Goal: Transaction & Acquisition: Purchase product/service

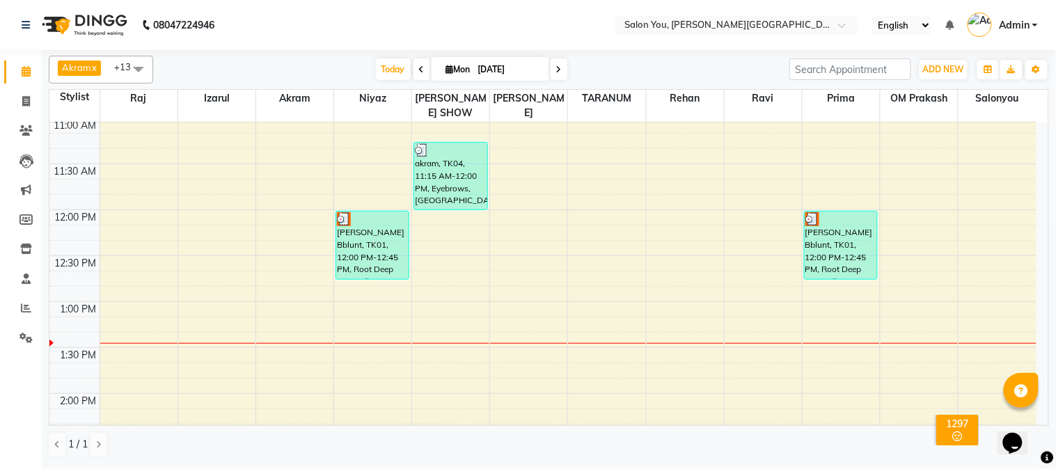
scroll to position [155, 0]
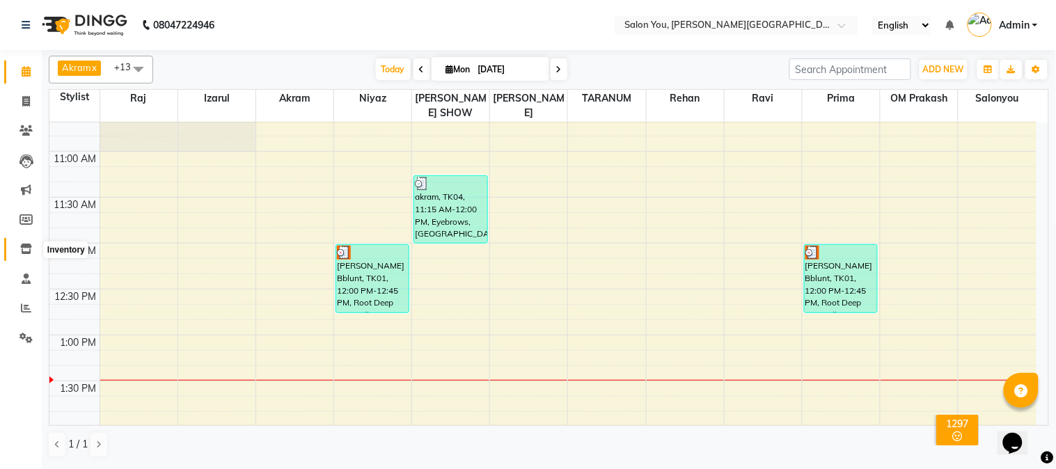
click at [24, 247] on icon at bounding box center [26, 249] width 12 height 10
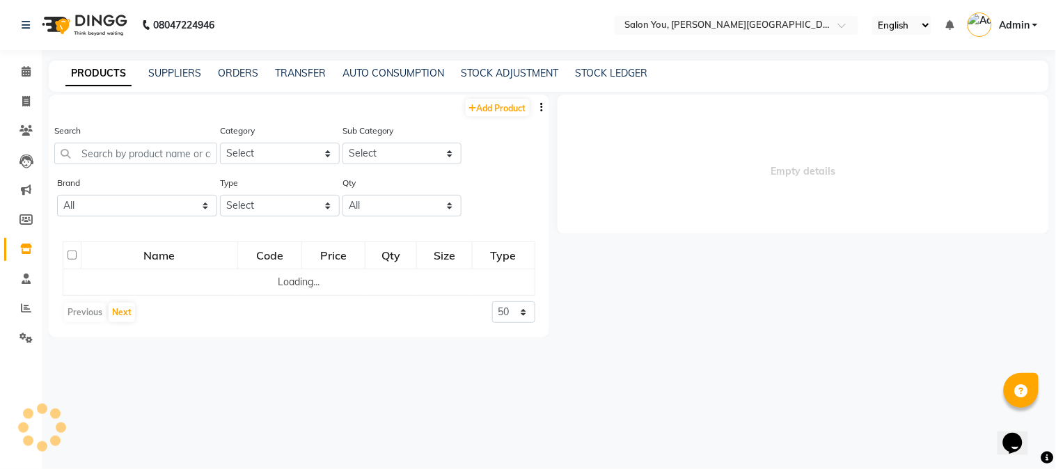
select select
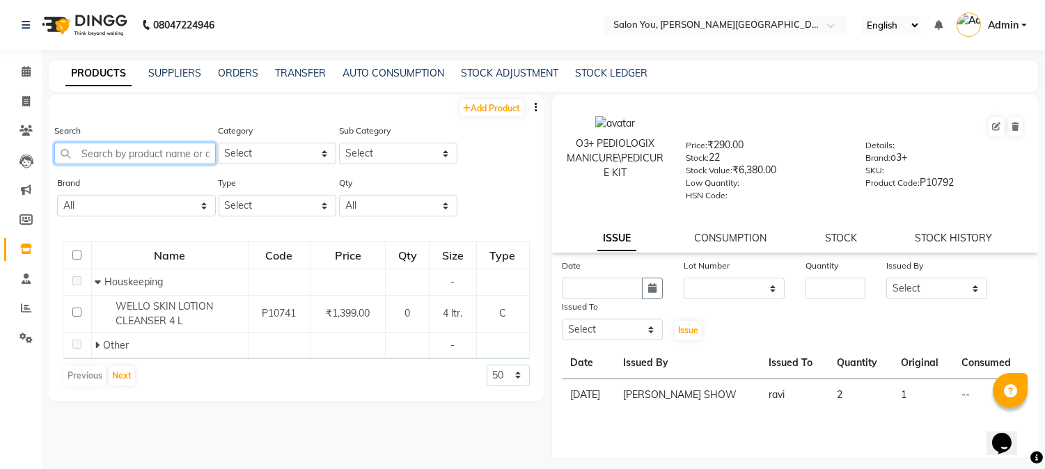
click at [107, 151] on input "text" at bounding box center [135, 154] width 162 height 22
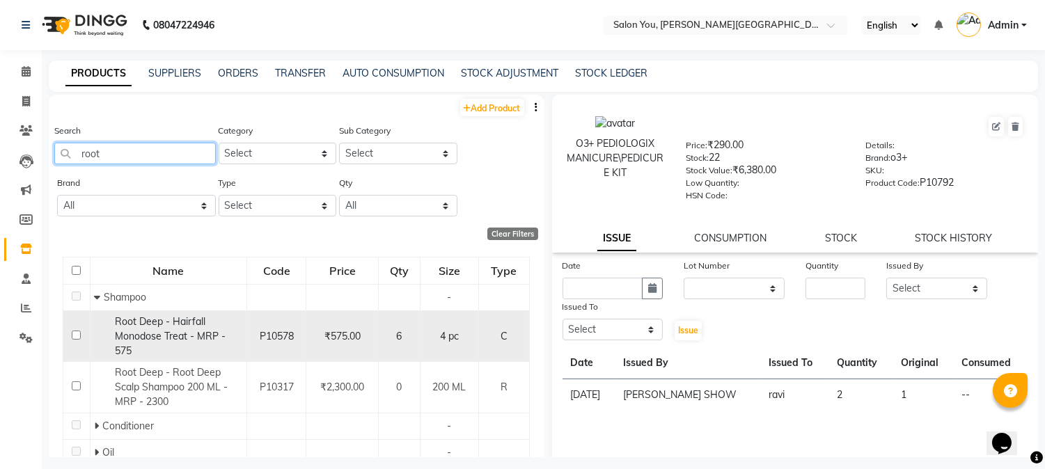
type input "root"
click at [212, 345] on div "Root Deep - Hairfall Monodose Treat - MRP - 575" at bounding box center [168, 337] width 149 height 44
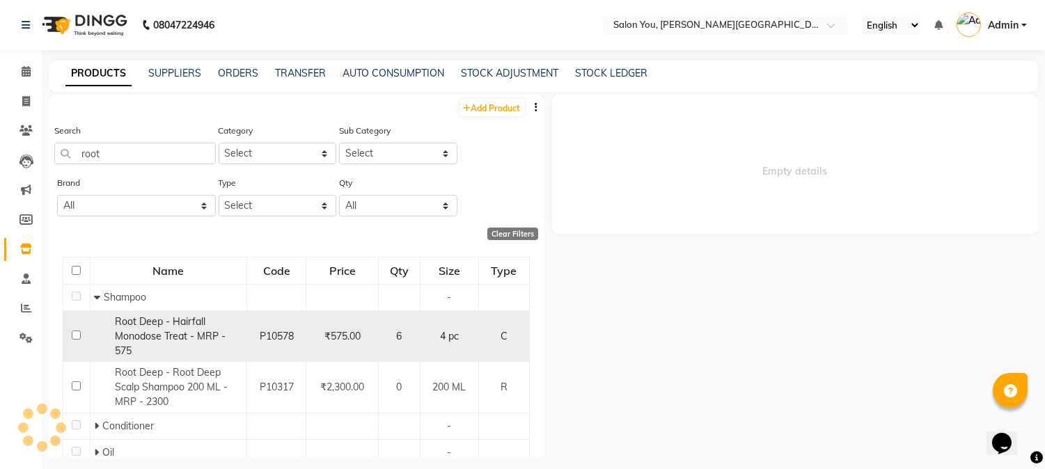
select select
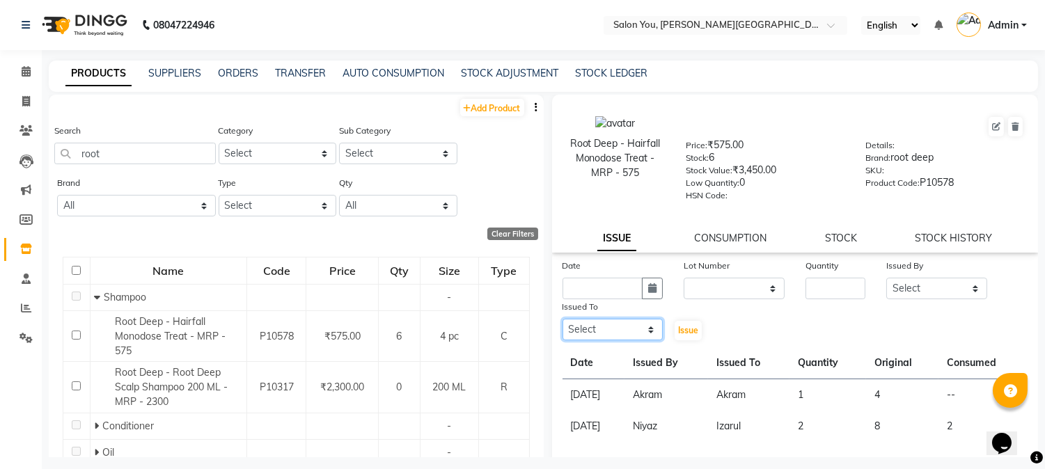
click at [617, 329] on select "Select Akram Auditor [PERSON_NAME] [PERSON_NAME] [PERSON_NAME] prima [PERSON_NA…" at bounding box center [612, 330] width 101 height 22
select select "83121"
click at [562, 320] on select "Select Akram Auditor [PERSON_NAME] [PERSON_NAME] [PERSON_NAME] prima [PERSON_NA…" at bounding box center [612, 330] width 101 height 22
click at [938, 291] on select "Select Akram Auditor [PERSON_NAME] [PERSON_NAME] [PERSON_NAME] prima [PERSON_NA…" at bounding box center [936, 289] width 101 height 22
select select "83059"
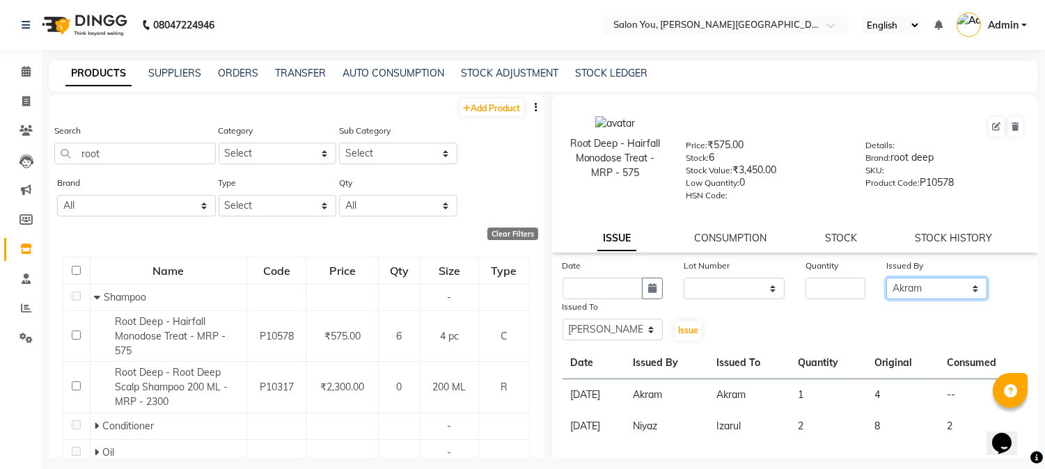
click at [886, 278] on select "Select Akram Auditor [PERSON_NAME] [PERSON_NAME] [PERSON_NAME] prima [PERSON_NA…" at bounding box center [936, 289] width 101 height 22
click at [648, 286] on icon "button" at bounding box center [652, 288] width 8 height 10
select select "9"
select select "2025"
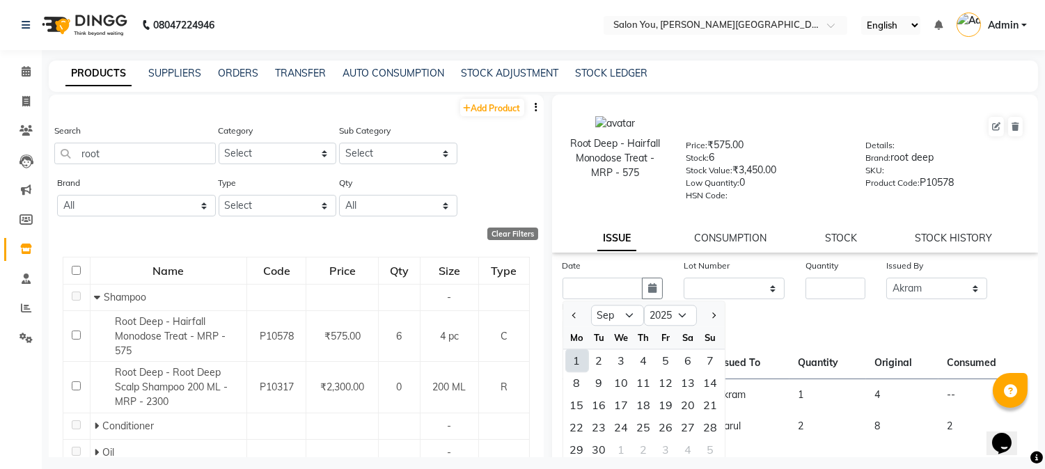
click at [573, 359] on div "1" at bounding box center [577, 360] width 22 height 22
type input "[DATE]"
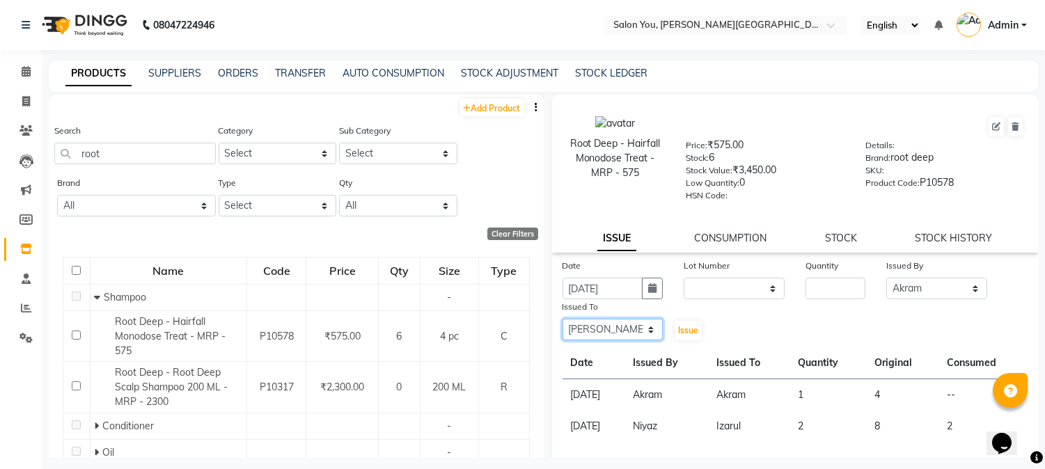
click at [643, 334] on select "Select Akram Auditor [PERSON_NAME] [PERSON_NAME] [PERSON_NAME] prima [PERSON_NA…" at bounding box center [612, 330] width 101 height 22
select select "83059"
click at [562, 320] on select "Select Akram Auditor [PERSON_NAME] [PERSON_NAME] [PERSON_NAME] prima [PERSON_NA…" at bounding box center [612, 330] width 101 height 22
click at [929, 290] on select "Select Akram Auditor [PERSON_NAME] [PERSON_NAME] [PERSON_NAME] prima [PERSON_NA…" at bounding box center [936, 289] width 101 height 22
select select "83121"
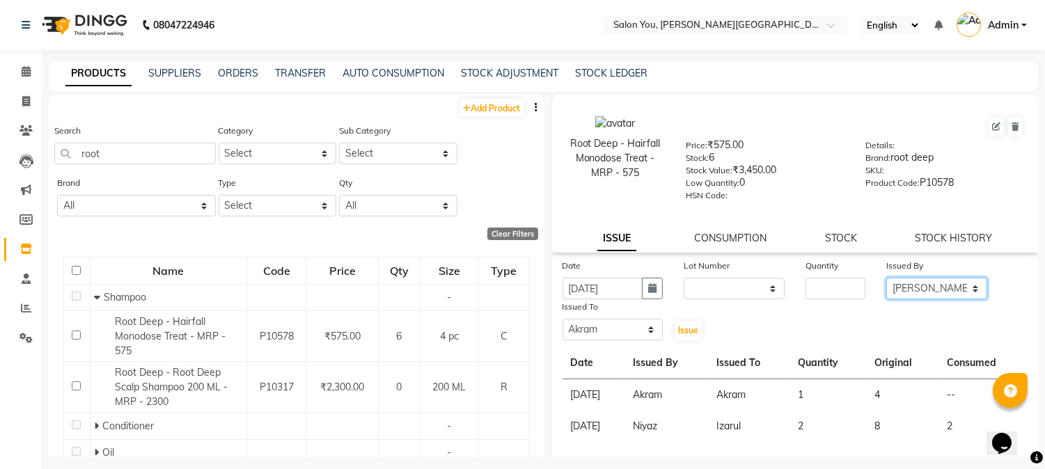
click at [886, 278] on select "Select Akram Auditor [PERSON_NAME] [PERSON_NAME] [PERSON_NAME] prima [PERSON_NA…" at bounding box center [936, 289] width 101 height 22
click at [831, 291] on input "number" at bounding box center [835, 289] width 60 height 22
type input "1"
click at [681, 331] on span "Issue" at bounding box center [688, 330] width 20 height 10
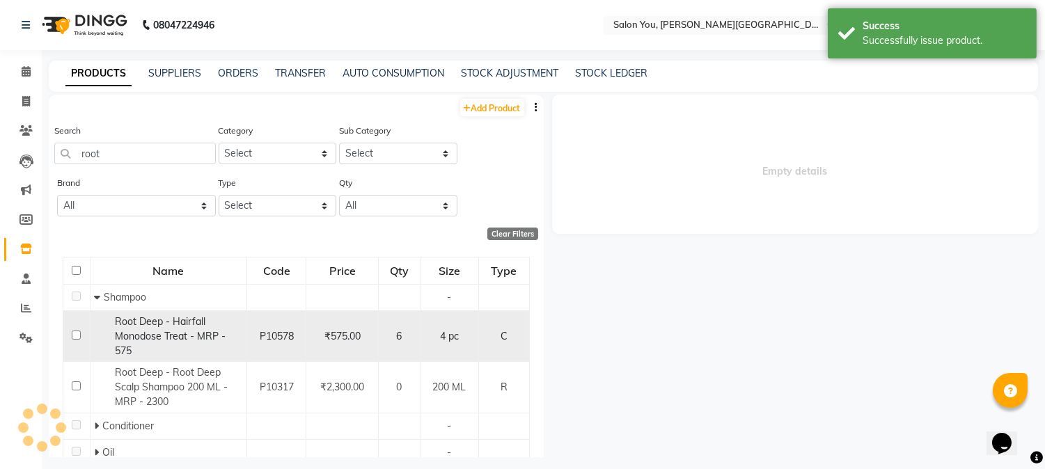
select select
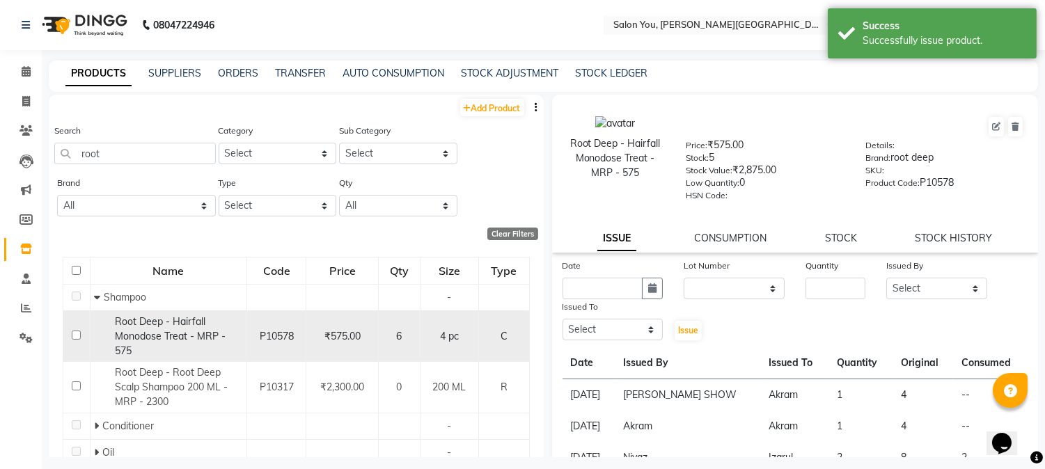
click at [203, 345] on div "Root Deep - Hairfall Monodose Treat - MRP - 575" at bounding box center [168, 337] width 149 height 44
click at [171, 348] on div "Root Deep - Hairfall Monodose Treat - MRP - 575" at bounding box center [168, 337] width 149 height 44
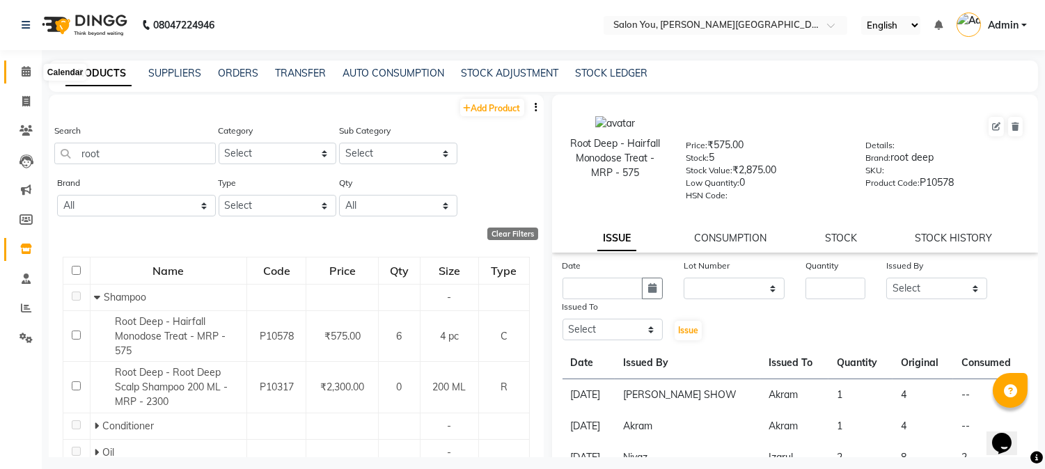
click at [24, 70] on icon at bounding box center [26, 71] width 9 height 10
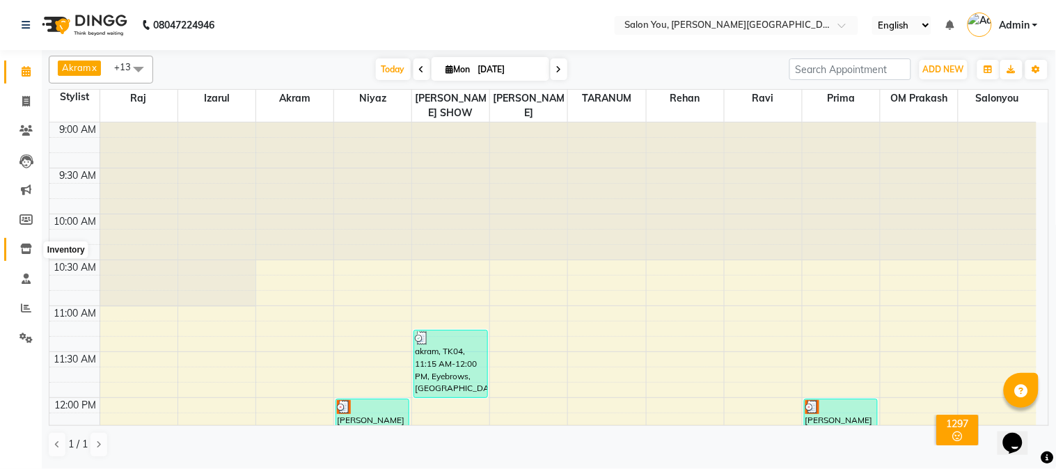
click at [23, 251] on icon at bounding box center [26, 249] width 12 height 10
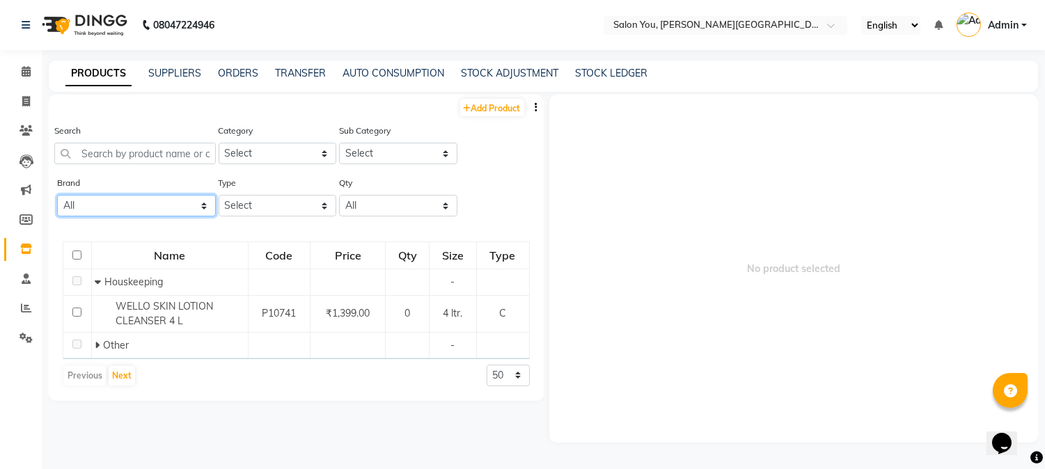
click at [114, 204] on select "All Beauty Gang Biotop Botoplastia Brillaire Brillare Cadiveu Casmara Defabulou…" at bounding box center [136, 206] width 159 height 22
drag, startPoint x: 715, startPoint y: 320, endPoint x: 671, endPoint y: 319, distance: 43.9
click at [699, 322] on span "No product selected" at bounding box center [793, 269] width 489 height 348
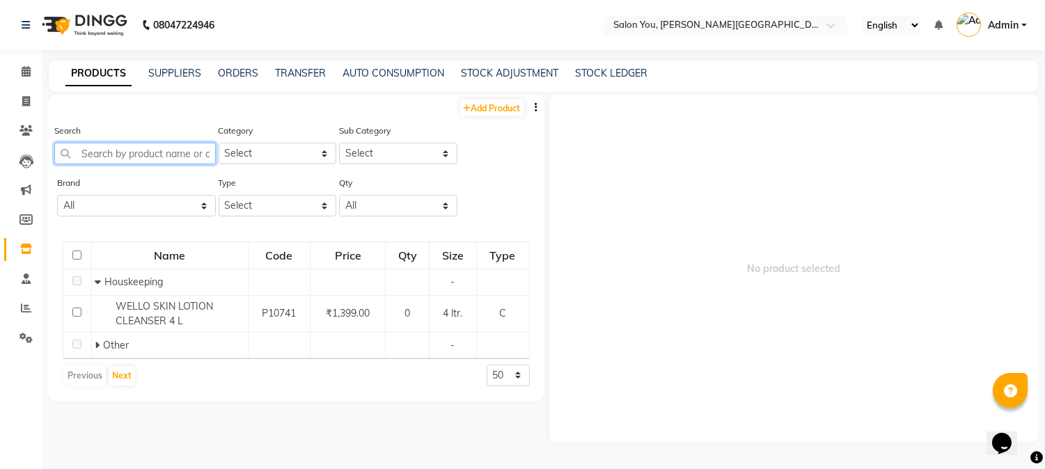
click at [182, 158] on input "text" at bounding box center [135, 154] width 162 height 22
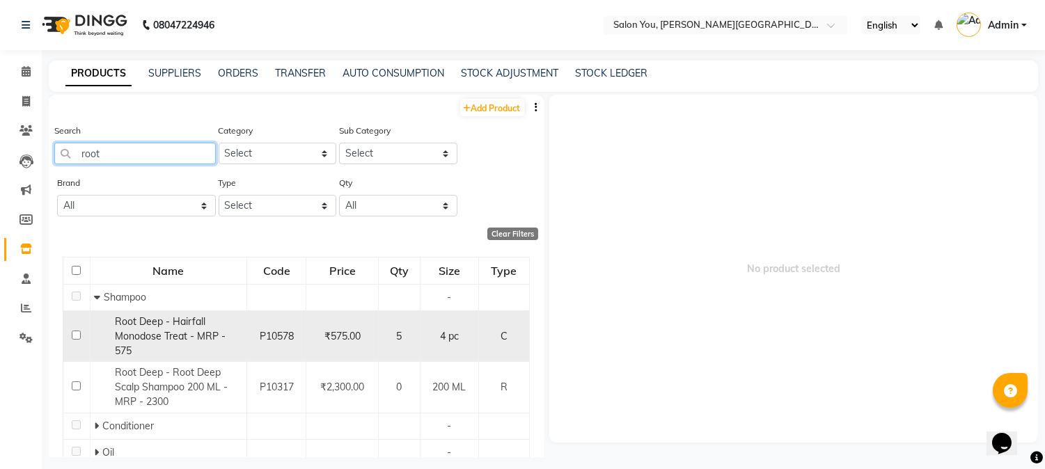
type input "root"
click at [189, 345] on div "Root Deep - Hairfall Monodose Treat - MRP - 575" at bounding box center [168, 337] width 149 height 44
select select
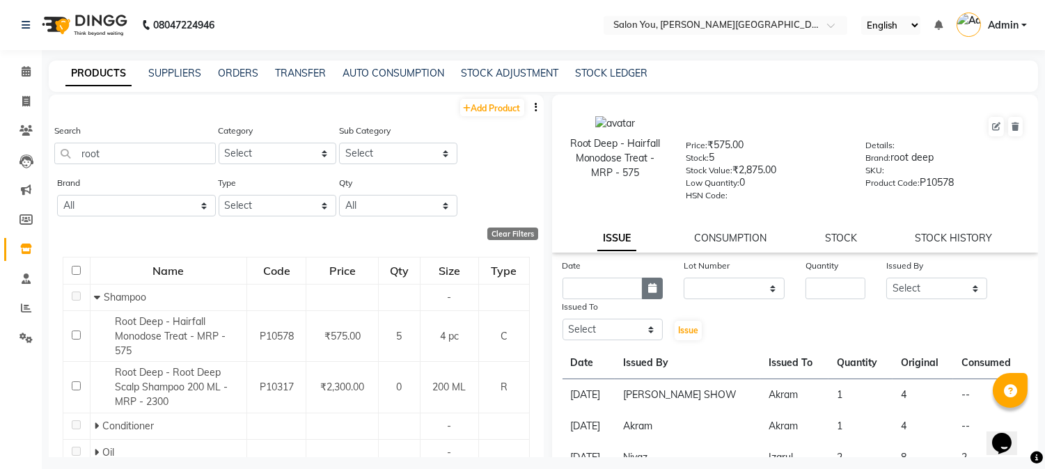
click at [648, 286] on icon "button" at bounding box center [652, 288] width 8 height 10
select select "9"
select select "2025"
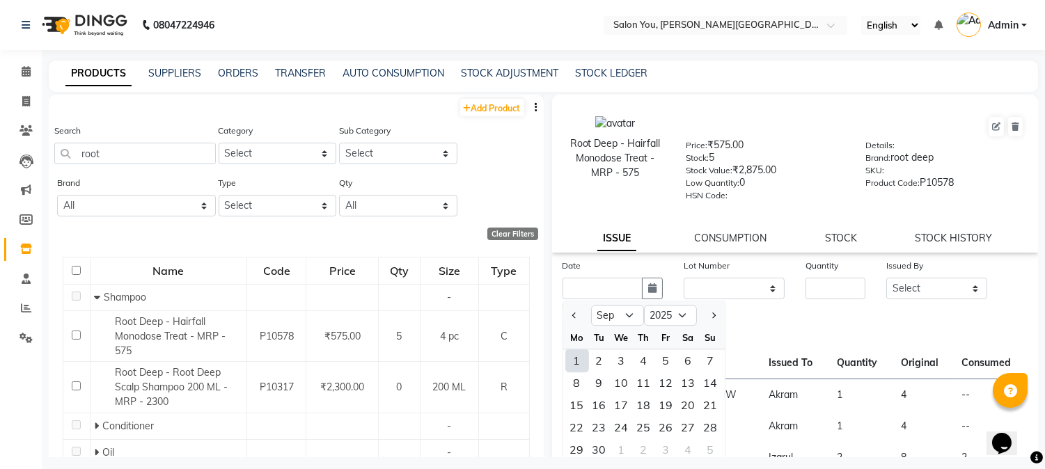
click at [581, 359] on div "1" at bounding box center [577, 360] width 22 height 22
type input "[DATE]"
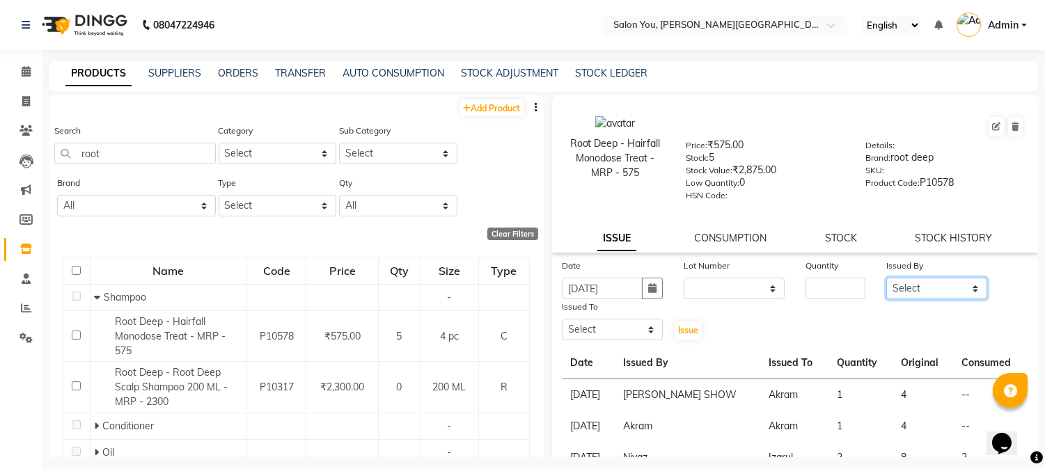
click at [913, 281] on select "Select Akram Auditor Christina Izarul jaydip Niyaz OM Prakash prima raj ravi re…" at bounding box center [936, 289] width 101 height 22
select select "83121"
click at [886, 278] on select "Select Akram Auditor Christina Izarul jaydip Niyaz OM Prakash prima raj ravi re…" at bounding box center [936, 289] width 101 height 22
click at [816, 288] on input "number" at bounding box center [835, 289] width 60 height 22
type input "1"
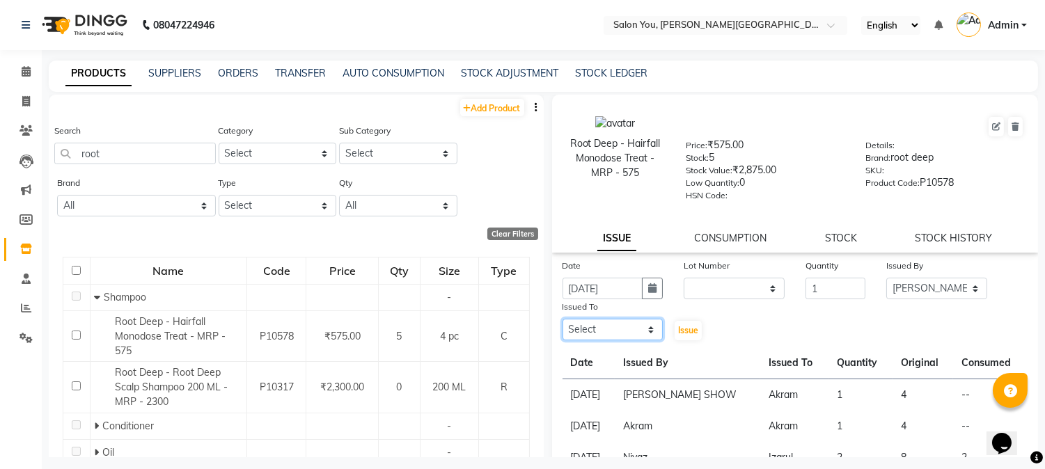
click at [622, 330] on select "Select Akram Auditor Christina Izarul jaydip Niyaz OM Prakash prima raj ravi re…" at bounding box center [612, 330] width 101 height 22
click at [562, 320] on select "Select Akram Auditor Christina Izarul jaydip Niyaz OM Prakash prima raj ravi re…" at bounding box center [612, 330] width 101 height 22
click at [613, 329] on select "Select Akram Auditor Christina Izarul jaydip Niyaz OM Prakash prima raj ravi re…" at bounding box center [612, 330] width 101 height 22
select select "86234"
click at [562, 320] on select "Select Akram Auditor Christina Izarul jaydip Niyaz OM Prakash prima raj ravi re…" at bounding box center [612, 330] width 101 height 22
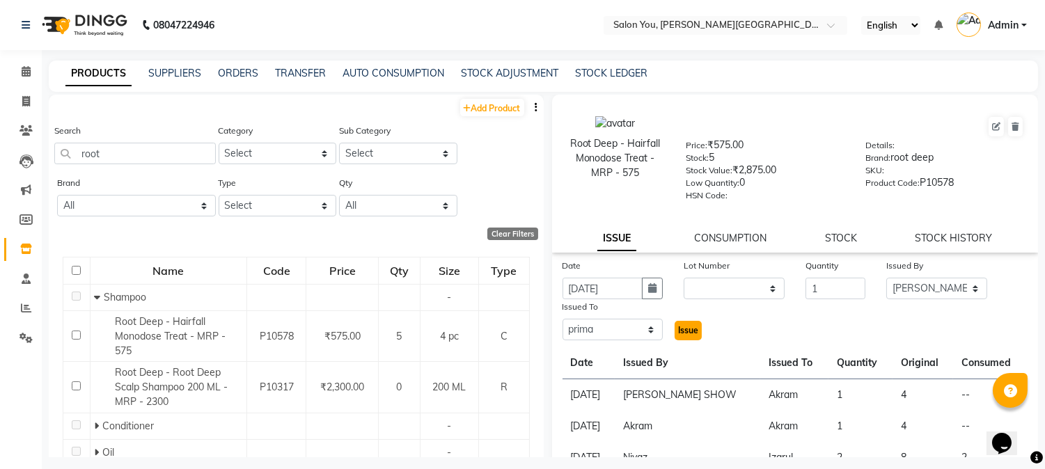
click at [680, 331] on span "Issue" at bounding box center [688, 330] width 20 height 10
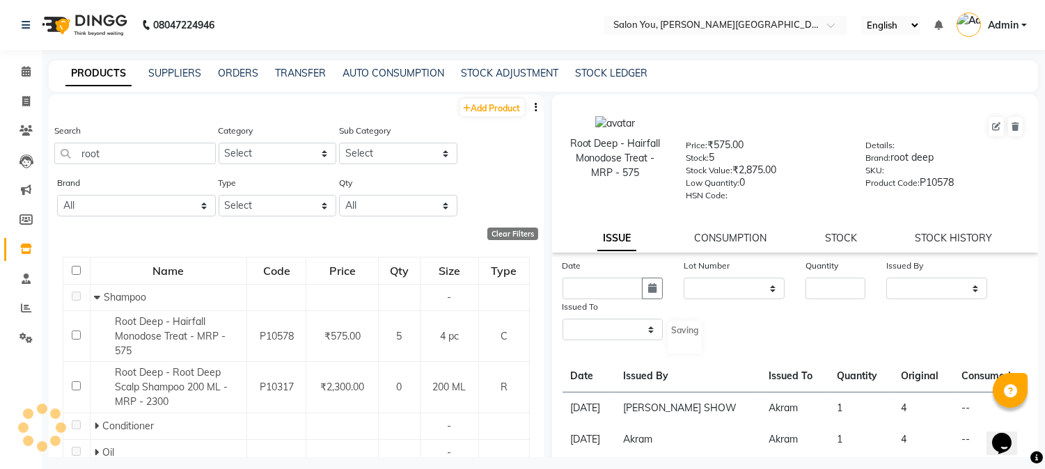
select select
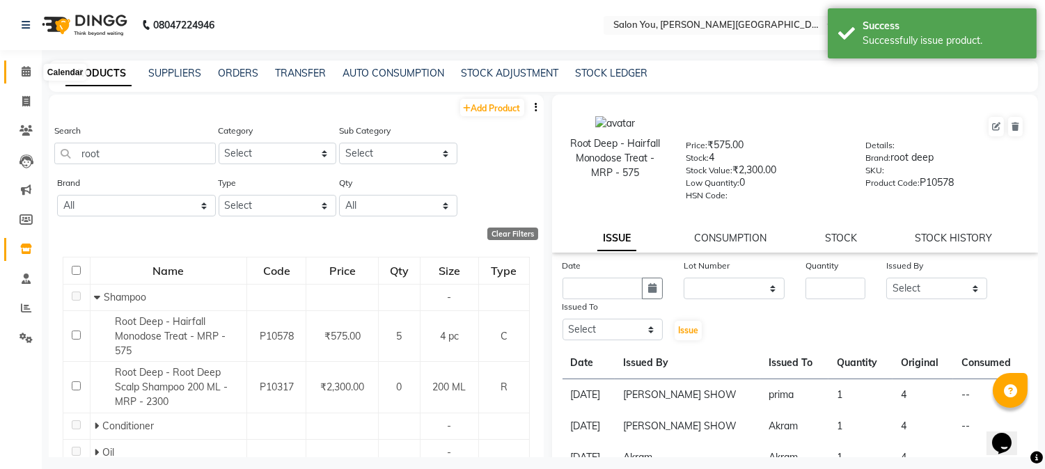
click at [29, 72] on icon at bounding box center [26, 71] width 9 height 10
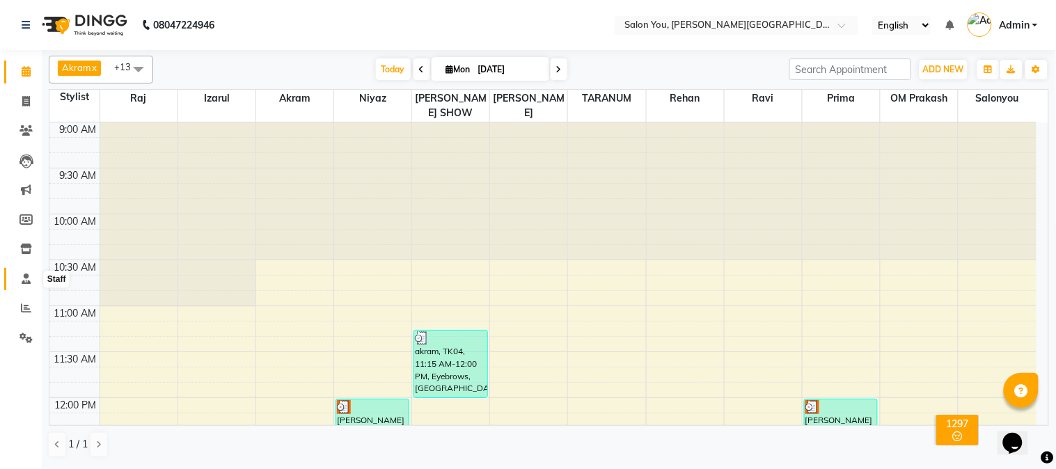
click at [31, 283] on span at bounding box center [26, 279] width 24 height 16
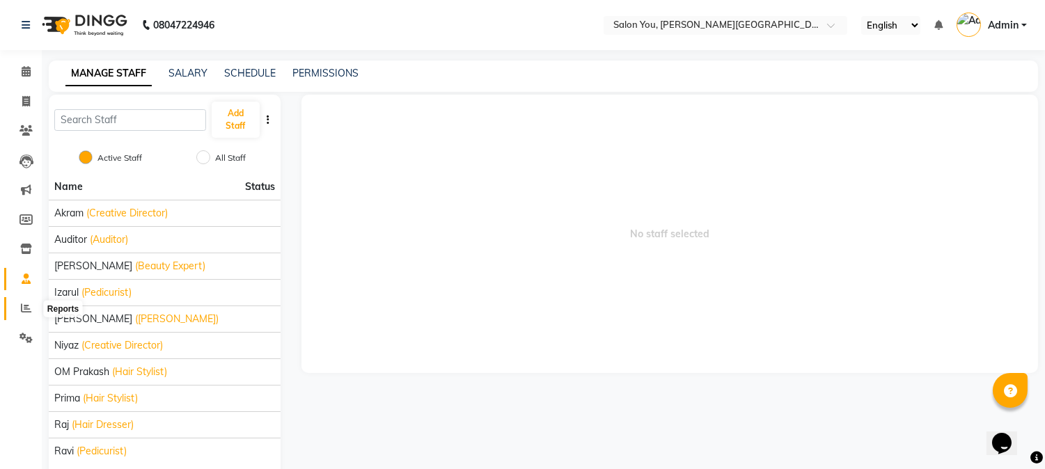
click at [25, 306] on icon at bounding box center [26, 308] width 10 height 10
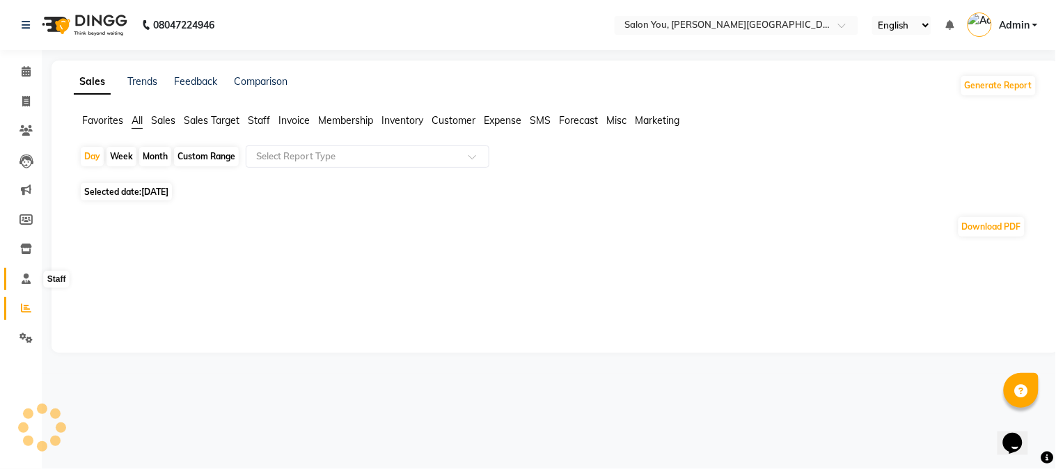
click at [28, 284] on icon at bounding box center [26, 279] width 9 height 10
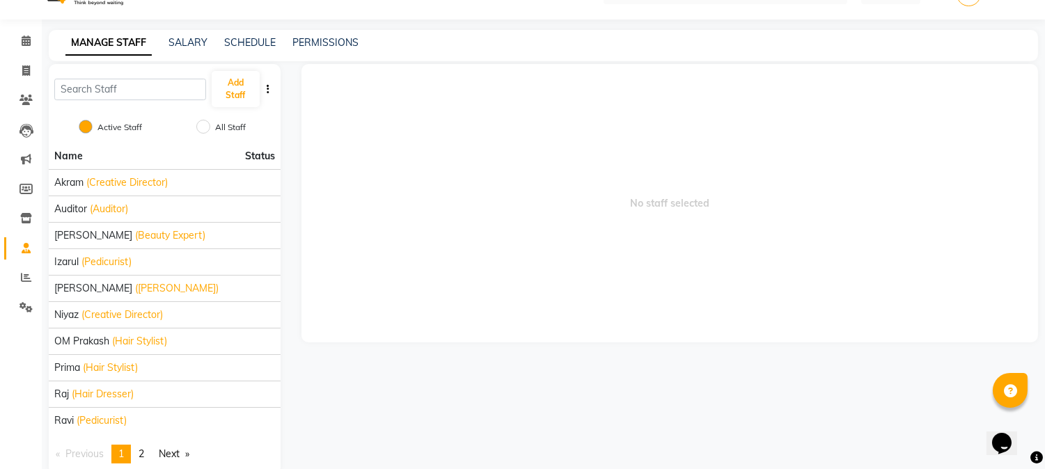
scroll to position [57, 0]
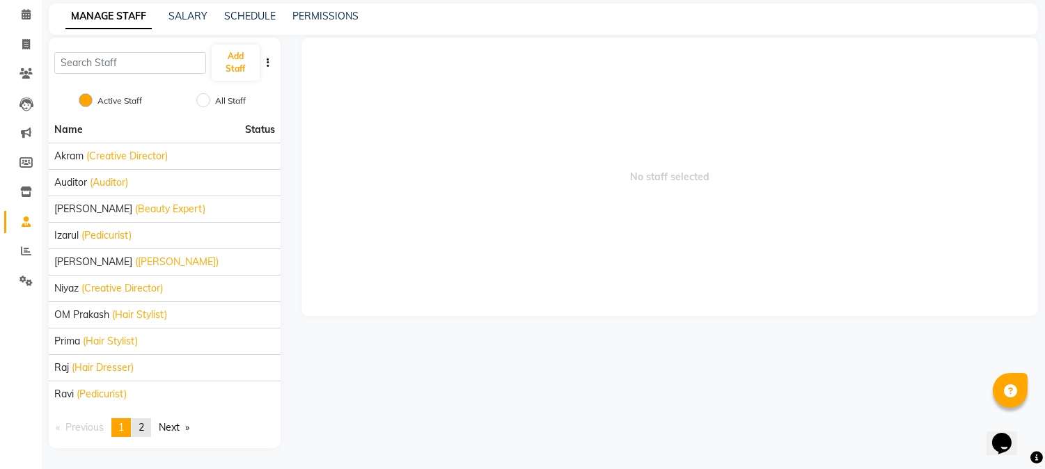
click at [139, 425] on link "page 2" at bounding box center [141, 427] width 19 height 19
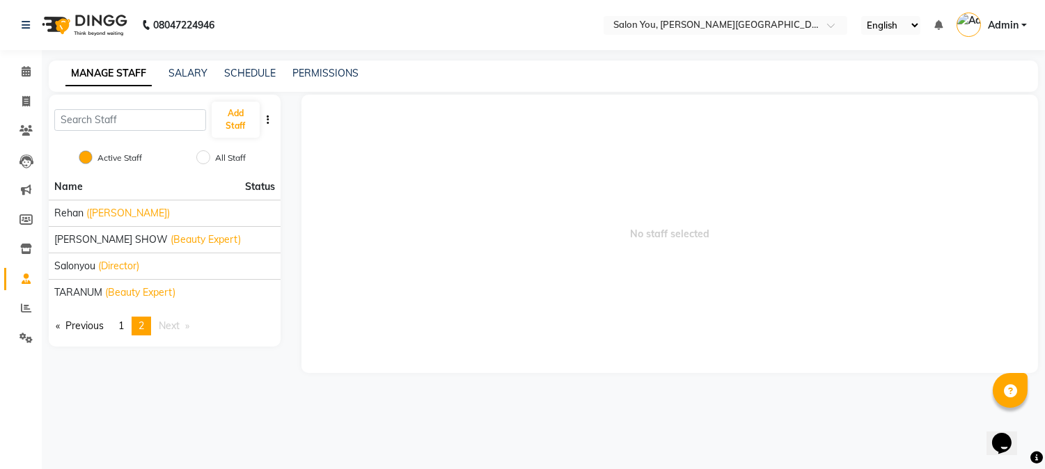
scroll to position [0, 0]
click at [124, 331] on span "1" at bounding box center [121, 326] width 6 height 13
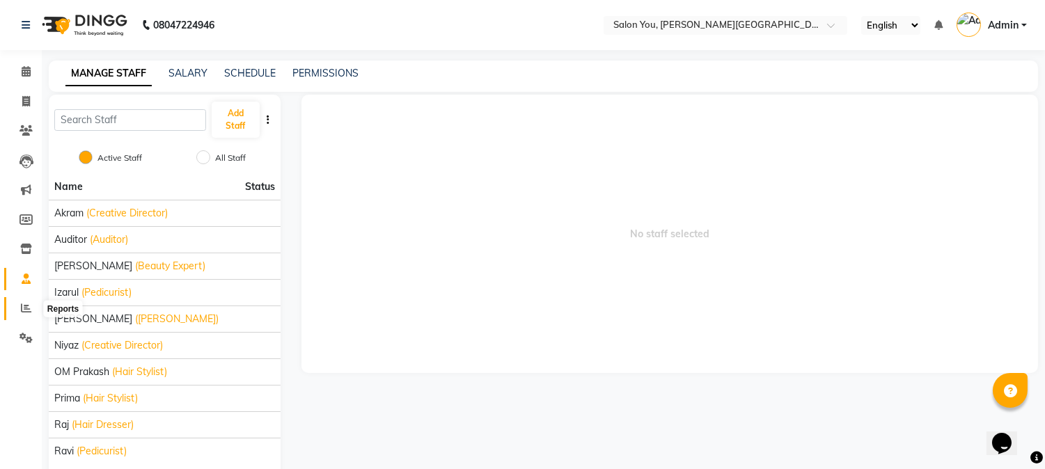
click at [26, 308] on icon at bounding box center [26, 308] width 10 height 10
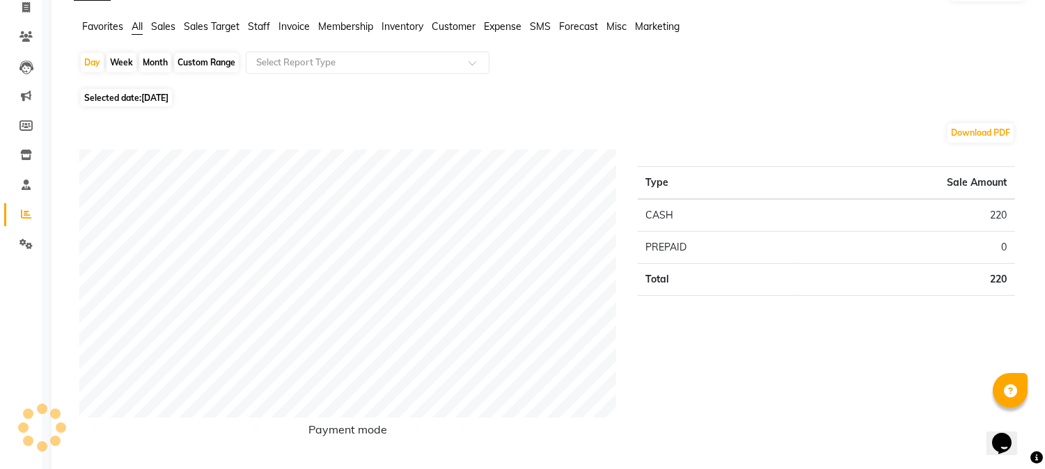
scroll to position [77, 0]
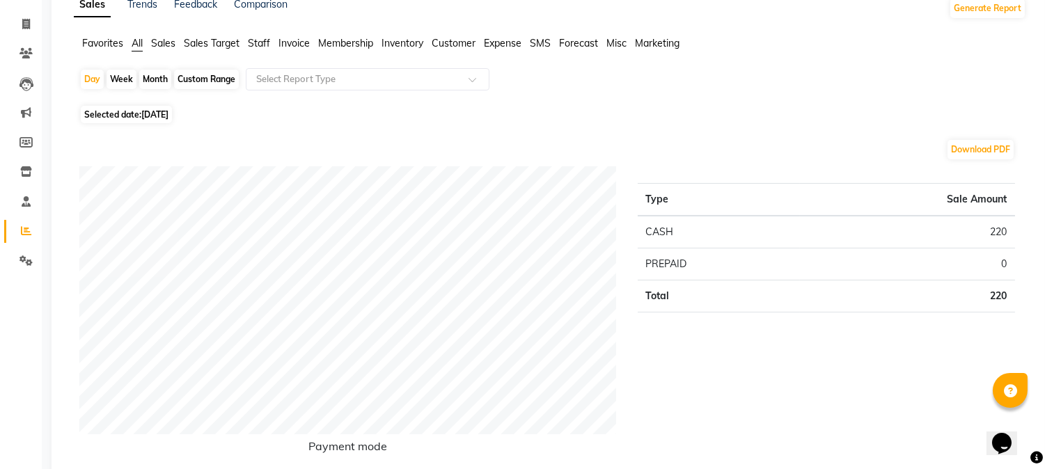
click at [158, 82] on div "Month" at bounding box center [155, 79] width 32 height 19
select select "9"
select select "2025"
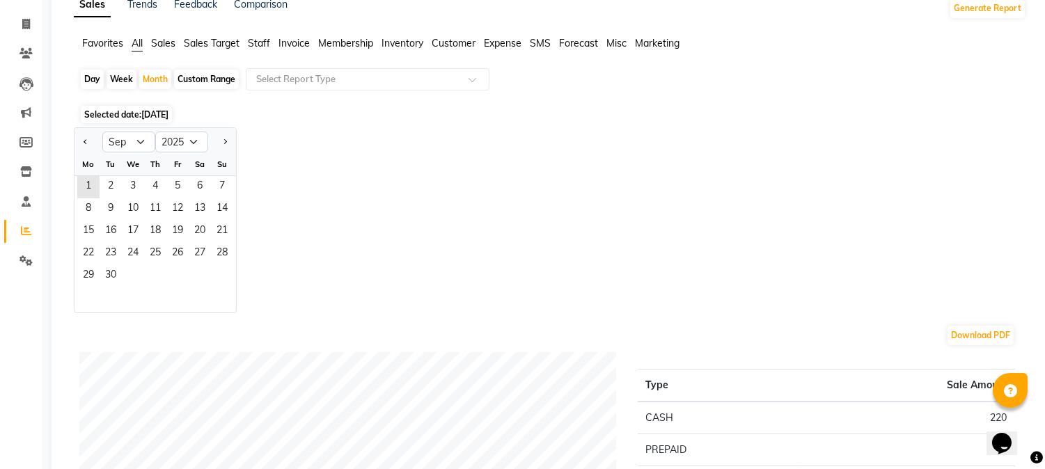
click at [92, 137] on div at bounding box center [88, 142] width 28 height 22
click at [85, 137] on button "Previous month" at bounding box center [85, 142] width 11 height 22
select select "8"
drag, startPoint x: 180, startPoint y: 188, endPoint x: 219, endPoint y: 266, distance: 87.2
click at [219, 266] on ngb-datepicker-month "Mo Tu We Th Fr Sa Su 1 2 3 4 5 6 7 8 9 10 11 12 13 14 15 16 17 18 19 20 21 22 2…" at bounding box center [155, 232] width 162 height 159
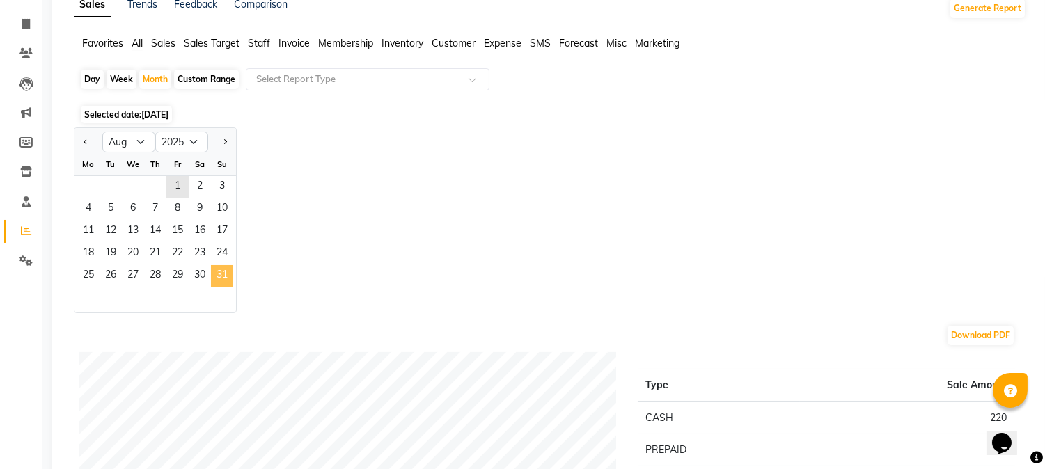
click at [216, 276] on span "31" at bounding box center [222, 276] width 22 height 22
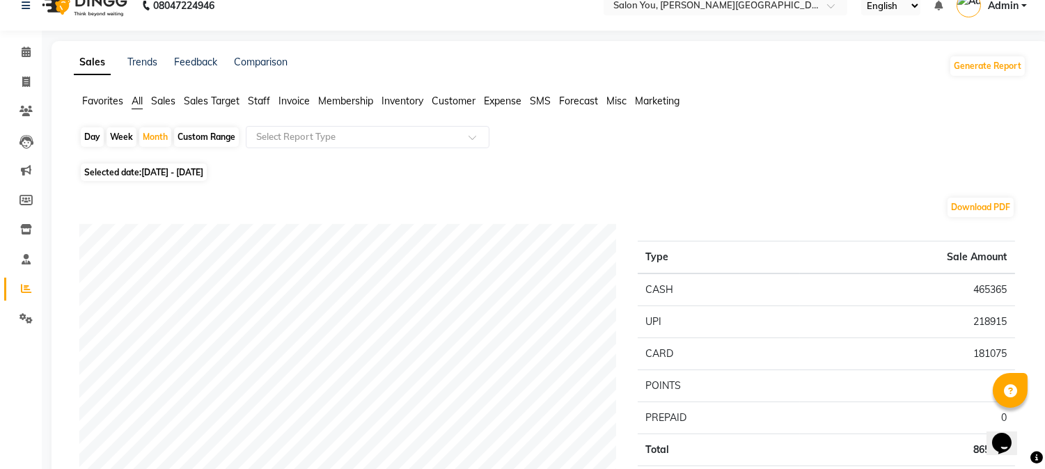
scroll to position [0, 0]
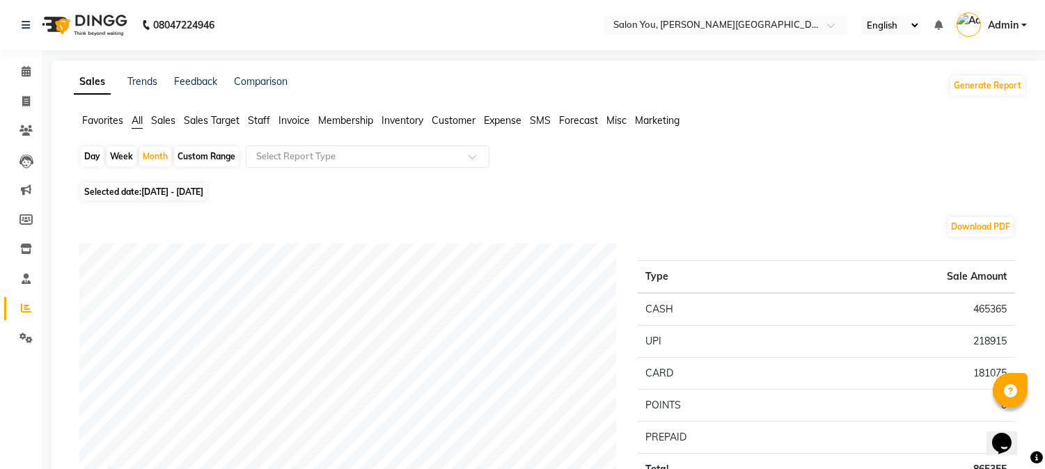
click at [155, 123] on span "Sales" at bounding box center [163, 120] width 24 height 13
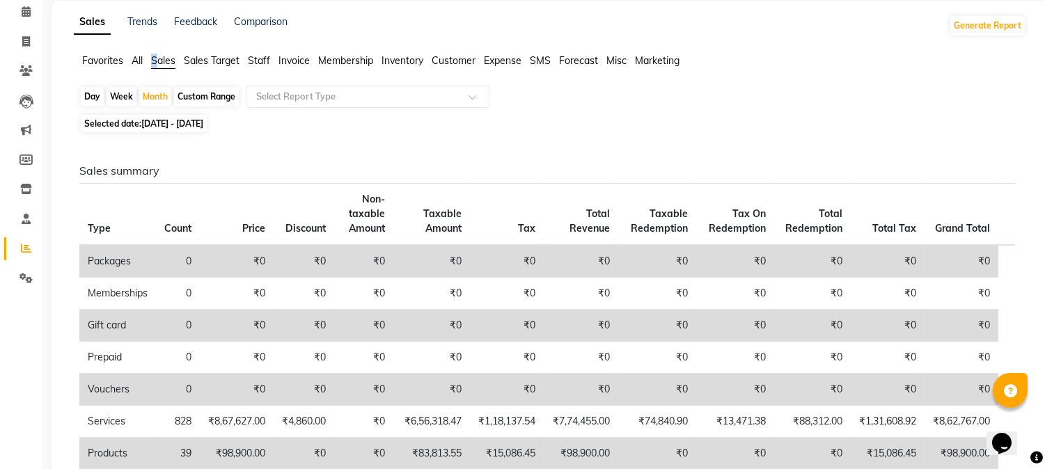
scroll to position [52, 0]
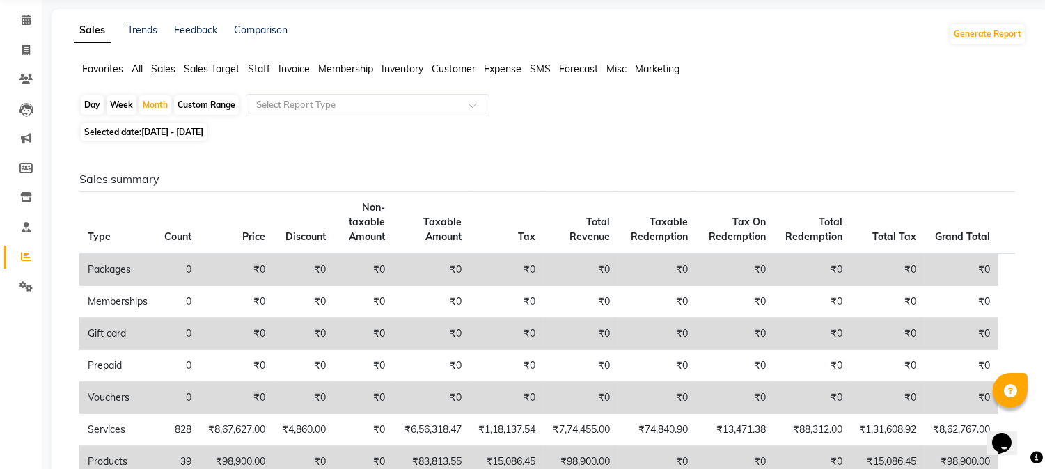
click at [262, 68] on span "Staff" at bounding box center [259, 69] width 22 height 13
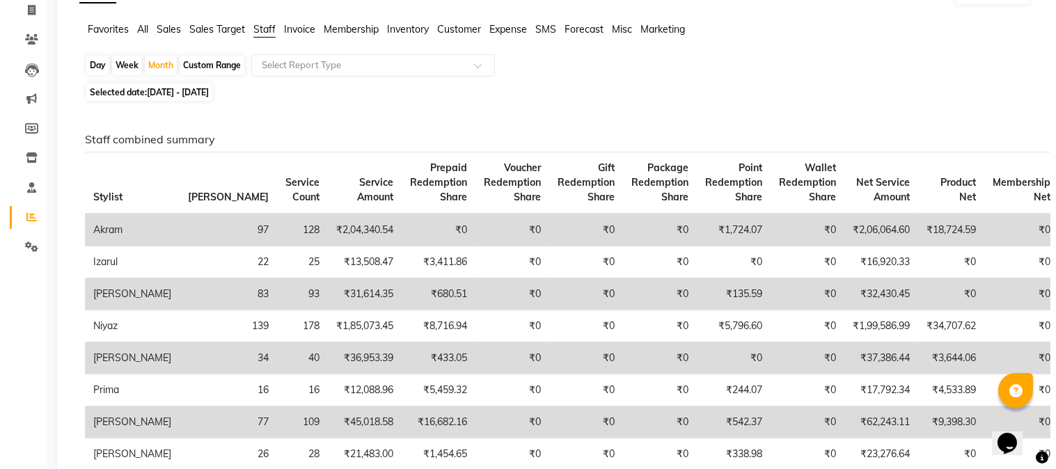
scroll to position [0, 0]
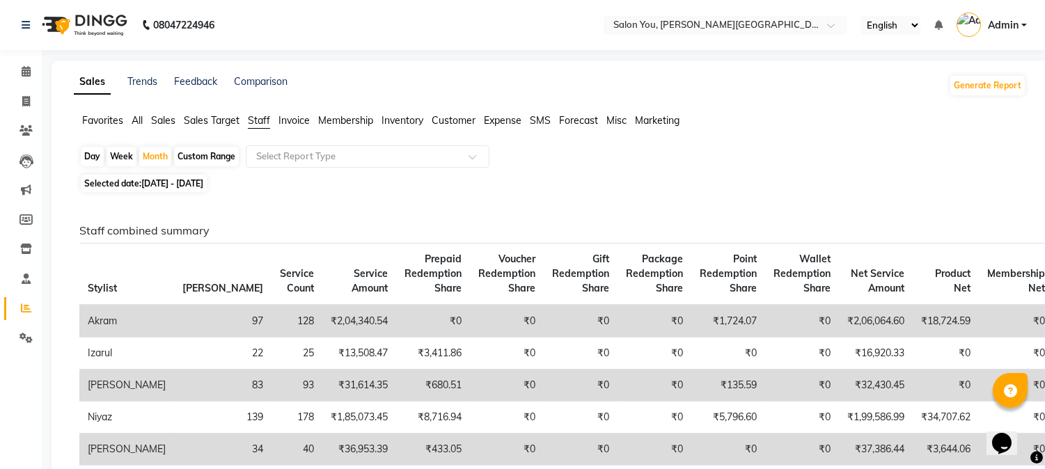
click at [285, 118] on span "Invoice" at bounding box center [293, 120] width 31 height 13
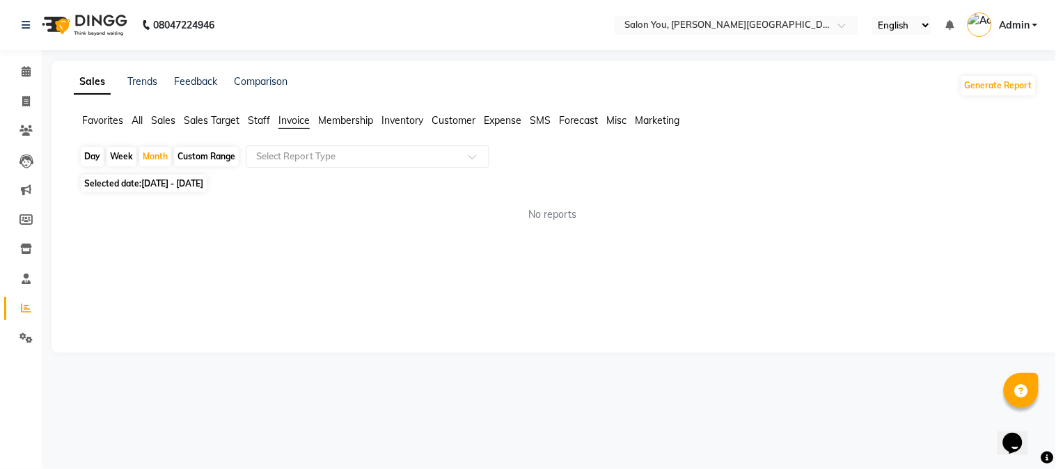
click at [326, 124] on span "Membership" at bounding box center [345, 120] width 55 height 13
click at [390, 124] on span "Inventory" at bounding box center [402, 120] width 42 height 13
click at [25, 73] on icon at bounding box center [26, 71] width 9 height 10
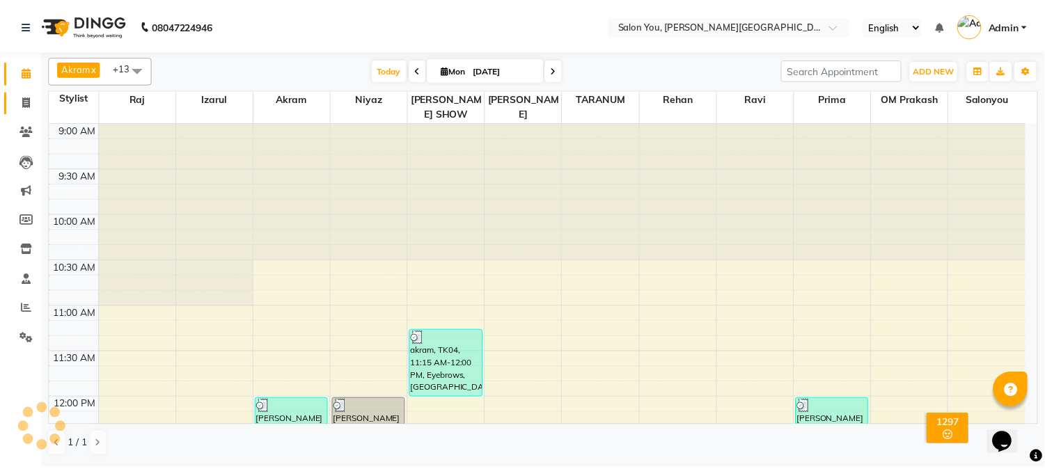
scroll to position [462, 0]
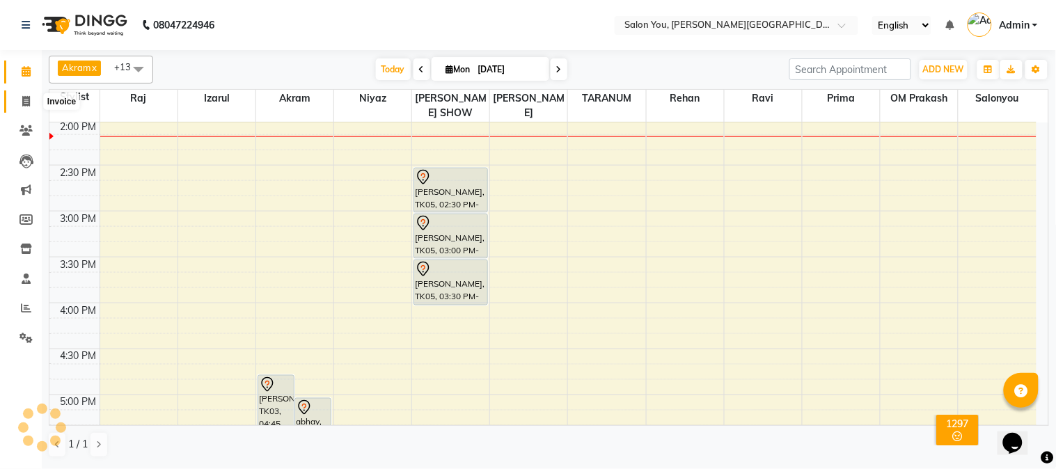
click at [29, 107] on span at bounding box center [26, 102] width 24 height 16
select select "service"
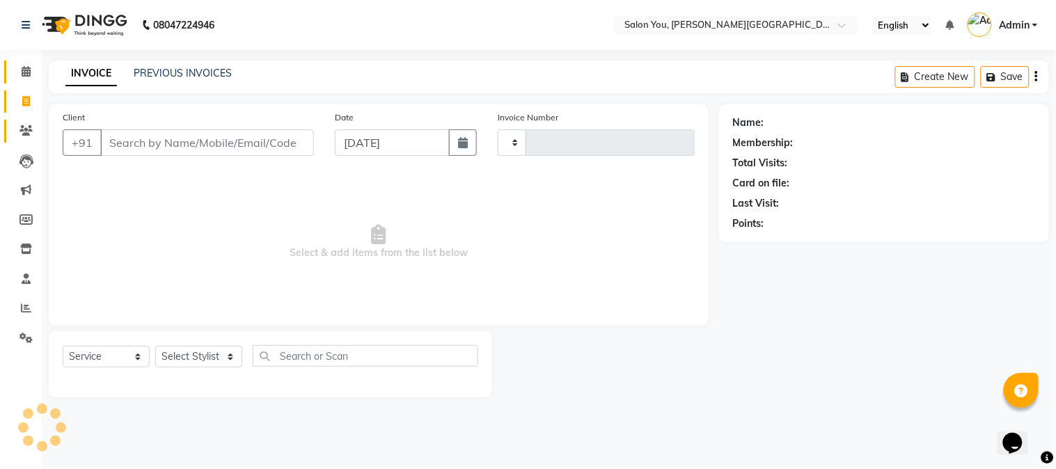
type input "1657"
select select "5231"
click at [24, 274] on icon at bounding box center [26, 279] width 9 height 10
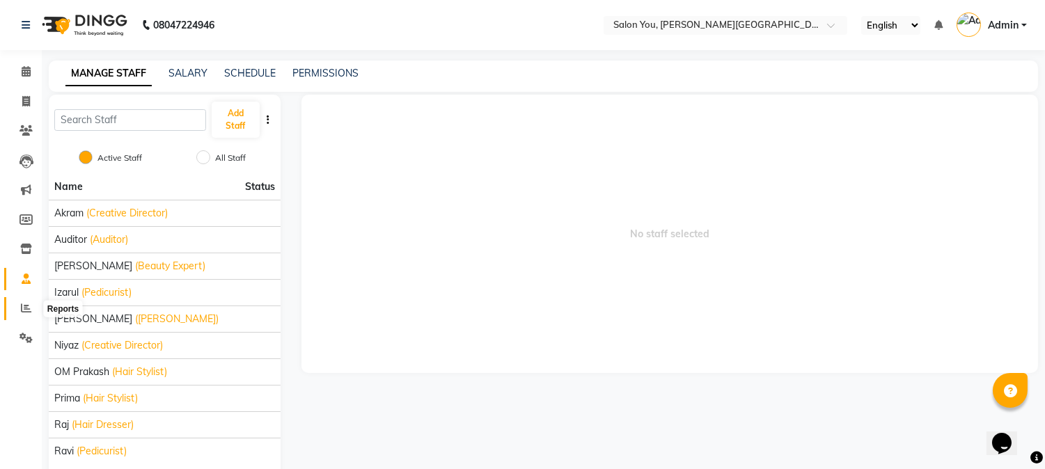
click at [21, 304] on icon at bounding box center [26, 308] width 10 height 10
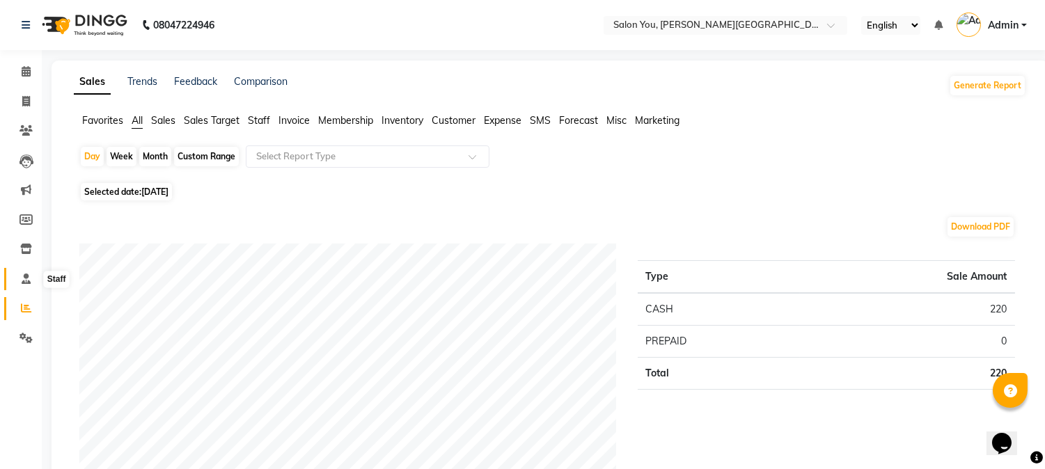
click at [25, 279] on icon at bounding box center [26, 279] width 9 height 10
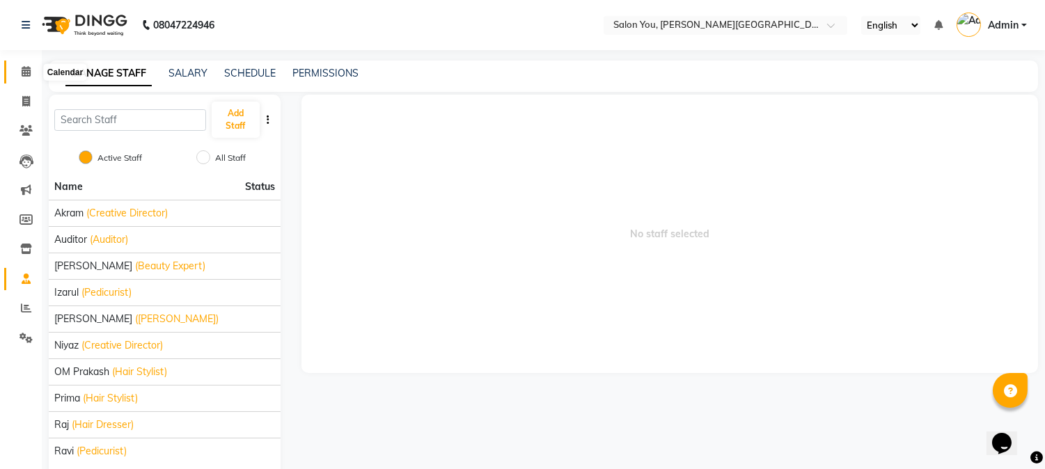
click at [28, 73] on icon at bounding box center [26, 71] width 9 height 10
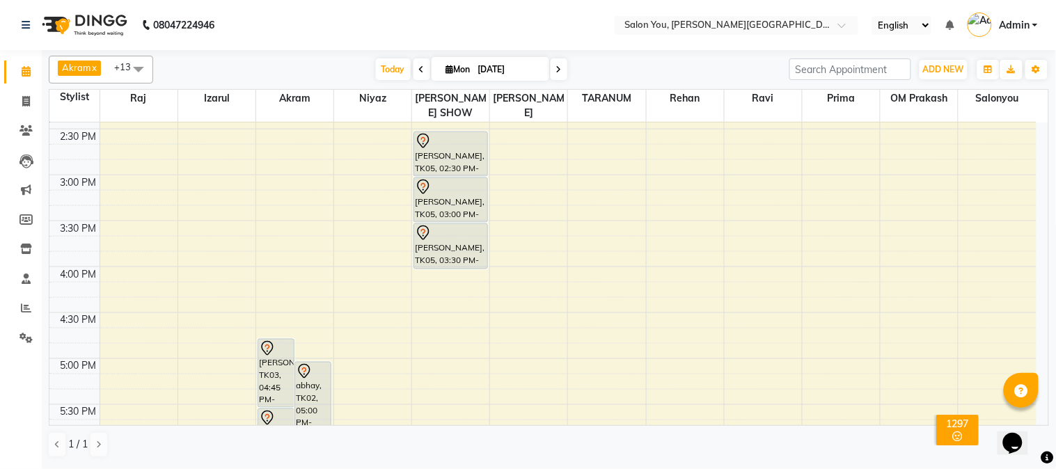
scroll to position [541, 0]
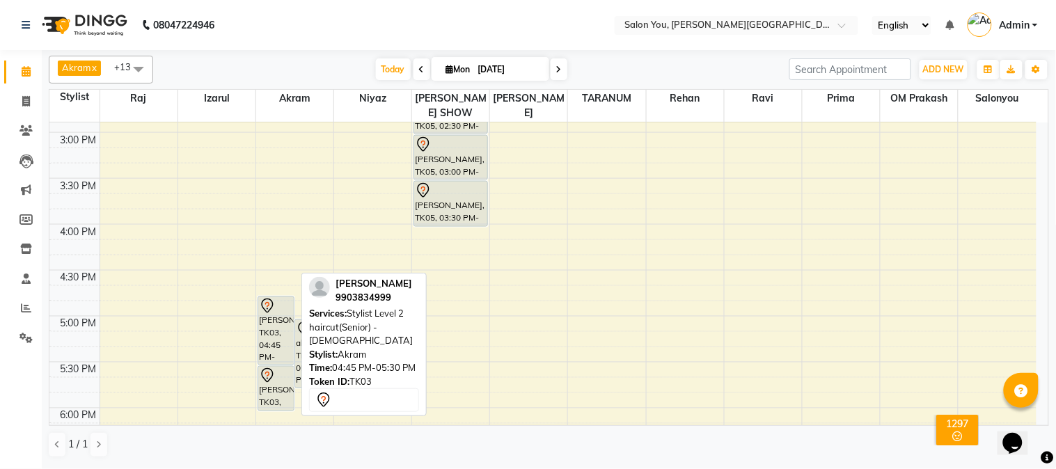
click at [274, 307] on div "[PERSON_NAME], TK03, 04:45 PM-05:30 PM, Stylist Level 2 haircut(Senior) - [DEMO…" at bounding box center [276, 331] width 36 height 68
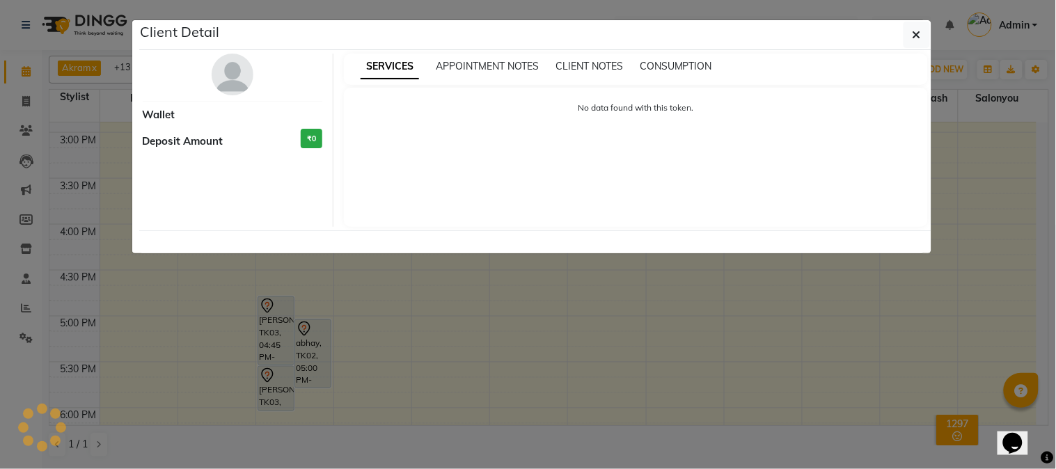
select select "7"
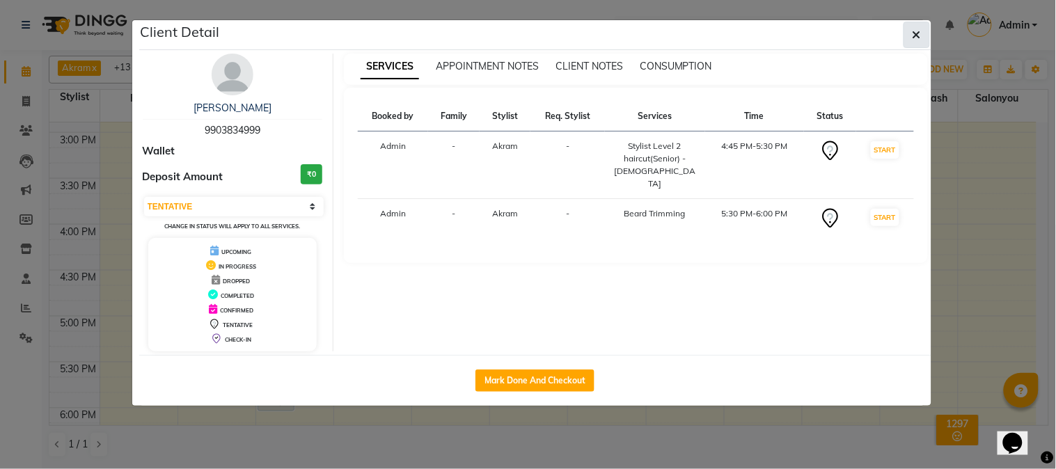
click at [918, 36] on icon "button" at bounding box center [917, 34] width 8 height 11
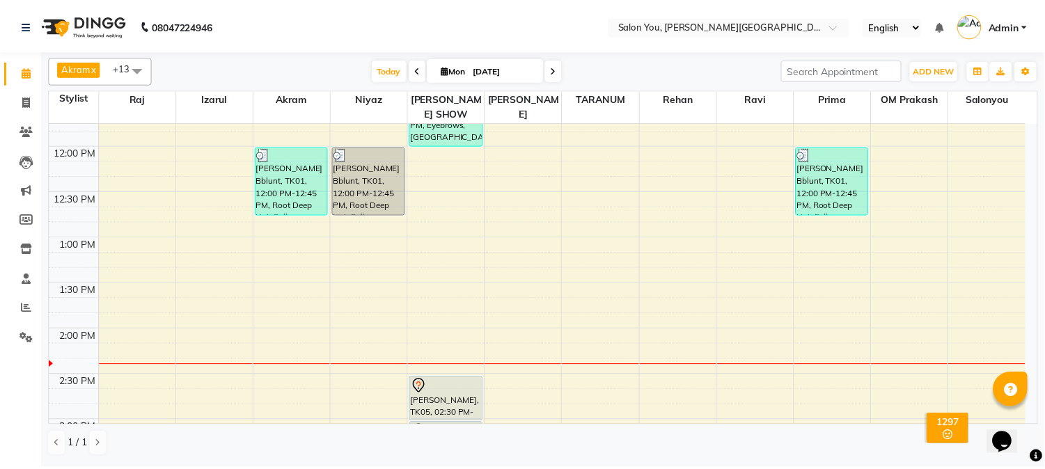
scroll to position [232, 0]
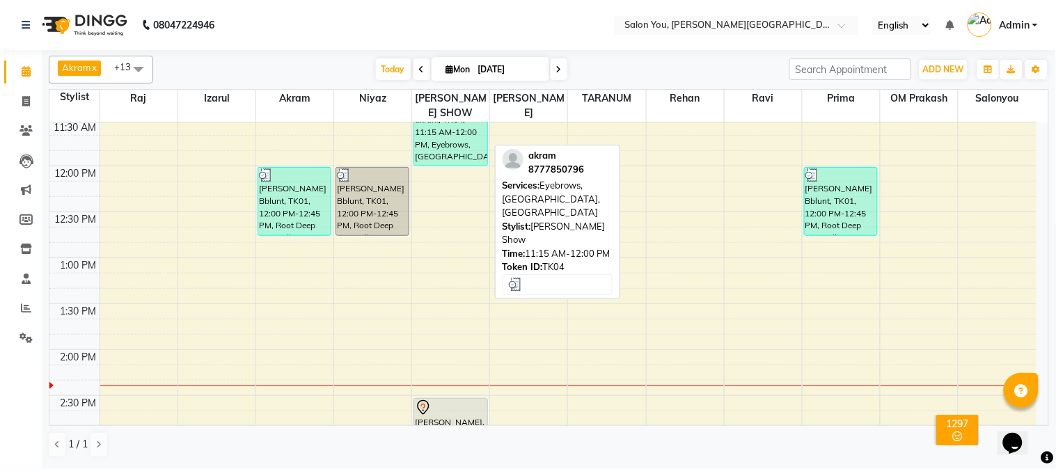
click at [446, 127] on div "akram, TK04, 11:15 AM-12:00 PM, Eyebrows,[GEOGRAPHIC_DATA],[GEOGRAPHIC_DATA]" at bounding box center [450, 132] width 72 height 67
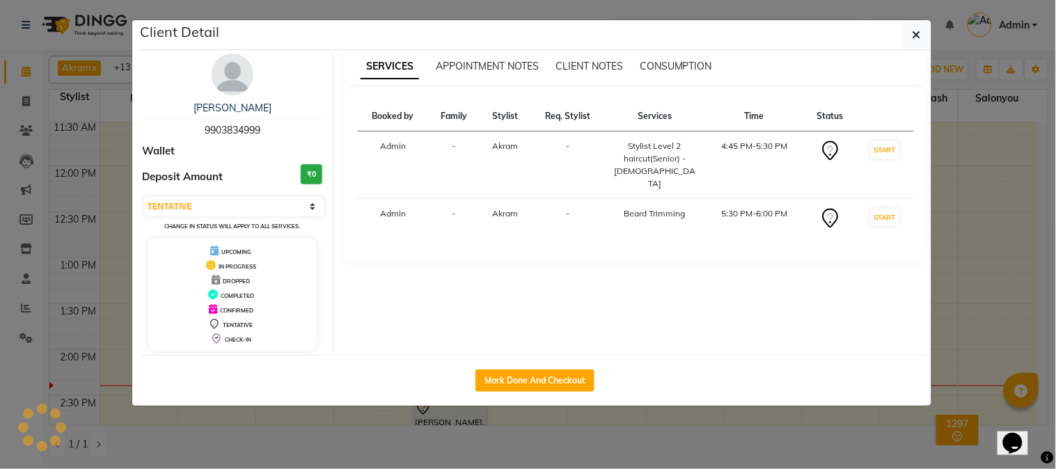
select select "3"
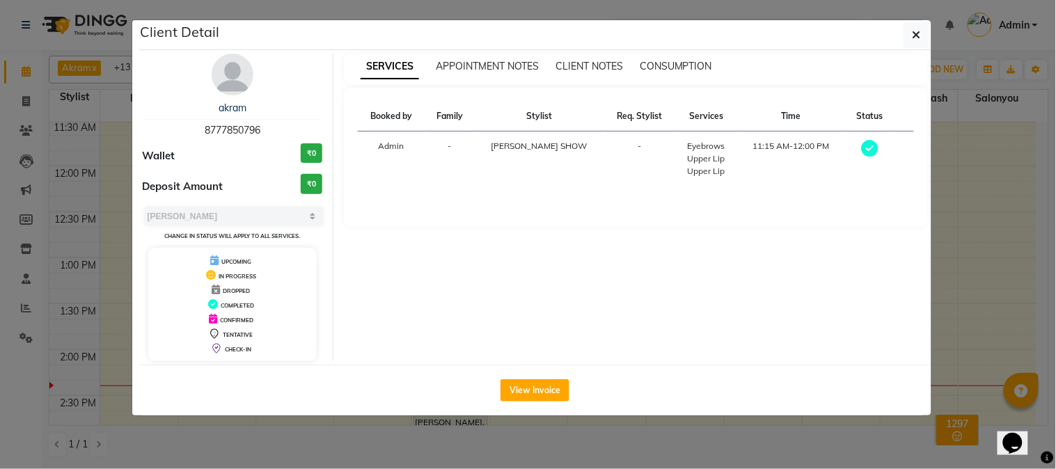
click at [546, 377] on div "View Invoice" at bounding box center [535, 390] width 792 height 51
click at [540, 392] on button "View Invoice" at bounding box center [535, 390] width 69 height 22
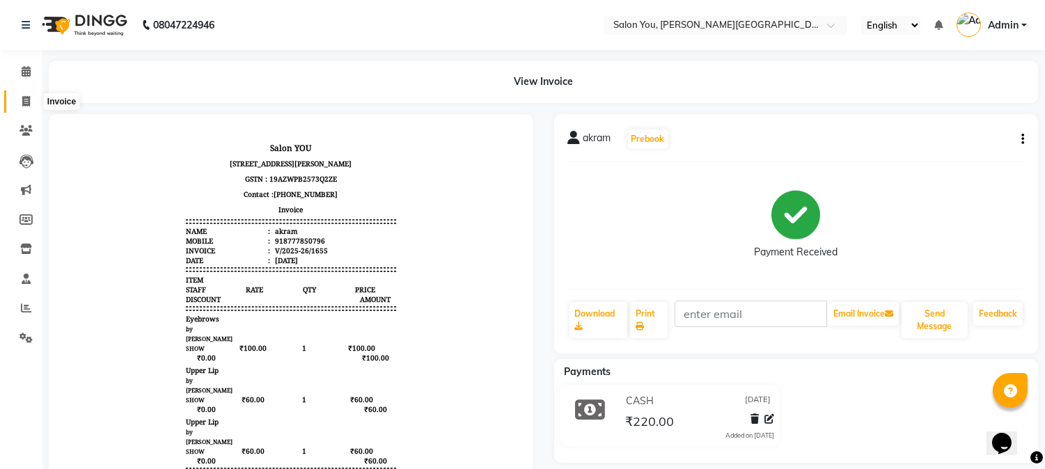
click at [22, 95] on span at bounding box center [26, 102] width 24 height 16
select select "service"
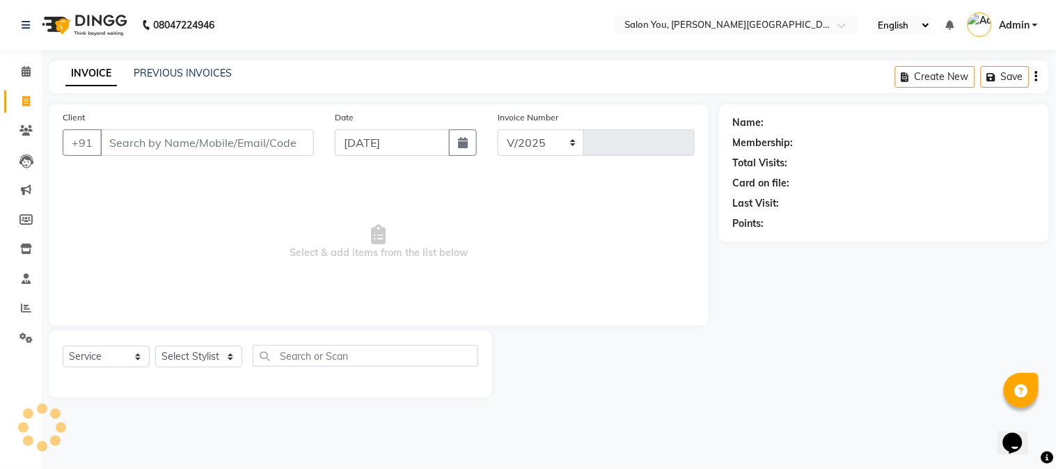
select select "5231"
type input "1657"
click at [24, 73] on icon at bounding box center [26, 71] width 9 height 10
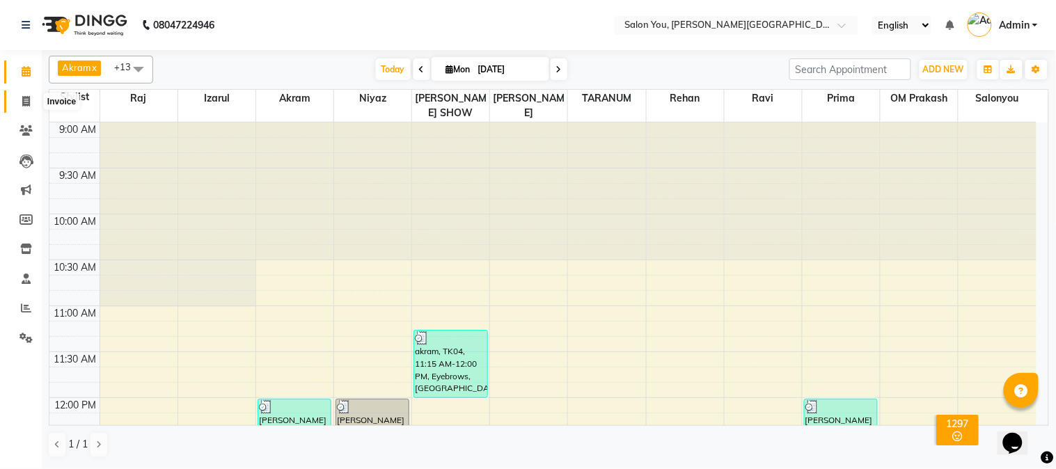
click at [26, 95] on span at bounding box center [26, 102] width 24 height 16
select select "5231"
select select "service"
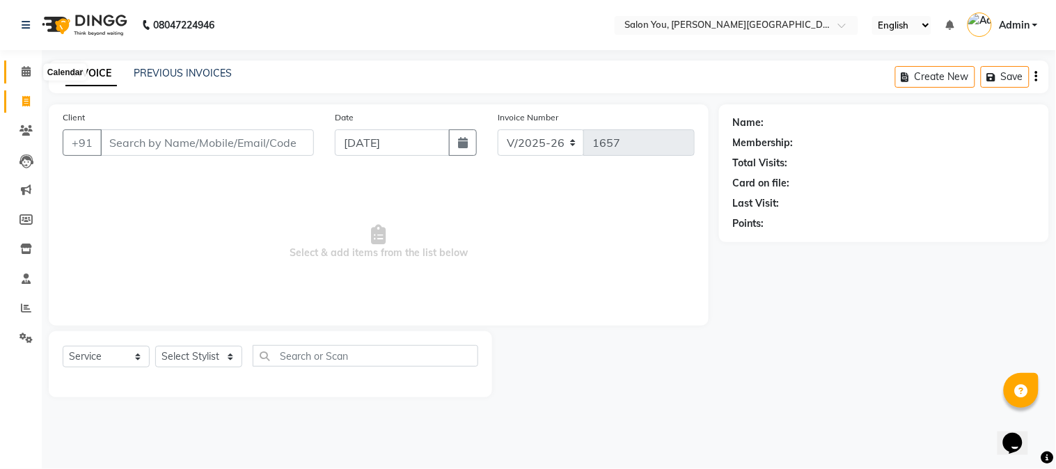
click at [25, 67] on icon at bounding box center [26, 71] width 9 height 10
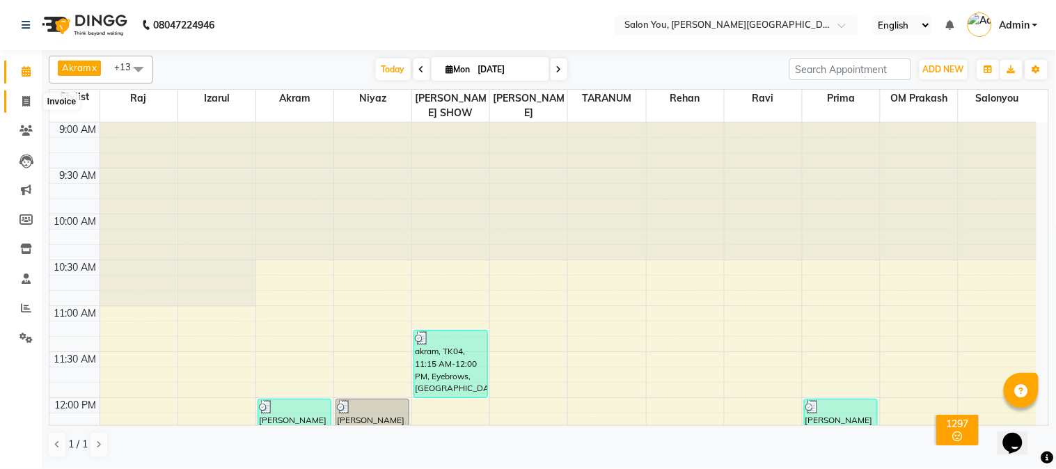
click at [29, 94] on span at bounding box center [26, 102] width 24 height 16
select select "service"
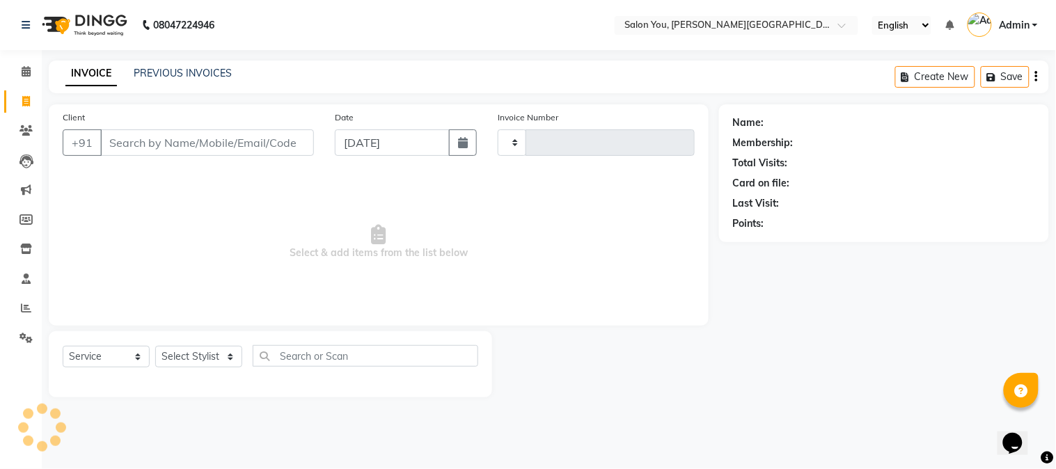
type input "1657"
select select "5231"
click at [141, 148] on input "Client" at bounding box center [207, 142] width 214 height 26
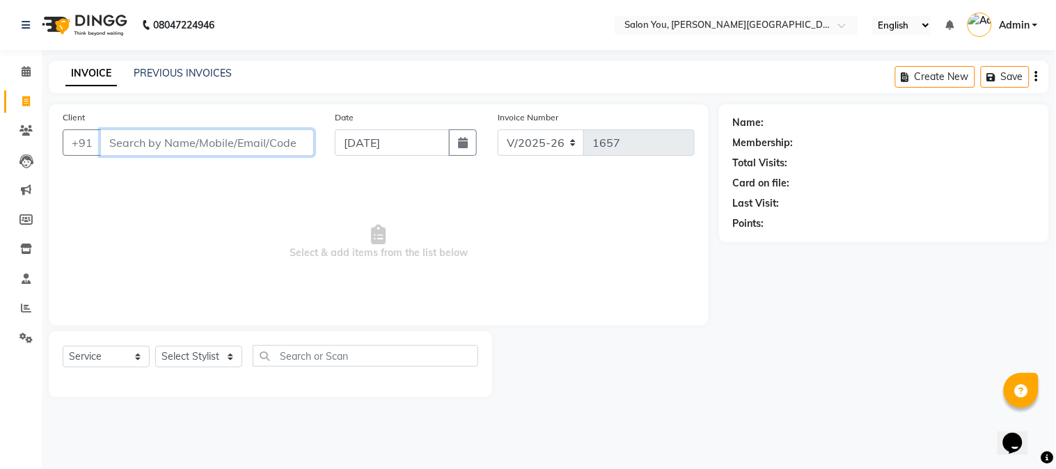
click at [142, 147] on input "Client" at bounding box center [207, 142] width 214 height 26
type input "983"
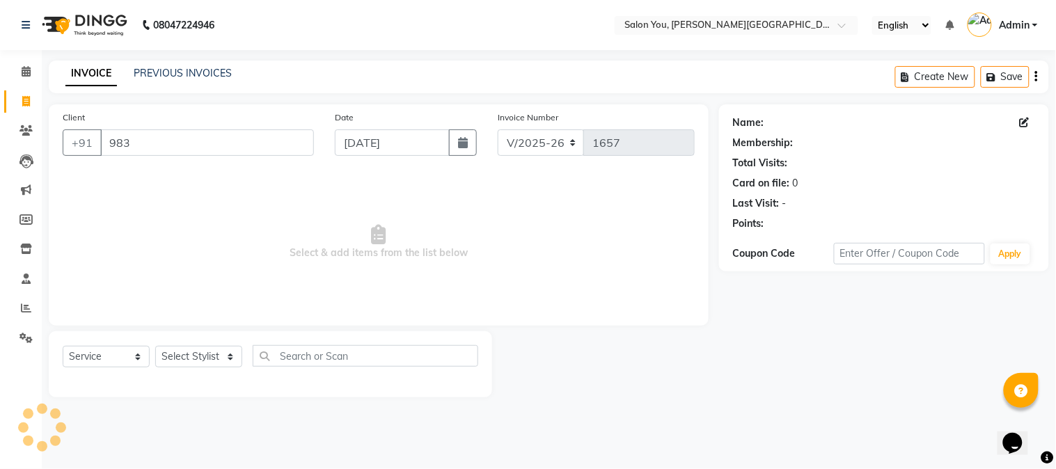
select select "1: Object"
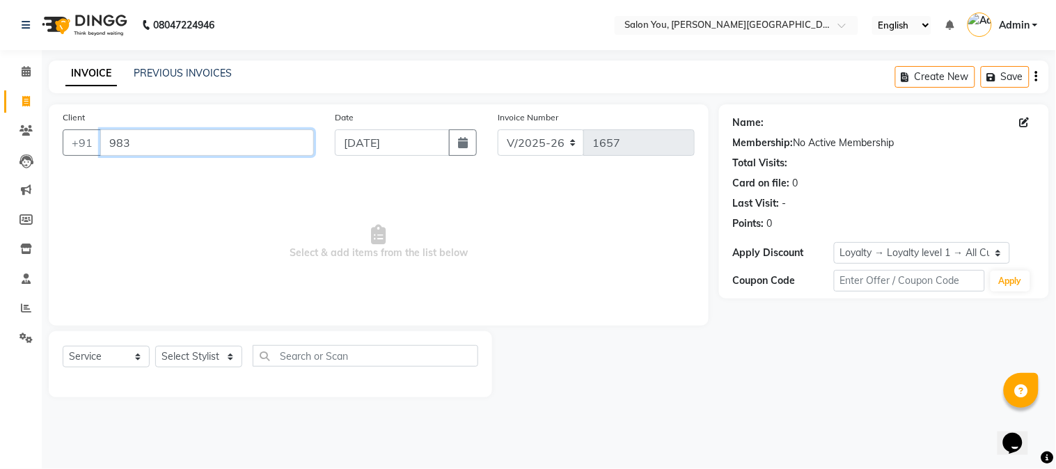
click at [136, 153] on input "983" at bounding box center [207, 142] width 214 height 26
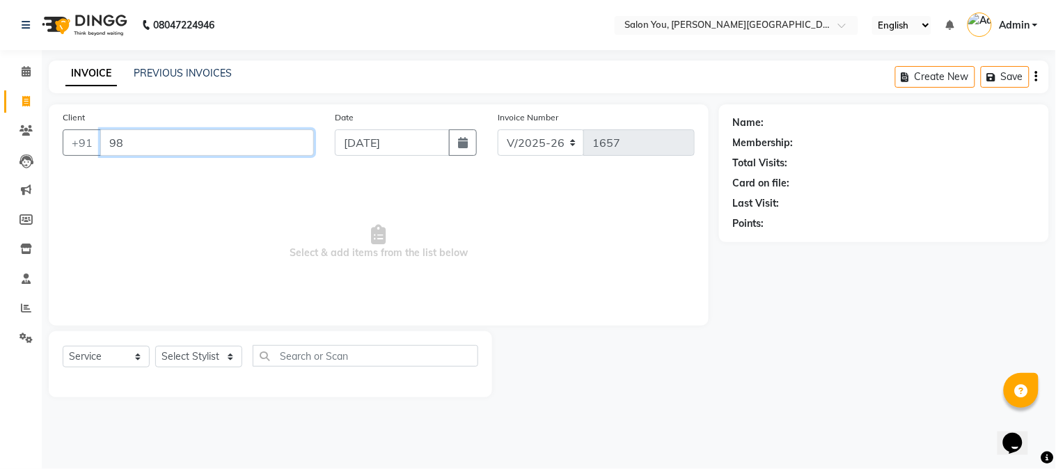
type input "9"
type input "9733"
select select "1: Object"
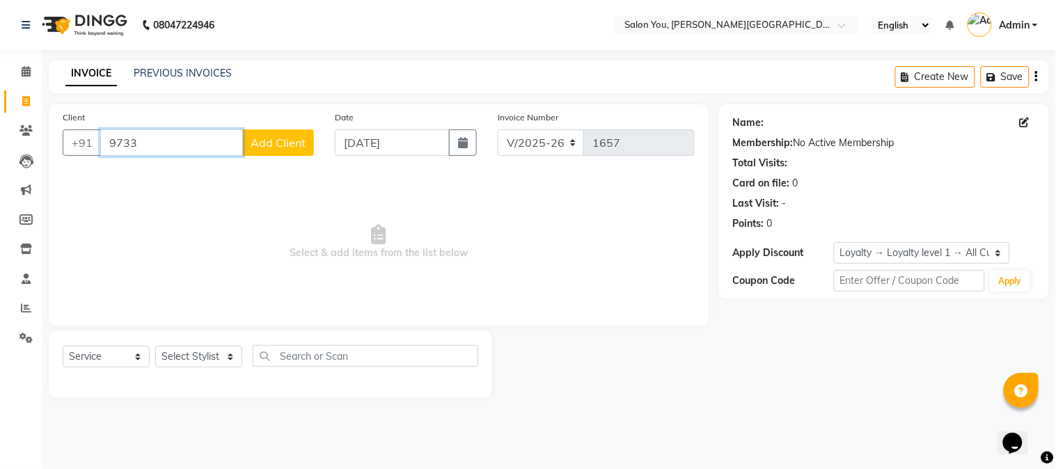
drag, startPoint x: 143, startPoint y: 138, endPoint x: 232, endPoint y: 141, distance: 88.5
click at [145, 138] on input "9733" at bounding box center [171, 142] width 143 height 26
click at [290, 157] on div "Client +91 9733 Add Client" at bounding box center [188, 138] width 272 height 57
click at [291, 147] on span "Add Client" at bounding box center [278, 143] width 55 height 14
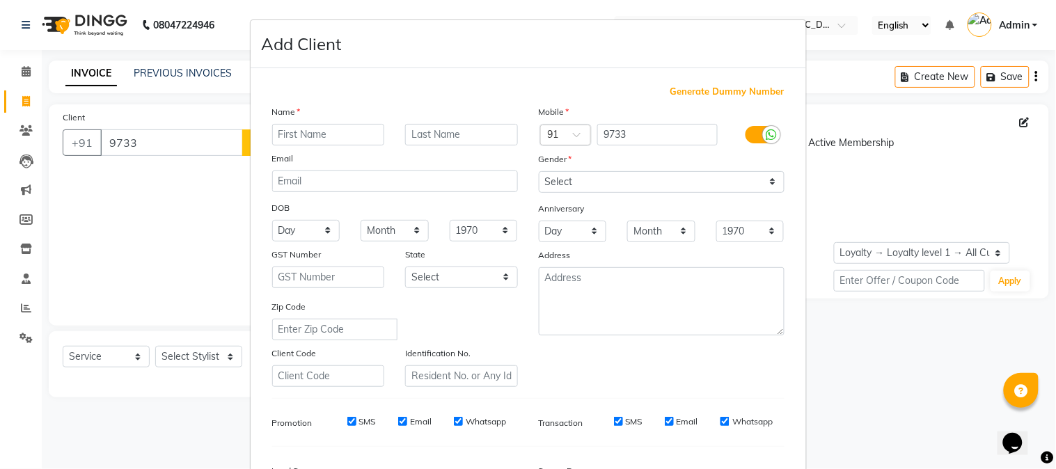
click at [297, 137] on input "text" at bounding box center [328, 135] width 113 height 22
type input "arj"
click at [155, 134] on ngb-modal-window "Add Client Generate Dummy Number Name arj Email DOB Day 01 02 03 04 05 06 07 08…" at bounding box center [528, 234] width 1056 height 469
click at [369, 131] on input "arj" at bounding box center [328, 135] width 113 height 22
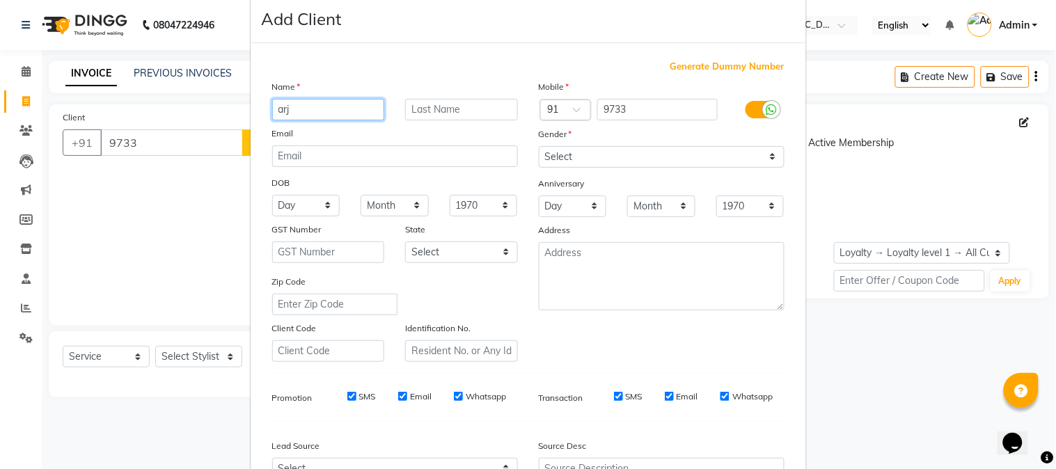
scroll to position [19, 0]
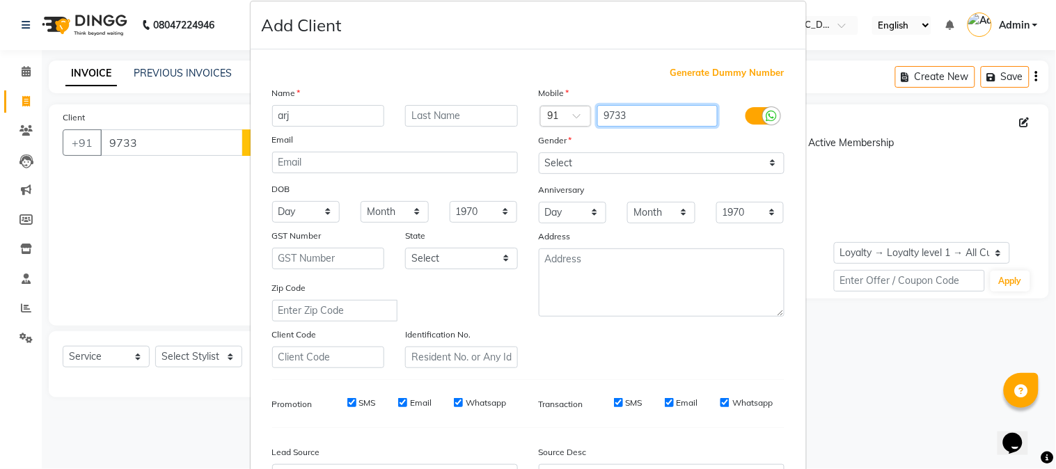
click at [627, 113] on input "9733" at bounding box center [657, 116] width 120 height 22
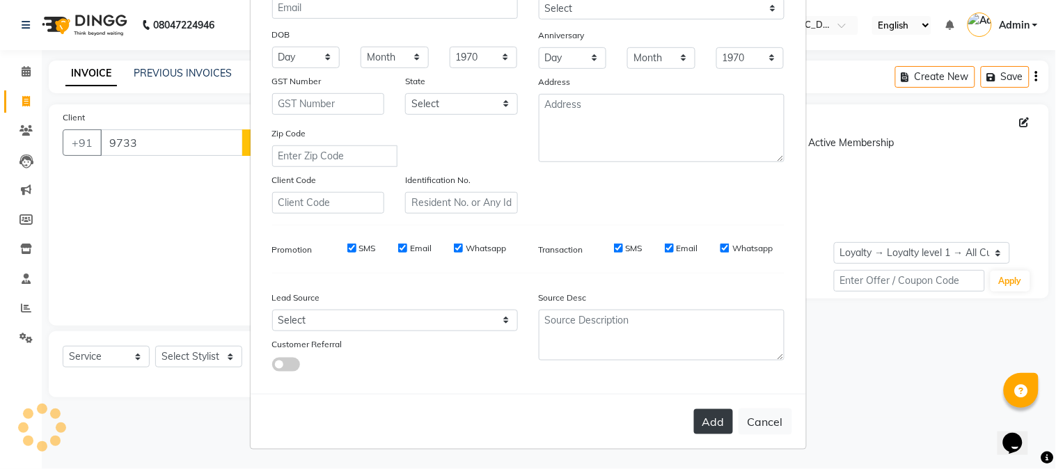
type input "9733614751"
click at [705, 414] on button "Add" at bounding box center [713, 421] width 39 height 25
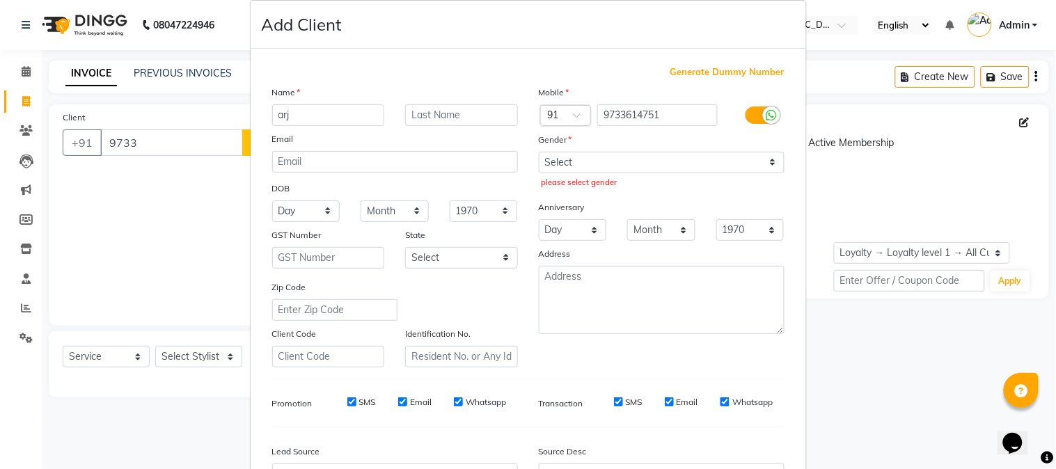
scroll to position [19, 0]
click at [760, 165] on select "Select Male Female Other Prefer Not To Say" at bounding box center [662, 163] width 246 height 22
select select "male"
click at [539, 152] on select "Select Male Female Other Prefer Not To Say" at bounding box center [662, 163] width 246 height 22
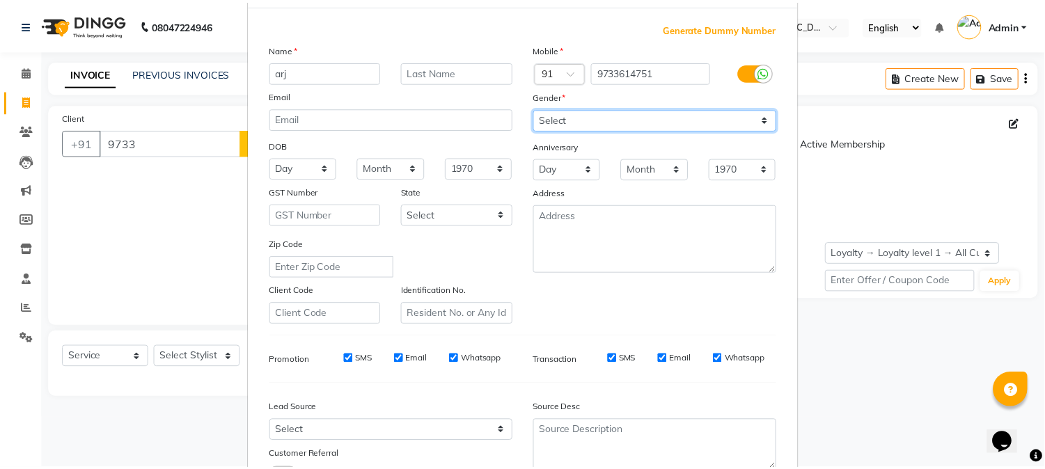
scroll to position [174, 0]
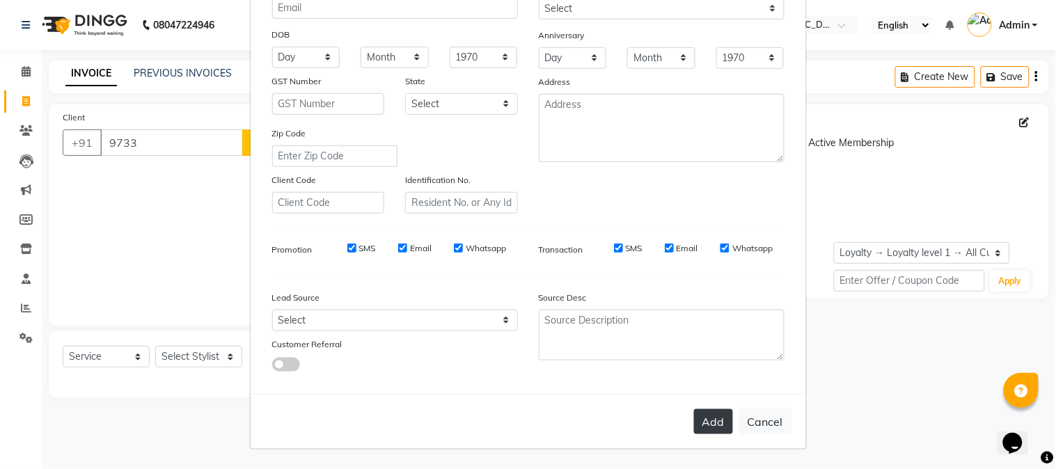
click at [708, 425] on button "Add" at bounding box center [713, 421] width 39 height 25
type input "9733614751"
select select
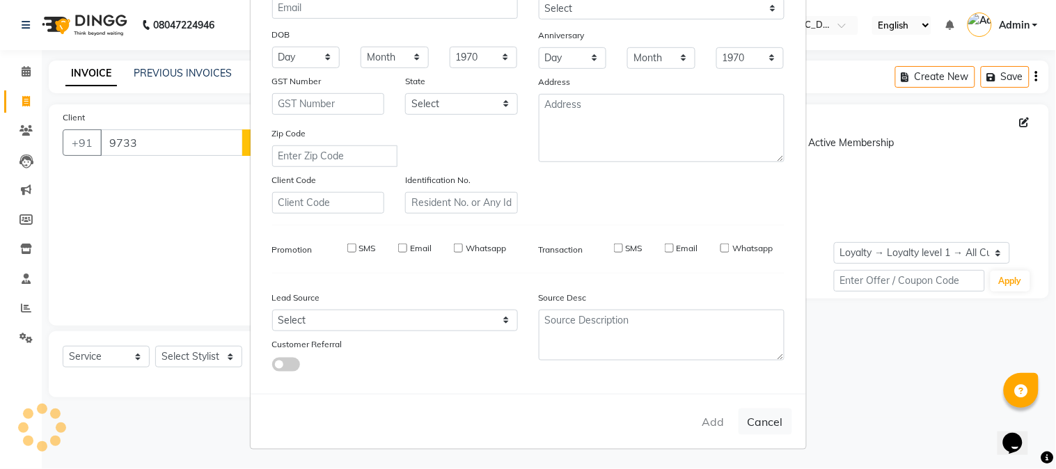
select select
checkbox input "false"
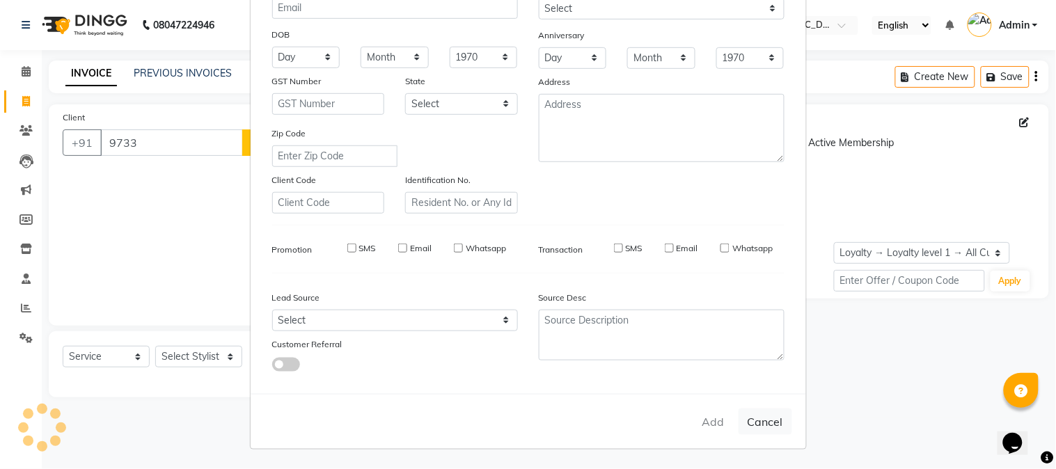
checkbox input "false"
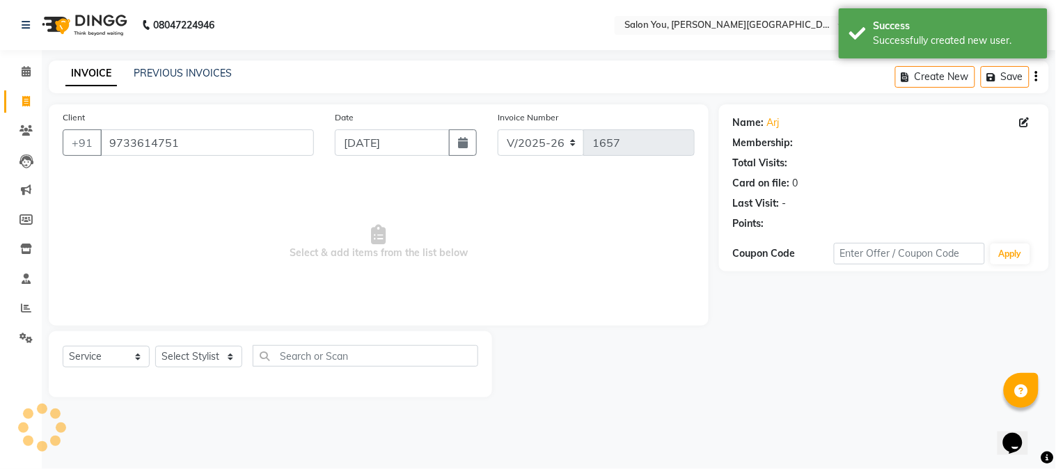
select select "1: Object"
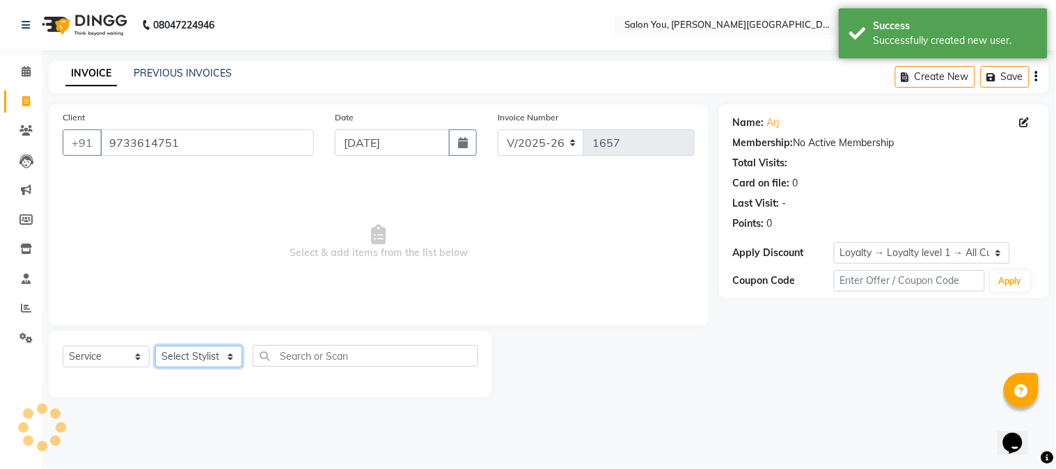
click at [233, 353] on select "Select Stylist Akram Auditor Christina Izarul jaydip Niyaz OM Prakash prima raj…" at bounding box center [198, 357] width 87 height 22
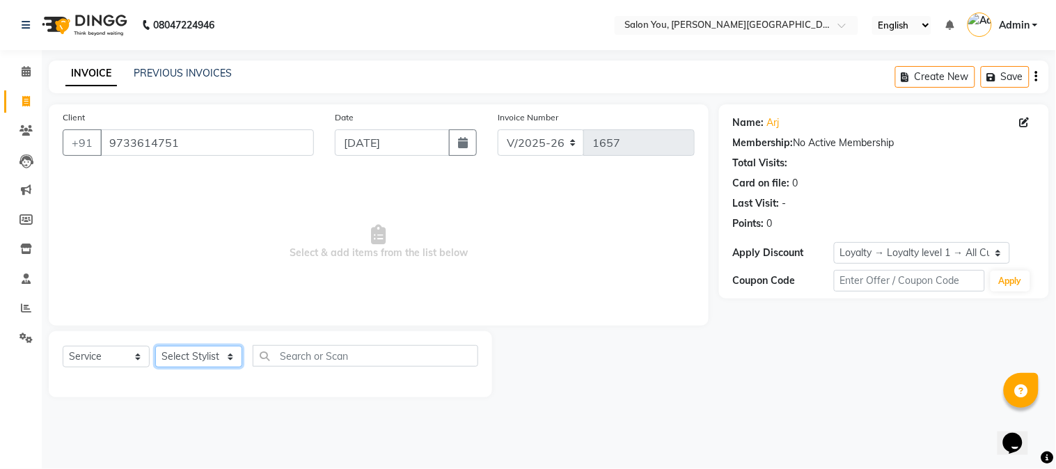
select select "84393"
click at [155, 347] on select "Select Stylist Akram Auditor Christina Izarul jaydip Niyaz OM Prakash prima raj…" at bounding box center [198, 357] width 87 height 22
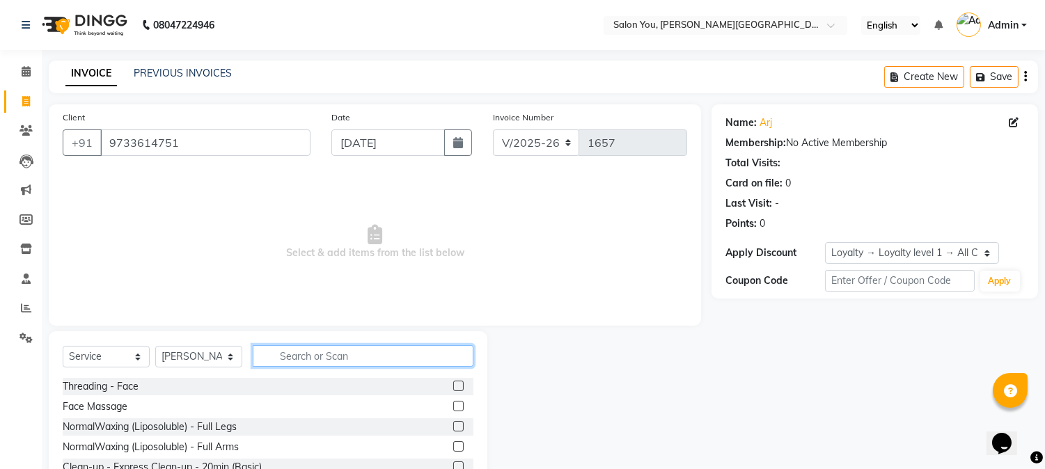
click at [320, 356] on input "text" at bounding box center [363, 356] width 221 height 22
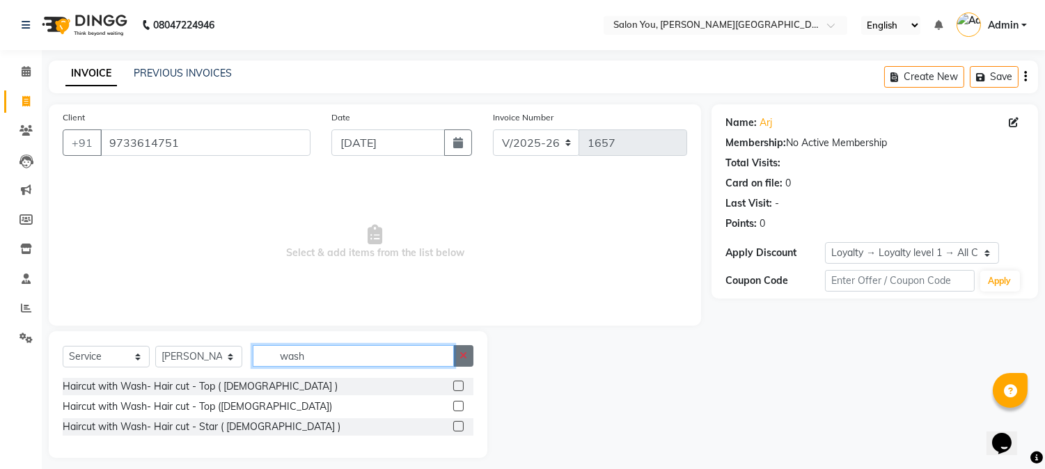
type input "wash"
click at [459, 355] on icon "button" at bounding box center [463, 356] width 8 height 10
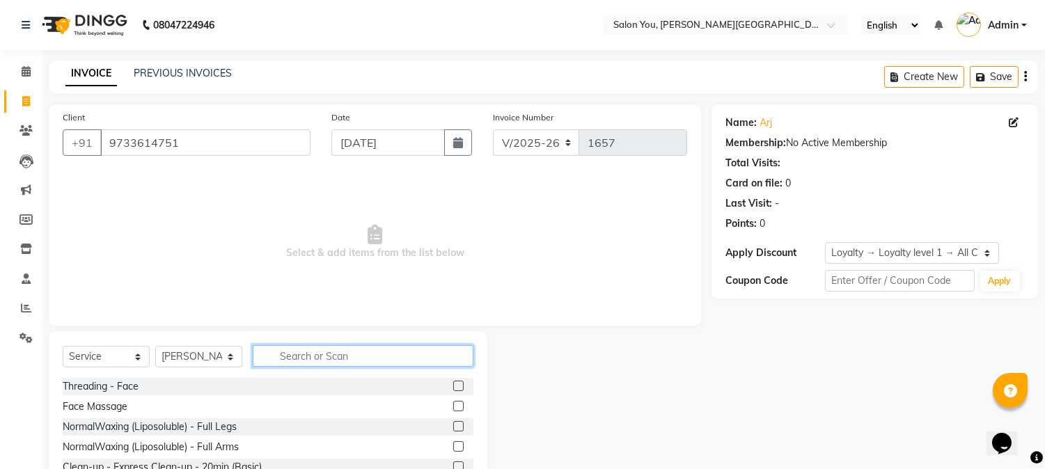
click at [356, 353] on input "text" at bounding box center [363, 356] width 221 height 22
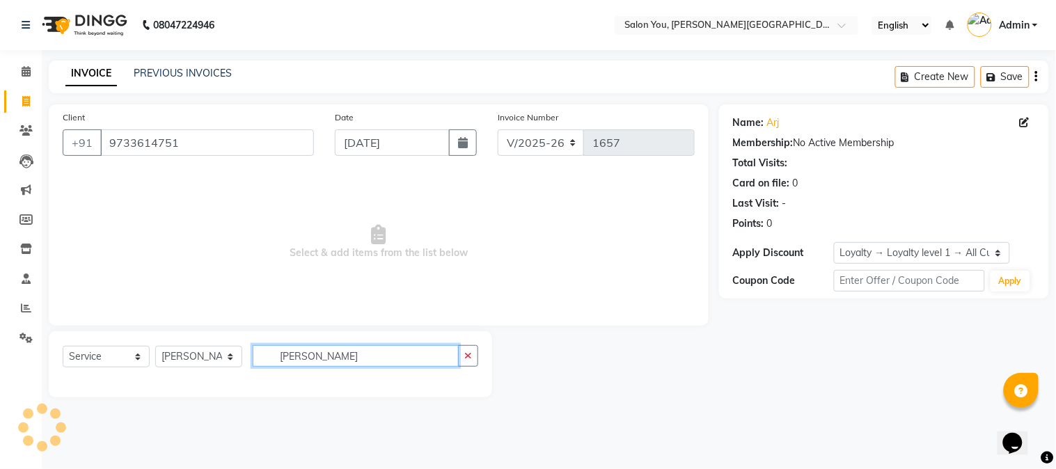
click at [358, 360] on input "bast" at bounding box center [356, 356] width 206 height 22
click at [328, 352] on input "bast" at bounding box center [356, 356] width 206 height 22
drag, startPoint x: 317, startPoint y: 356, endPoint x: 304, endPoint y: 357, distance: 14.0
click at [304, 357] on input "bast dry" at bounding box center [356, 356] width 206 height 22
click at [287, 356] on input "bast dry" at bounding box center [356, 356] width 206 height 22
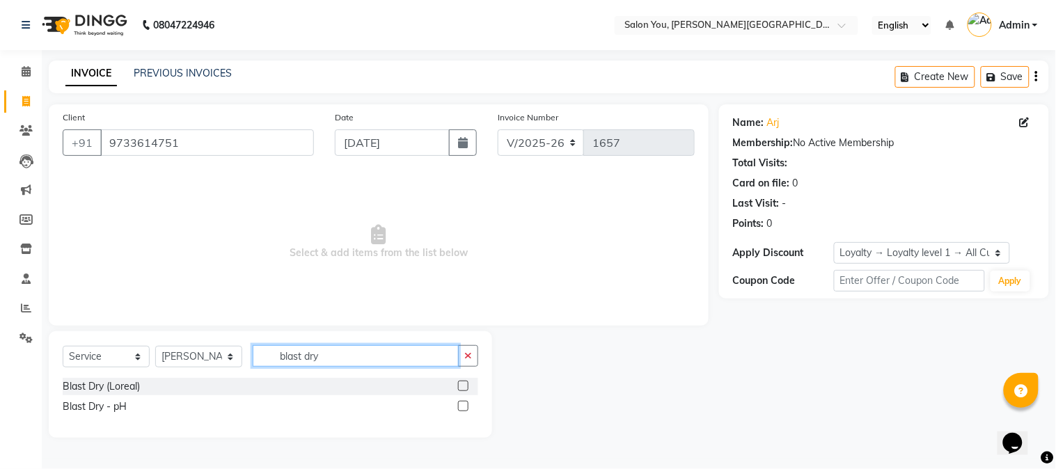
type input "blast dry"
click at [464, 384] on label at bounding box center [463, 386] width 10 height 10
click at [464, 384] on input "checkbox" at bounding box center [462, 386] width 9 height 9
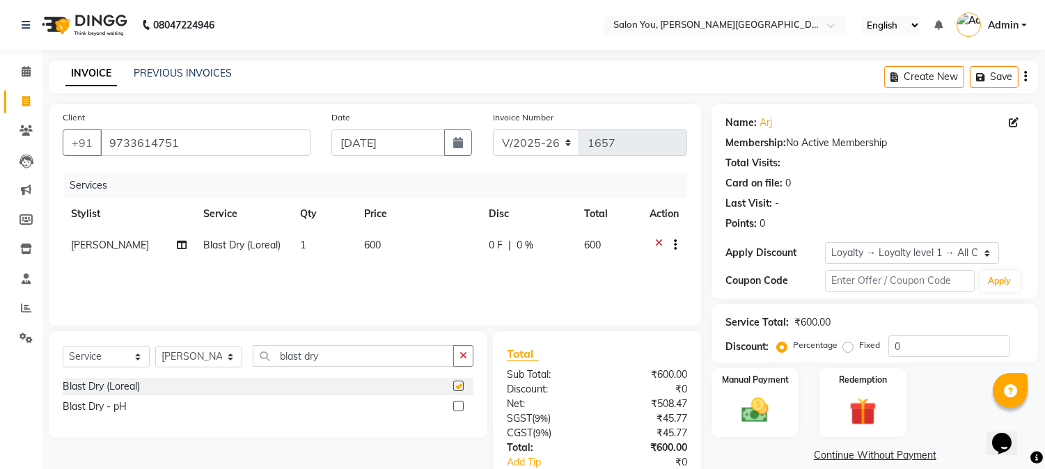
checkbox input "false"
drag, startPoint x: 365, startPoint y: 239, endPoint x: 353, endPoint y: 241, distance: 11.9
click at [356, 241] on td "600" at bounding box center [418, 247] width 125 height 34
select select "84393"
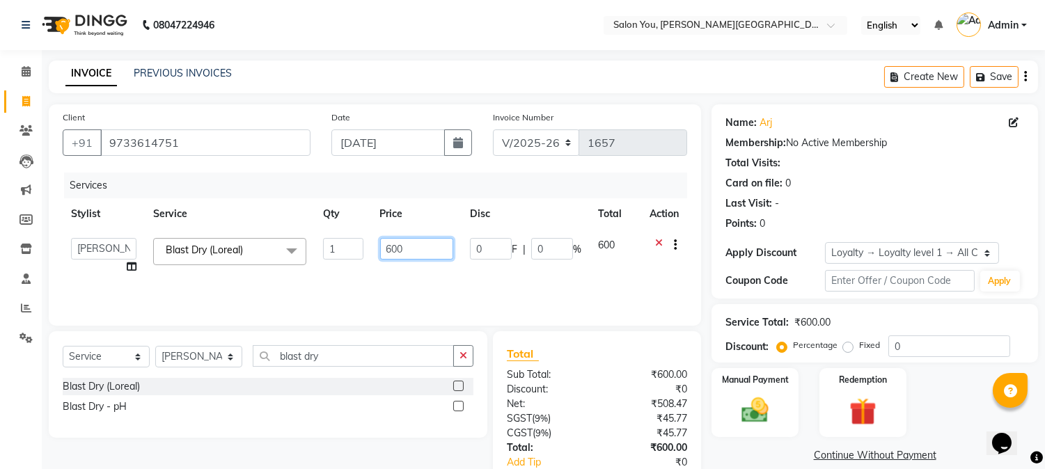
click at [388, 248] on input "600" at bounding box center [416, 249] width 73 height 22
drag, startPoint x: 391, startPoint y: 248, endPoint x: 371, endPoint y: 237, distance: 22.5
click at [372, 237] on td "600" at bounding box center [417, 256] width 90 height 53
type input "500"
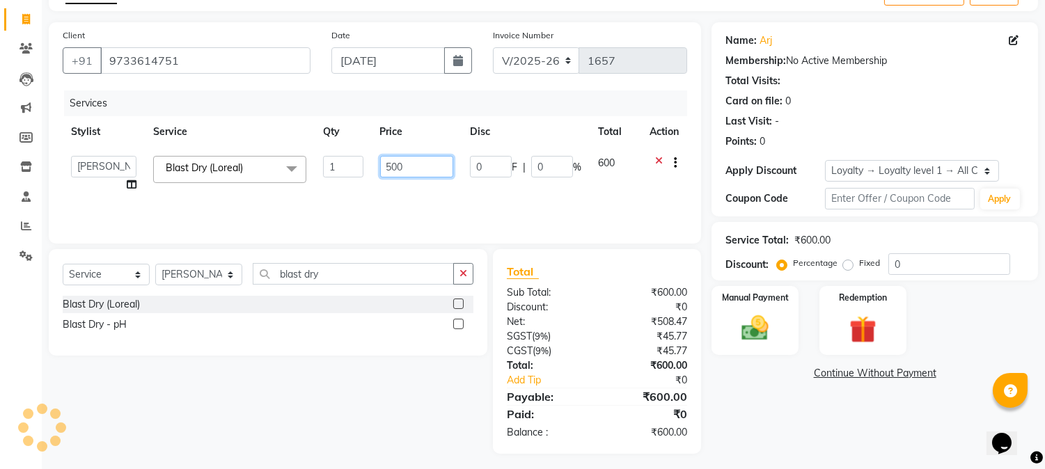
scroll to position [87, 0]
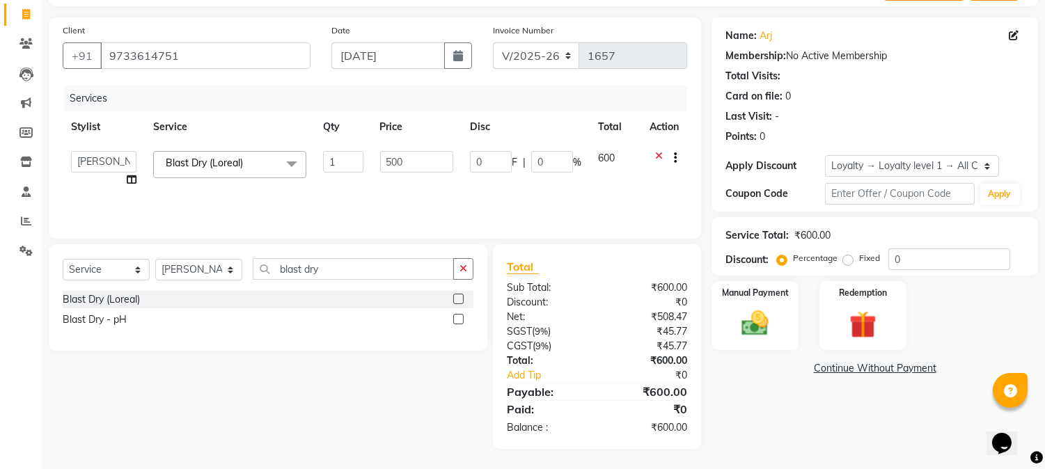
click at [588, 200] on div "Services Stylist Service Qty Price Disc Total Action Akram Auditor Christina Iz…" at bounding box center [375, 155] width 624 height 139
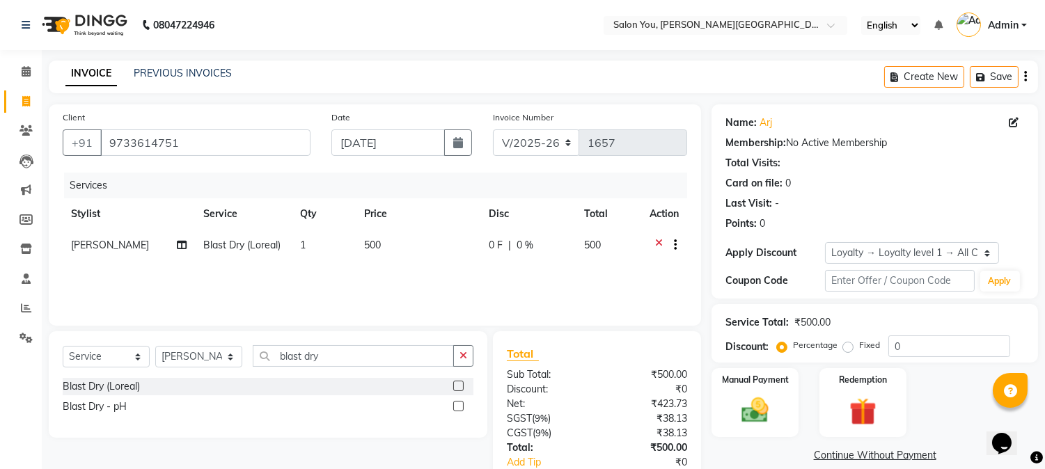
scroll to position [77, 0]
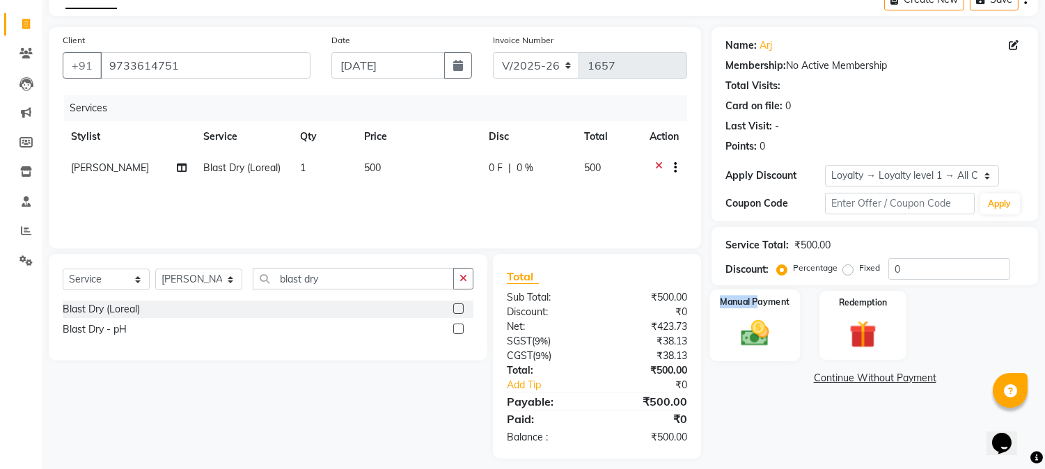
click at [757, 314] on div "Manual Payment" at bounding box center [755, 325] width 90 height 71
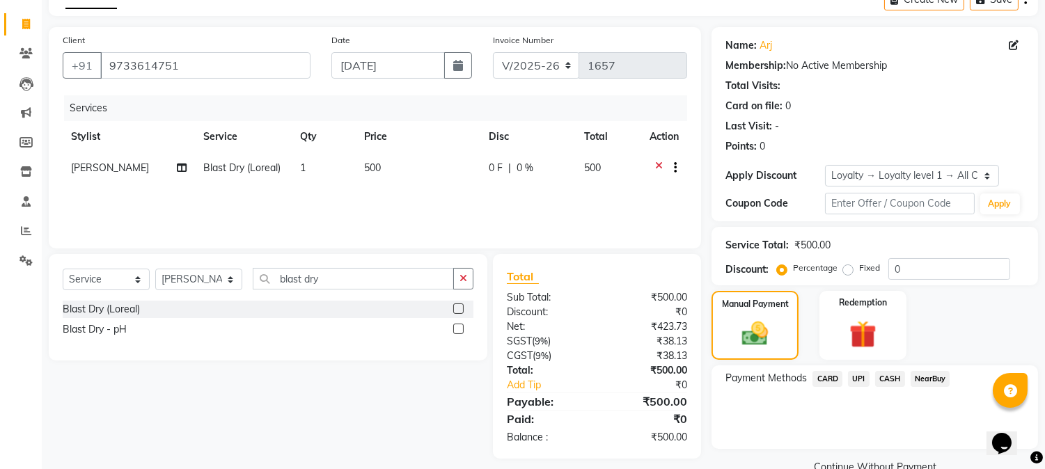
click at [891, 379] on span "CASH" at bounding box center [890, 379] width 30 height 16
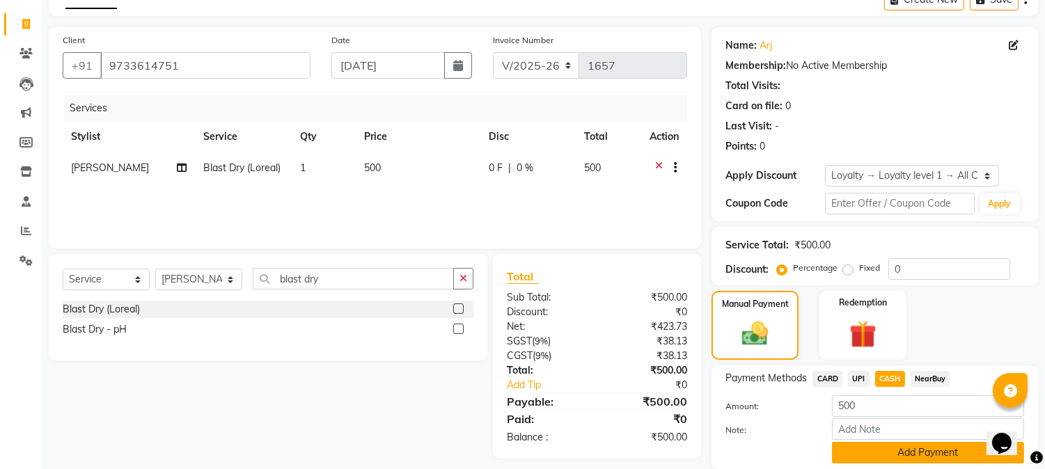
scroll to position [126, 0]
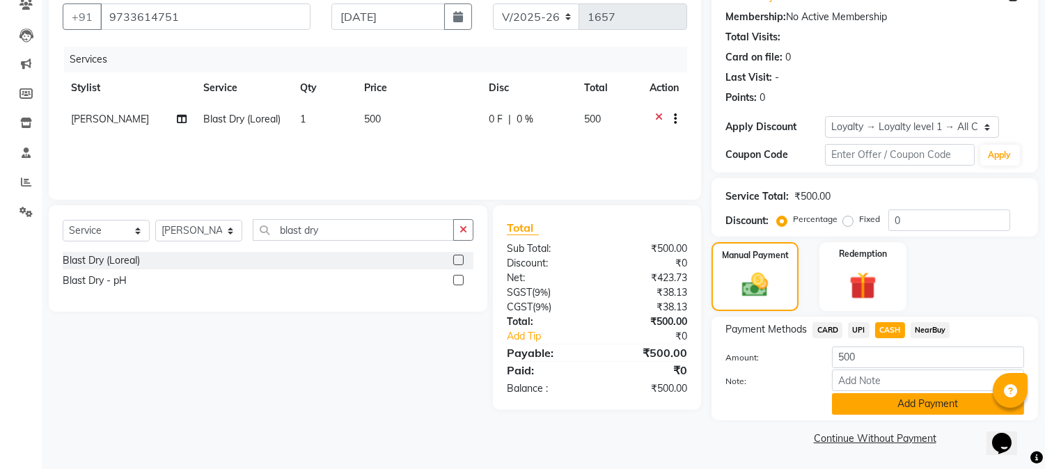
click at [928, 402] on button "Add Payment" at bounding box center [928, 404] width 192 height 22
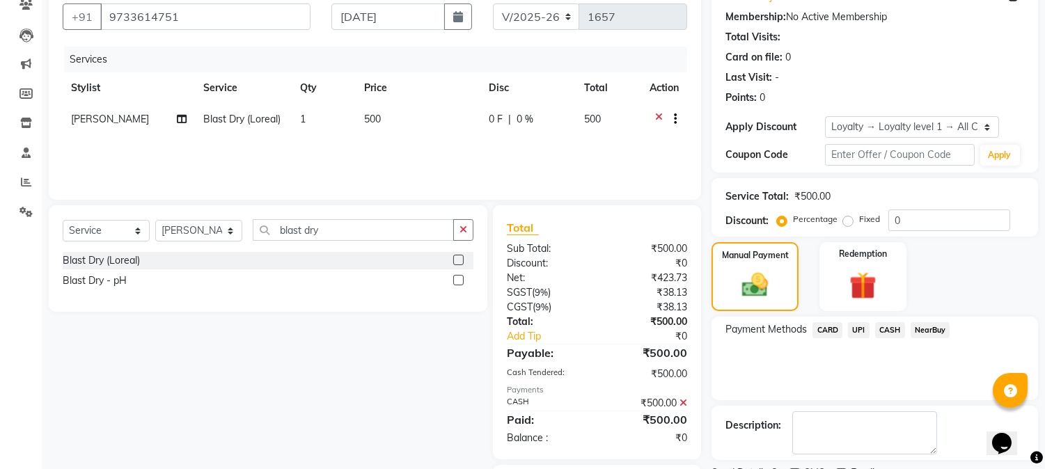
scroll to position [205, 0]
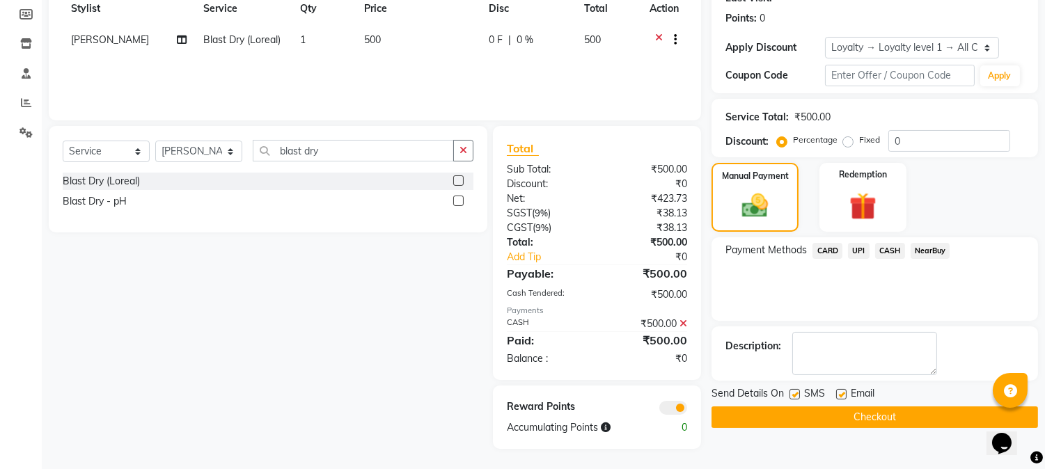
click at [858, 413] on button "Checkout" at bounding box center [874, 418] width 326 height 22
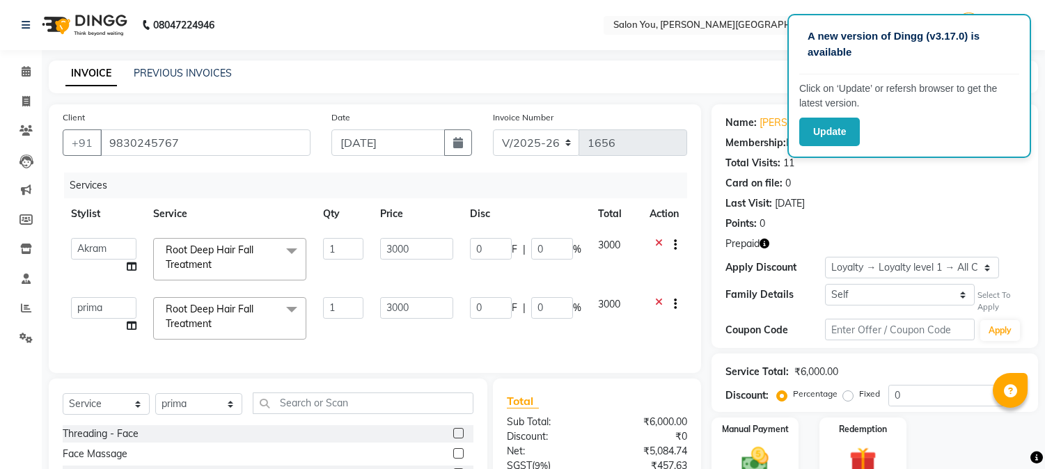
select select "5231"
select select "86234"
select select "service"
select select "86234"
select select "1: Object"
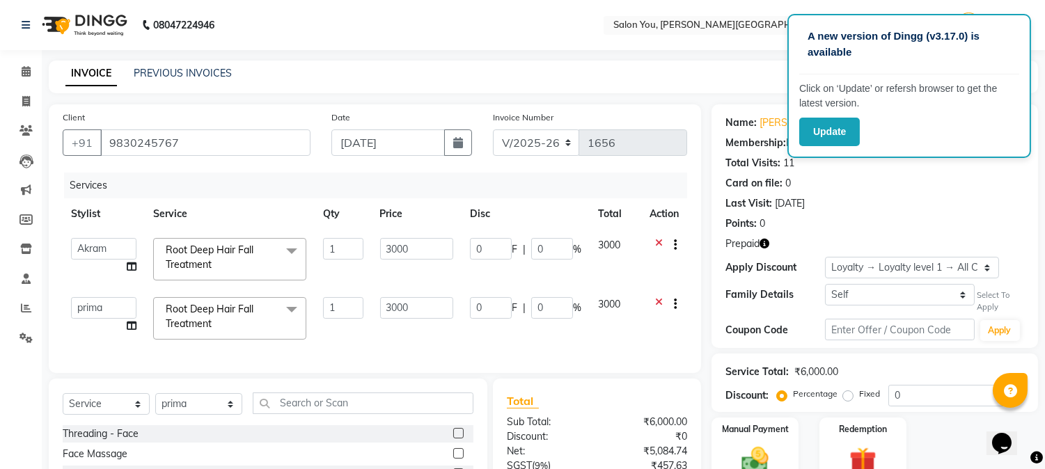
click at [764, 242] on icon "button" at bounding box center [764, 244] width 10 height 10
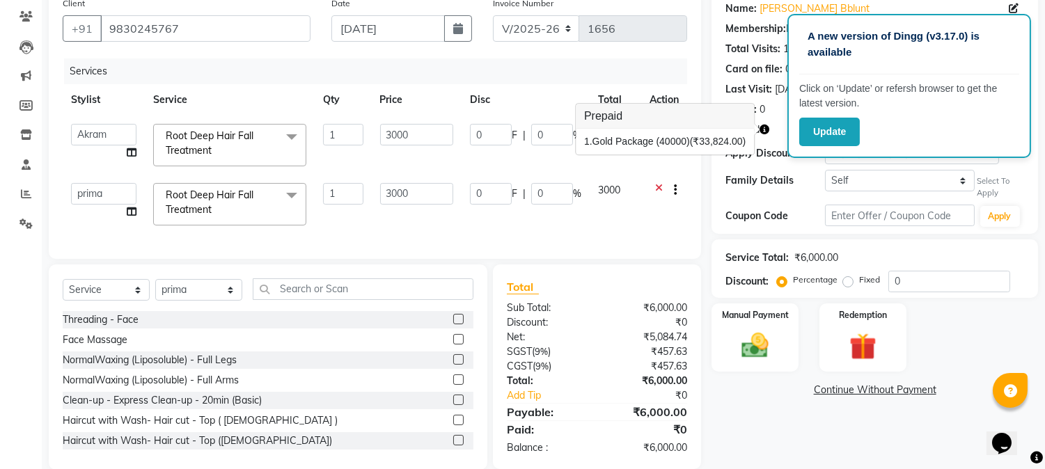
scroll to position [147, 0]
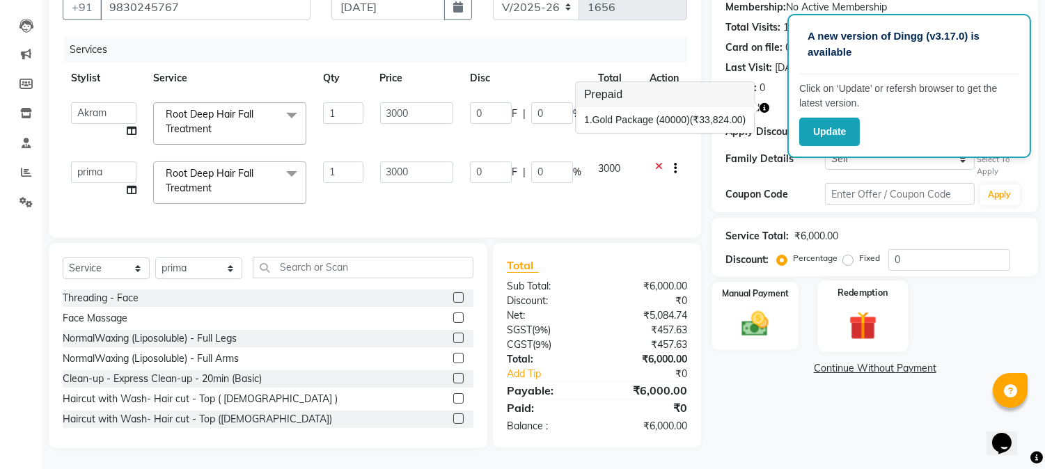
click at [833, 320] on div "Redemption" at bounding box center [862, 316] width 90 height 71
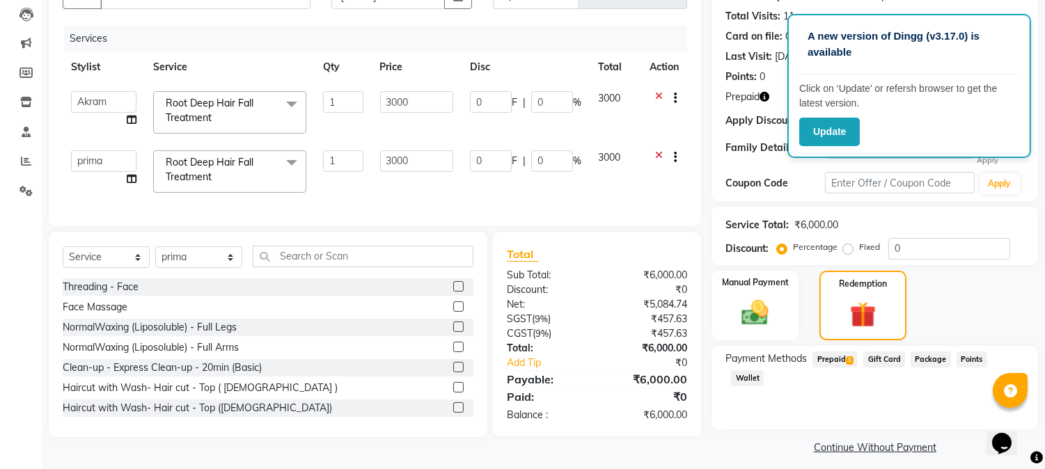
click at [831, 359] on span "Prepaid 1" at bounding box center [834, 360] width 45 height 16
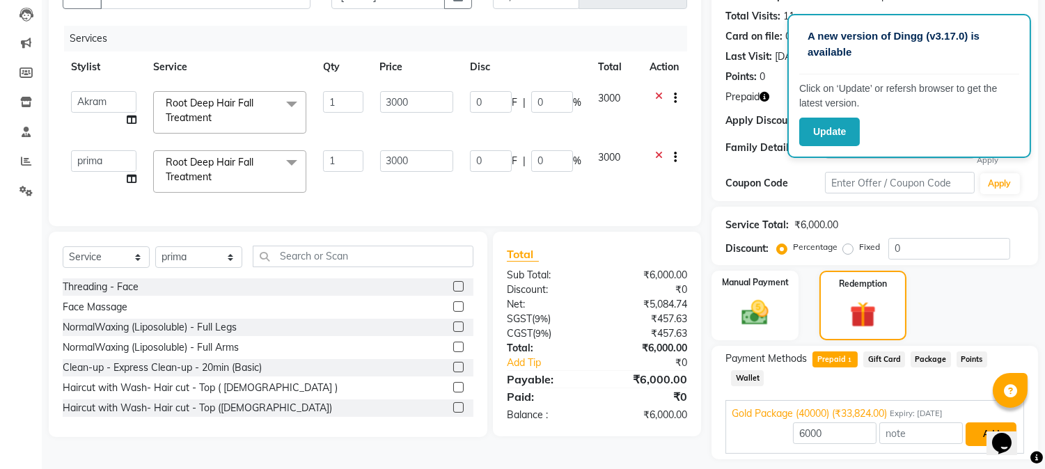
click at [978, 423] on button "Add" at bounding box center [991, 435] width 51 height 24
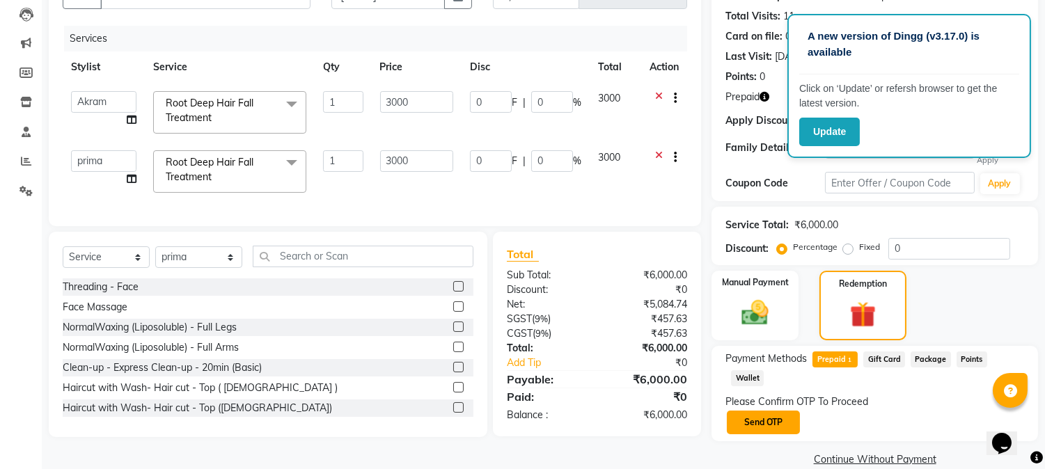
click at [784, 411] on button "Send OTP" at bounding box center [763, 423] width 73 height 24
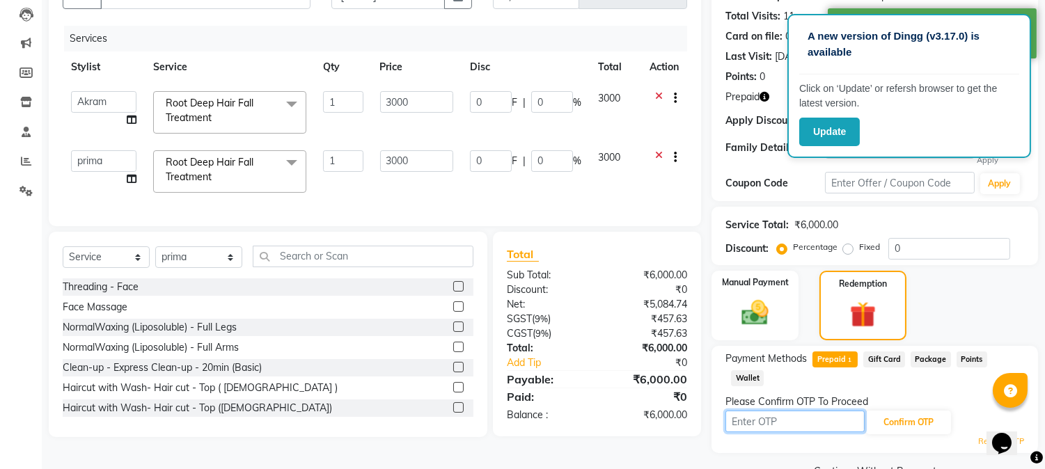
click at [783, 411] on input "text" at bounding box center [794, 422] width 139 height 22
type input "3440"
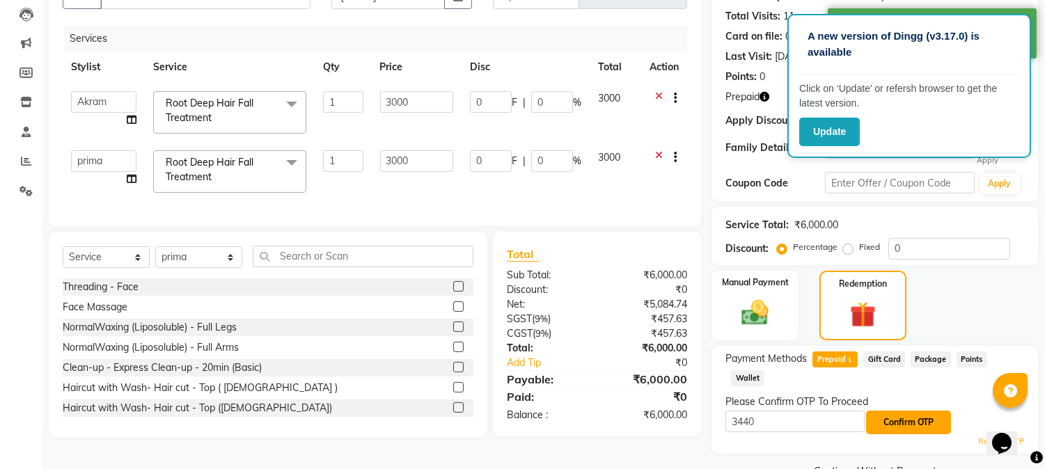
click at [888, 411] on button "Confirm OTP" at bounding box center [908, 423] width 85 height 24
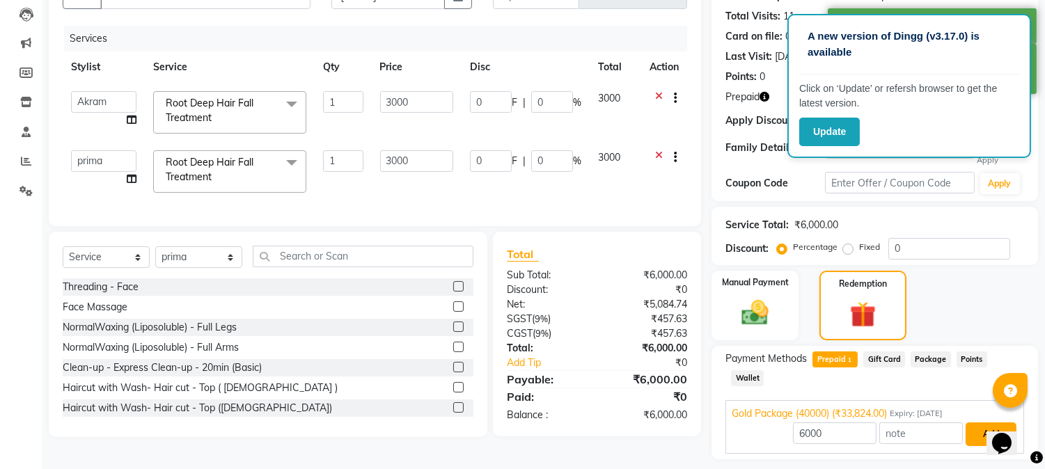
click at [972, 423] on button "Add" at bounding box center [991, 435] width 51 height 24
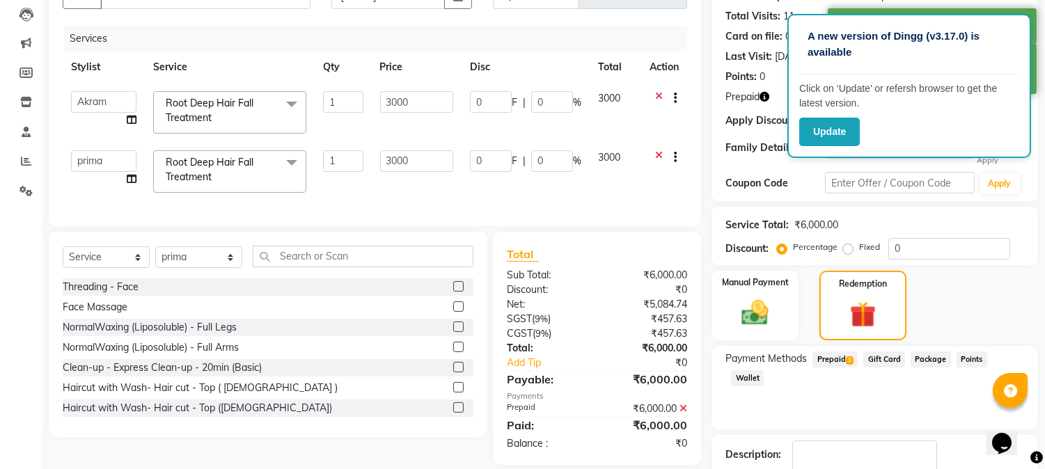
scroll to position [244, 0]
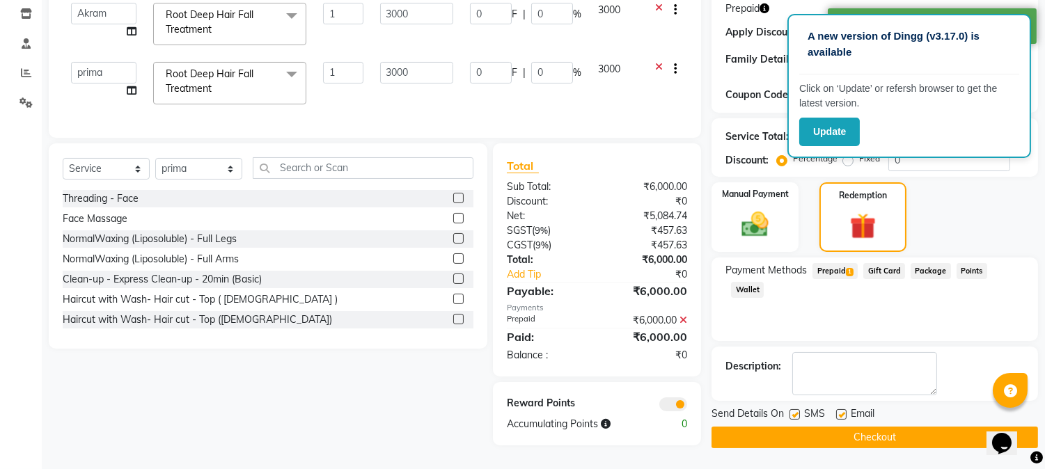
click at [799, 430] on button "Checkout" at bounding box center [874, 438] width 326 height 22
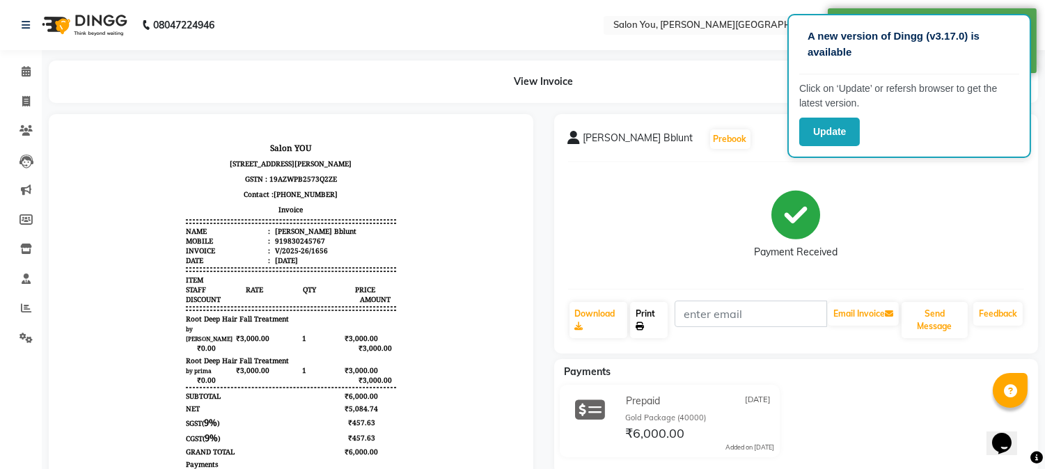
click at [656, 324] on link "Print" at bounding box center [649, 320] width 38 height 36
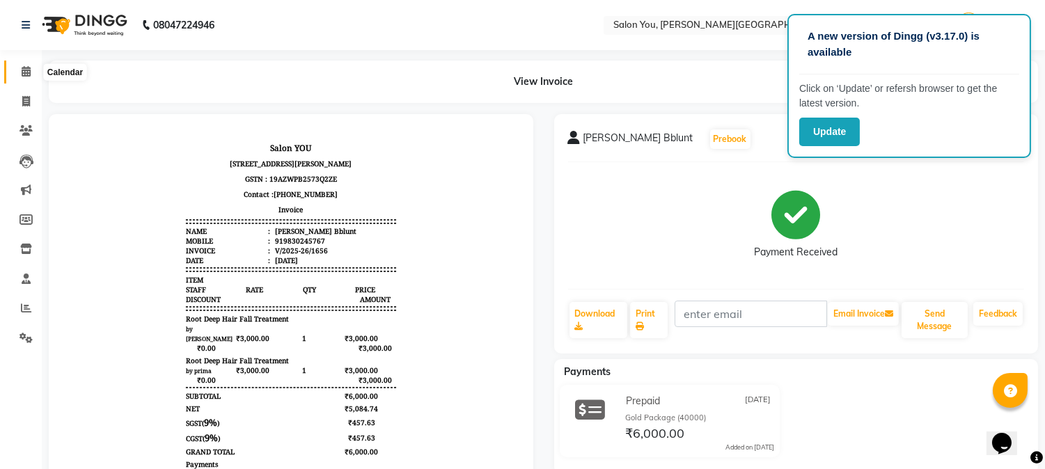
click at [26, 72] on icon at bounding box center [26, 71] width 9 height 10
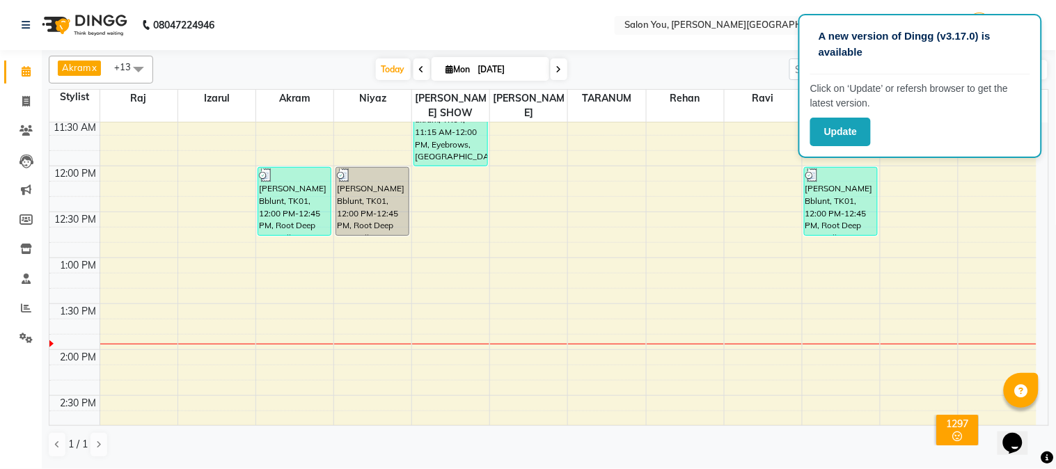
scroll to position [309, 0]
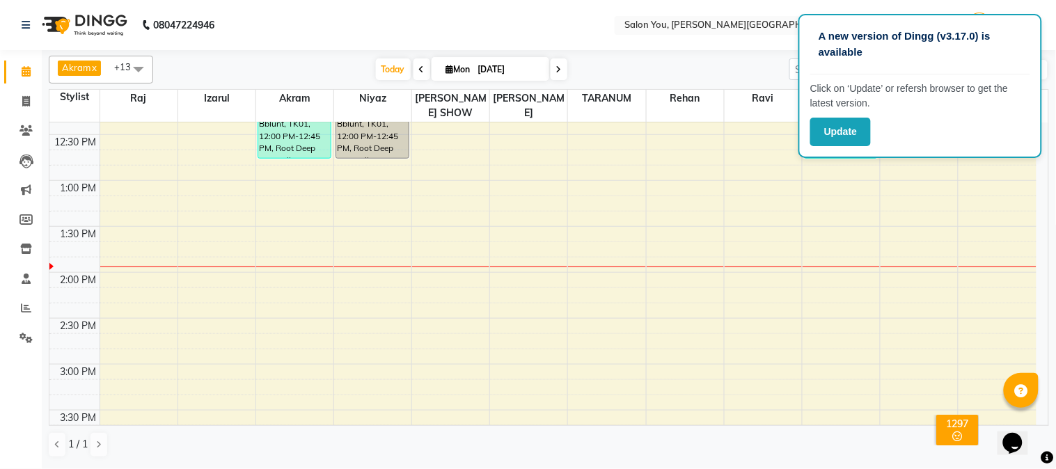
click at [423, 311] on div "9:00 AM 9:30 AM 10:00 AM 10:30 AM 11:00 AM 11:30 AM 12:00 PM 12:30 PM 1:00 PM 1…" at bounding box center [542, 410] width 987 height 1194
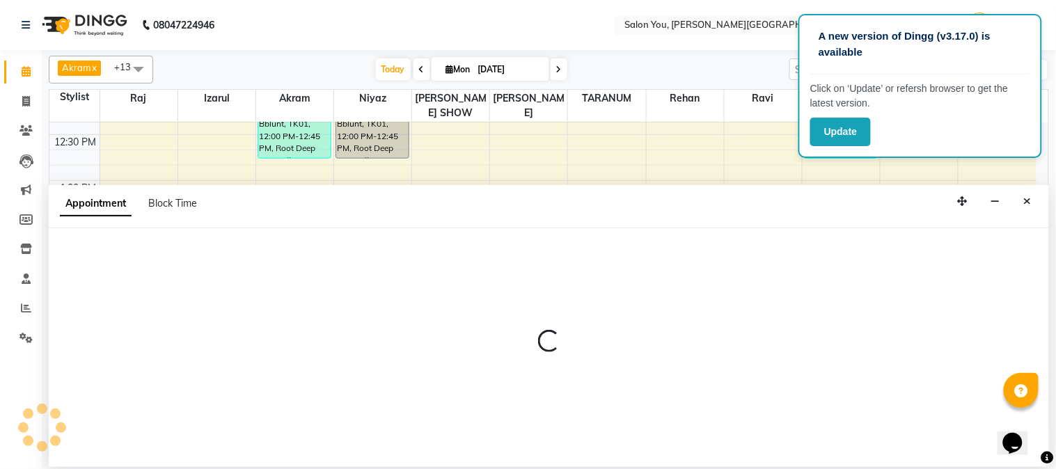
select select "83121"
select select "870"
select select "tentative"
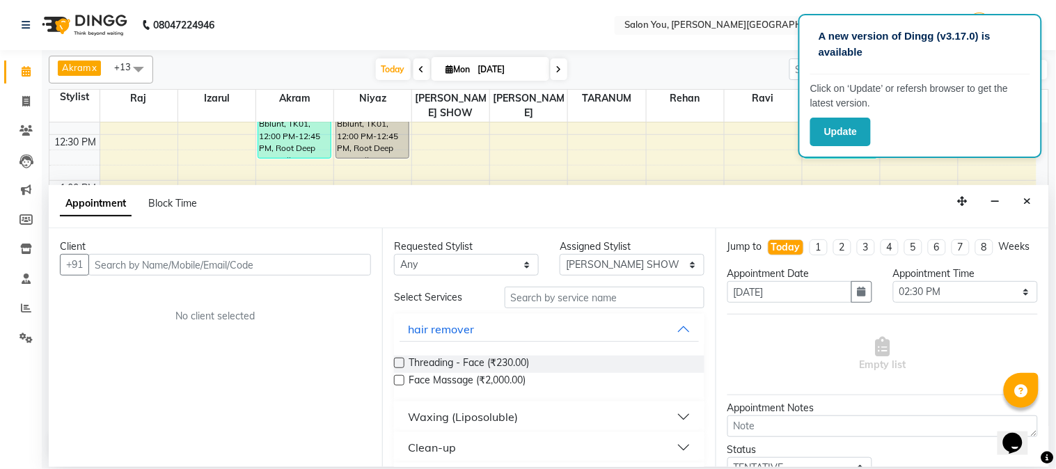
click at [295, 265] on input "text" at bounding box center [229, 265] width 283 height 22
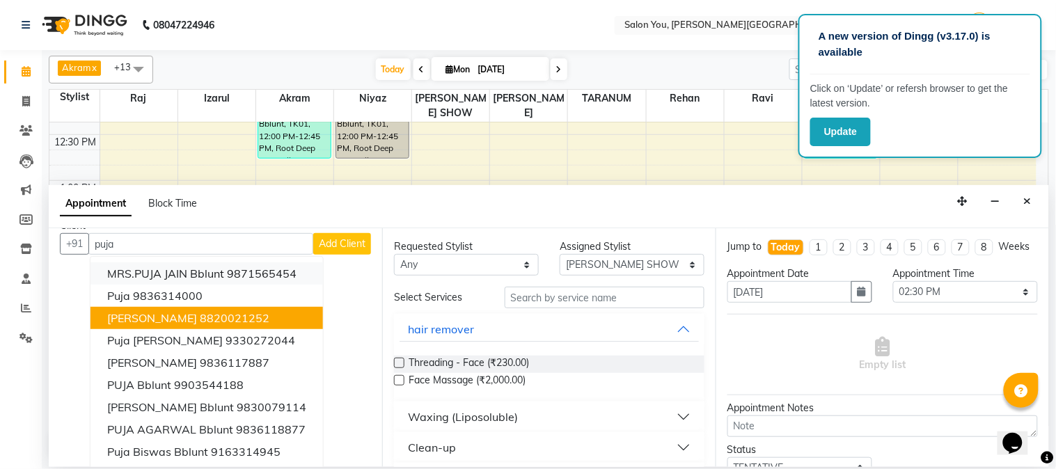
scroll to position [0, 0]
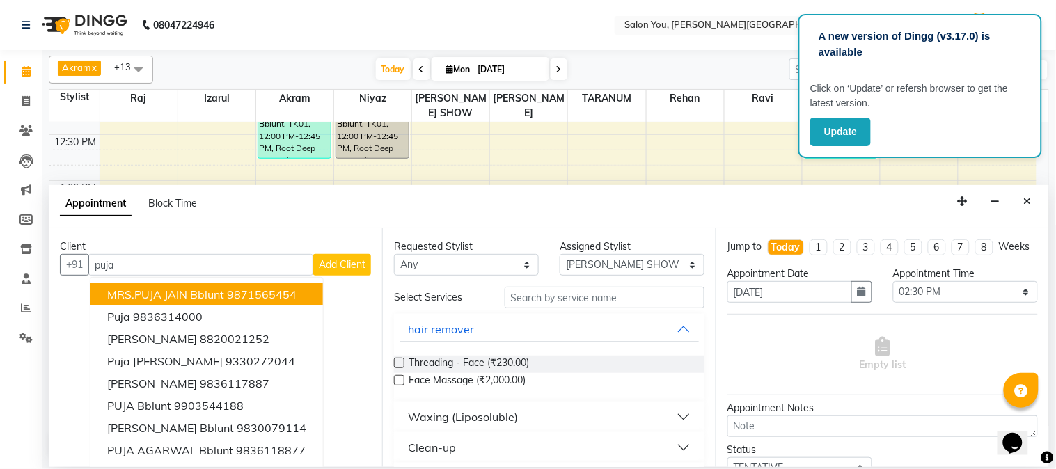
click at [164, 267] on input "puja" at bounding box center [200, 265] width 225 height 22
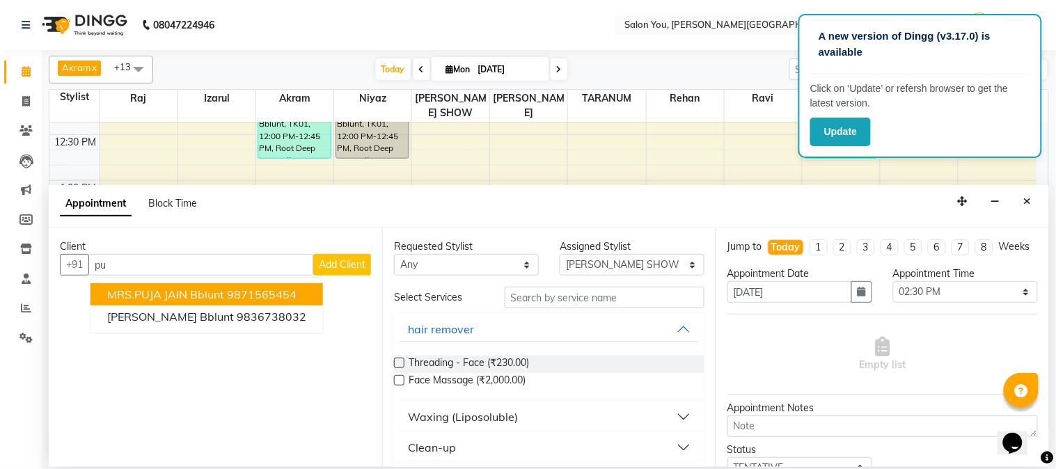
type input "p"
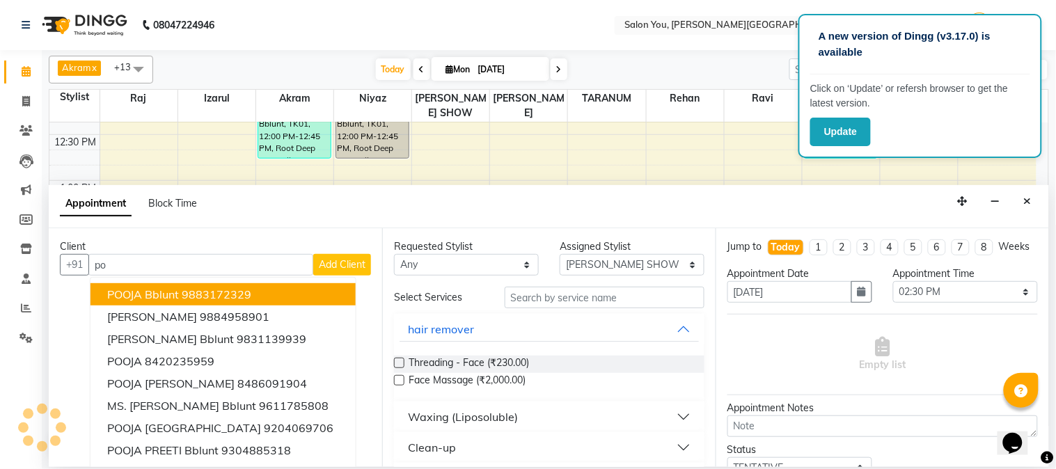
type input "p"
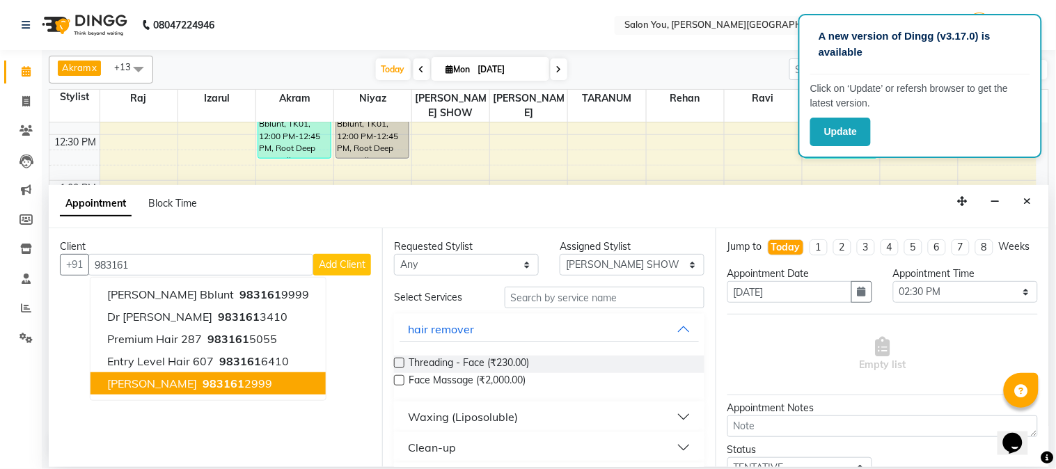
click at [139, 378] on span "poja burmancha" at bounding box center [152, 384] width 90 height 14
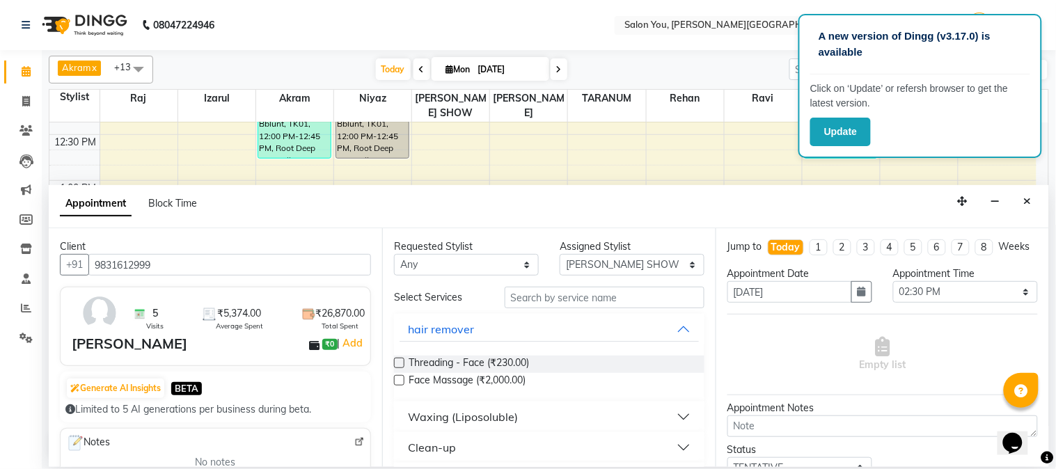
type input "9831612999"
click at [540, 299] on input "text" at bounding box center [605, 298] width 200 height 22
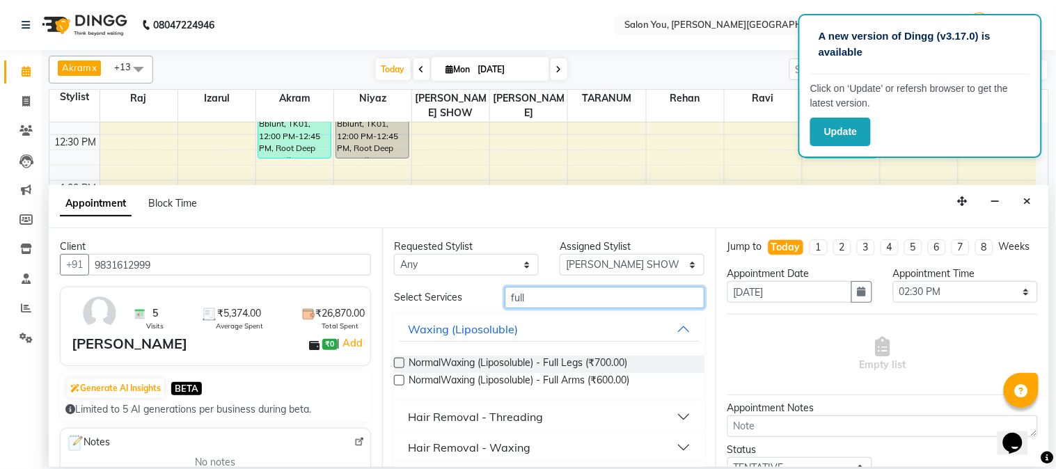
scroll to position [68, 0]
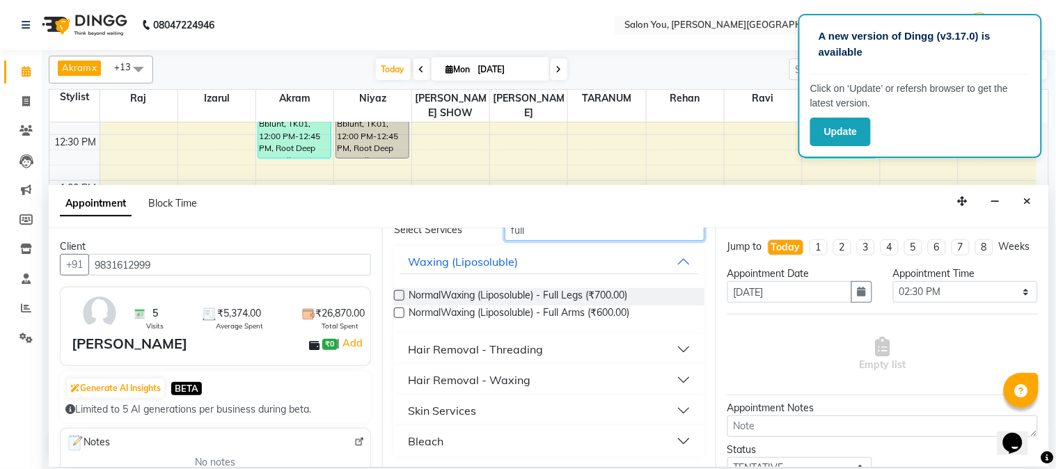
type input "full"
click at [576, 377] on button "Hair Removal - Waxing" at bounding box center [549, 380] width 299 height 25
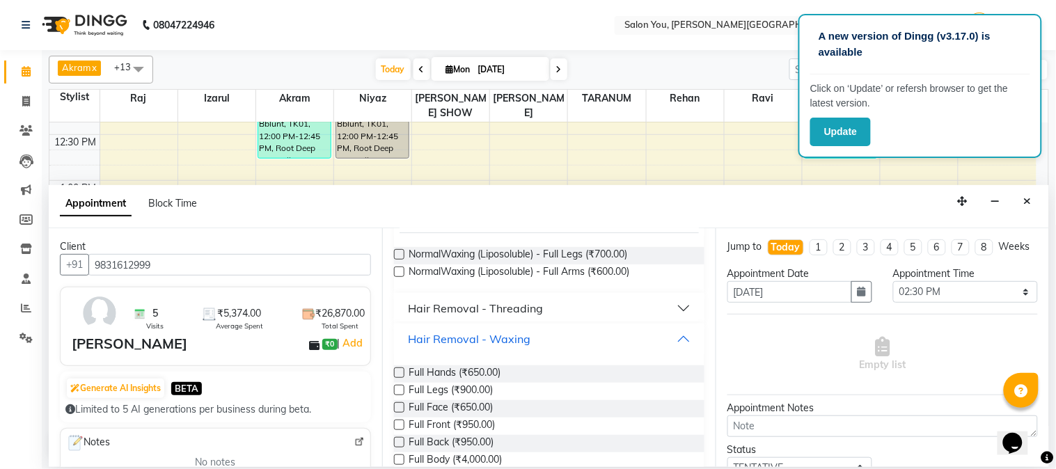
scroll to position [145, 0]
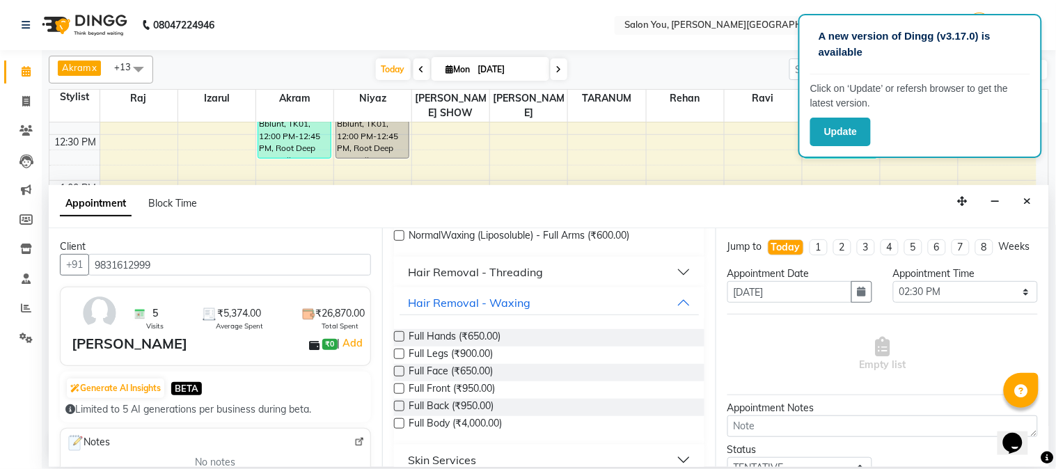
click at [397, 336] on label at bounding box center [399, 336] width 10 height 10
click at [397, 336] on input "checkbox" at bounding box center [398, 337] width 9 height 9
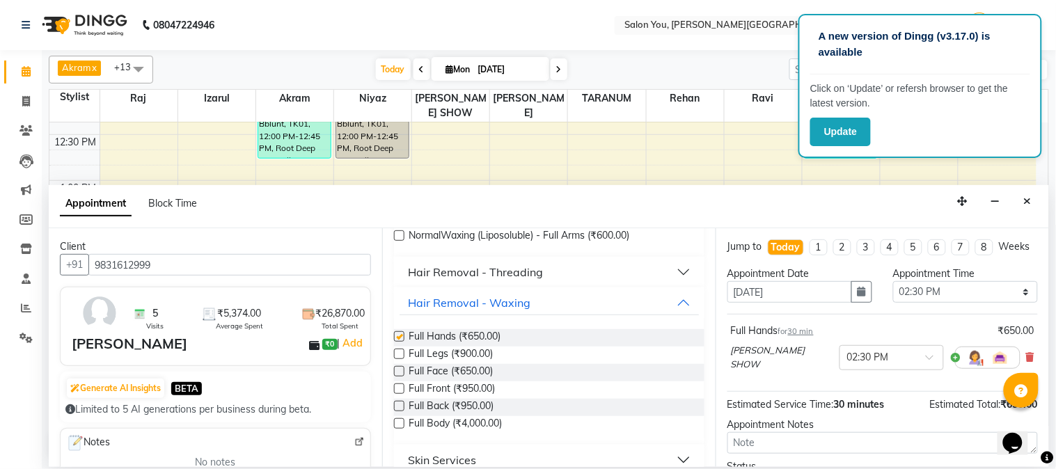
checkbox input "false"
click at [400, 354] on label at bounding box center [399, 354] width 10 height 10
click at [400, 354] on input "checkbox" at bounding box center [398, 355] width 9 height 9
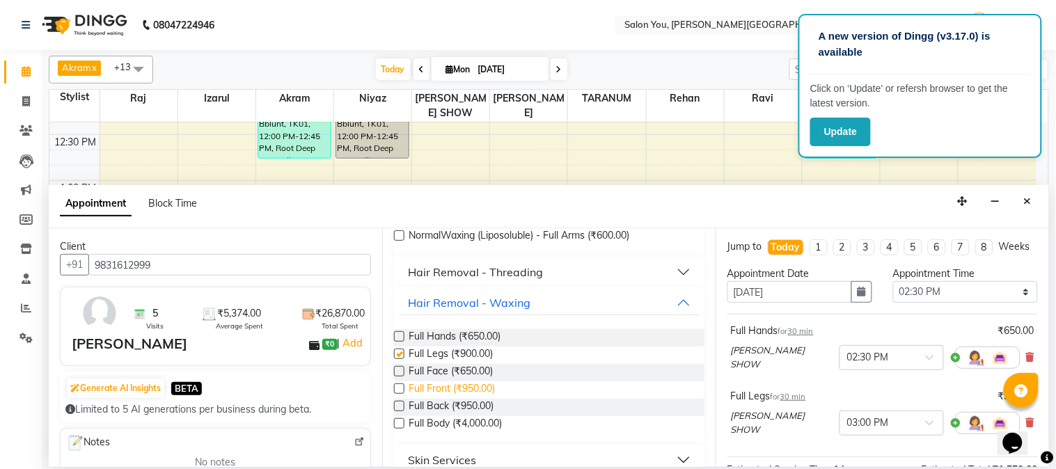
checkbox input "false"
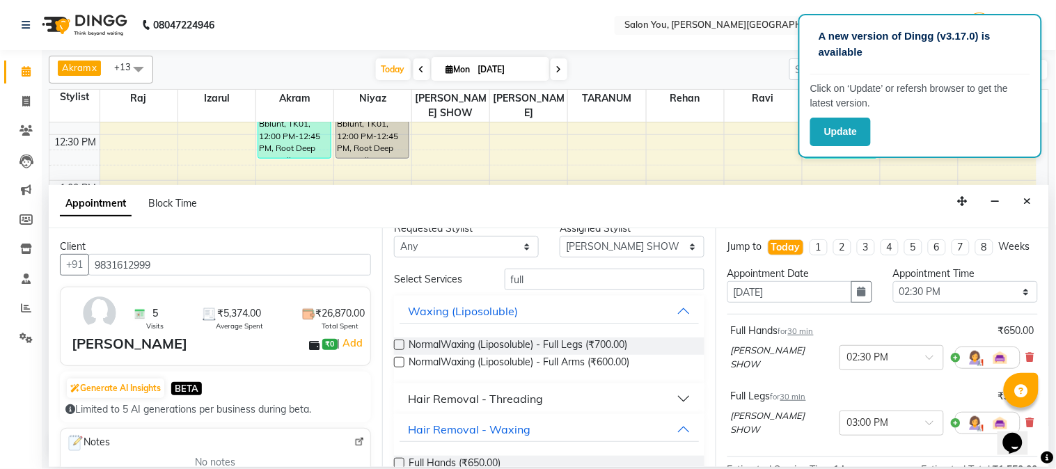
scroll to position [0, 0]
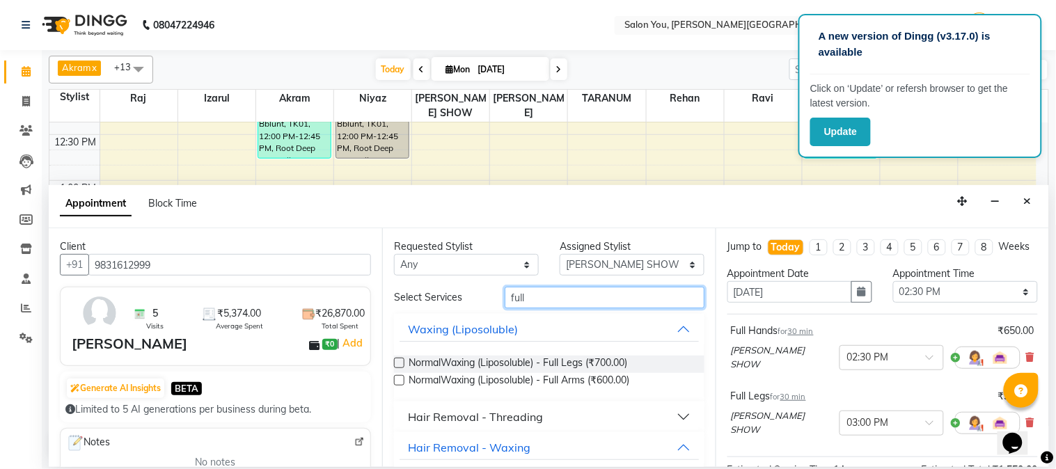
click at [539, 294] on input "full" at bounding box center [605, 298] width 200 height 22
type input "f"
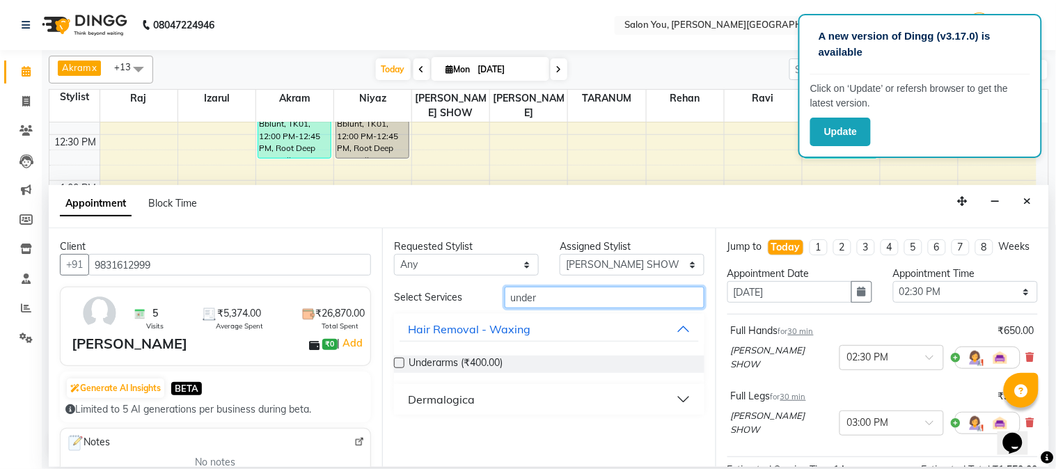
type input "under"
click at [400, 361] on label at bounding box center [399, 363] width 10 height 10
click at [400, 361] on input "checkbox" at bounding box center [398, 364] width 9 height 9
checkbox input "false"
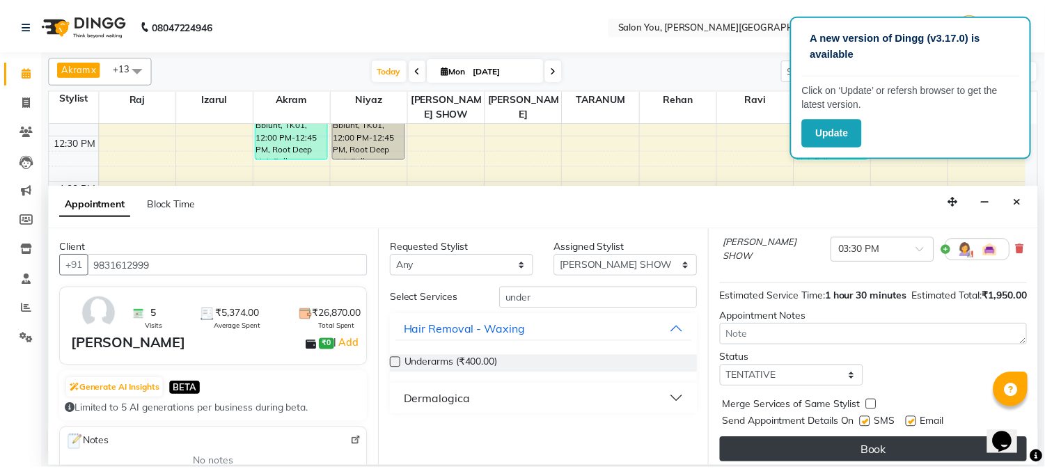
scroll to position [269, 0]
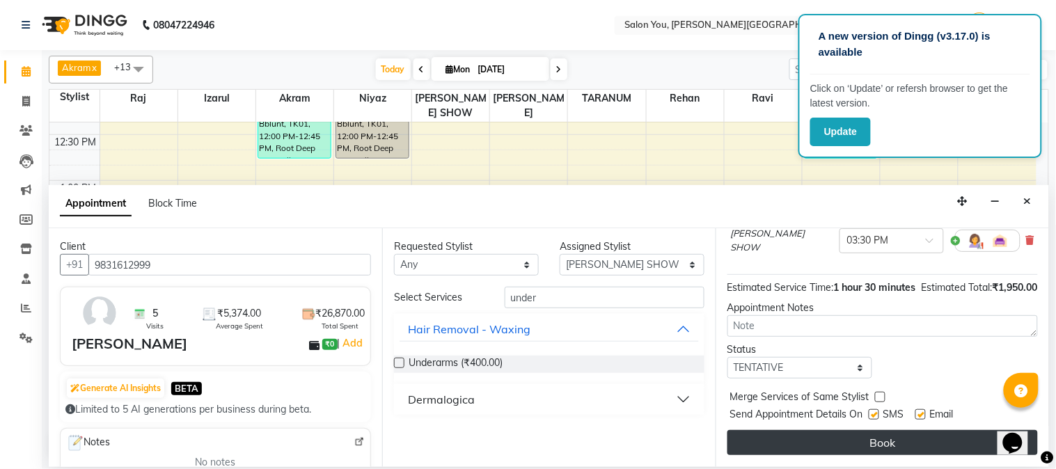
click at [831, 443] on button "Book" at bounding box center [882, 442] width 310 height 25
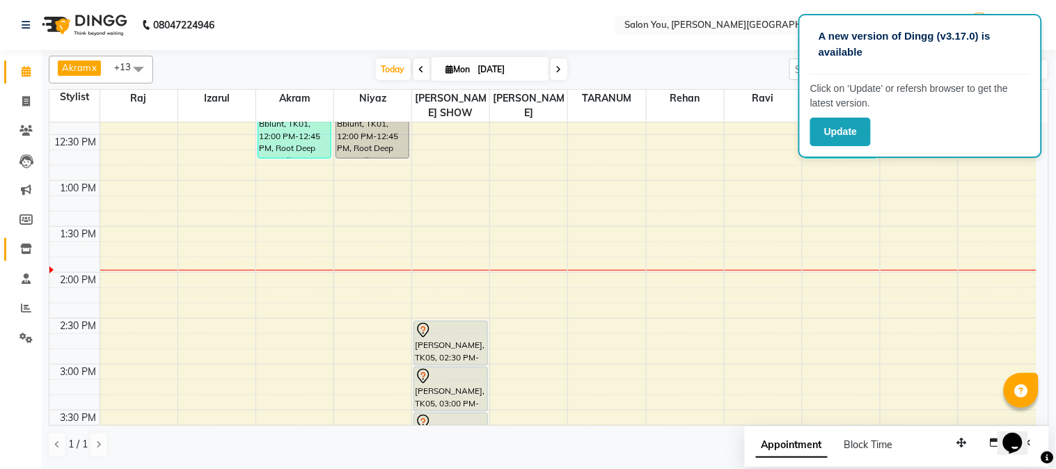
click at [25, 248] on icon at bounding box center [26, 249] width 12 height 10
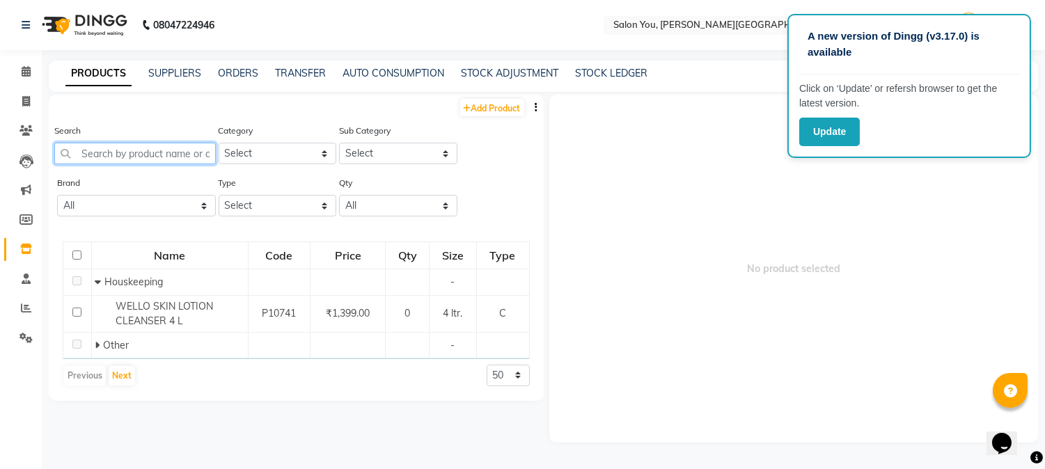
click at [88, 153] on input "text" at bounding box center [135, 154] width 162 height 22
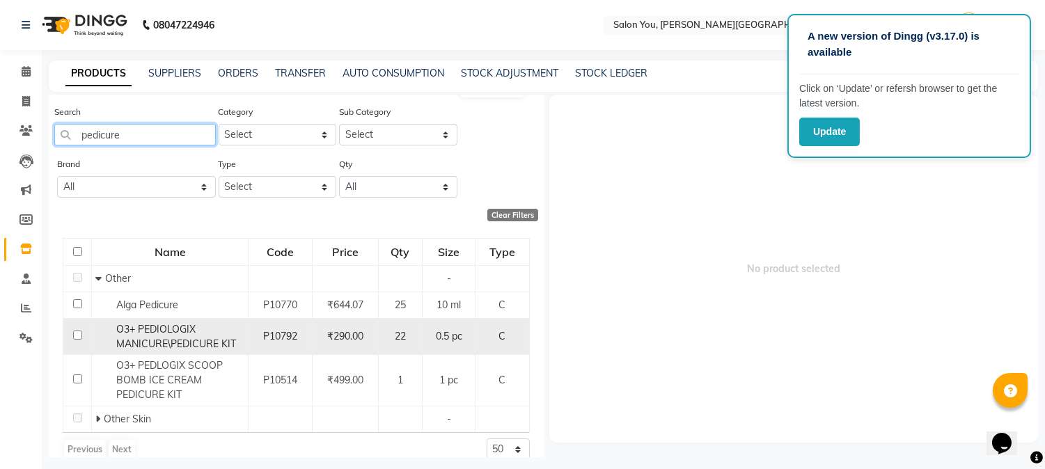
scroll to position [37, 0]
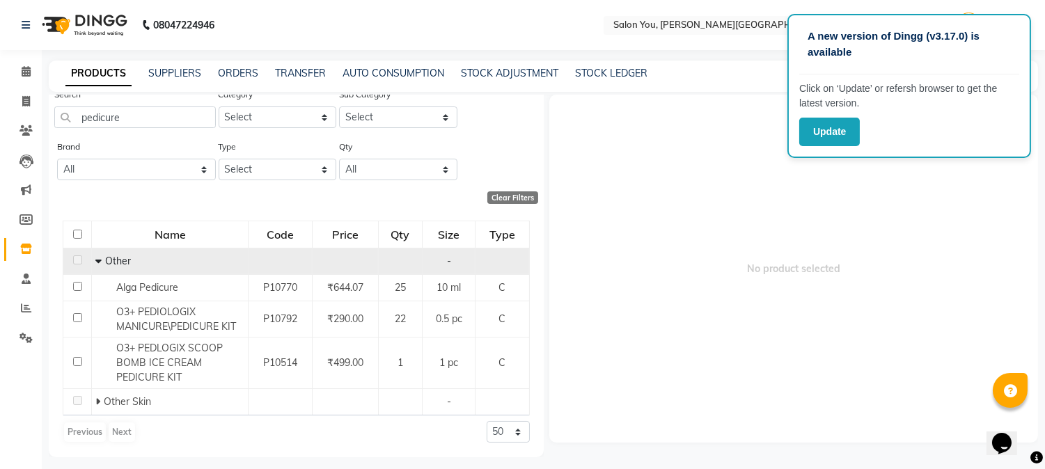
click at [130, 265] on div "Other" at bounding box center [169, 261] width 149 height 15
click at [97, 258] on icon at bounding box center [98, 261] width 6 height 10
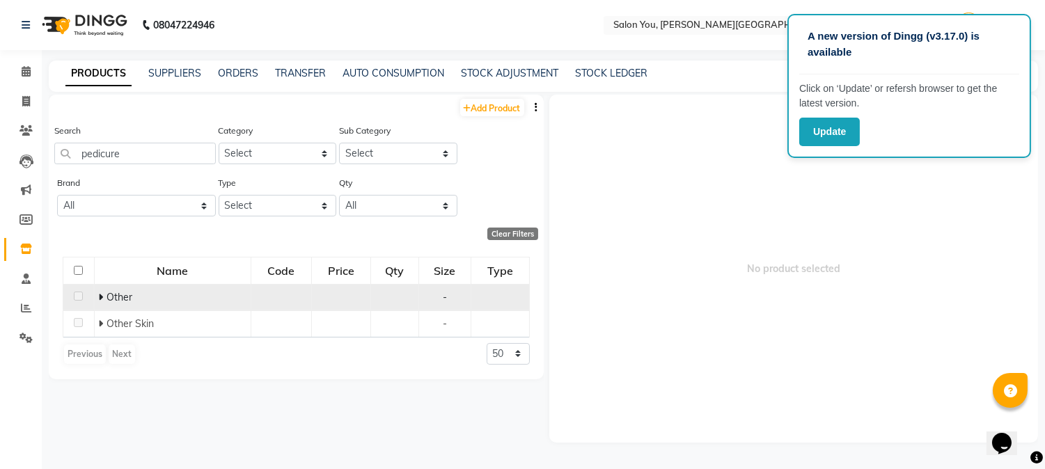
scroll to position [0, 0]
click at [100, 297] on icon at bounding box center [100, 297] width 5 height 10
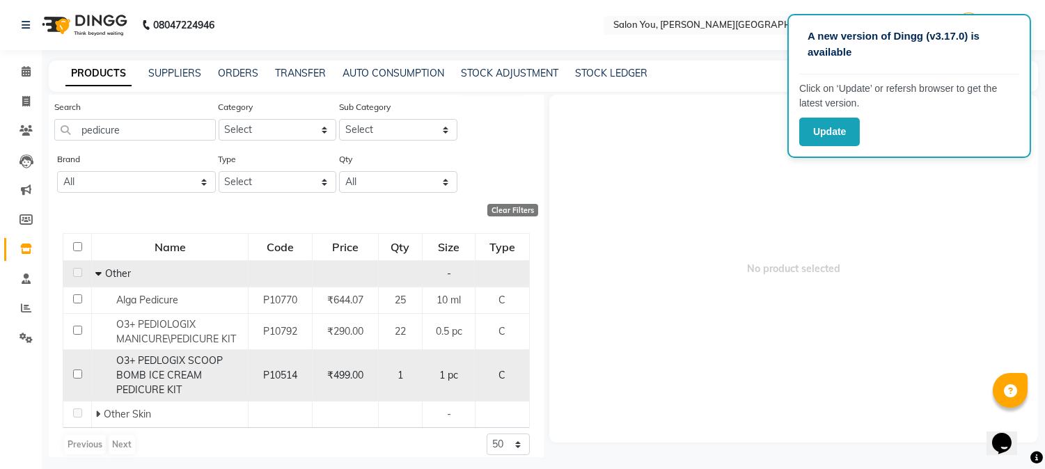
scroll to position [37, 0]
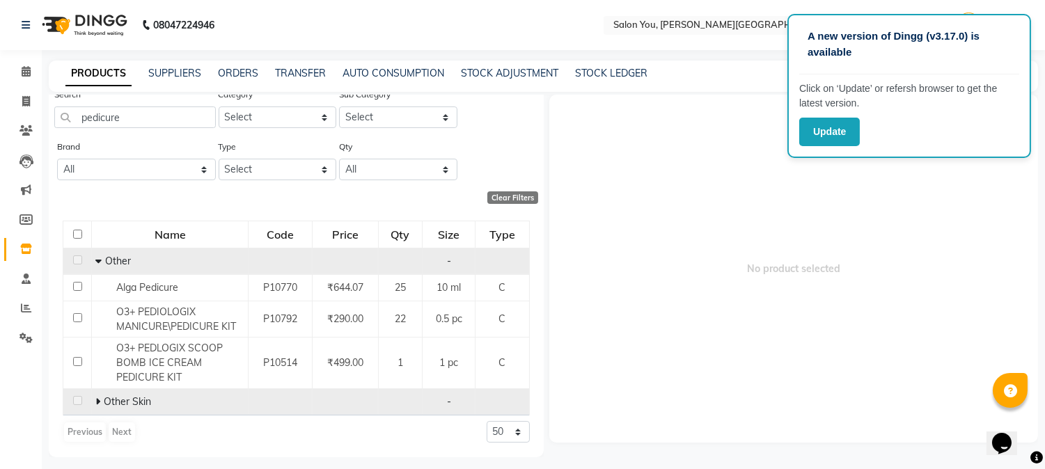
click at [97, 401] on icon at bounding box center [97, 402] width 5 height 10
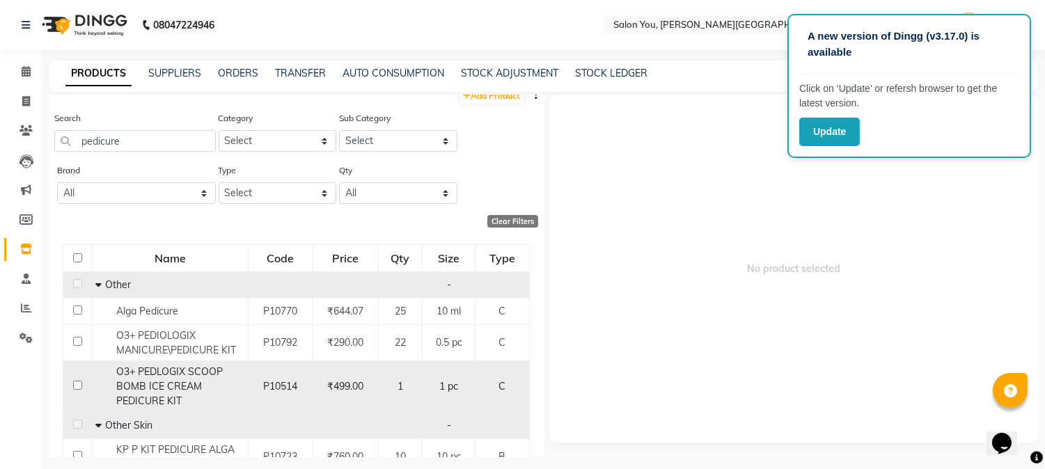
scroll to position [0, 0]
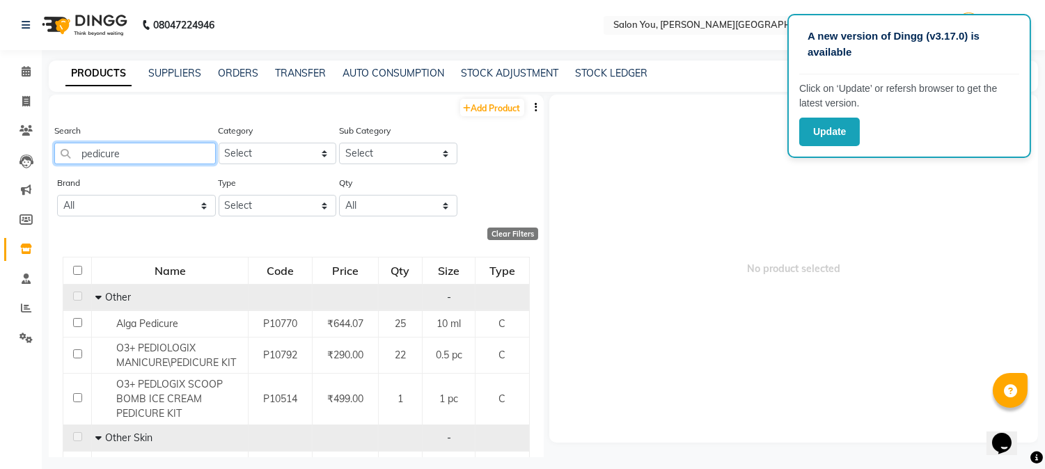
click at [131, 150] on input "pedicure" at bounding box center [135, 154] width 162 height 22
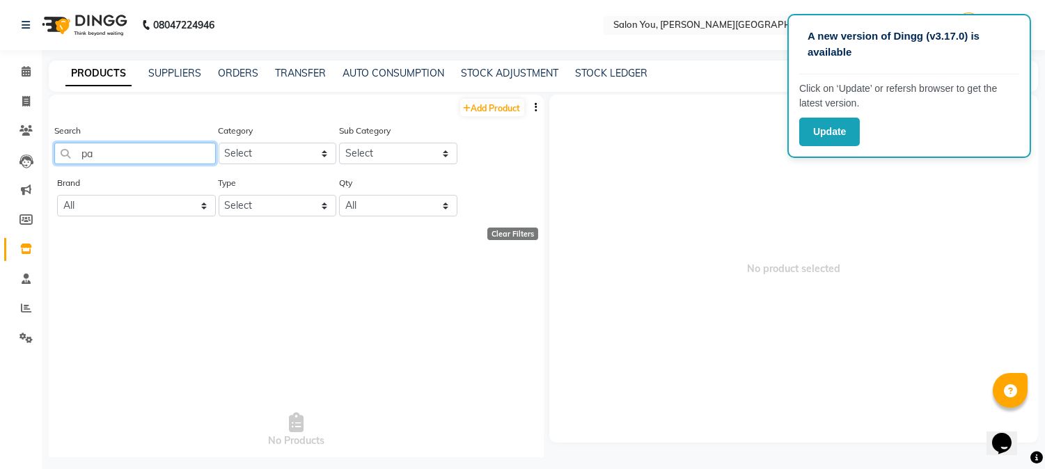
type input "p"
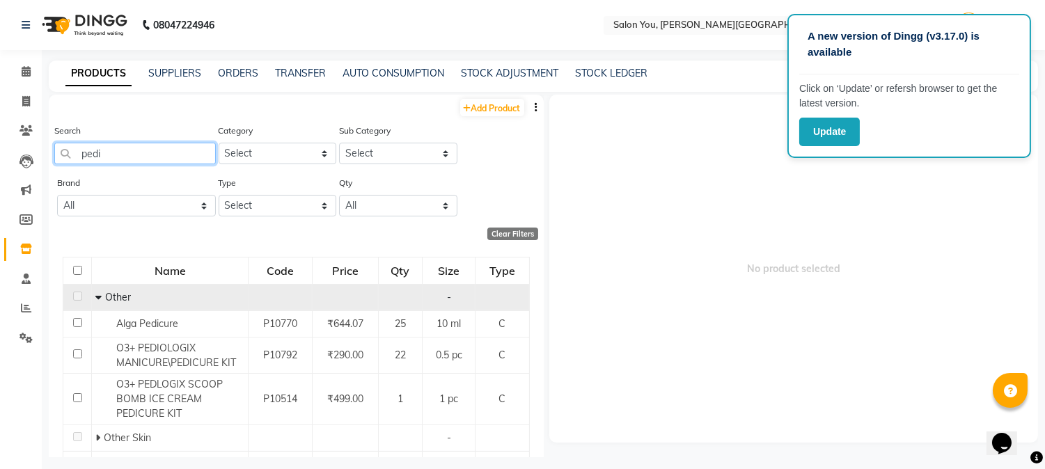
type input "pedi"
click at [95, 296] on icon at bounding box center [98, 297] width 6 height 10
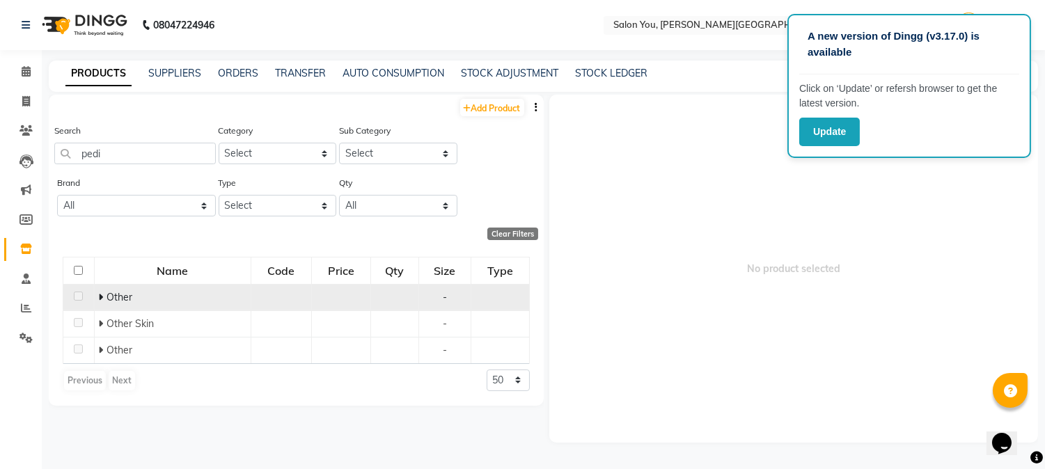
click at [102, 296] on icon at bounding box center [100, 297] width 5 height 10
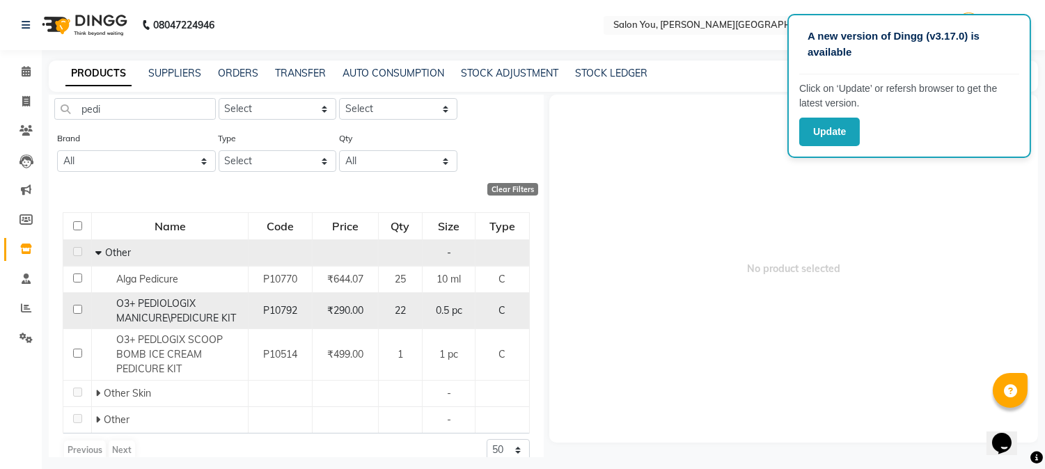
scroll to position [63, 0]
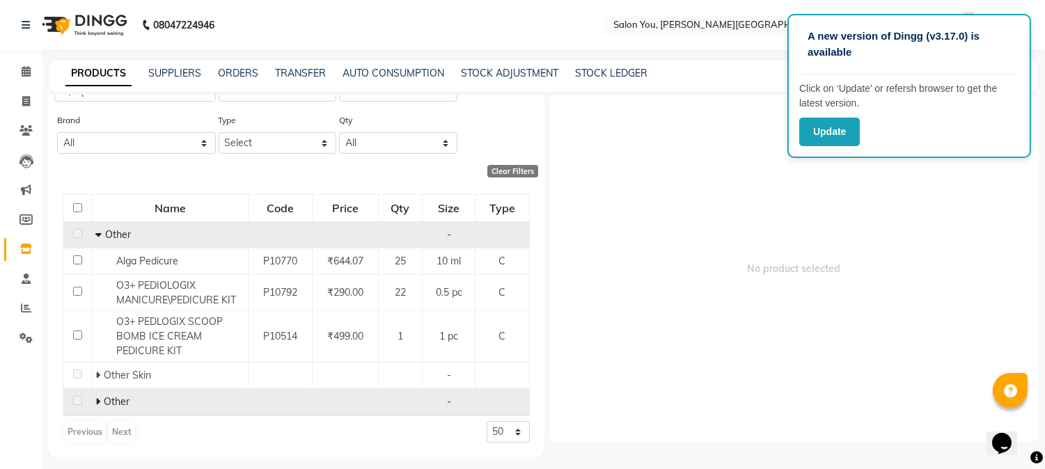
click at [95, 399] on icon at bounding box center [97, 402] width 5 height 10
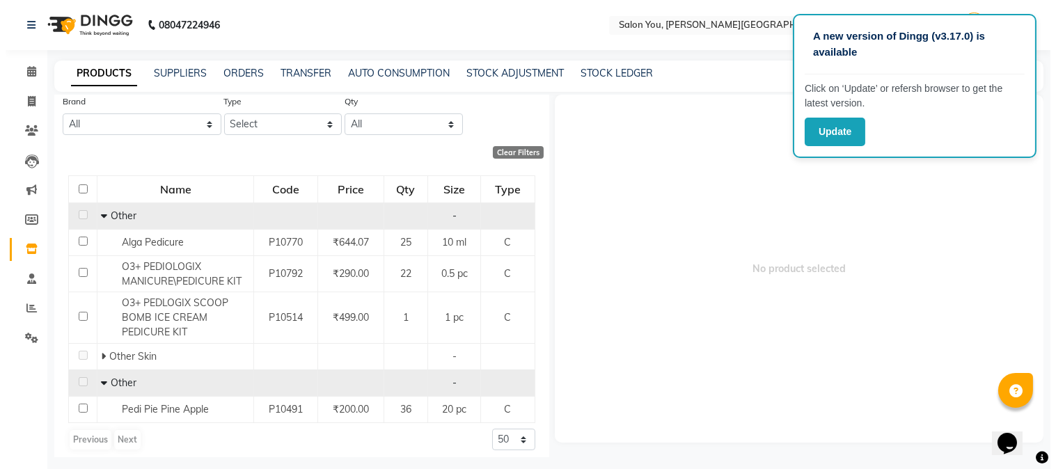
scroll to position [89, 0]
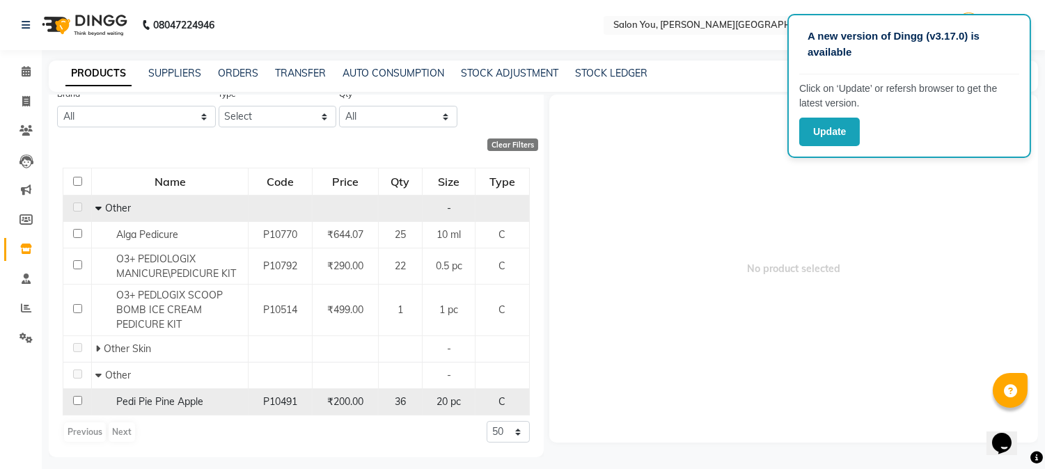
click at [223, 397] on div "Pedi Pie Pine Apple" at bounding box center [169, 402] width 149 height 15
select select
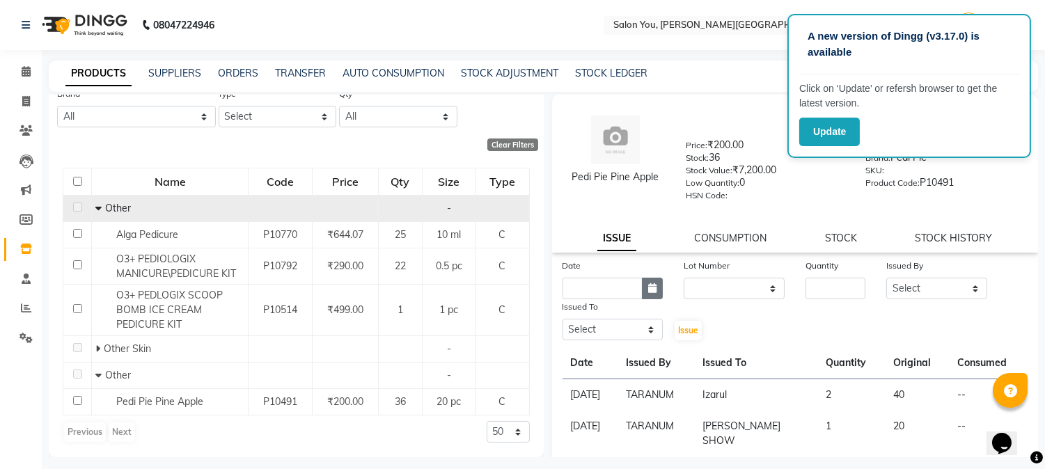
click at [649, 288] on icon "button" at bounding box center [652, 288] width 8 height 10
select select "9"
select select "2025"
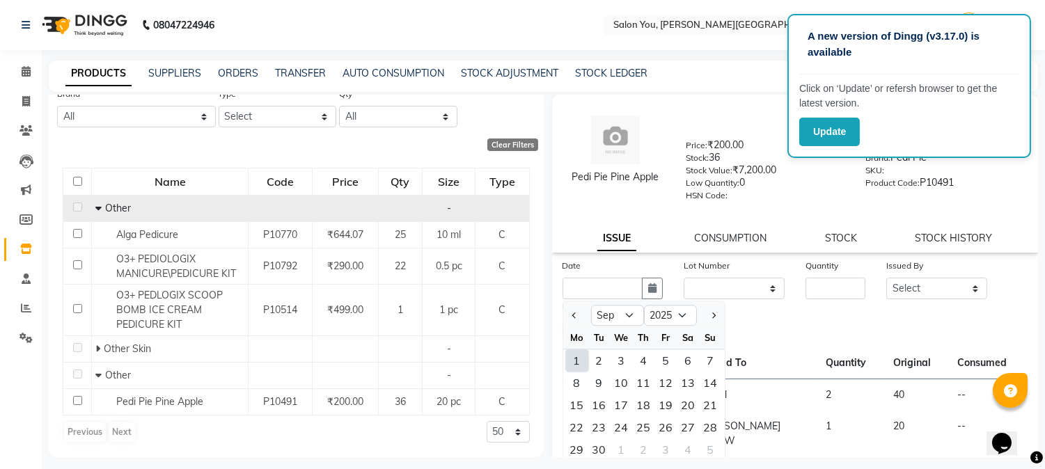
click at [581, 356] on div "1" at bounding box center [577, 360] width 22 height 22
type input "[DATE]"
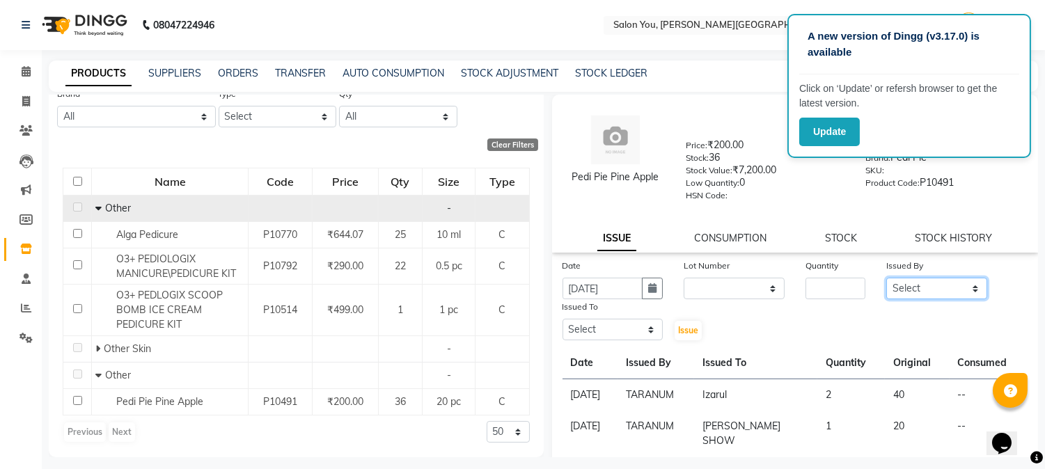
click at [902, 288] on select "Select Akram Auditor Christina Izarul jaydip Niyaz OM Prakash prima raj ravi re…" at bounding box center [936, 289] width 101 height 22
select select "83121"
click at [886, 278] on select "Select Akram Auditor Christina Izarul jaydip Niyaz OM Prakash prima raj ravi re…" at bounding box center [936, 289] width 101 height 22
click at [613, 328] on select "Select Akram Auditor Christina Izarul jaydip Niyaz OM Prakash prima raj ravi re…" at bounding box center [612, 330] width 101 height 22
select select "85972"
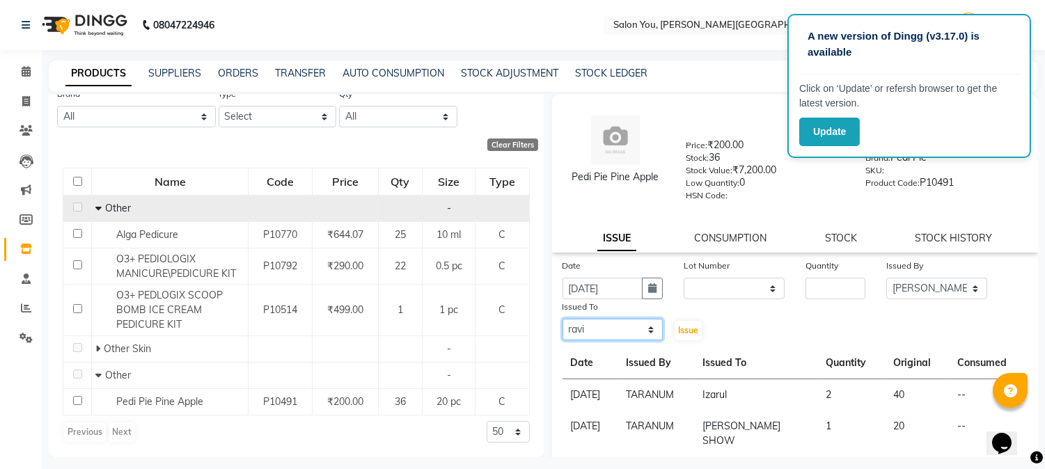
click at [562, 320] on select "Select Akram Auditor Christina Izarul jaydip Niyaz OM Prakash prima raj ravi re…" at bounding box center [612, 330] width 101 height 22
click at [818, 284] on input "number" at bounding box center [835, 289] width 60 height 22
type input "1"
click at [685, 332] on span "Issue" at bounding box center [688, 330] width 20 height 10
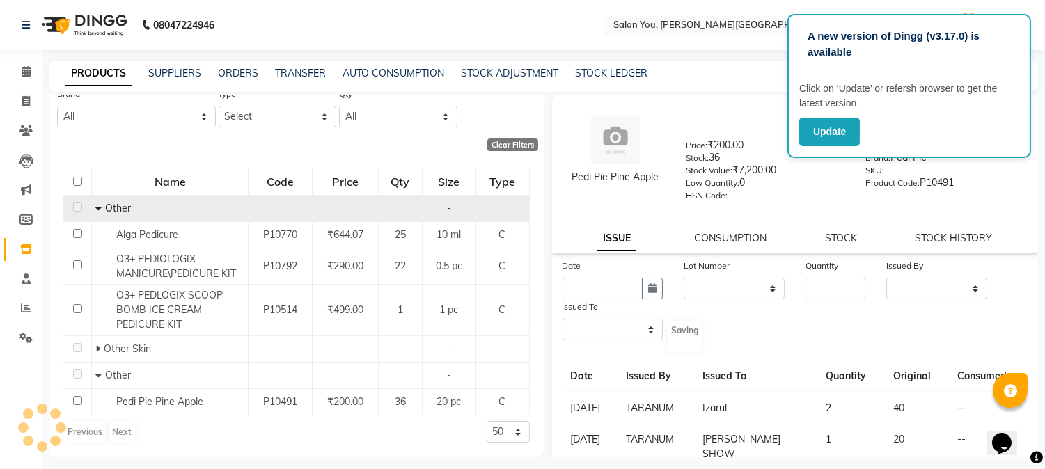
select select
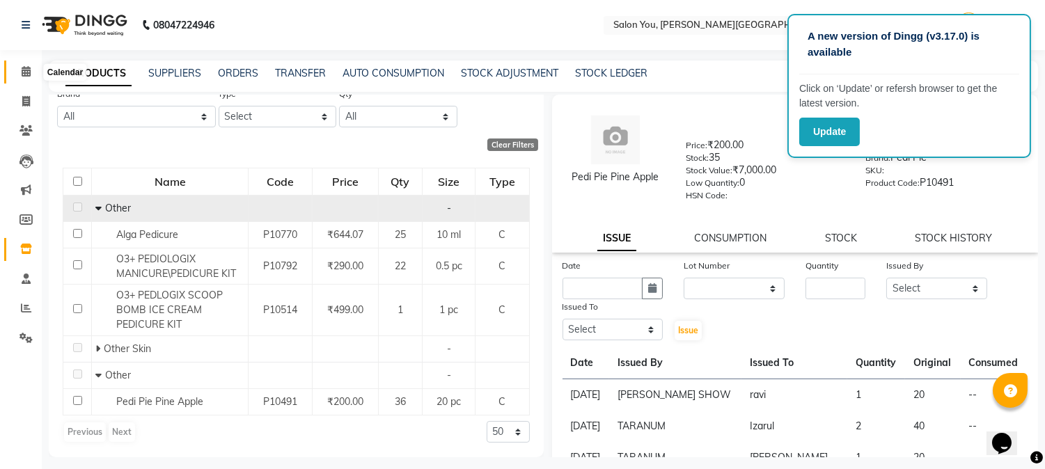
click at [28, 77] on icon at bounding box center [26, 71] width 9 height 10
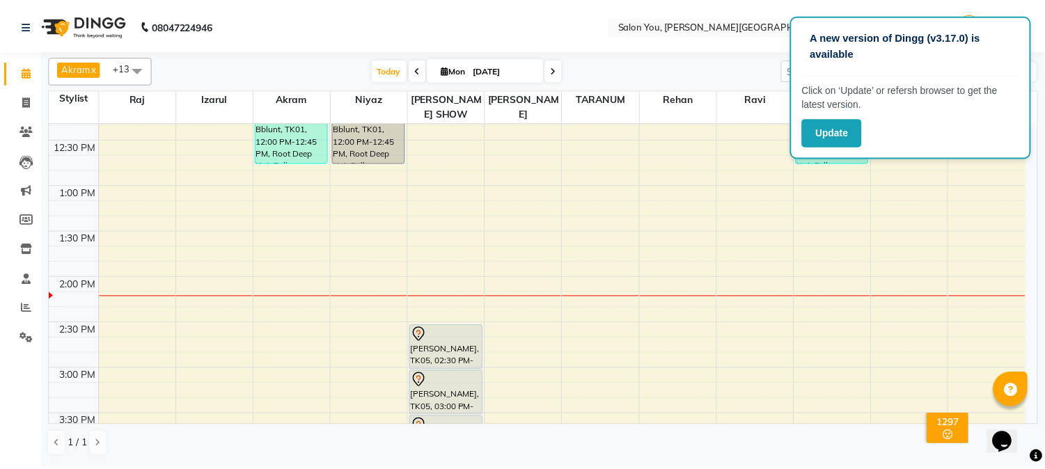
scroll to position [309, 0]
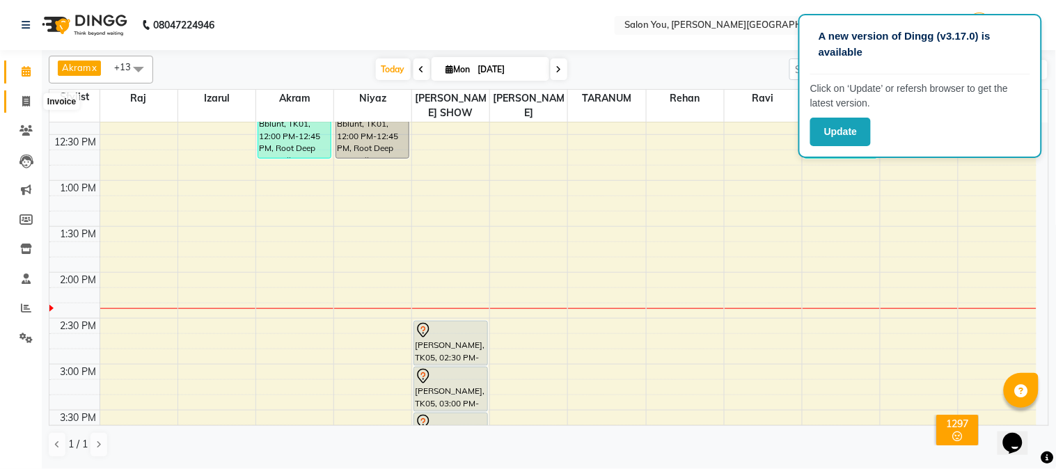
click at [31, 97] on span at bounding box center [26, 102] width 24 height 16
select select "service"
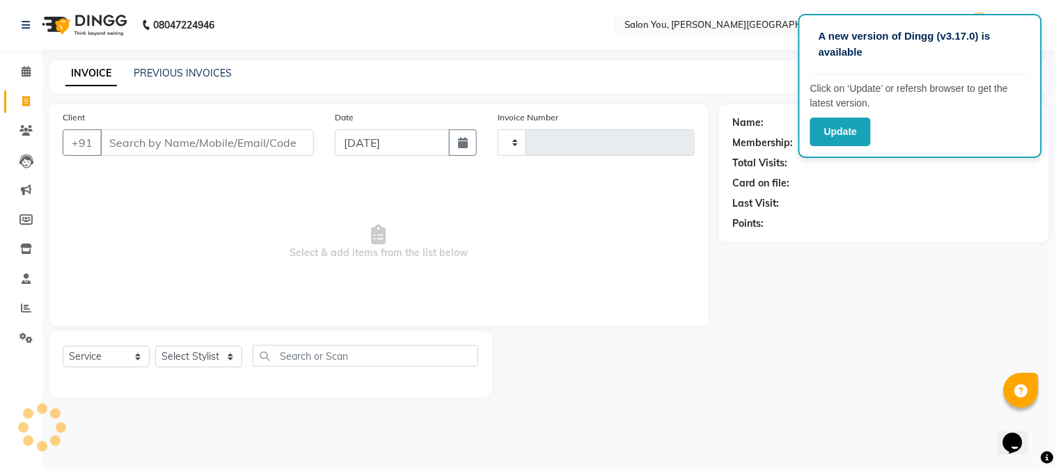
type input "1657"
select select "5231"
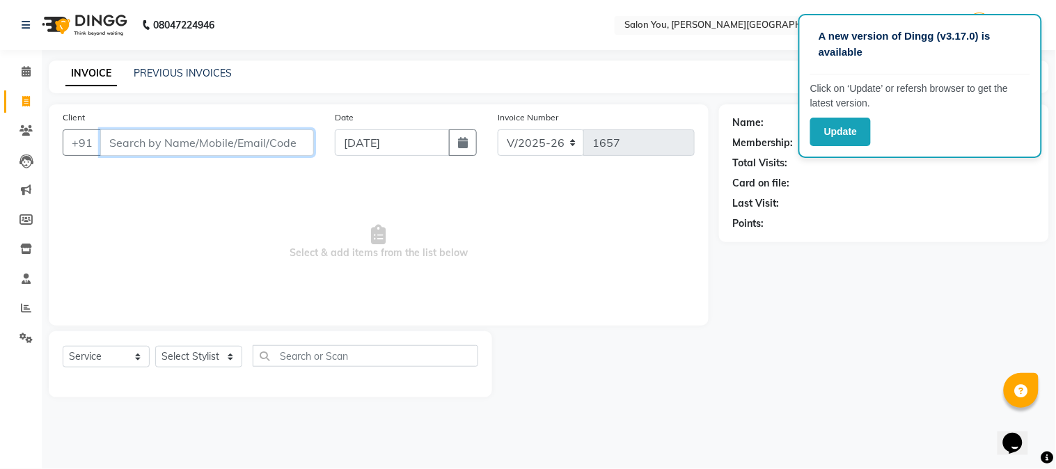
click at [133, 141] on input "Client" at bounding box center [207, 142] width 214 height 26
click at [26, 73] on icon at bounding box center [26, 71] width 9 height 10
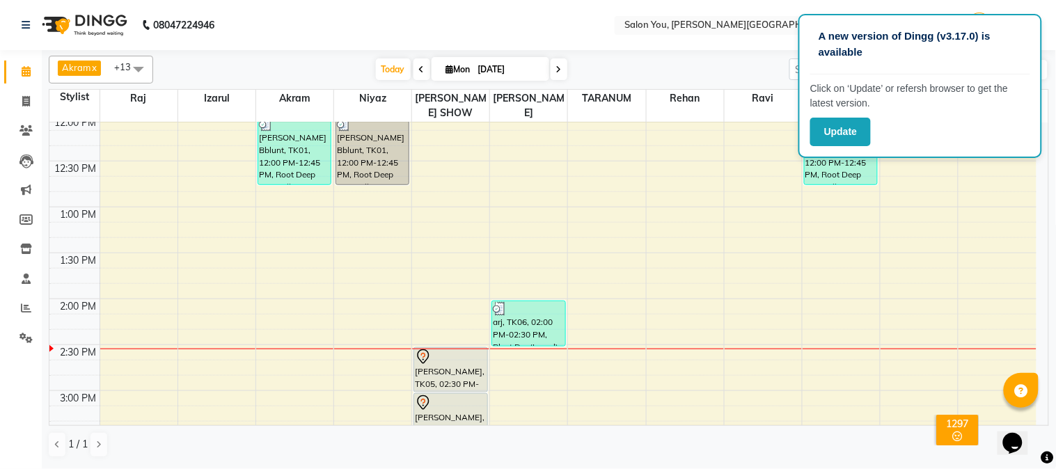
scroll to position [309, 0]
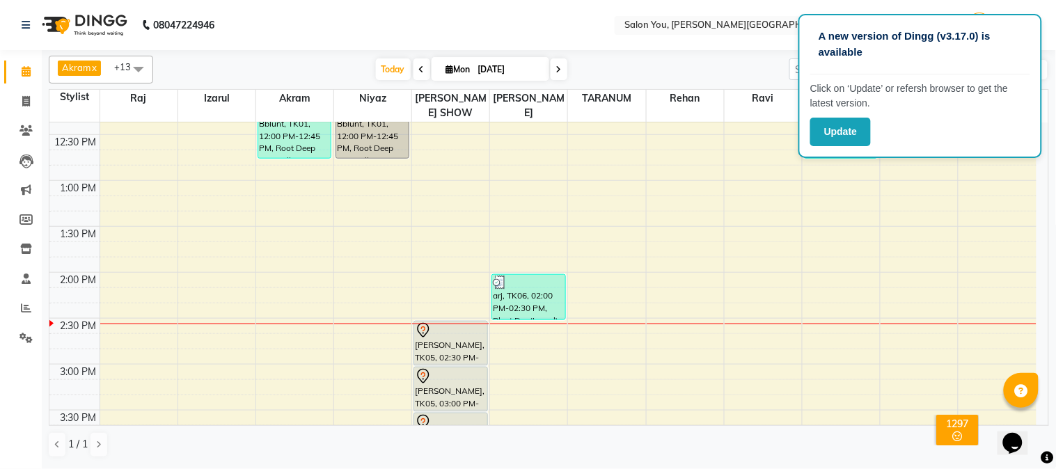
click at [301, 269] on div "9:00 AM 9:30 AM 10:00 AM 10:30 AM 11:00 AM 11:30 AM 12:00 PM 12:30 PM 1:00 PM 1…" at bounding box center [542, 410] width 987 height 1194
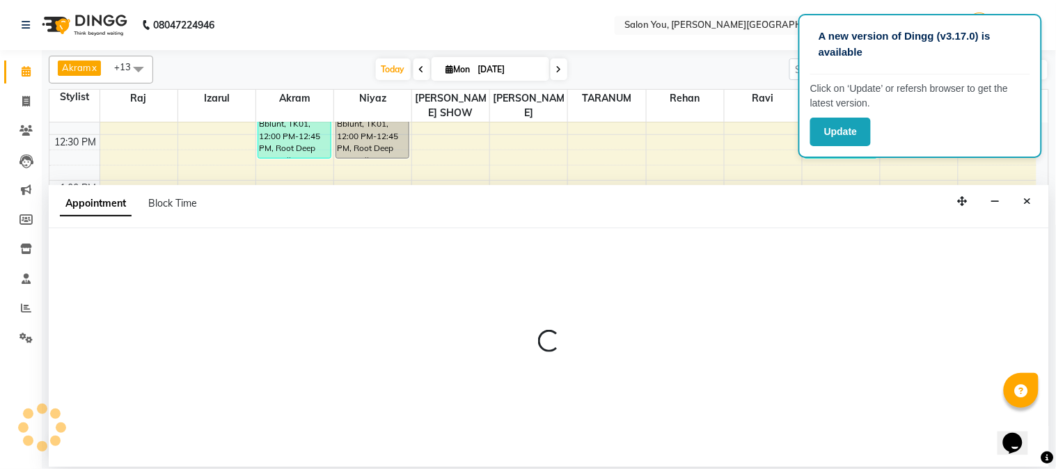
select select "83059"
select select "tentative"
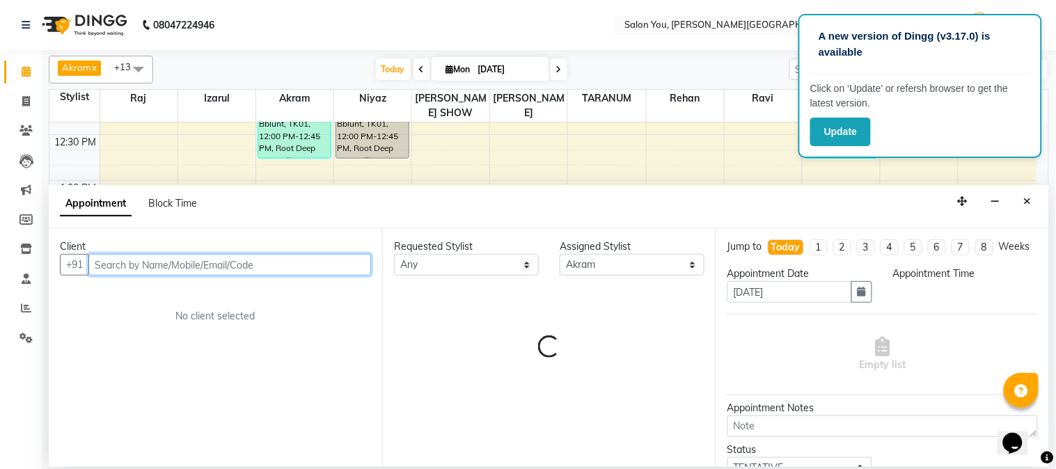
select select "840"
click at [141, 255] on input "text" at bounding box center [229, 265] width 283 height 22
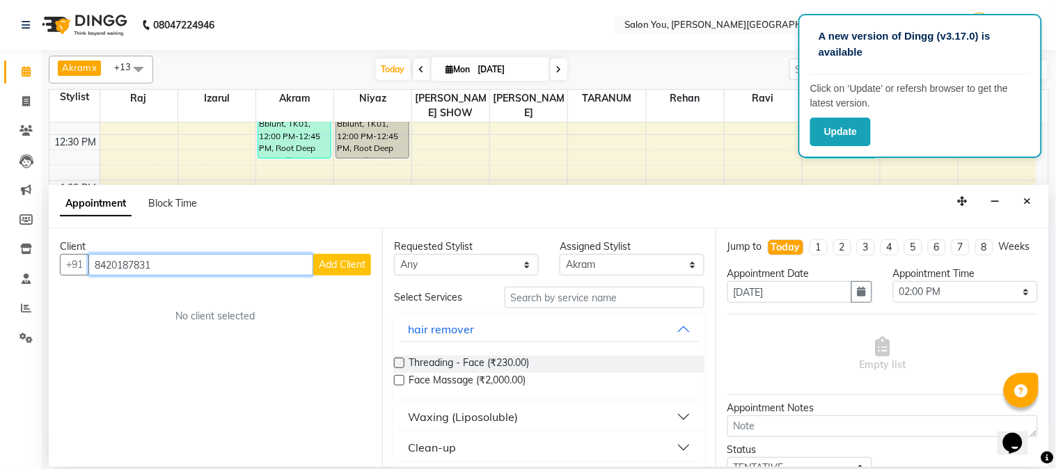
click at [129, 265] on input "8420187831" at bounding box center [200, 265] width 225 height 22
click at [117, 262] on input "84201817831" at bounding box center [200, 265] width 225 height 22
drag, startPoint x: 298, startPoint y: 274, endPoint x: 290, endPoint y: 276, distance: 8.6
click at [292, 275] on input "8420817831" at bounding box center [200, 265] width 225 height 22
type input "8420817831"
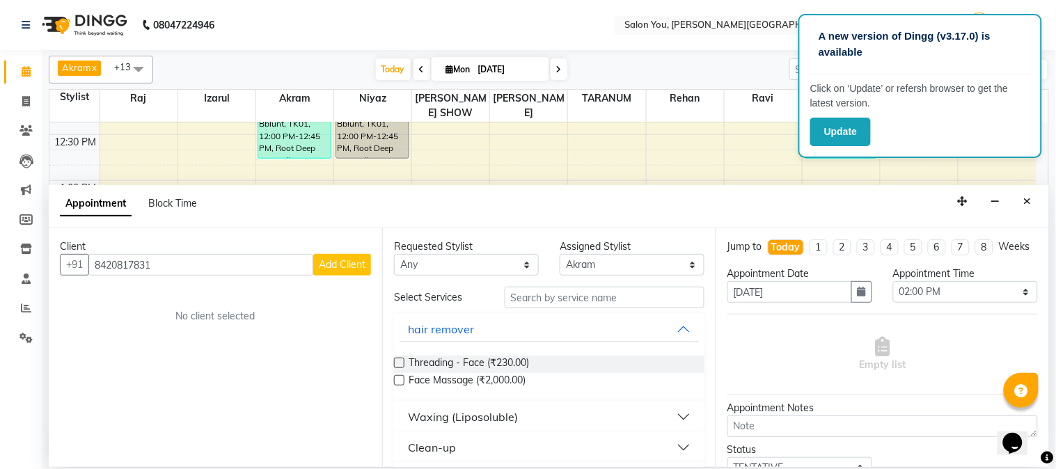
click at [331, 262] on span "Add Client" at bounding box center [342, 264] width 47 height 13
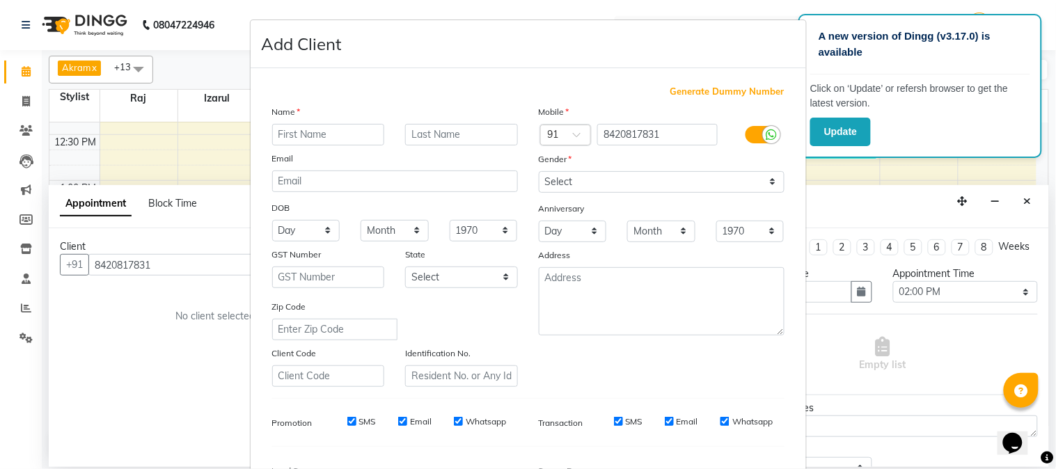
click at [283, 134] on input "text" at bounding box center [328, 135] width 113 height 22
type input "prakash"
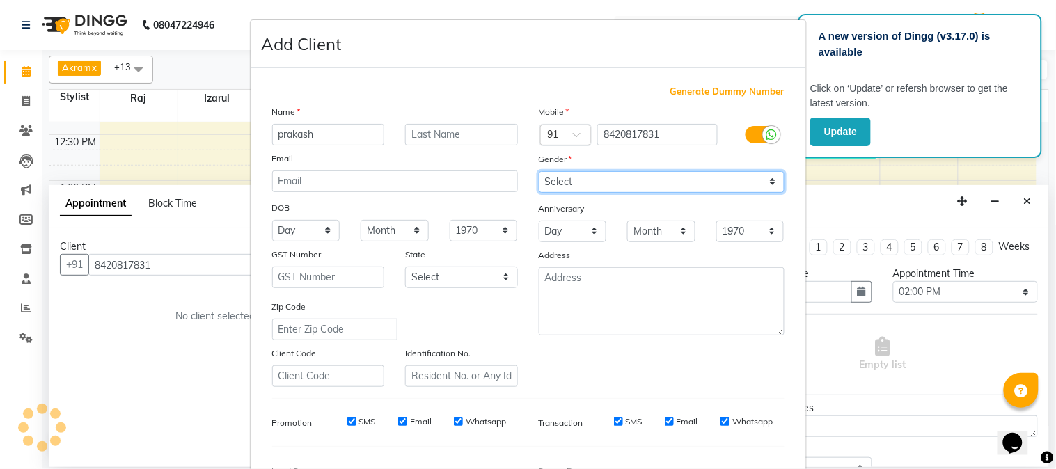
click at [757, 179] on select "Select Male Female Other Prefer Not To Say" at bounding box center [662, 182] width 246 height 22
select select "male"
click at [539, 171] on select "Select Male Female Other Prefer Not To Say" at bounding box center [662, 182] width 246 height 22
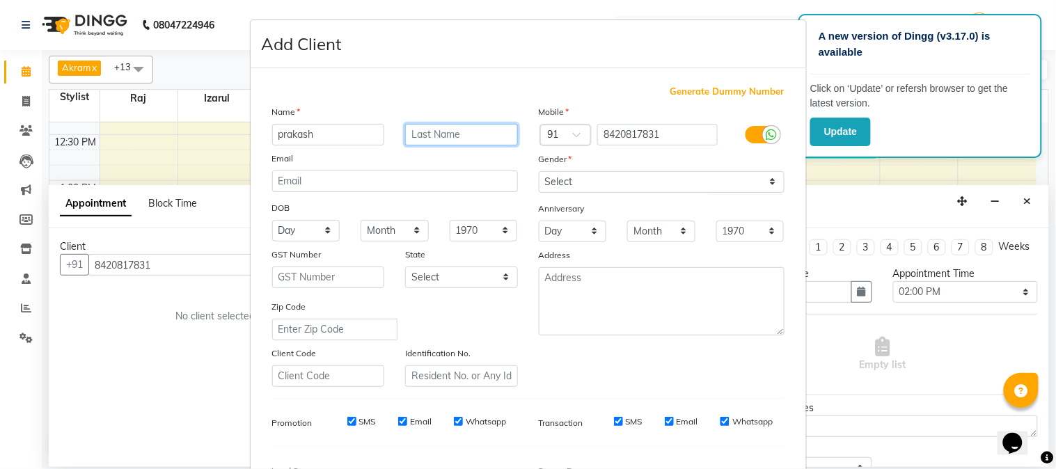
click at [432, 127] on input "text" at bounding box center [461, 135] width 113 height 22
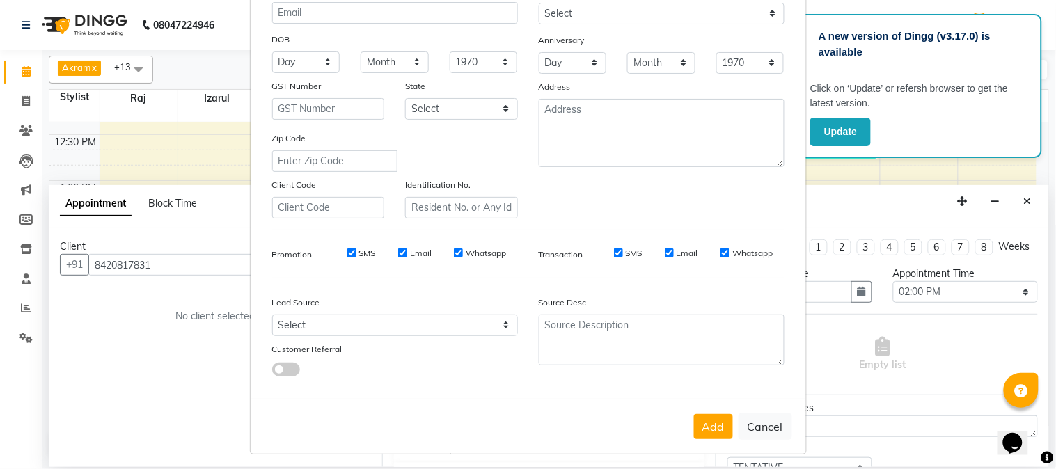
scroll to position [174, 0]
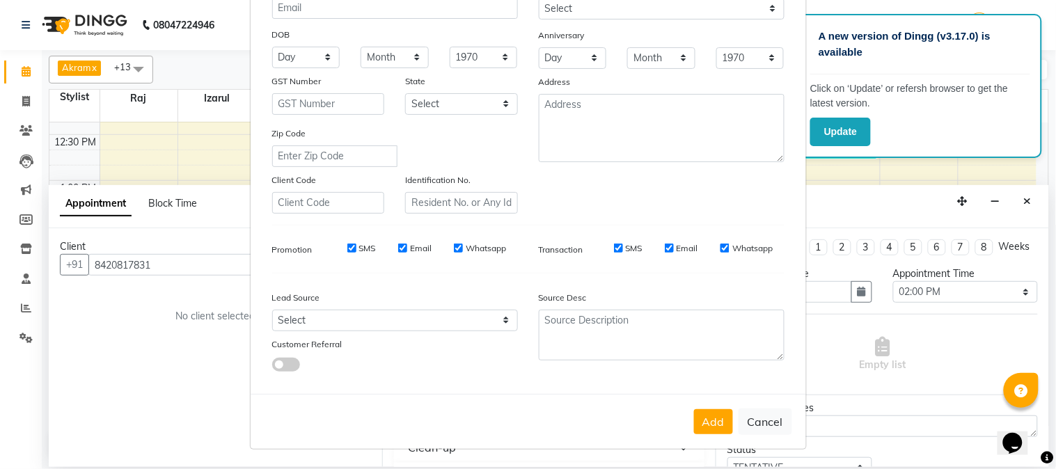
click at [703, 418] on button "Add" at bounding box center [713, 421] width 39 height 25
select select
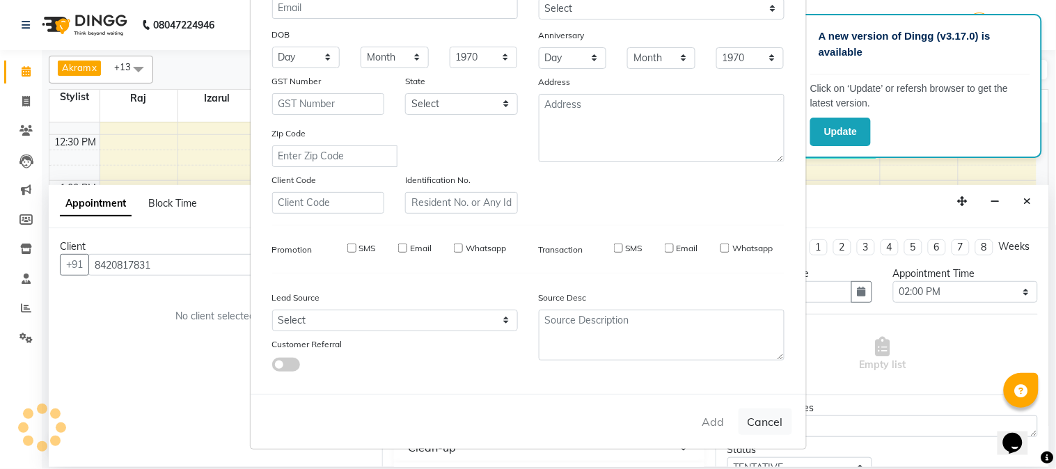
select select
checkbox input "false"
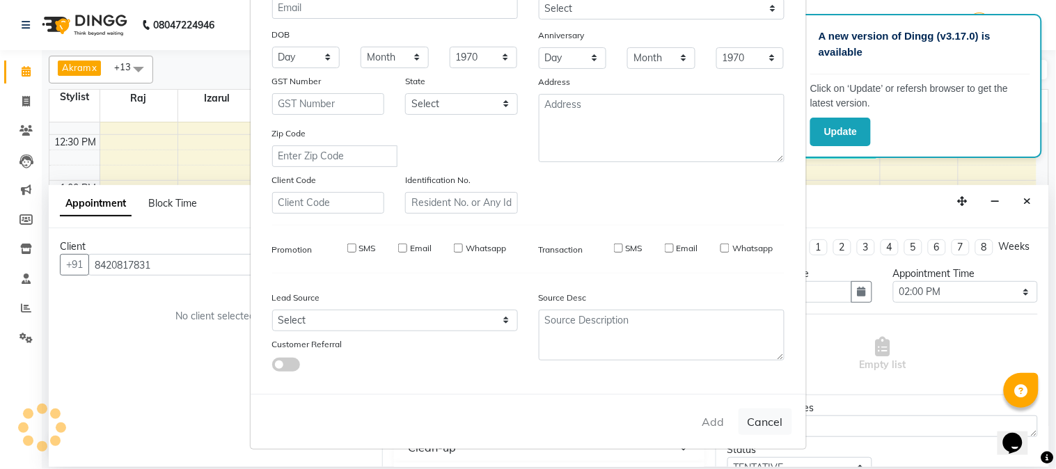
checkbox input "false"
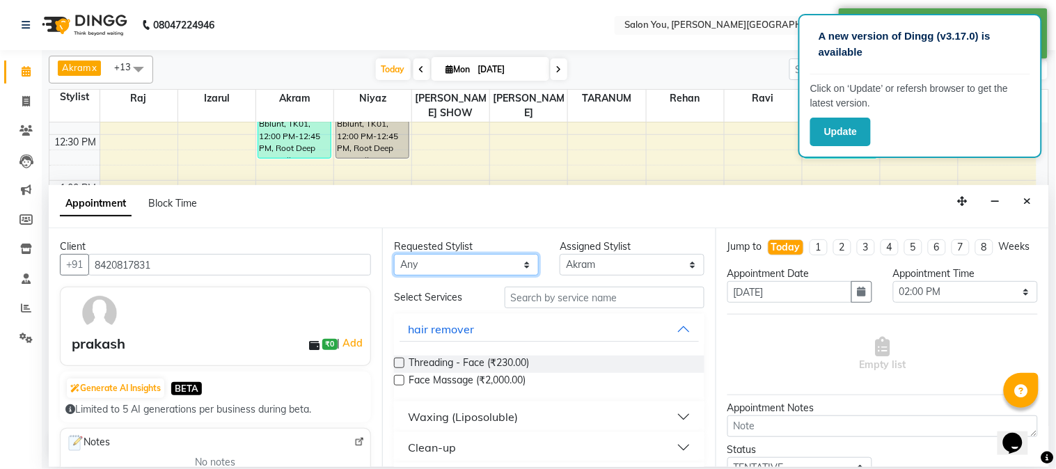
click at [524, 262] on select "Any Akram Christina Izarul jaydip Niyaz OM Prakash prima raj ravi rehan RINKU S…" at bounding box center [466, 265] width 145 height 22
click at [597, 251] on div "Assigned Stylist" at bounding box center [632, 246] width 145 height 15
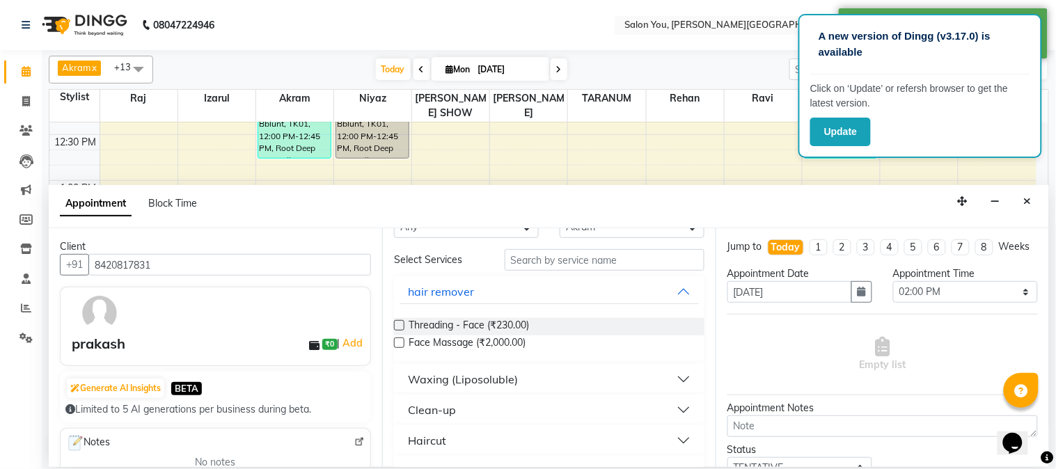
scroll to position [0, 0]
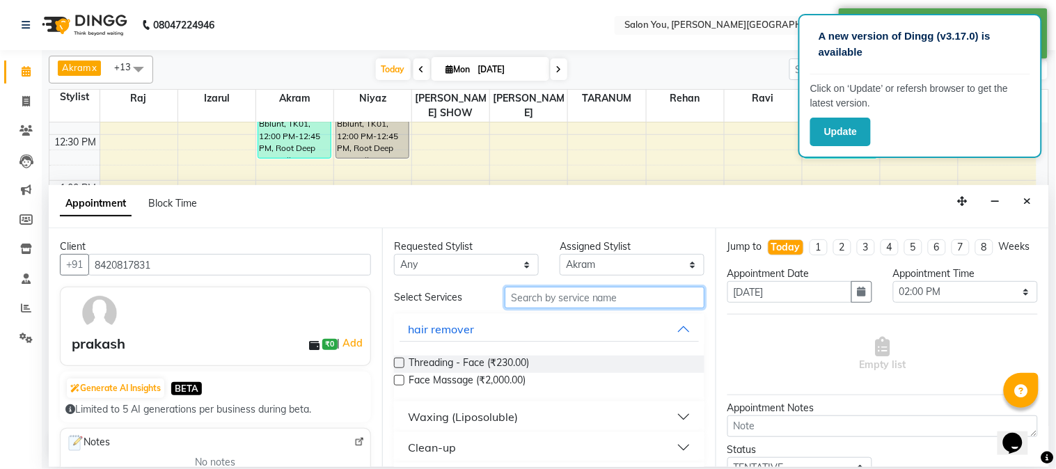
click at [551, 298] on input "text" at bounding box center [605, 298] width 200 height 22
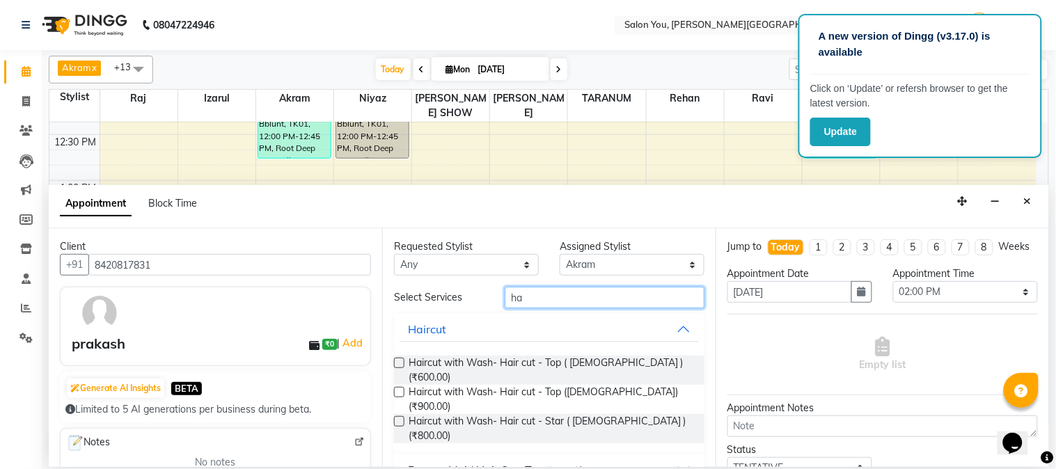
type input "h"
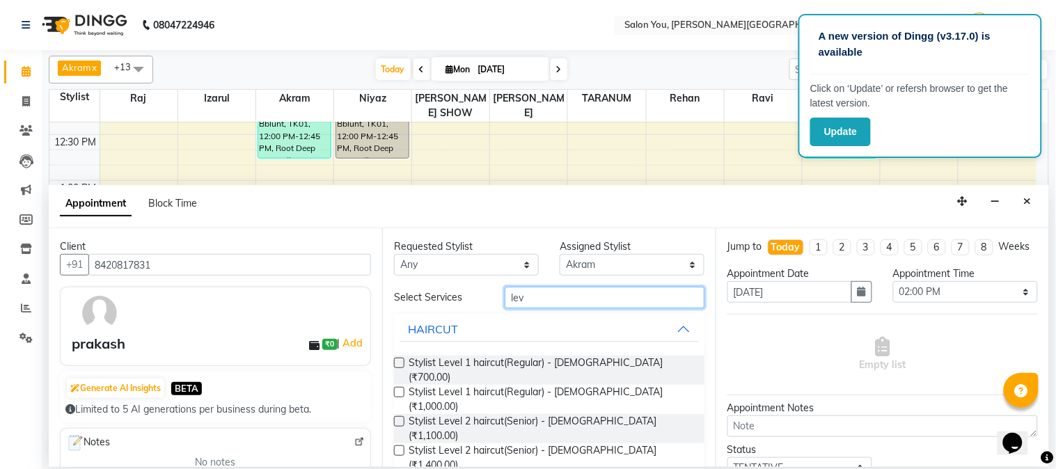
type input "lev"
click at [392, 399] on div "Requested Stylist Any Akram Christina Izarul jaydip Niyaz OM Prakash prima raj …" at bounding box center [548, 347] width 333 height 238
click at [399, 416] on label at bounding box center [399, 421] width 10 height 10
click at [399, 418] on input "checkbox" at bounding box center [398, 422] width 9 height 9
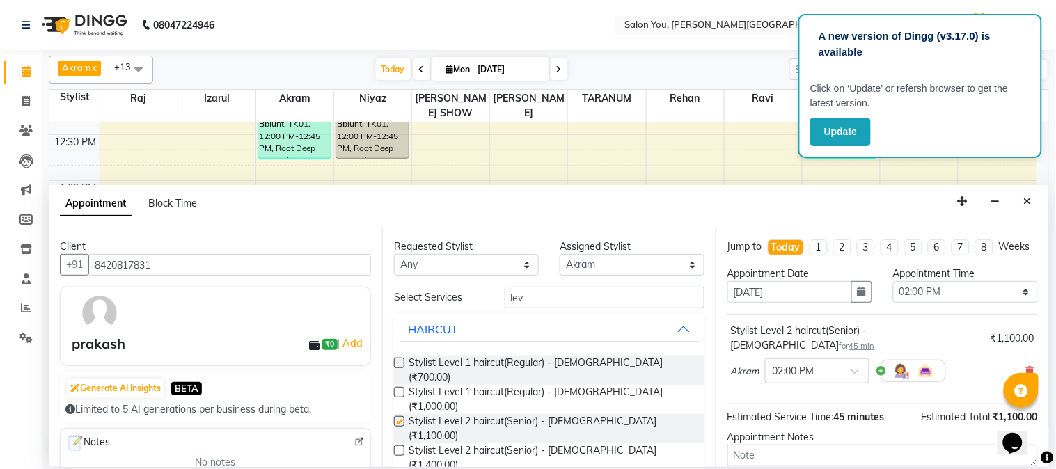
checkbox input "false"
click at [533, 296] on input "lev" at bounding box center [605, 298] width 200 height 22
drag, startPoint x: 510, startPoint y: 292, endPoint x: 537, endPoint y: 301, distance: 28.4
click at [537, 301] on input "lev" at bounding box center [605, 298] width 200 height 22
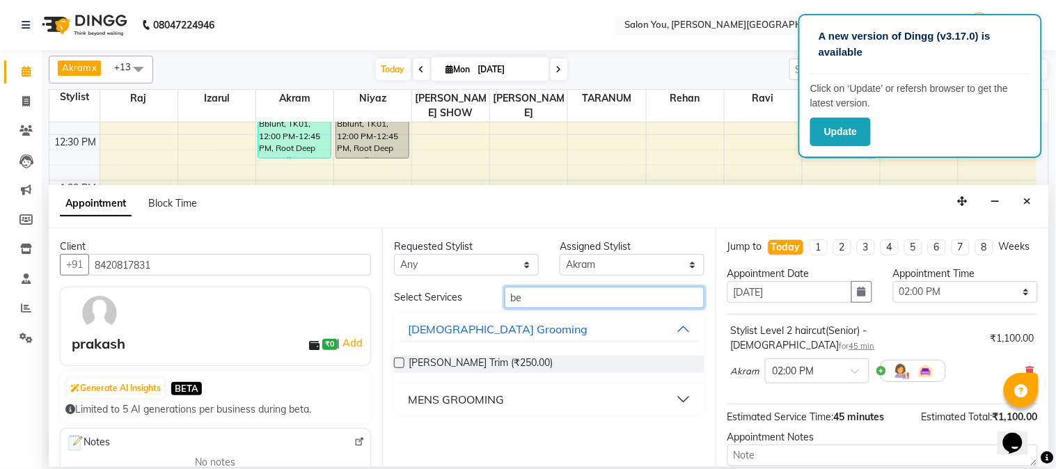
type input "be"
click at [529, 398] on button "MENS GROOMING" at bounding box center [549, 399] width 299 height 25
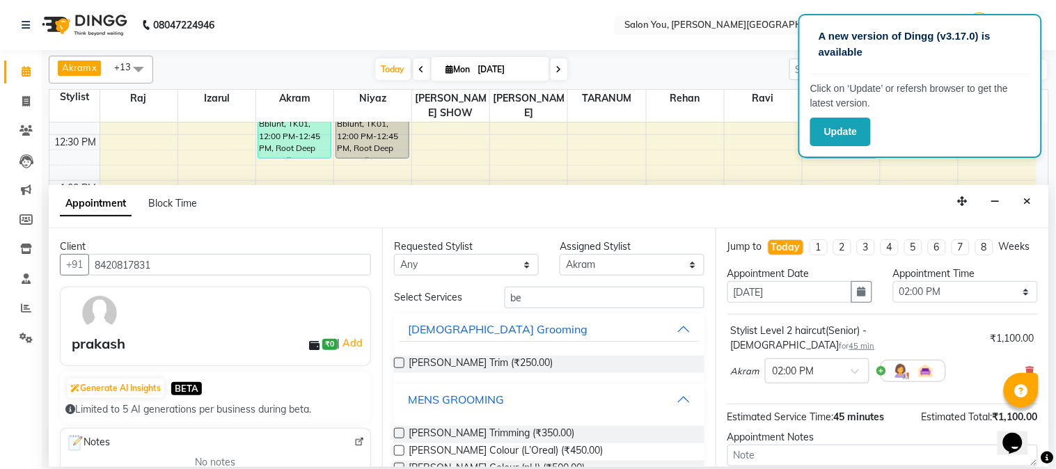
scroll to position [33, 0]
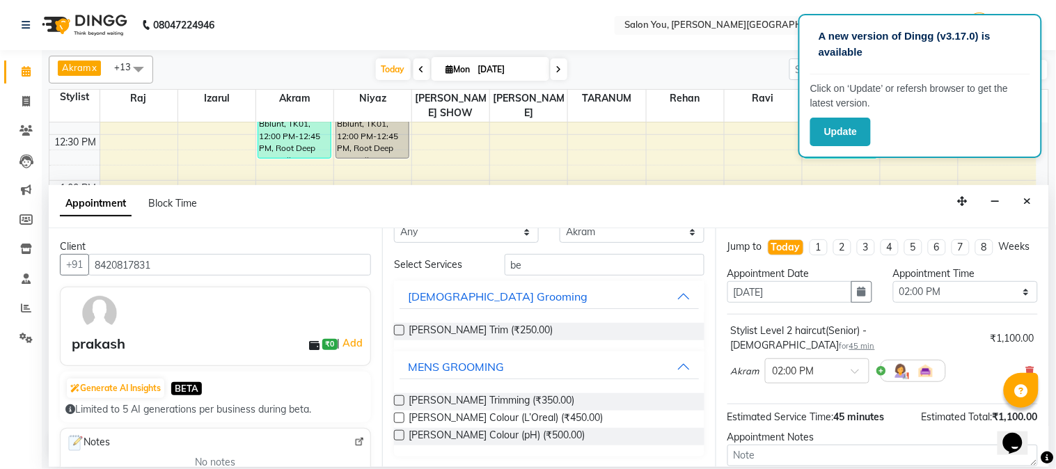
click at [397, 400] on label at bounding box center [399, 400] width 10 height 10
click at [397, 400] on input "checkbox" at bounding box center [398, 401] width 9 height 9
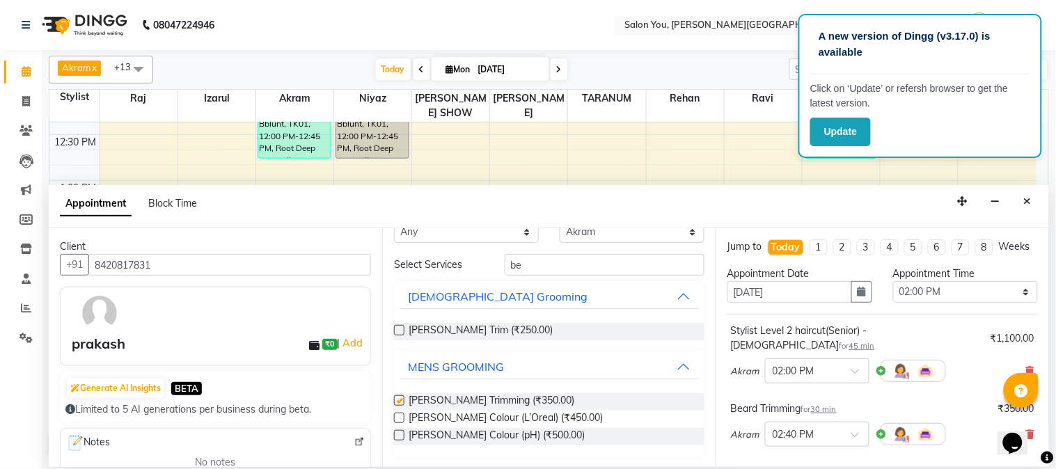
checkbox input "false"
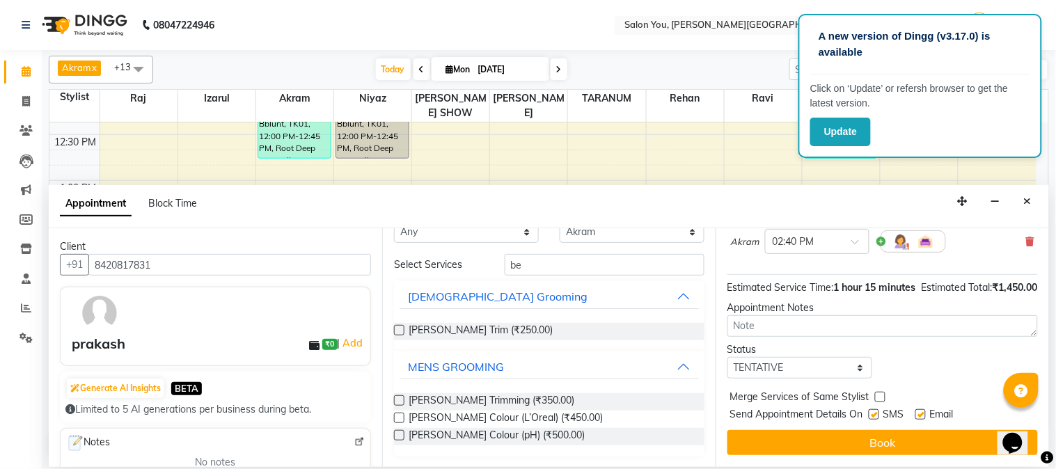
scroll to position [205, 0]
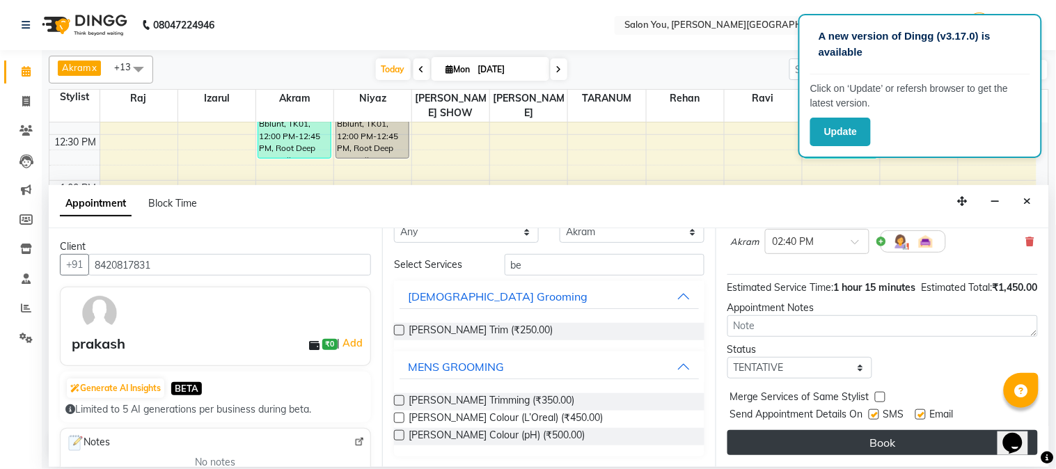
click at [865, 443] on button "Book" at bounding box center [882, 442] width 310 height 25
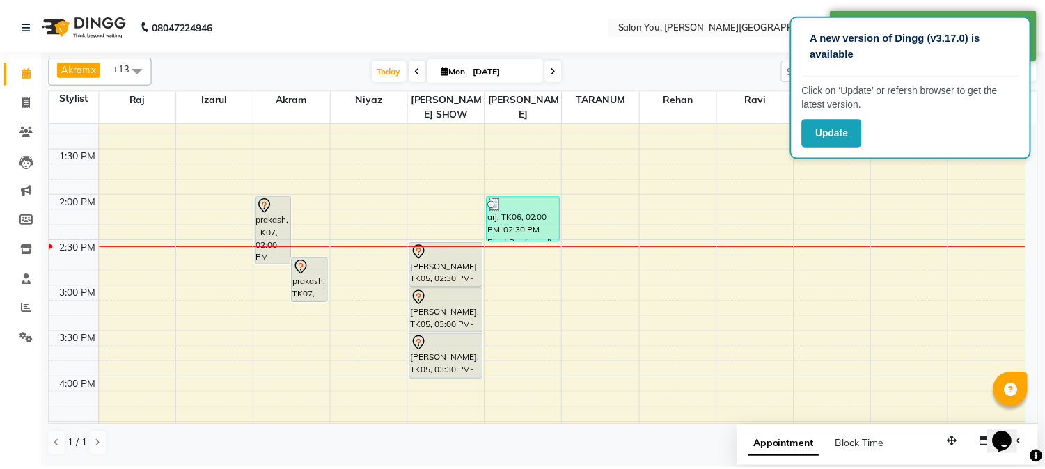
scroll to position [386, 0]
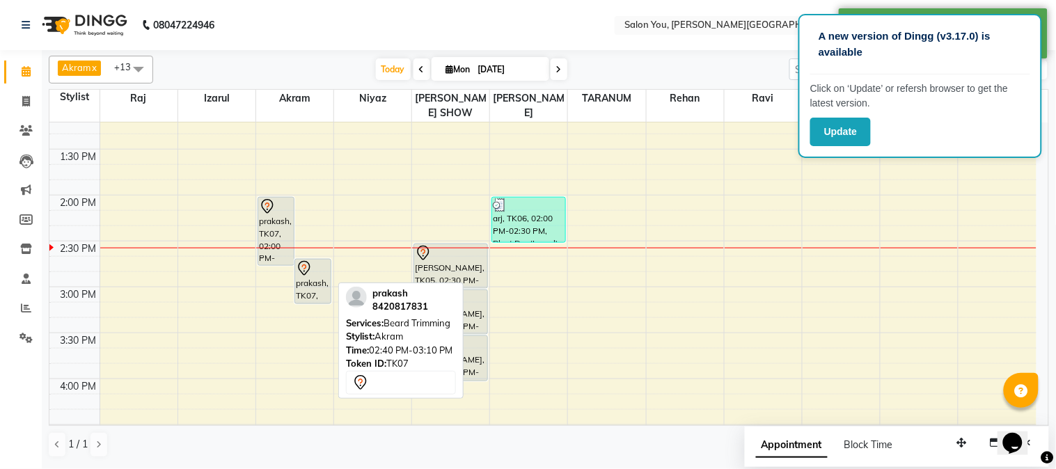
click at [304, 262] on div "prakash, TK07, 02:40 PM-03:10 PM, [PERSON_NAME] Trimming" at bounding box center [313, 282] width 36 height 44
select select "7"
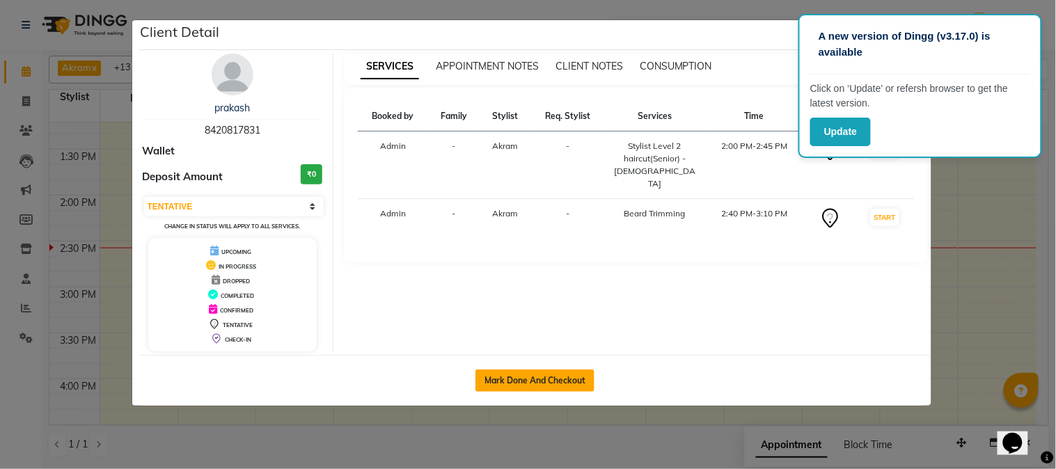
click at [524, 386] on button "Mark Done And Checkout" at bounding box center [534, 381] width 119 height 22
select select "service"
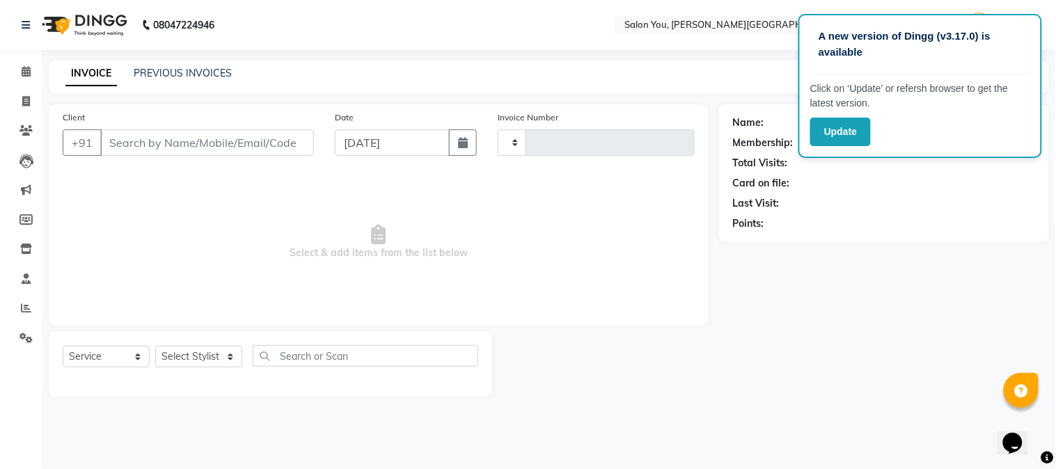
type input "1658"
select select "5231"
type input "8420817831"
select select "83059"
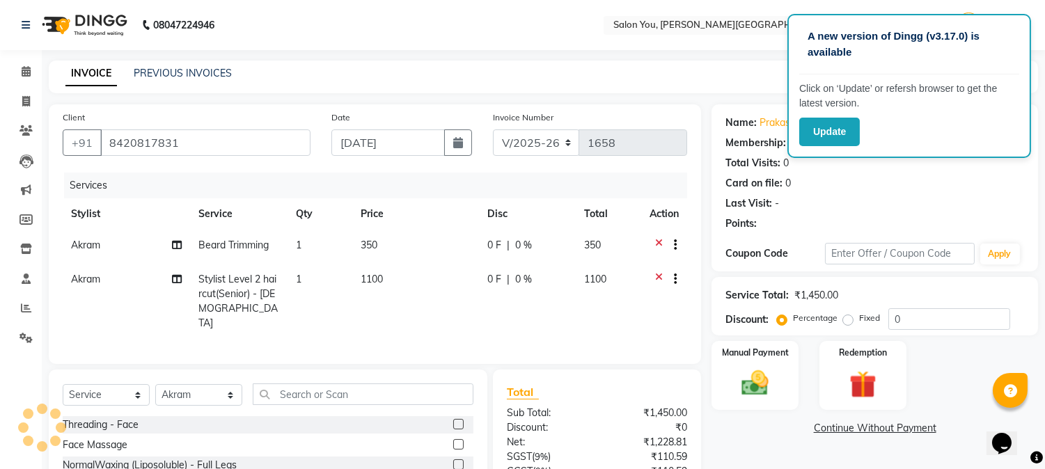
select select "1: Object"
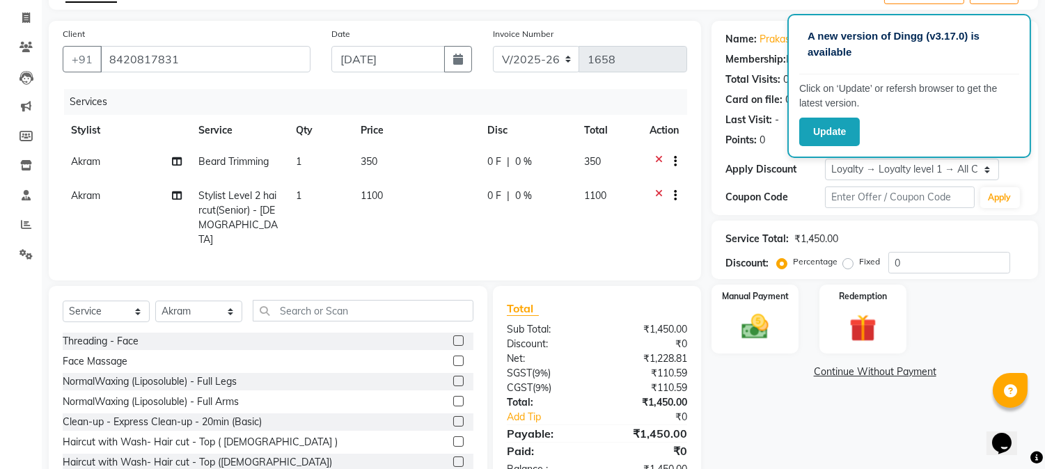
scroll to position [46, 0]
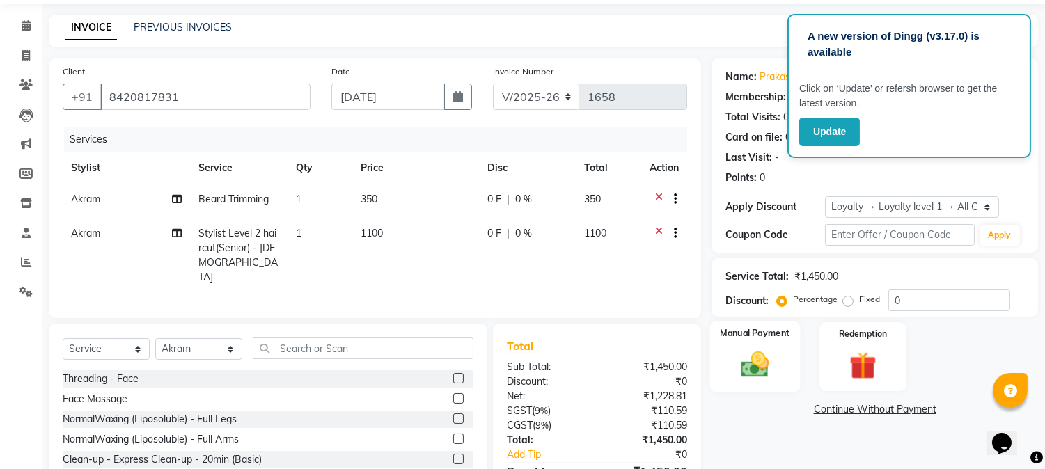
click at [780, 349] on div "Manual Payment" at bounding box center [755, 356] width 90 height 71
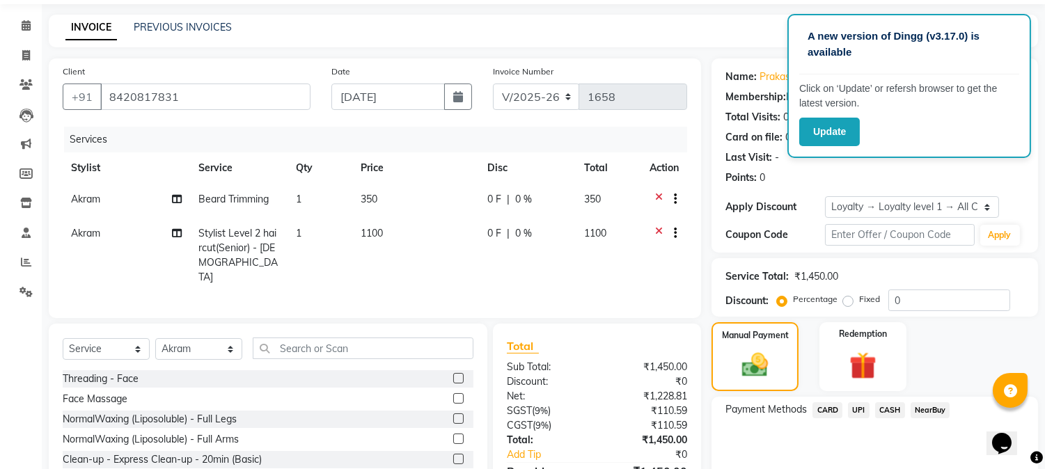
click at [888, 408] on span "CASH" at bounding box center [890, 410] width 30 height 16
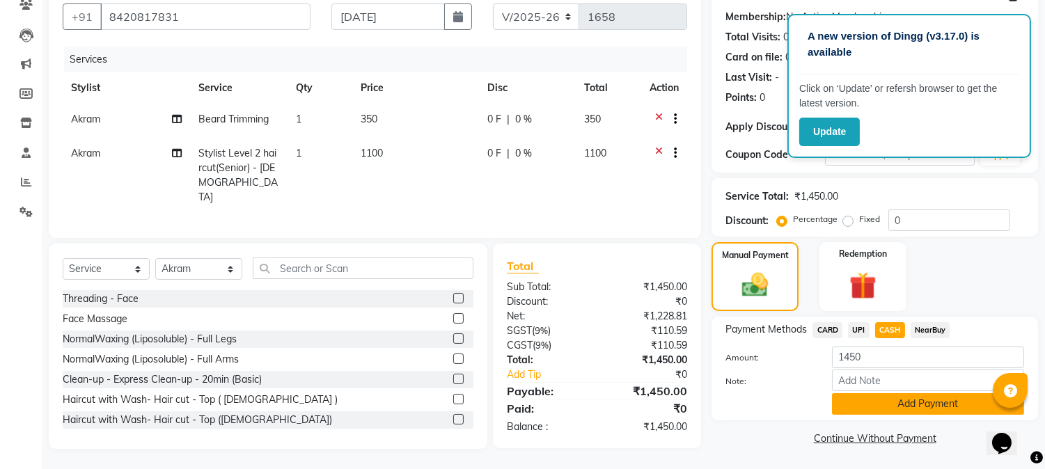
click at [871, 400] on button "Add Payment" at bounding box center [928, 404] width 192 height 22
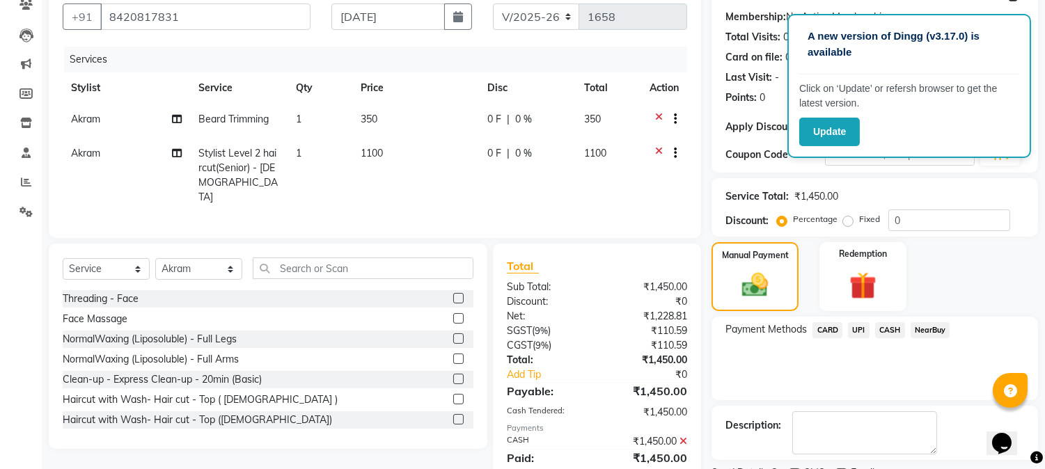
scroll to position [255, 0]
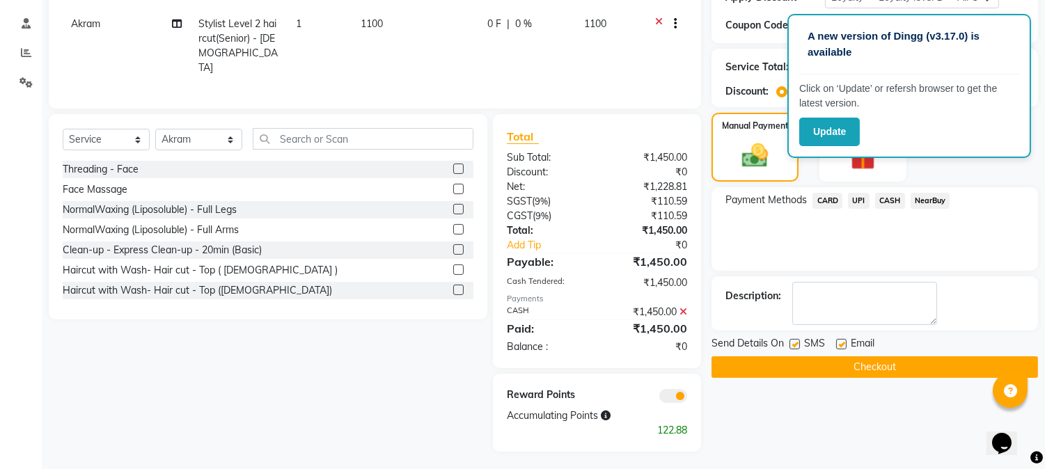
click at [853, 364] on button "Checkout" at bounding box center [874, 367] width 326 height 22
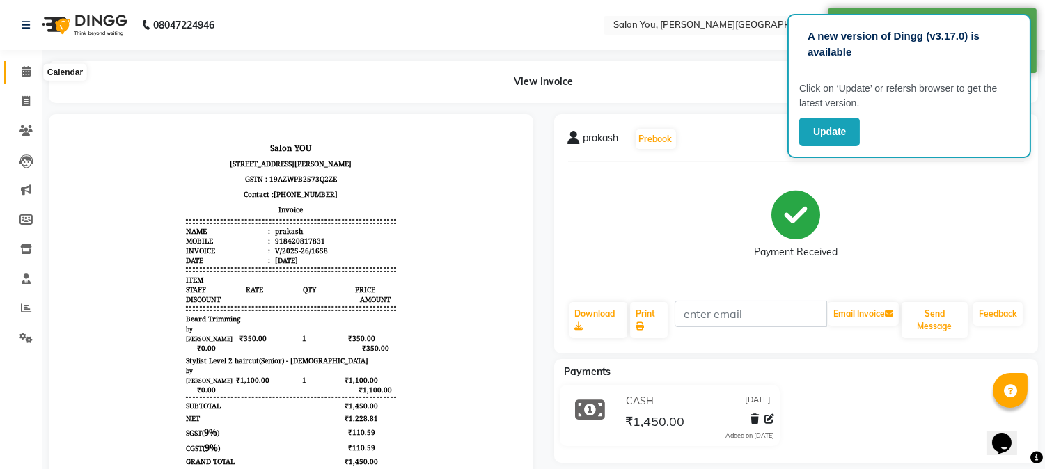
click at [25, 74] on icon at bounding box center [26, 71] width 9 height 10
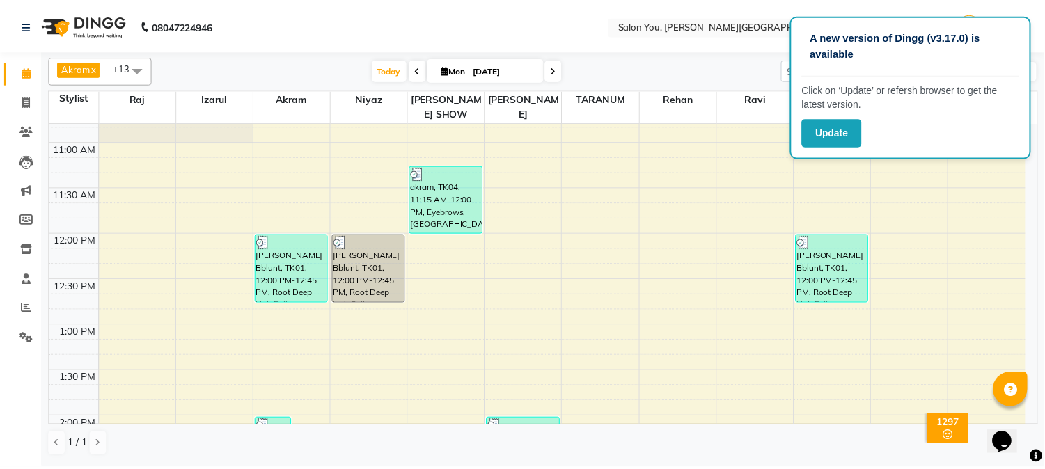
scroll to position [155, 0]
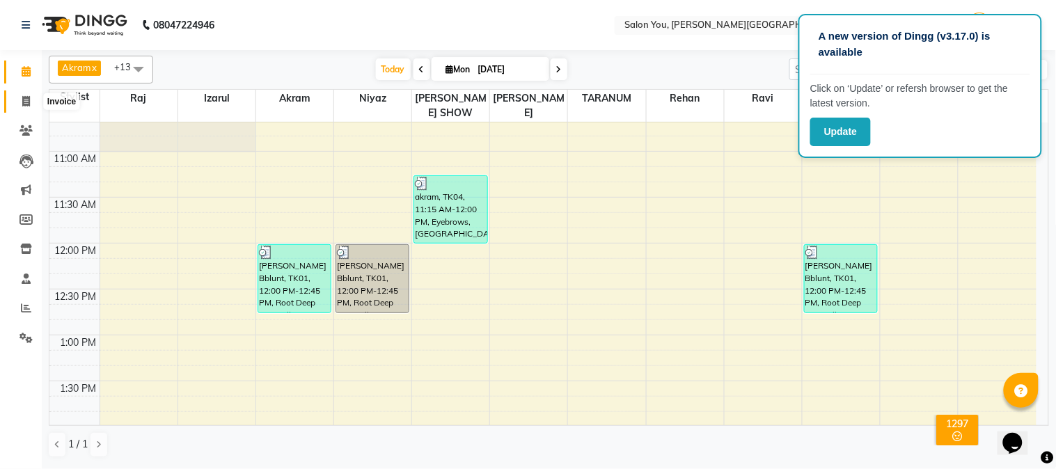
click at [22, 102] on icon at bounding box center [26, 101] width 8 height 10
select select "service"
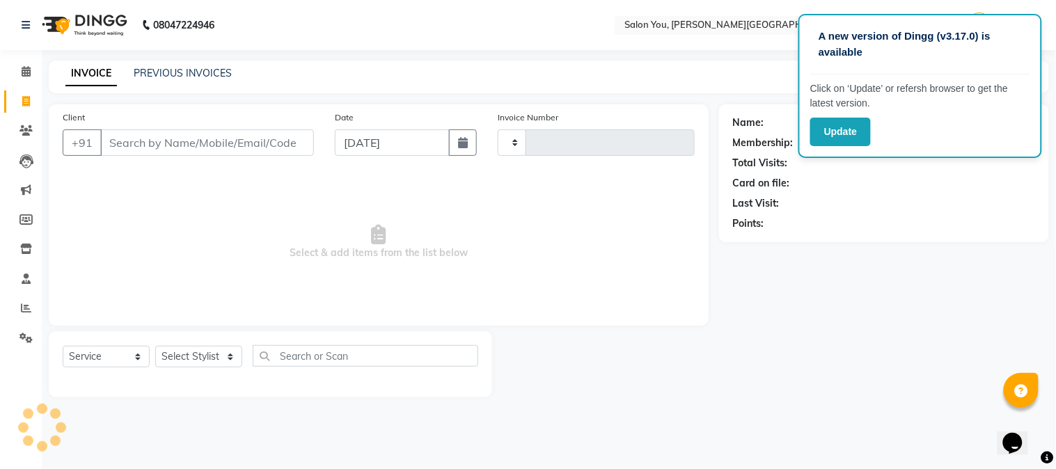
type input "1659"
select select "5231"
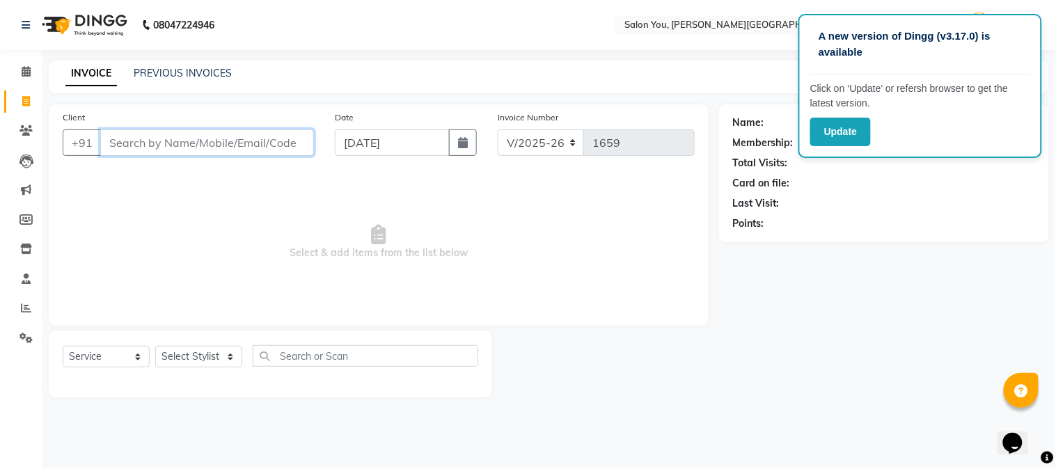
click at [149, 148] on input "Client" at bounding box center [207, 142] width 214 height 26
type input "933"
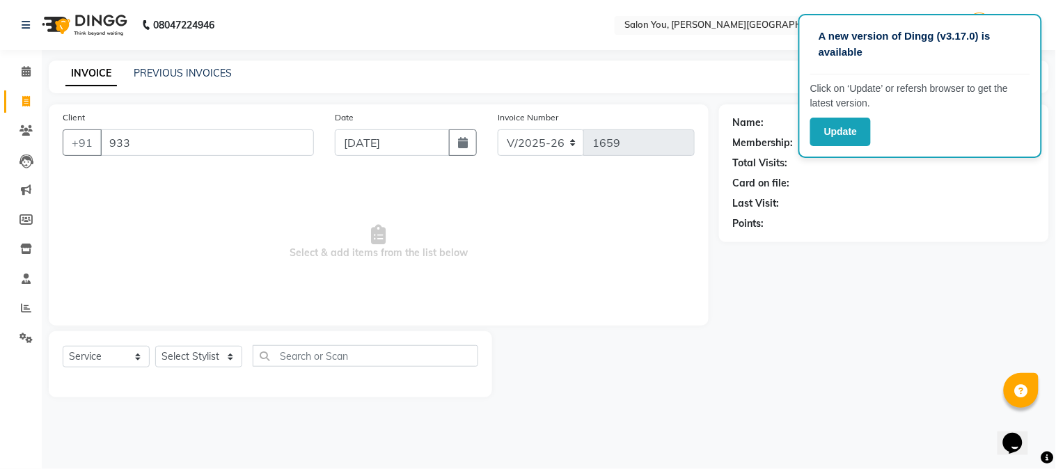
select select "1: Object"
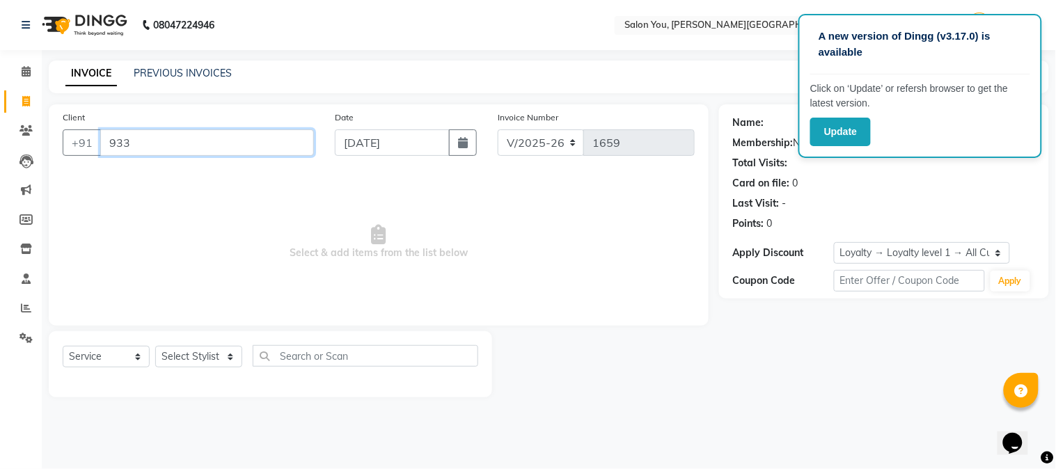
click at [136, 140] on input "933" at bounding box center [207, 142] width 214 height 26
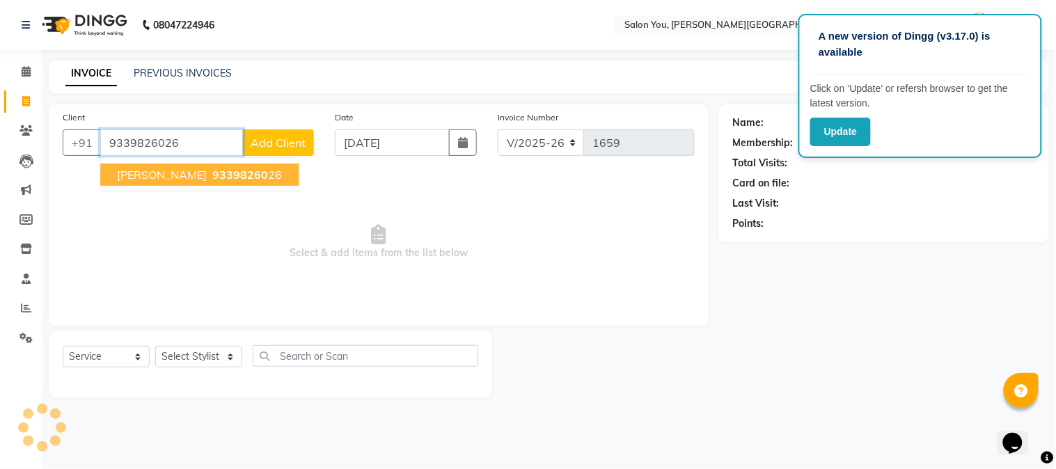
type input "9339826026"
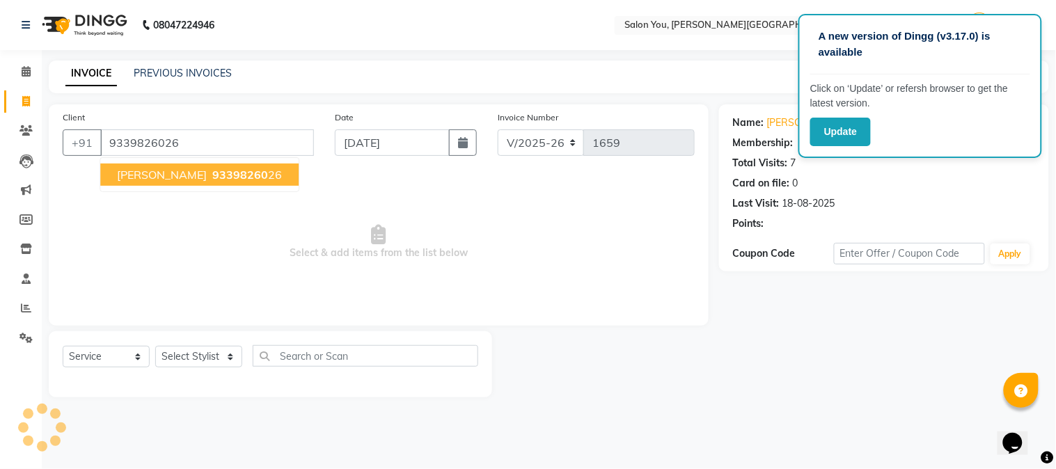
select select "1: Object"
click at [230, 178] on span "93398260" at bounding box center [240, 175] width 56 height 14
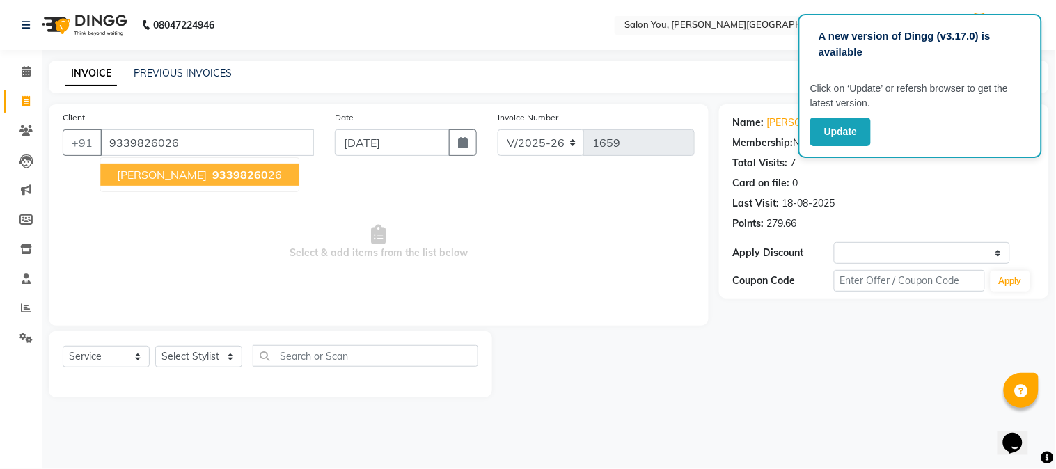
select select "1: Object"
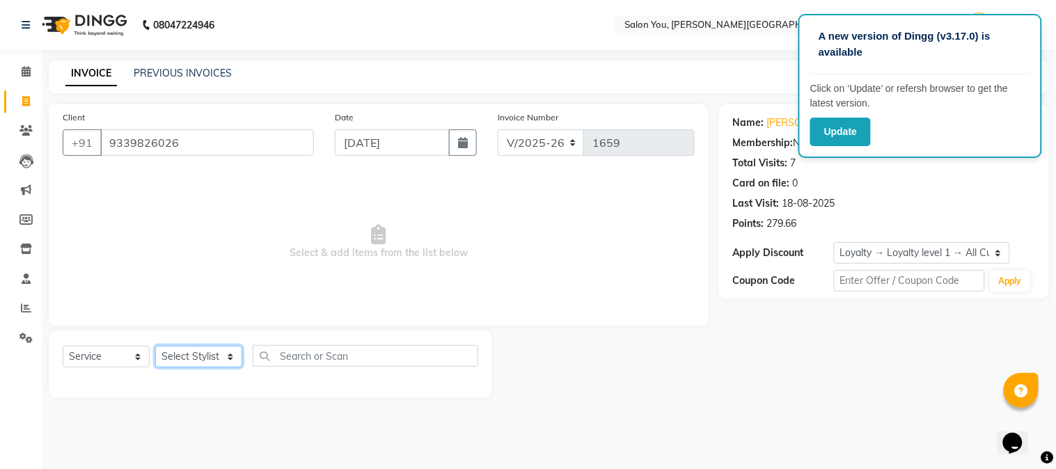
click at [221, 359] on select "Select Stylist Akram Auditor Christina Izarul jaydip Niyaz OM Prakash prima raj…" at bounding box center [198, 357] width 87 height 22
select select "85972"
click at [155, 347] on select "Select Stylist Akram Auditor Christina Izarul jaydip Niyaz OM Prakash prima raj…" at bounding box center [198, 357] width 87 height 22
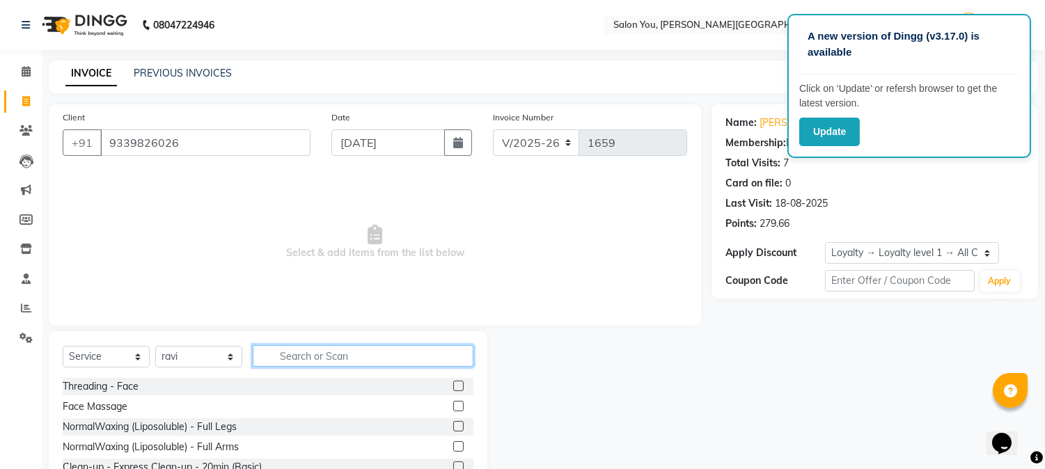
click at [374, 356] on input "text" at bounding box center [363, 356] width 221 height 22
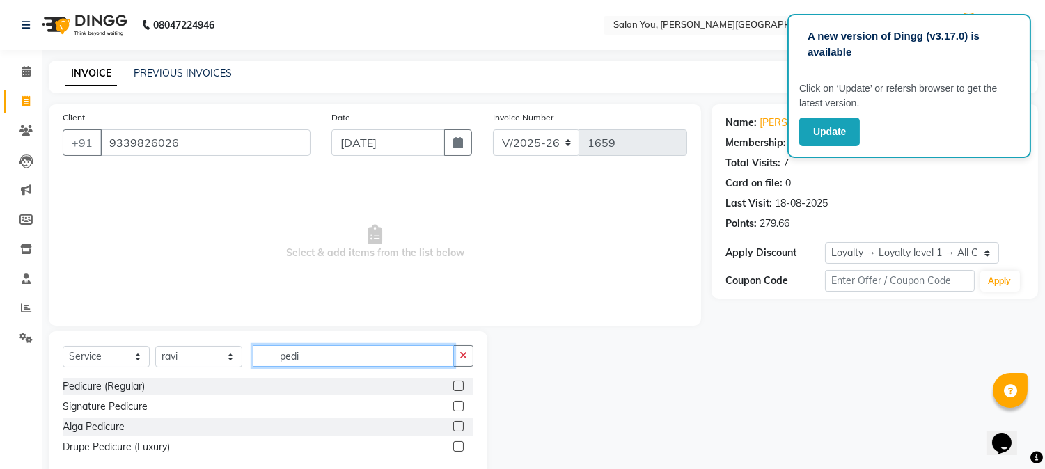
type input "pedi"
click at [457, 387] on label at bounding box center [458, 386] width 10 height 10
click at [457, 387] on input "checkbox" at bounding box center [457, 386] width 9 height 9
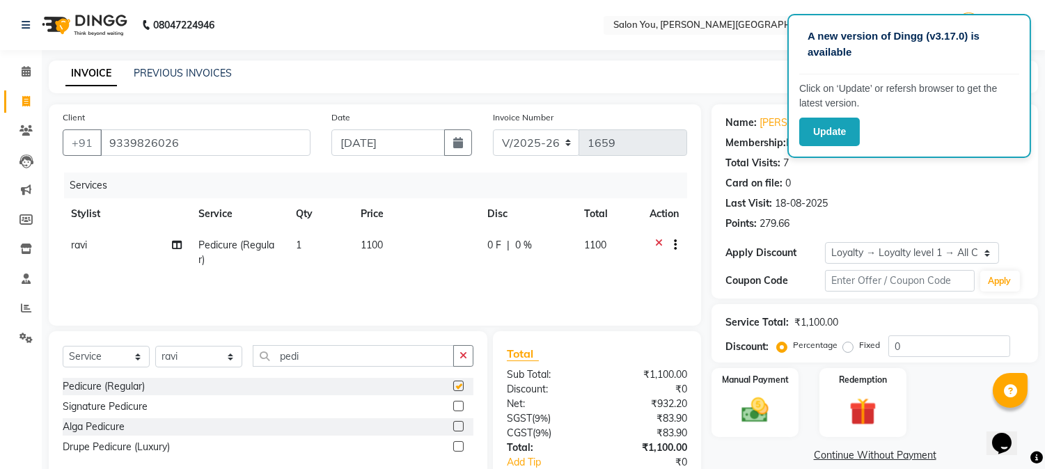
checkbox input "false"
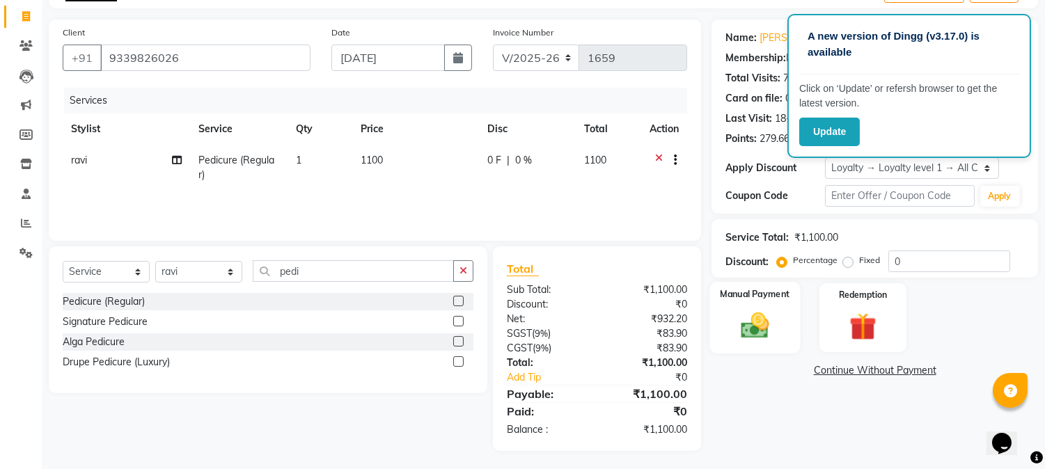
scroll to position [87, 0]
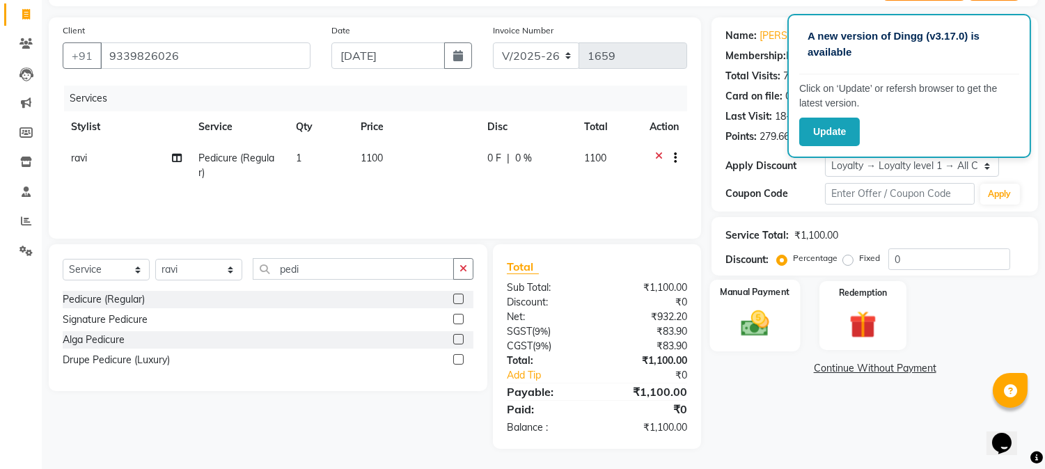
click at [759, 304] on div "Manual Payment" at bounding box center [755, 315] width 90 height 71
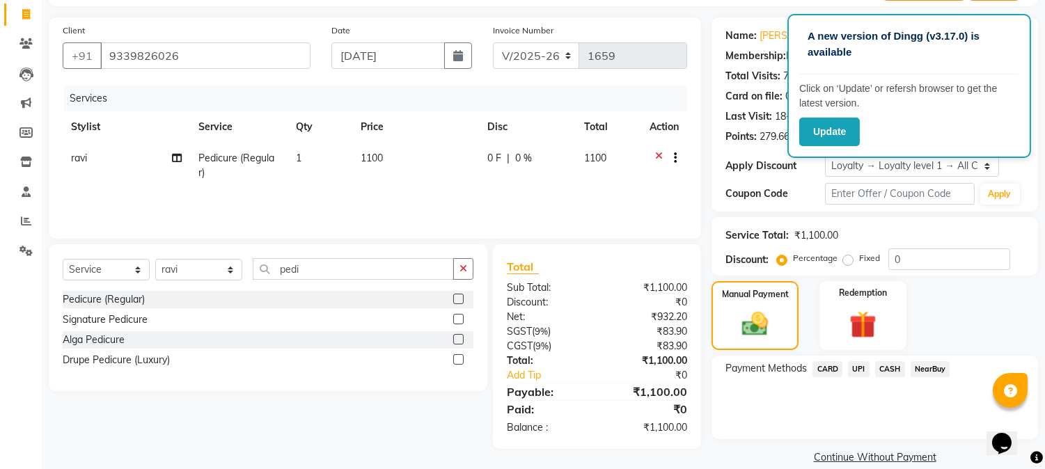
click at [836, 365] on span "CARD" at bounding box center [827, 369] width 30 height 16
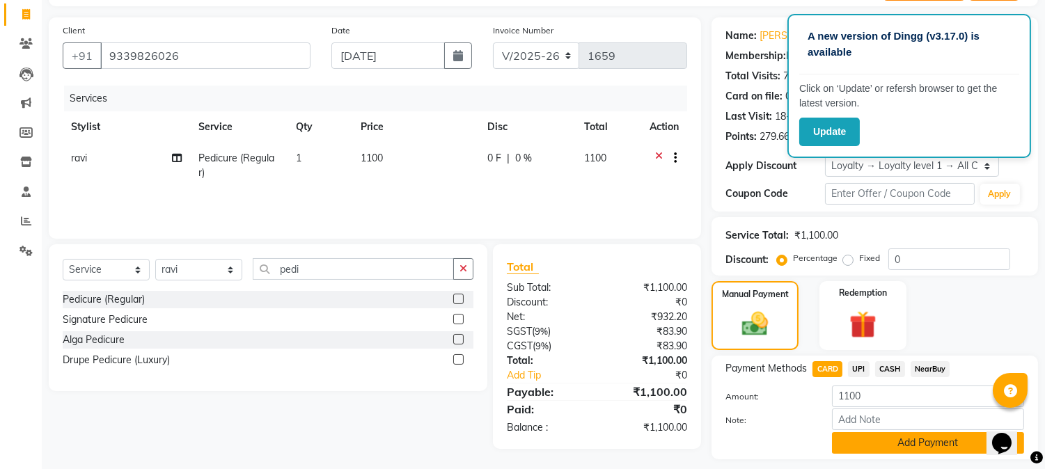
click at [869, 449] on button "Add Payment" at bounding box center [928, 443] width 192 height 22
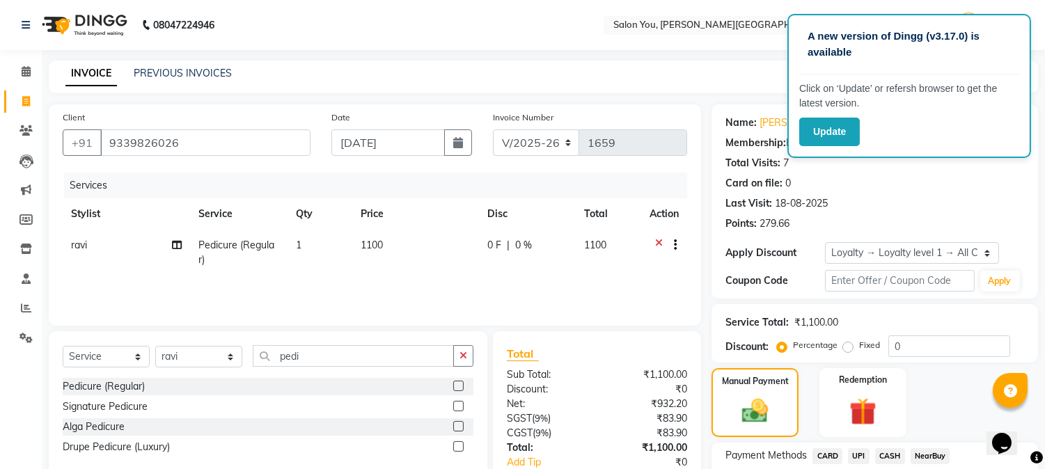
scroll to position [185, 0]
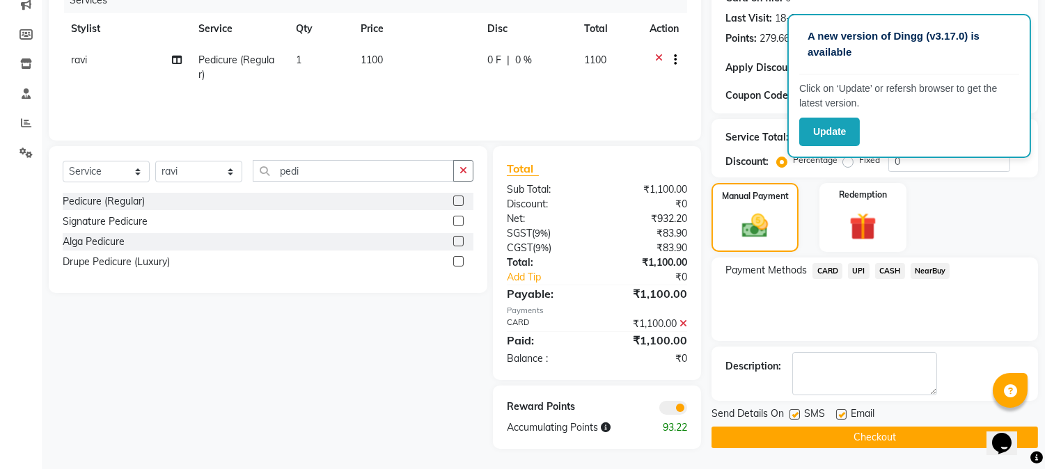
click at [858, 435] on button "Checkout" at bounding box center [874, 438] width 326 height 22
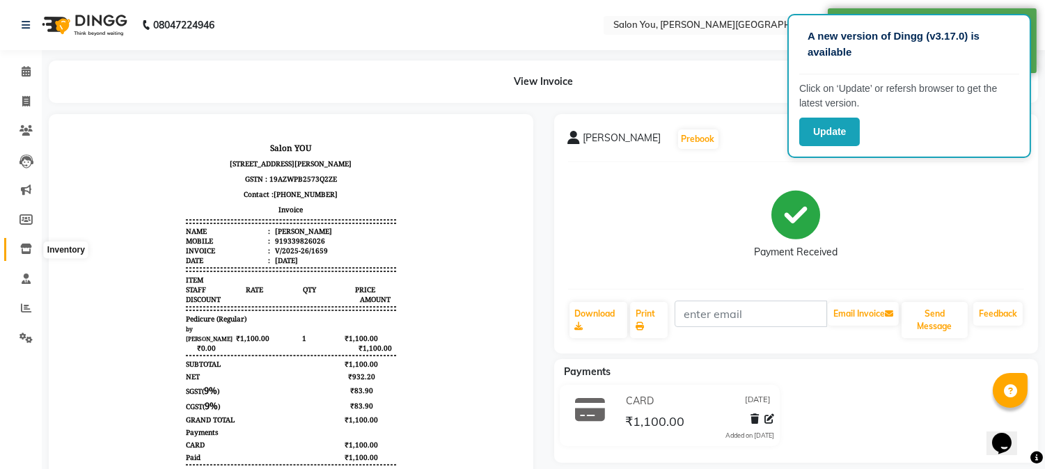
click at [18, 249] on span at bounding box center [26, 250] width 24 height 16
select select
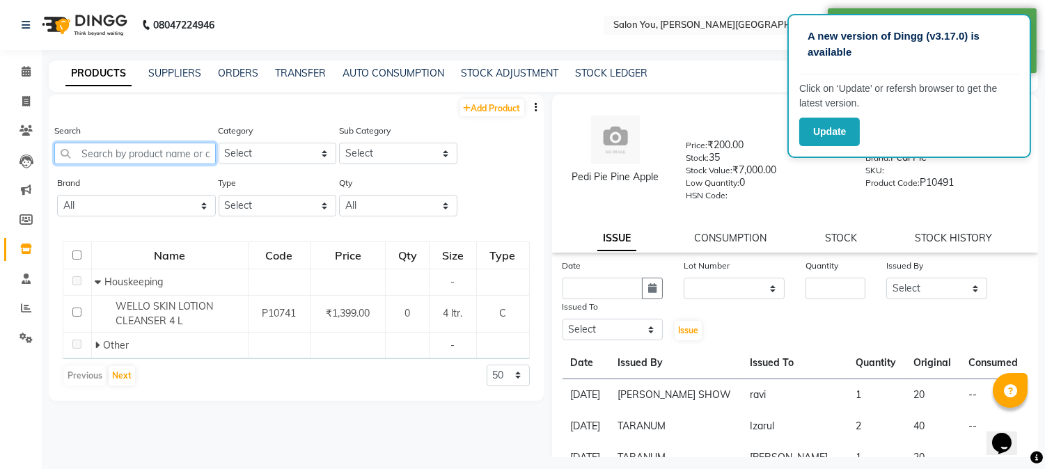
click at [127, 159] on input "text" at bounding box center [135, 154] width 162 height 22
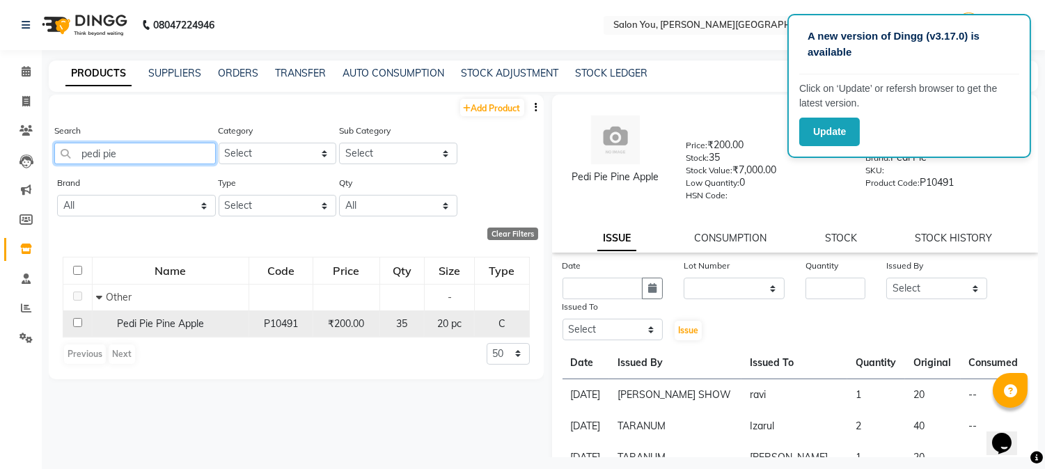
type input "pedi pie"
click at [77, 324] on input "checkbox" at bounding box center [77, 322] width 9 height 9
checkbox input "true"
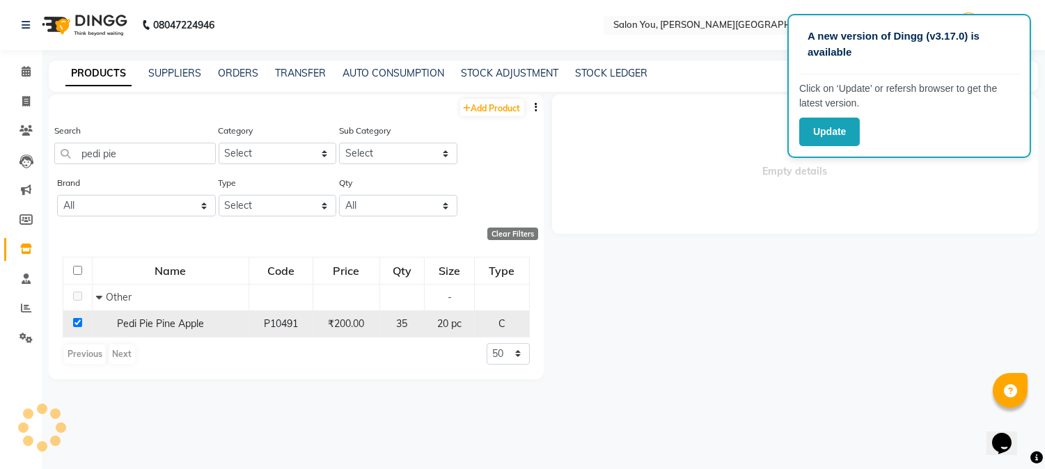
select select
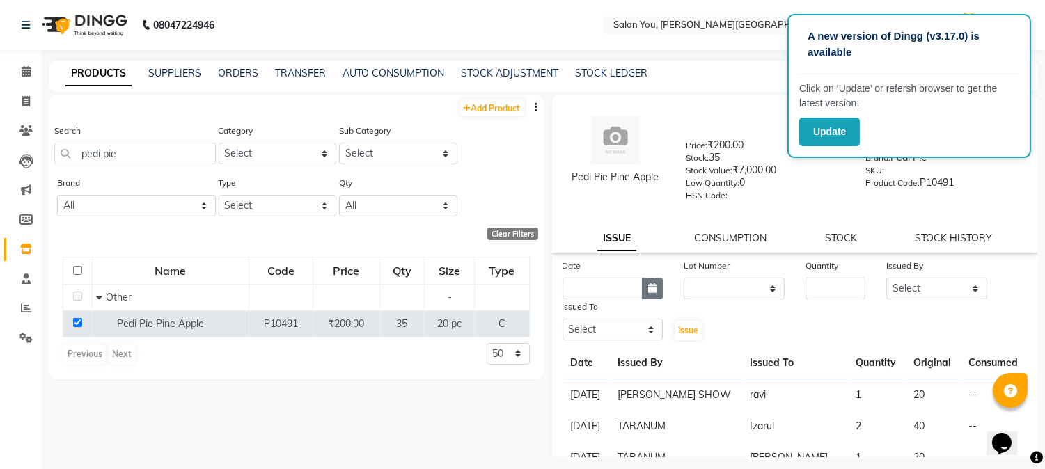
click at [650, 295] on button "button" at bounding box center [652, 289] width 21 height 22
select select "9"
select select "2025"
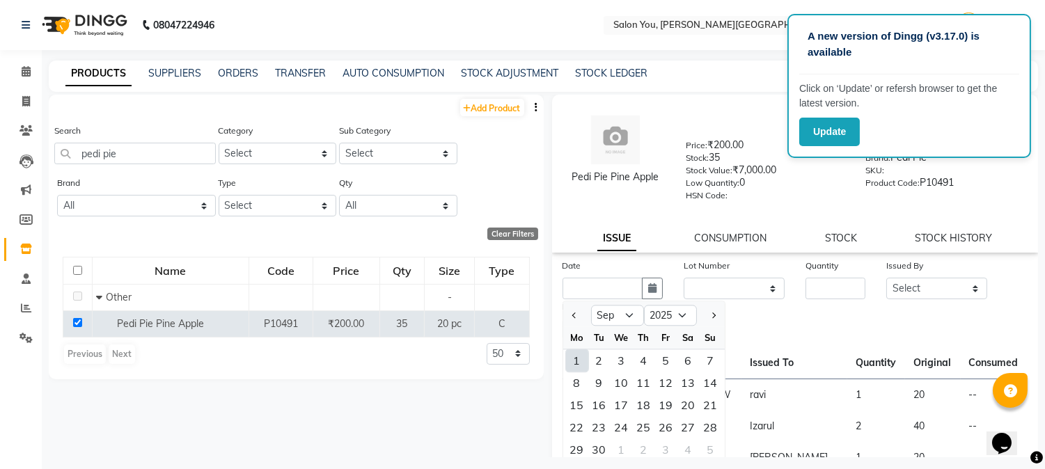
click at [580, 365] on div "1" at bounding box center [577, 360] width 22 height 22
type input "[DATE]"
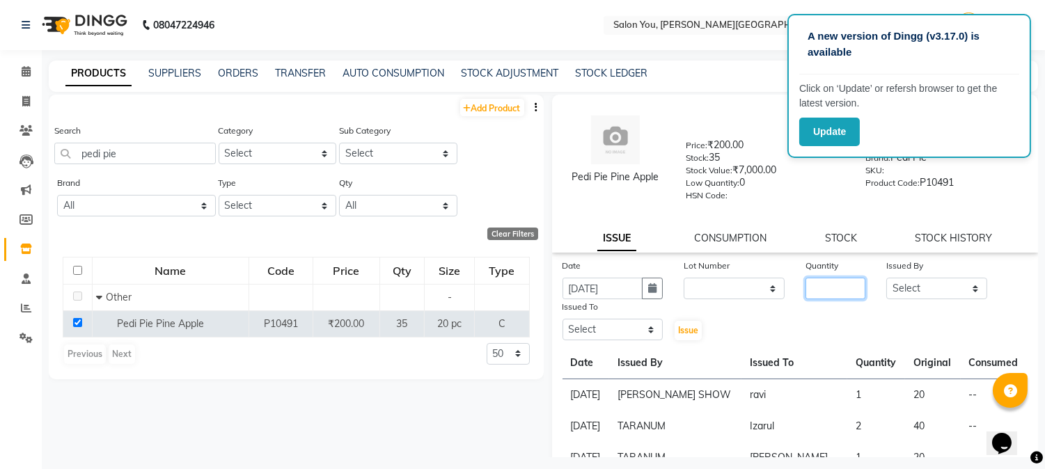
click at [817, 292] on input "number" at bounding box center [835, 289] width 60 height 22
type input "1"
click at [957, 290] on select "Select Akram Auditor Christina Izarul jaydip Niyaz OM Prakash prima raj ravi re…" at bounding box center [936, 289] width 101 height 22
select select "83059"
click at [886, 278] on select "Select Akram Auditor Christina Izarul jaydip Niyaz OM Prakash prima raj ravi re…" at bounding box center [936, 289] width 101 height 22
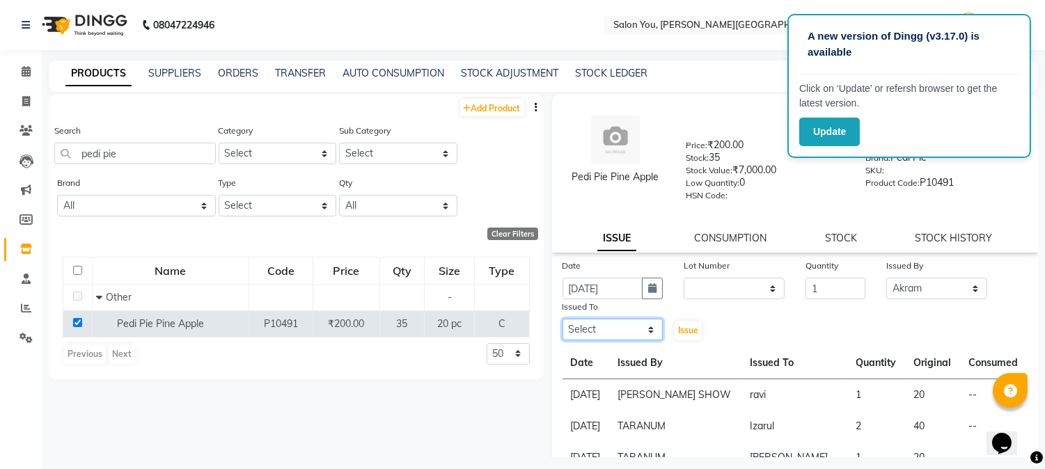
click at [627, 331] on select "Select Akram Auditor Christina Izarul jaydip Niyaz OM Prakash prima raj ravi re…" at bounding box center [612, 330] width 101 height 22
select select "85972"
click at [562, 320] on select "Select Akram Auditor Christina Izarul jaydip Niyaz OM Prakash prima raj ravi re…" at bounding box center [612, 330] width 101 height 22
click at [692, 332] on span "Issue" at bounding box center [688, 330] width 20 height 10
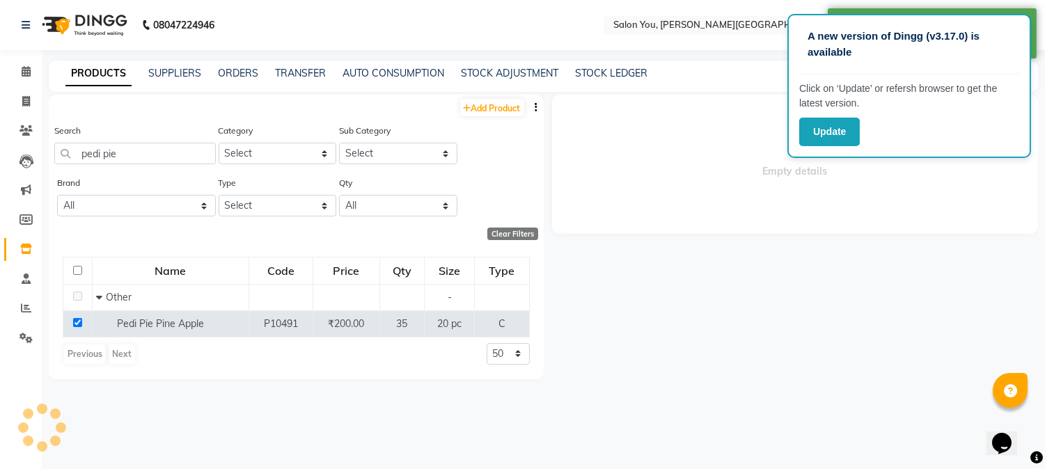
select select
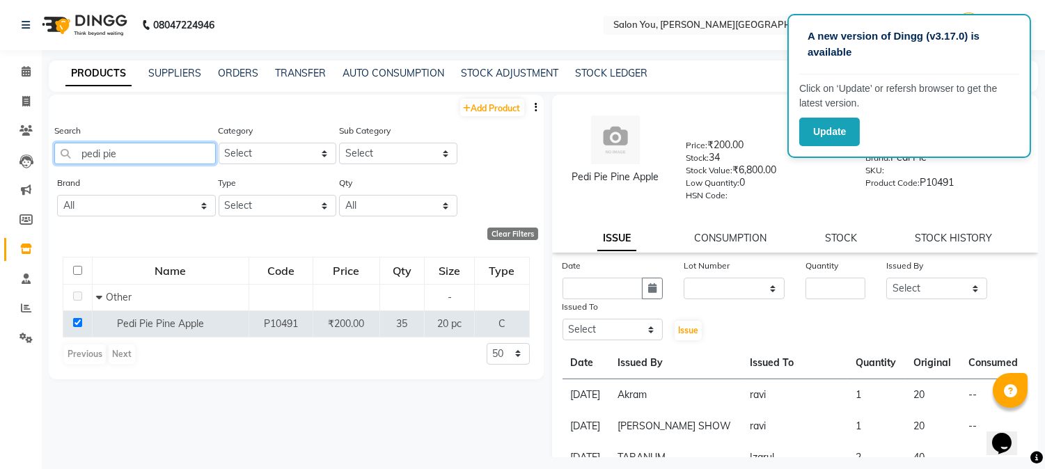
click at [138, 156] on input "pedi pie" at bounding box center [135, 154] width 162 height 22
type input "p"
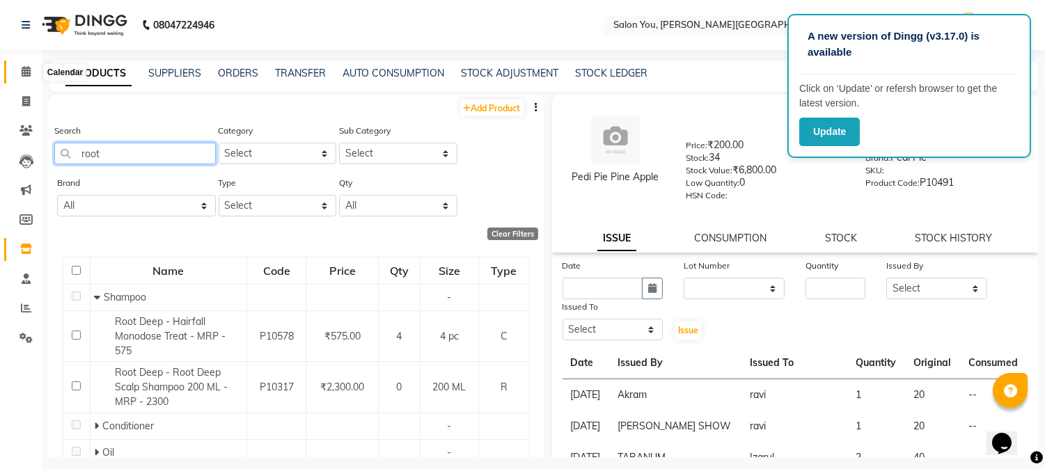
type input "root"
click at [30, 64] on span at bounding box center [26, 72] width 24 height 16
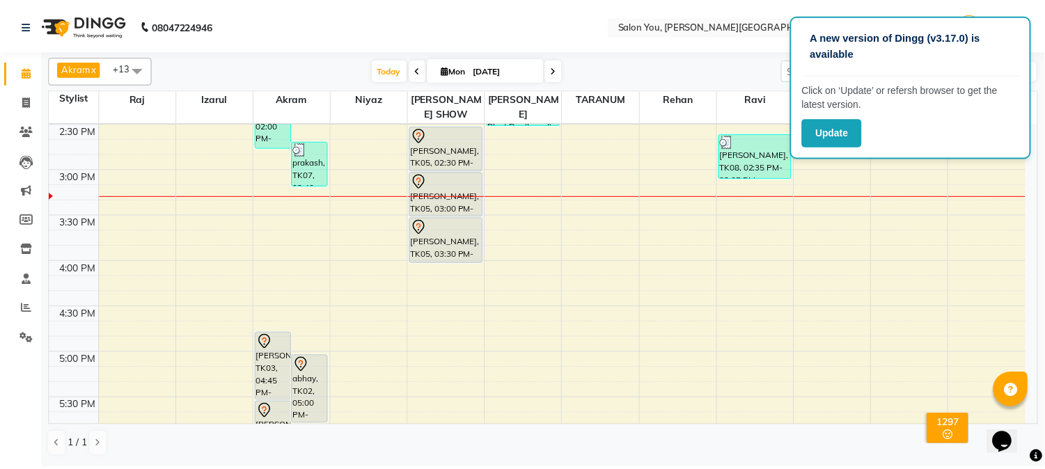
scroll to position [464, 0]
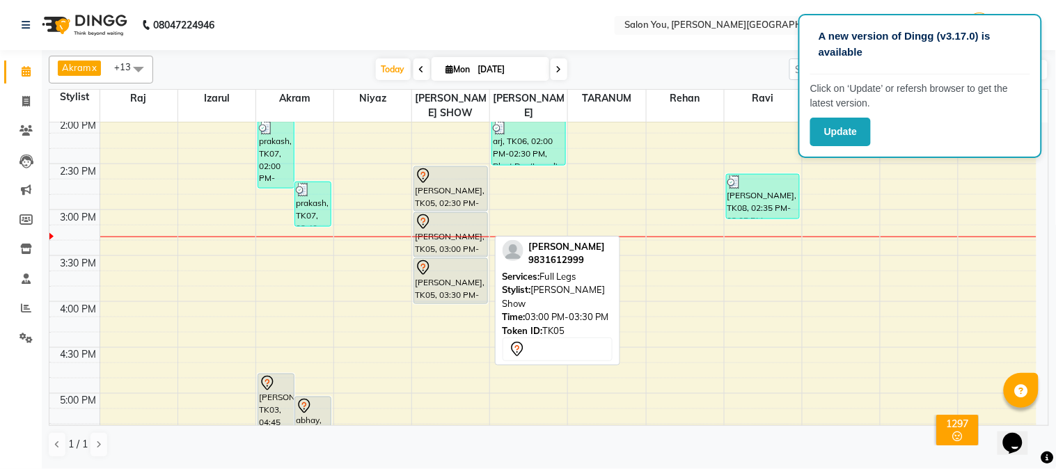
click at [457, 237] on div "[PERSON_NAME], TK05, 03:00 PM-03:30 PM, Full Legs" at bounding box center [450, 235] width 72 height 44
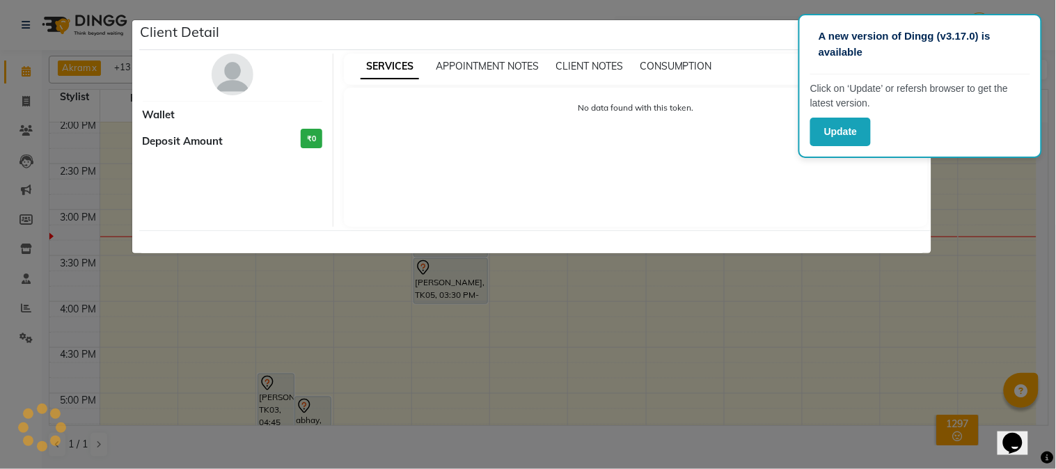
select select "7"
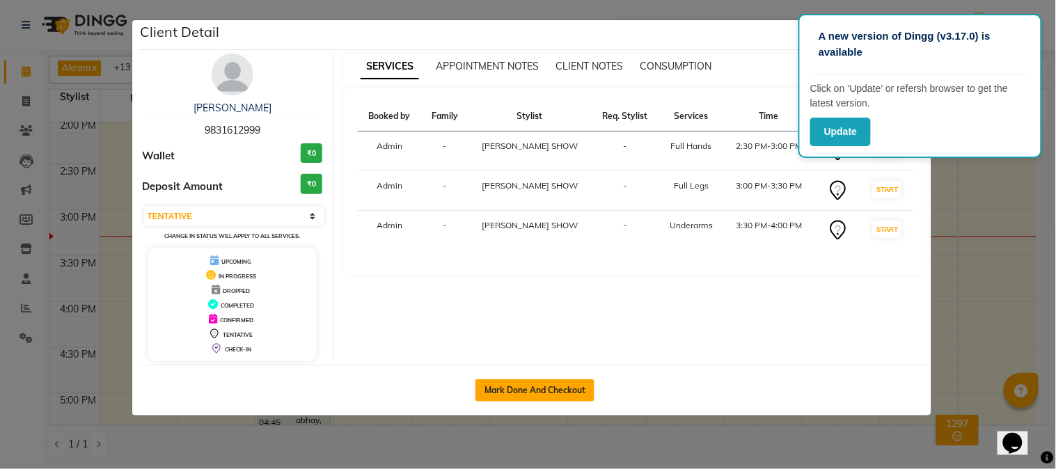
click at [505, 386] on button "Mark Done And Checkout" at bounding box center [534, 390] width 119 height 22
select select "service"
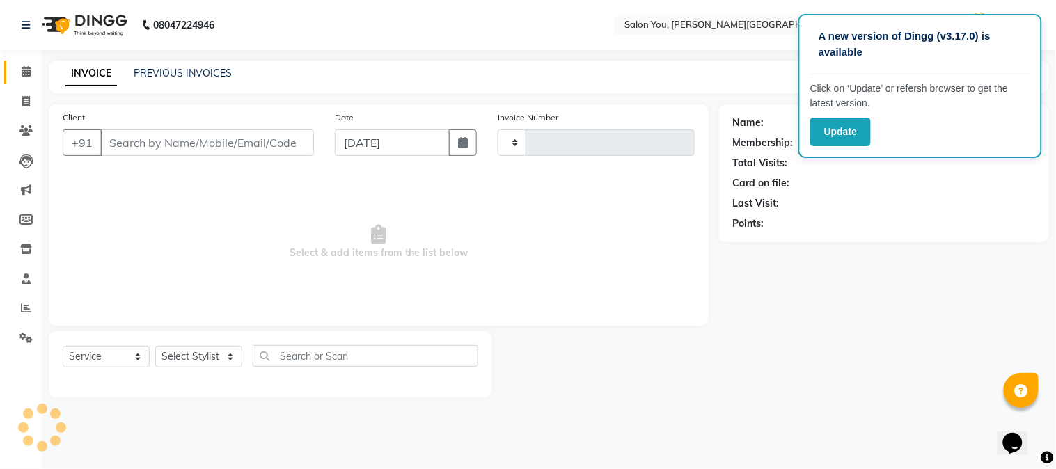
type input "1660"
select select "5231"
type input "9831612999"
select select "83121"
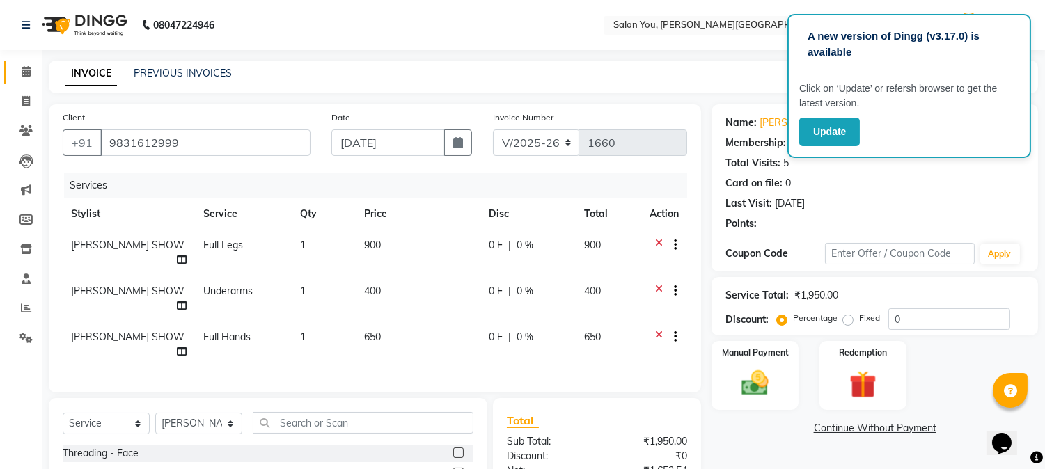
select select "1: Object"
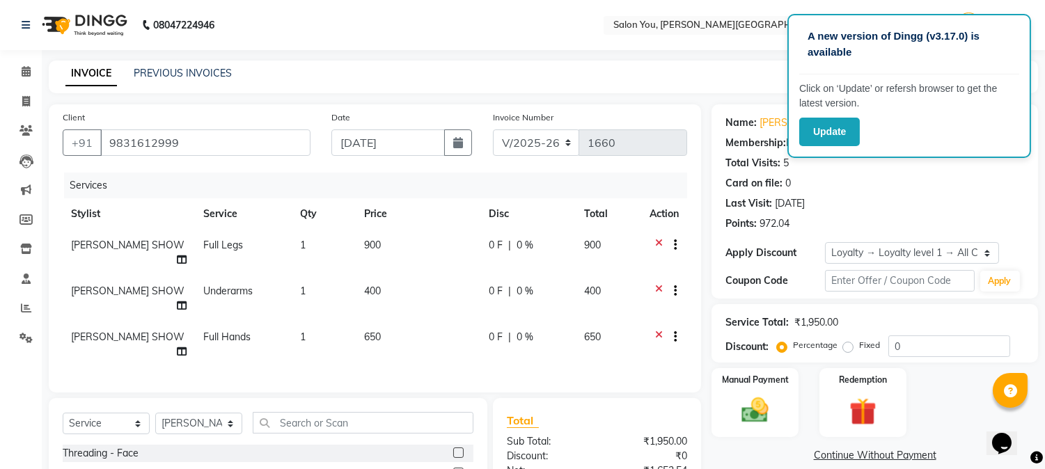
click at [1007, 0] on nav "08047224946 Select Location × Salon You, Sarat Bose Road English ENGLISH Españo…" at bounding box center [522, 25] width 1045 height 50
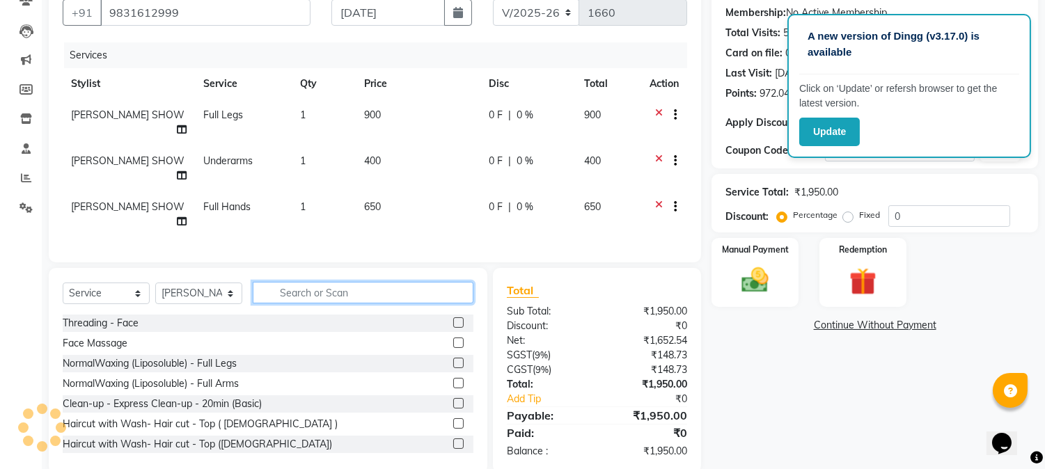
click at [299, 282] on input "text" at bounding box center [363, 293] width 221 height 22
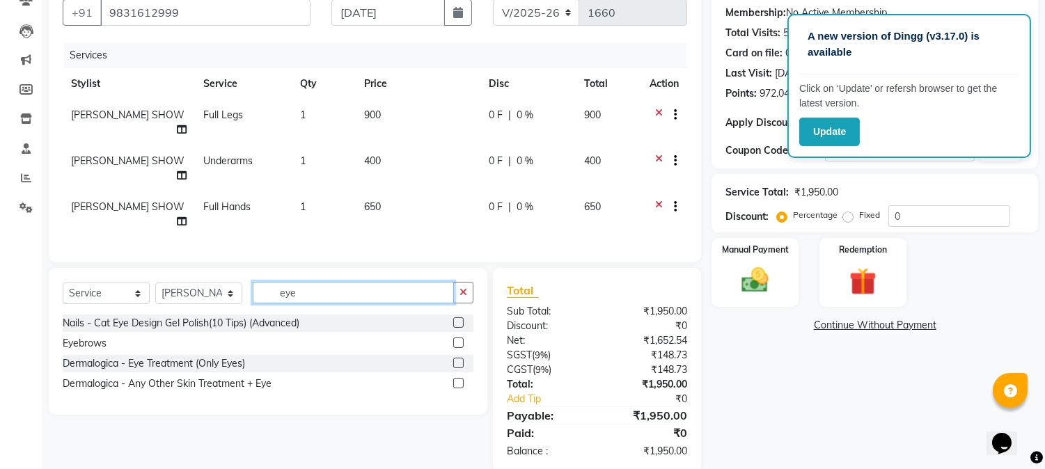
type input "eye"
click at [460, 338] on label at bounding box center [458, 343] width 10 height 10
click at [460, 339] on input "checkbox" at bounding box center [457, 343] width 9 height 9
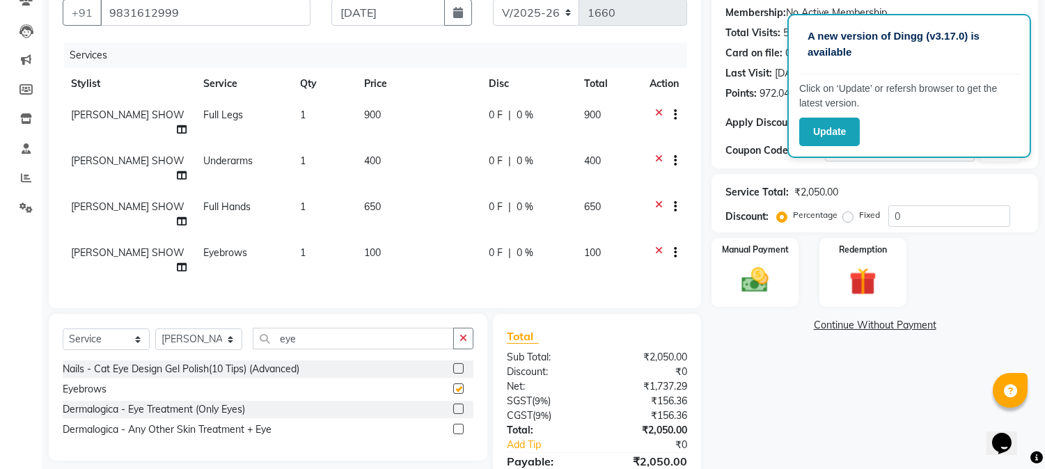
checkbox input "false"
click at [332, 328] on input "eye" at bounding box center [353, 339] width 201 height 22
type input "e"
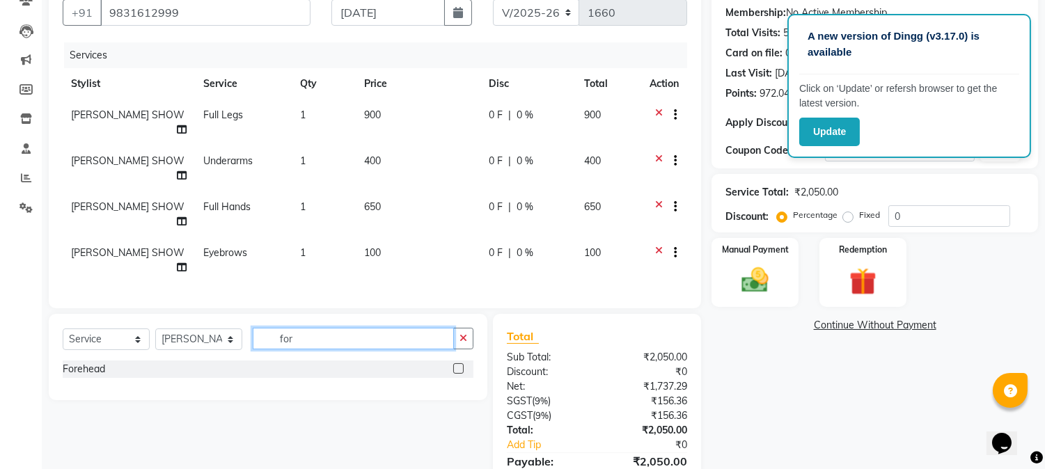
type input "for"
click at [457, 363] on label at bounding box center [458, 368] width 10 height 10
click at [457, 365] on input "checkbox" at bounding box center [457, 369] width 9 height 9
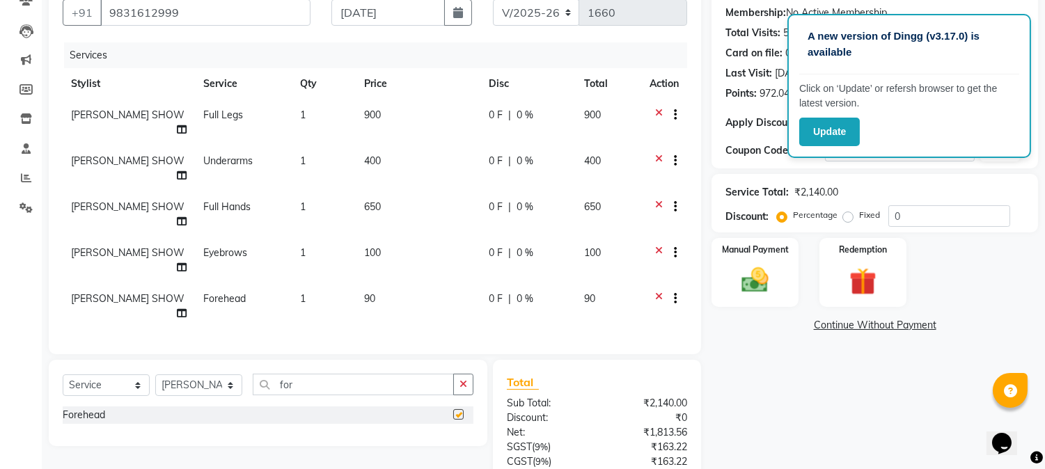
checkbox input "false"
click at [365, 374] on input "for" at bounding box center [353, 385] width 201 height 22
type input "f"
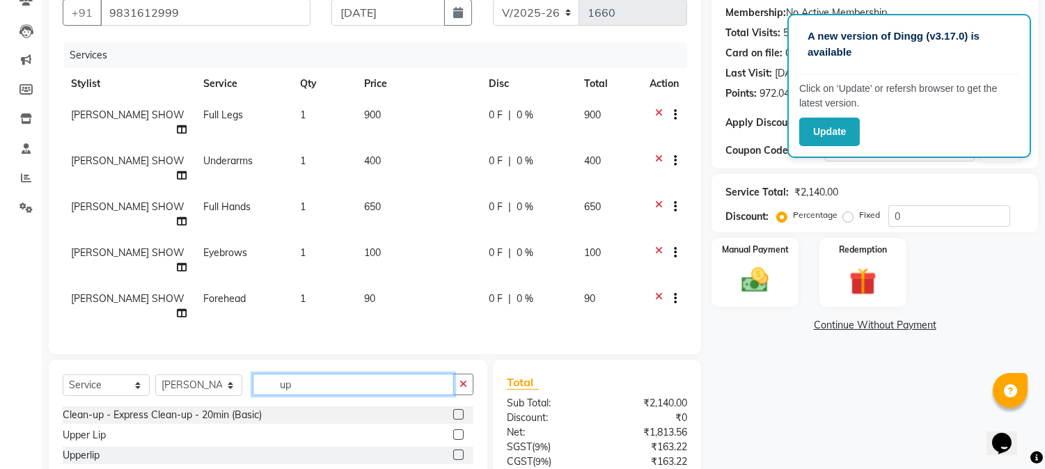
type input "up"
click at [453, 430] on label at bounding box center [458, 435] width 10 height 10
click at [453, 431] on input "checkbox" at bounding box center [457, 435] width 9 height 9
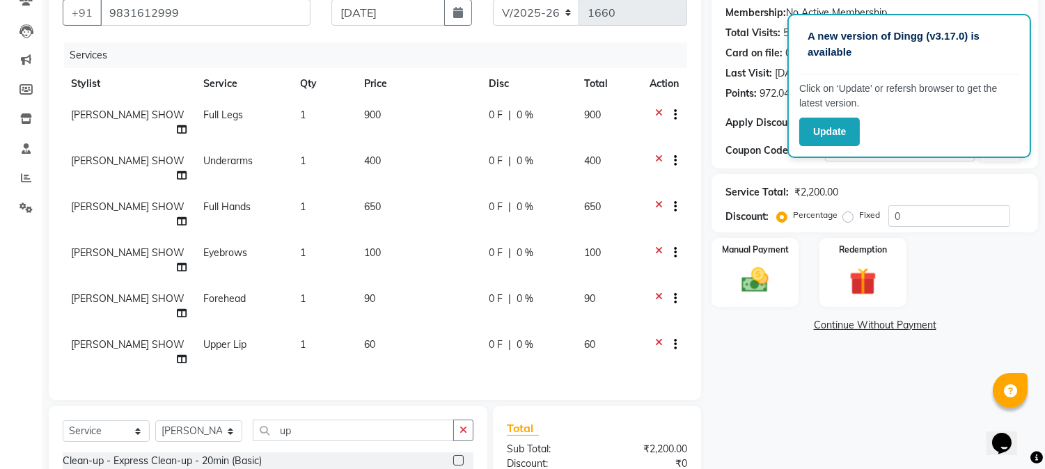
checkbox input "false"
click at [339, 420] on input "up" at bounding box center [353, 431] width 201 height 22
type input "u"
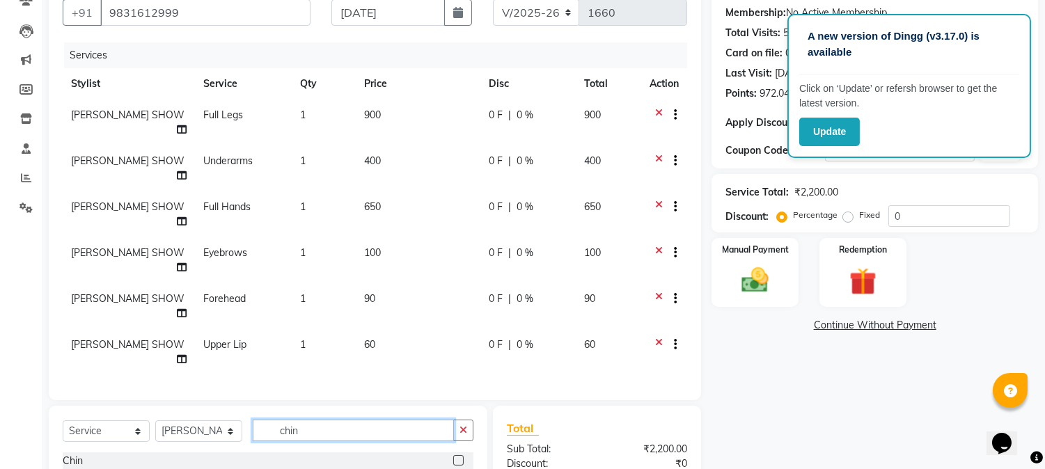
type input "chin"
click at [457, 455] on label at bounding box center [458, 460] width 10 height 10
click at [457, 457] on input "checkbox" at bounding box center [457, 461] width 9 height 9
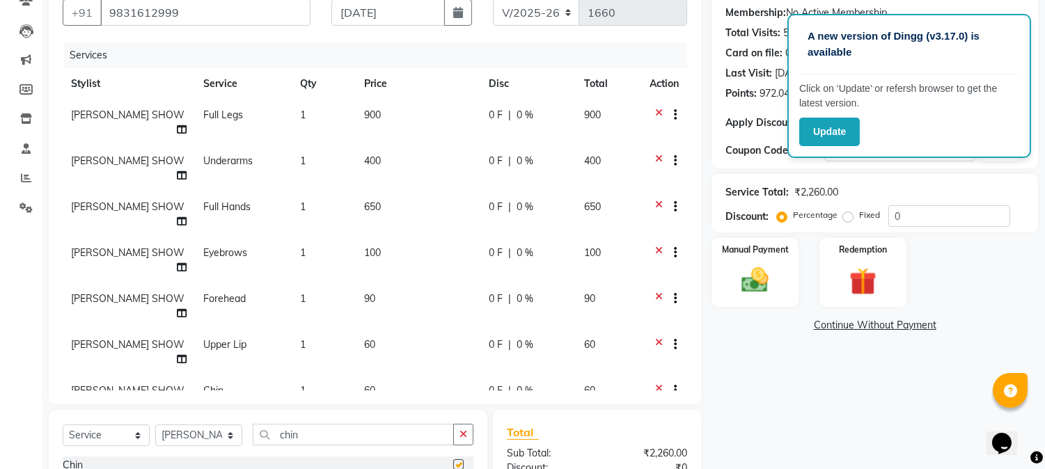
checkbox input "false"
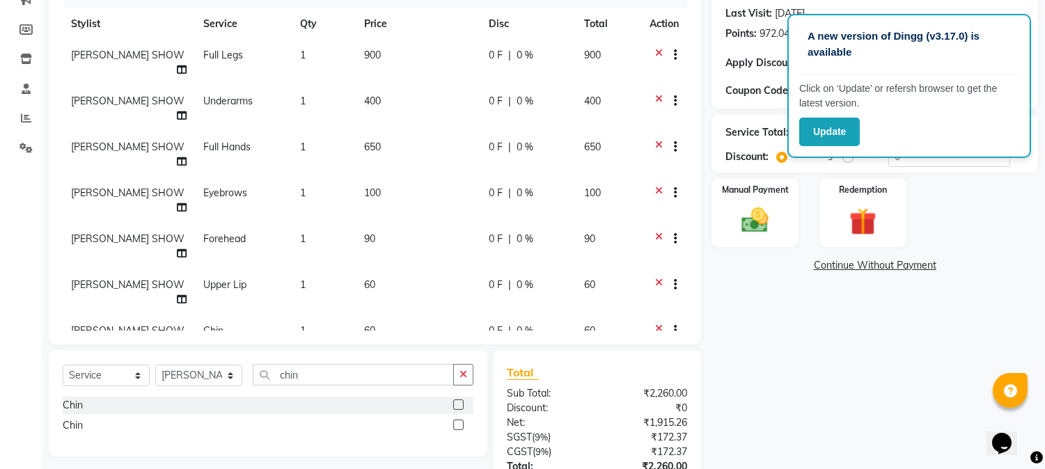
scroll to position [189, 0]
click at [774, 224] on img at bounding box center [755, 221] width 46 height 33
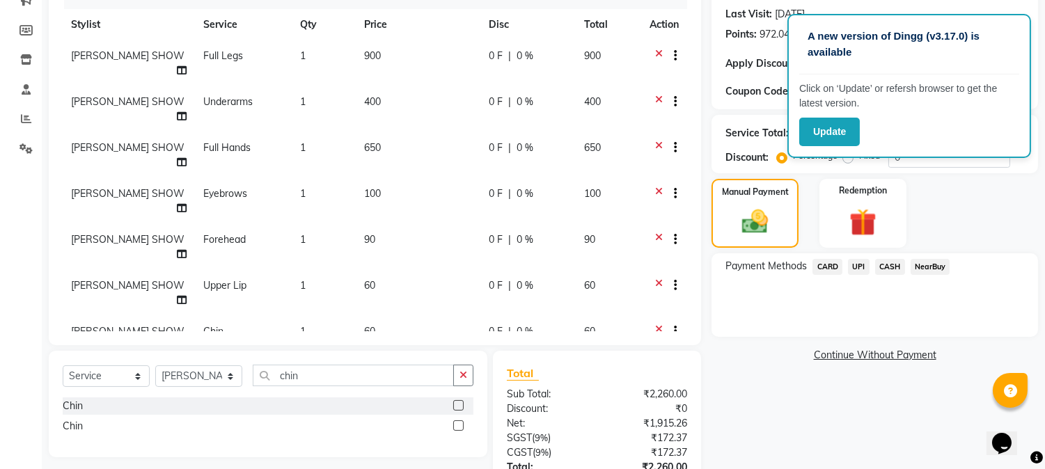
click at [885, 266] on span "CASH" at bounding box center [890, 267] width 30 height 16
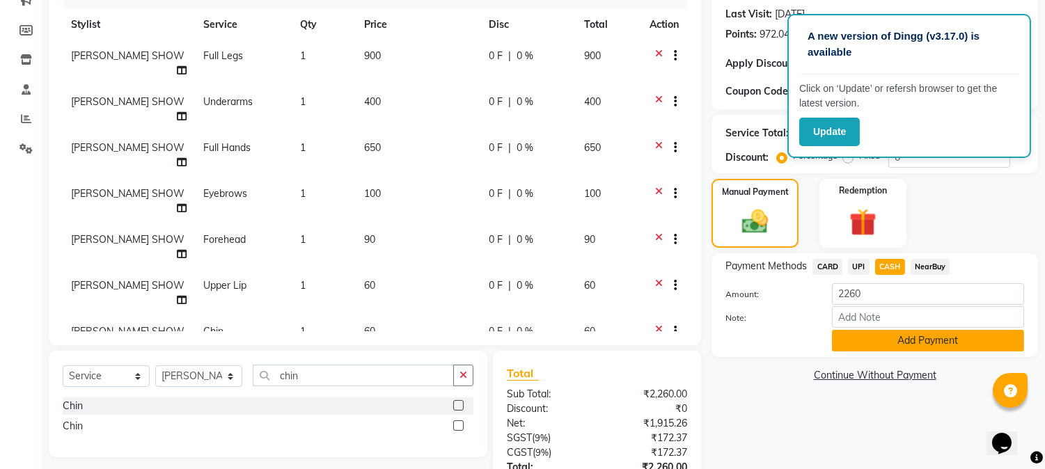
click at [913, 343] on button "Add Payment" at bounding box center [928, 341] width 192 height 22
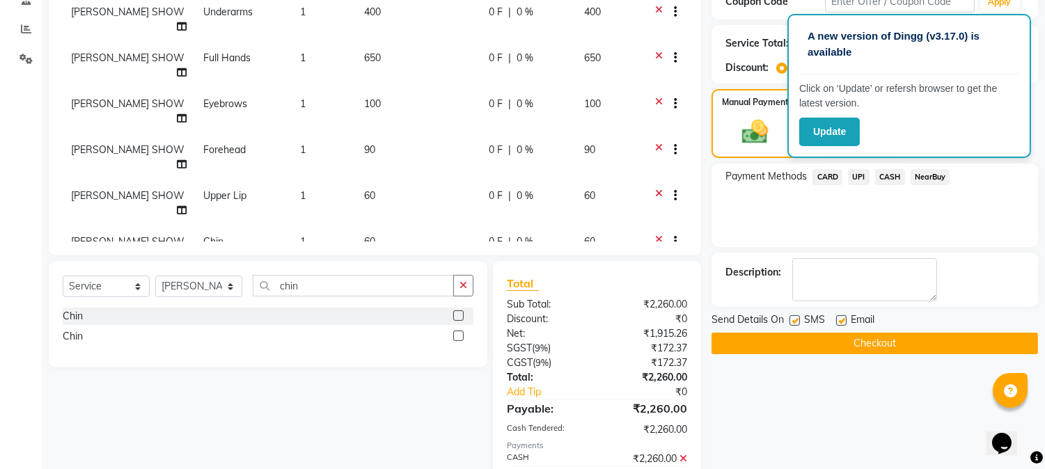
scroll to position [344, 0]
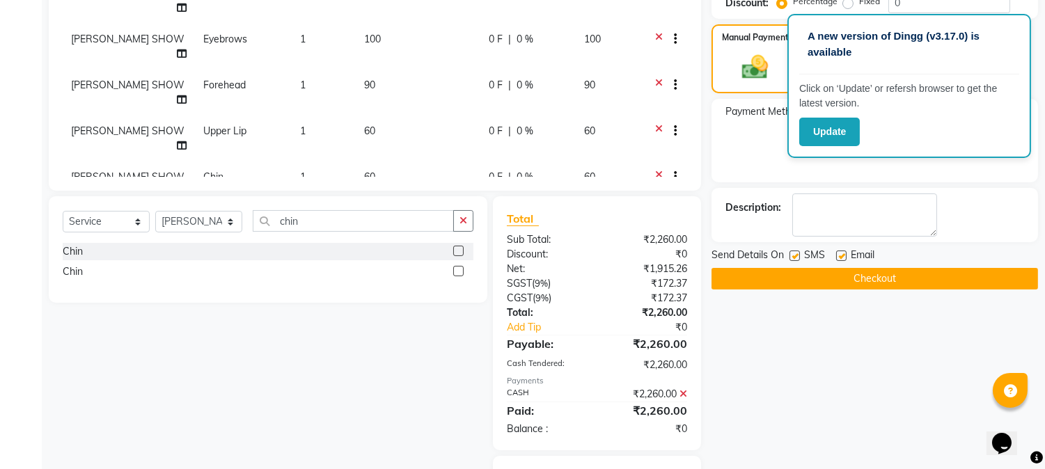
click at [913, 271] on button "Checkout" at bounding box center [874, 279] width 326 height 22
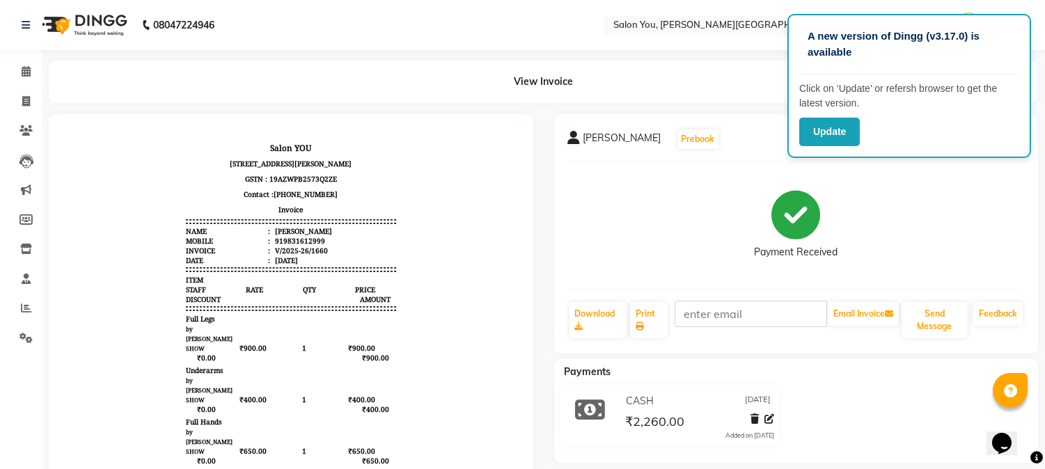
select select "service"
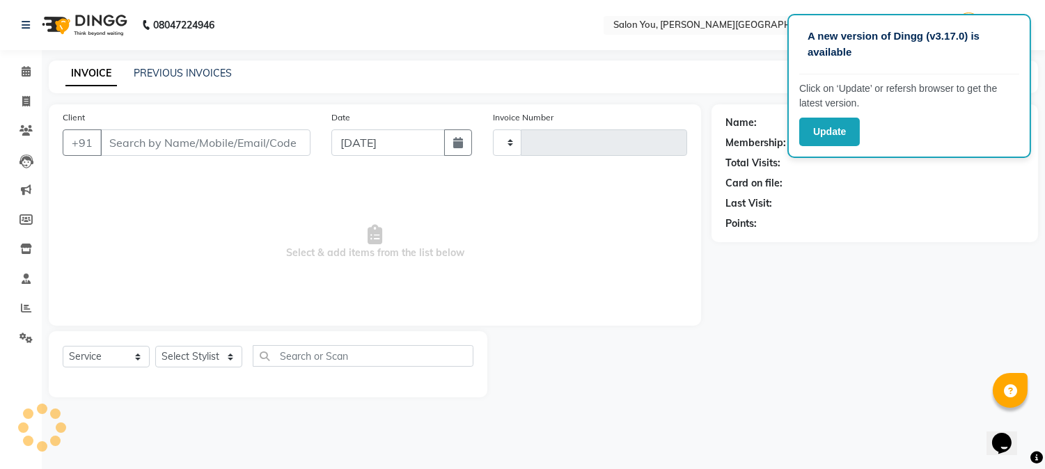
type input "1661"
select select "5231"
type input "9831612999"
select select "83121"
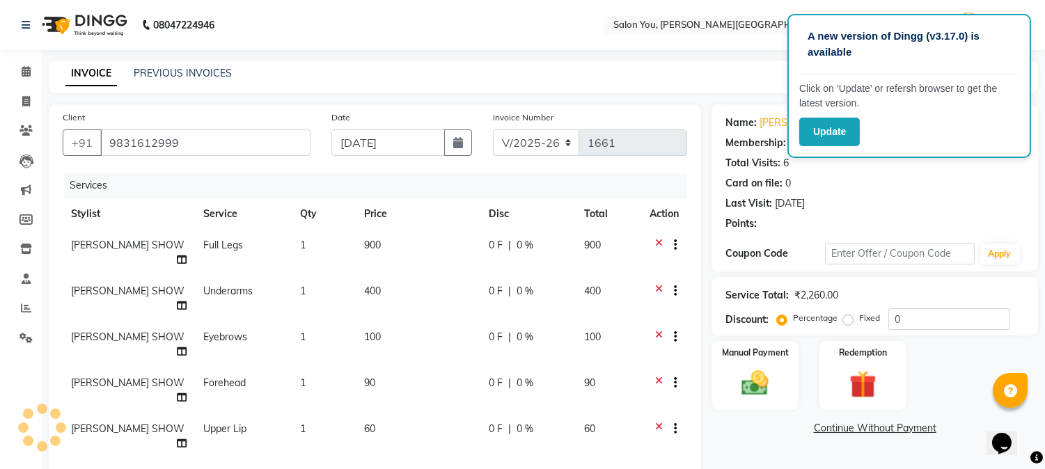
select select "1: Object"
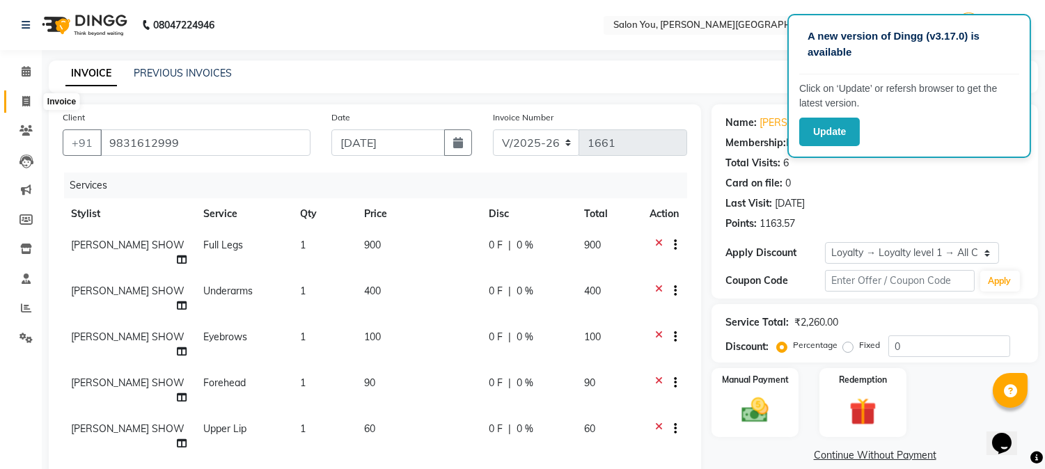
click at [24, 109] on span at bounding box center [26, 102] width 24 height 16
select select "service"
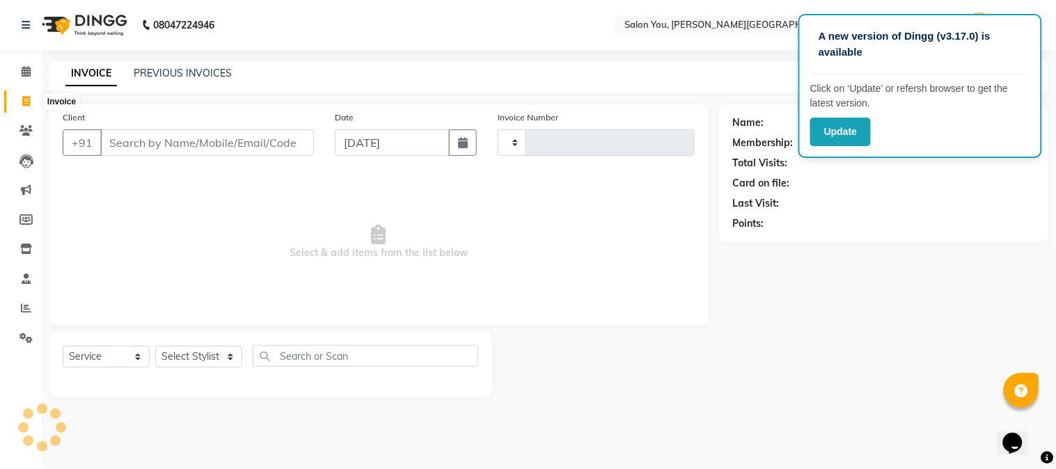
type input "1661"
select select "5231"
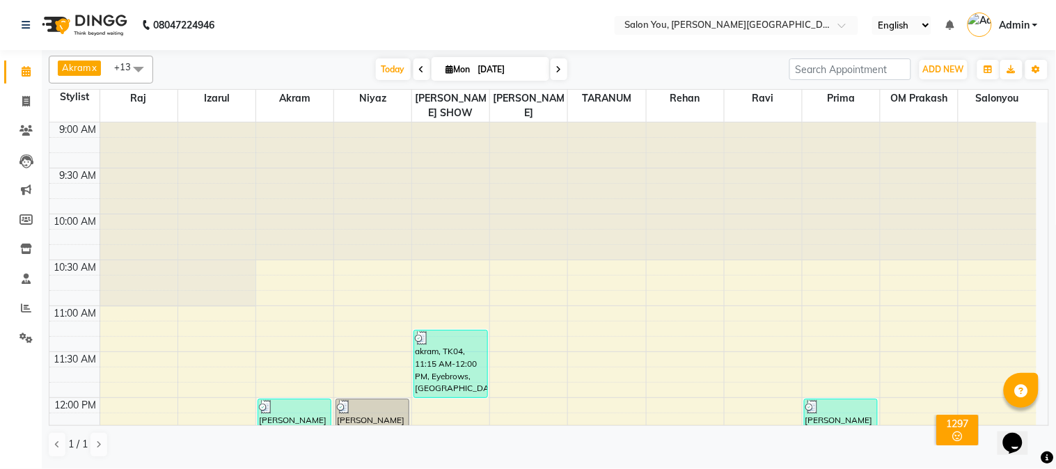
drag, startPoint x: 345, startPoint y: 162, endPoint x: 258, endPoint y: 132, distance: 91.8
click at [341, 161] on div at bounding box center [372, 192] width 77 height 138
click at [24, 102] on icon at bounding box center [26, 101] width 8 height 10
select select "service"
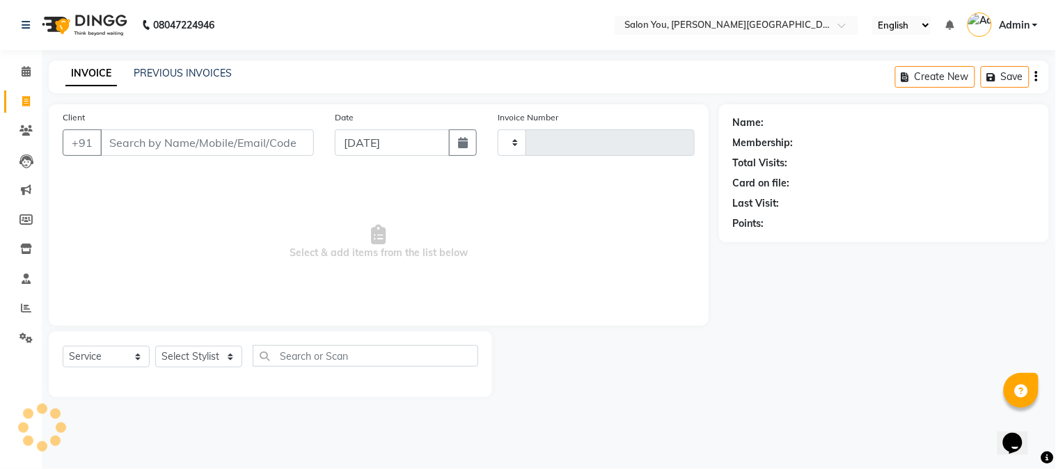
type input "1661"
select select "5231"
click at [166, 152] on input "Client" at bounding box center [207, 142] width 214 height 26
click at [174, 140] on input "Client" at bounding box center [207, 142] width 214 height 26
type input "990"
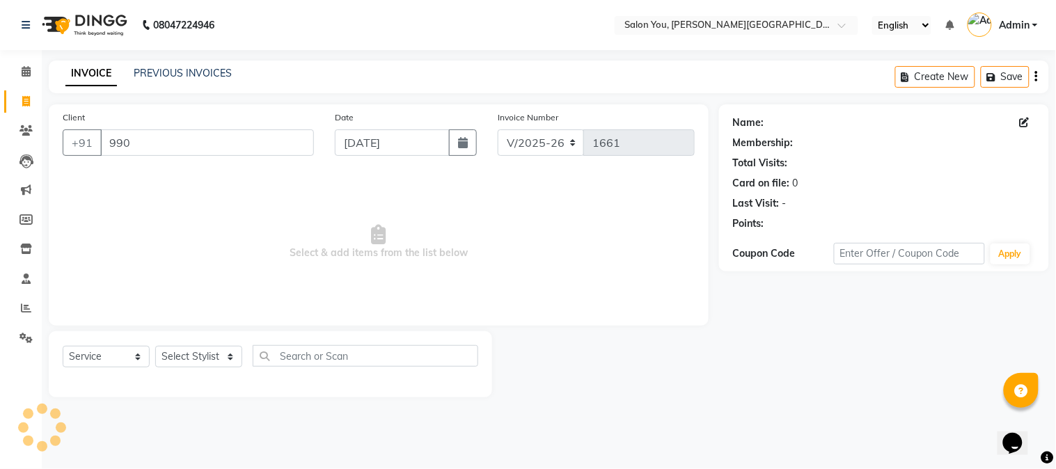
select select "1: Object"
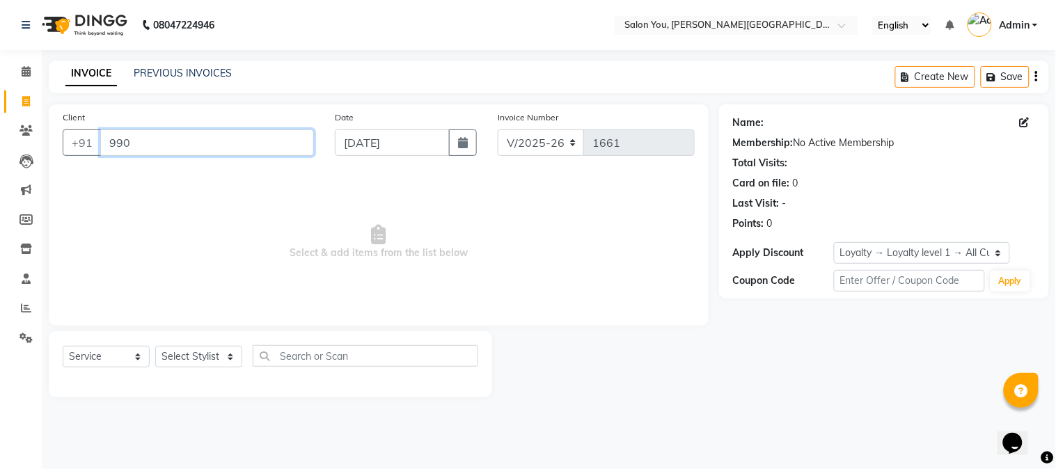
click at [148, 141] on input "990" at bounding box center [207, 142] width 214 height 26
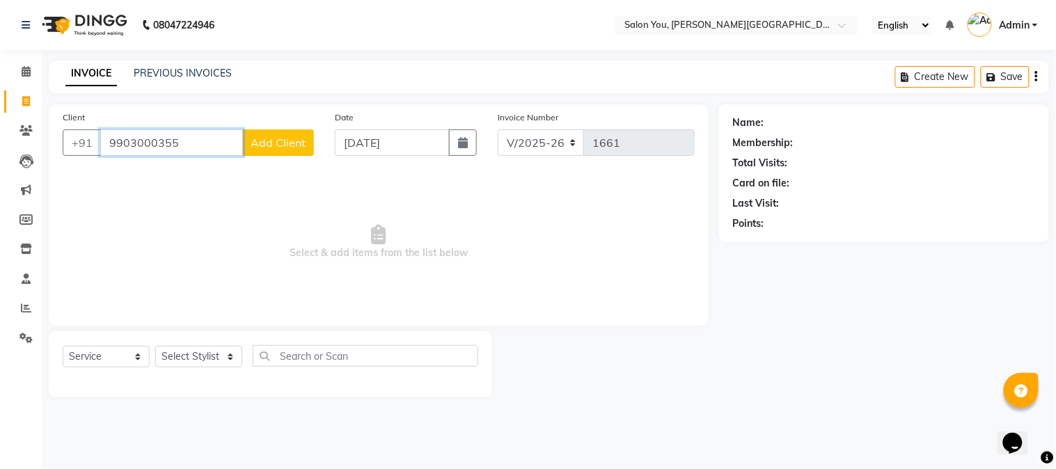
type input "9903000355"
click at [246, 142] on button "Add Client" at bounding box center [278, 142] width 72 height 26
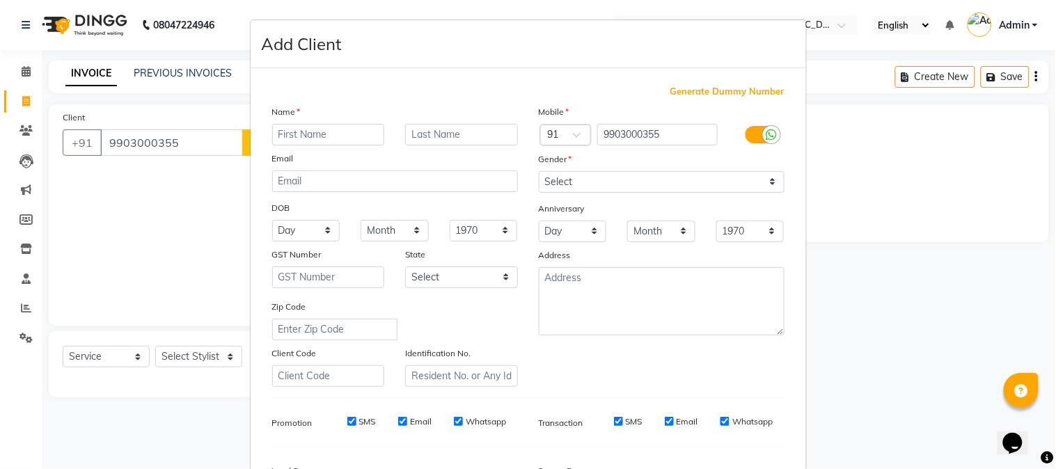
click at [288, 136] on input "text" at bounding box center [328, 135] width 113 height 22
click at [278, 136] on input "piyal" at bounding box center [328, 135] width 113 height 22
click at [281, 134] on input "paiyal" at bounding box center [328, 135] width 113 height 22
type input "payal"
click at [656, 183] on select "Select [DEMOGRAPHIC_DATA] [DEMOGRAPHIC_DATA] Other Prefer Not To Say" at bounding box center [662, 182] width 246 height 22
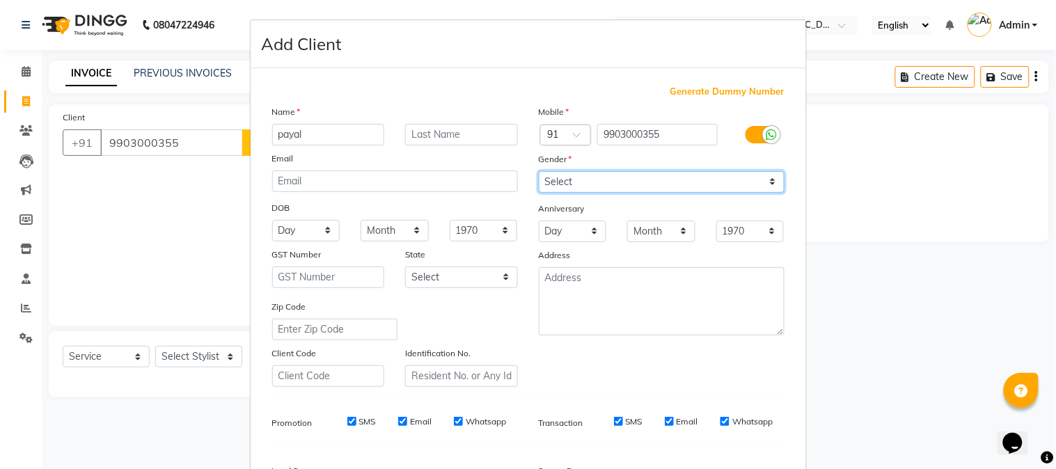
select select "female"
click at [539, 171] on select "Select [DEMOGRAPHIC_DATA] [DEMOGRAPHIC_DATA] Other Prefer Not To Say" at bounding box center [662, 182] width 246 height 22
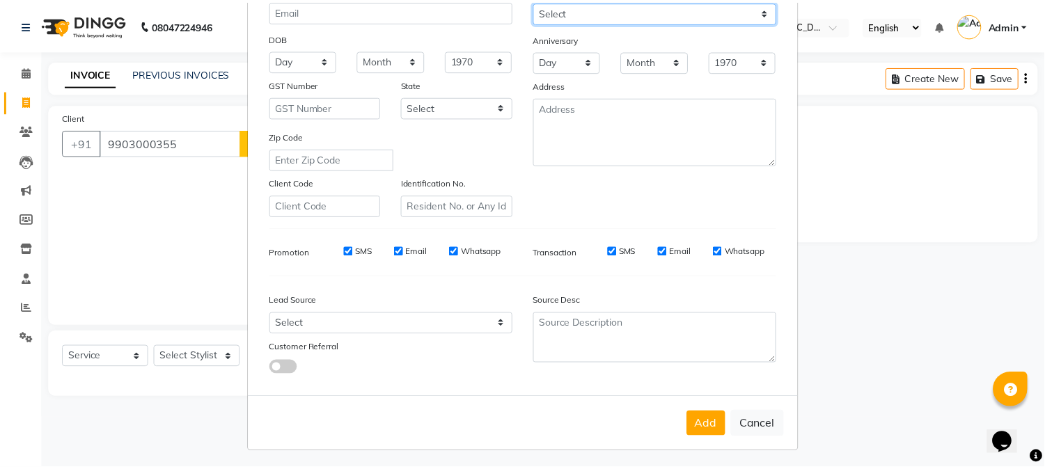
scroll to position [174, 0]
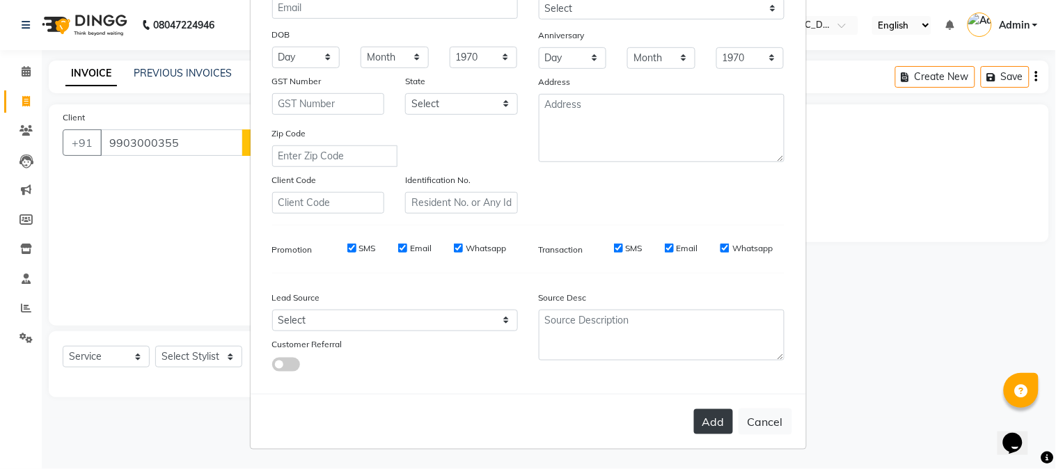
click at [705, 425] on button "Add" at bounding box center [713, 421] width 39 height 25
select select
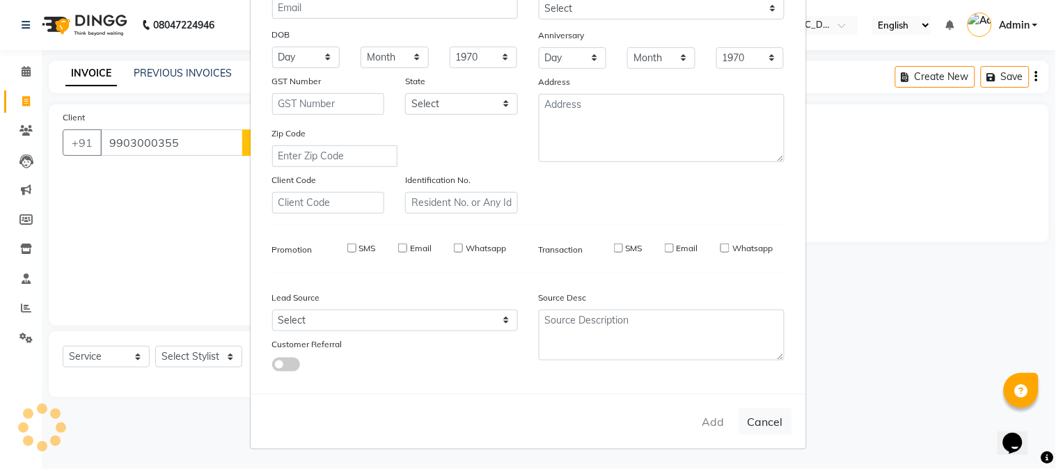
select select
checkbox input "false"
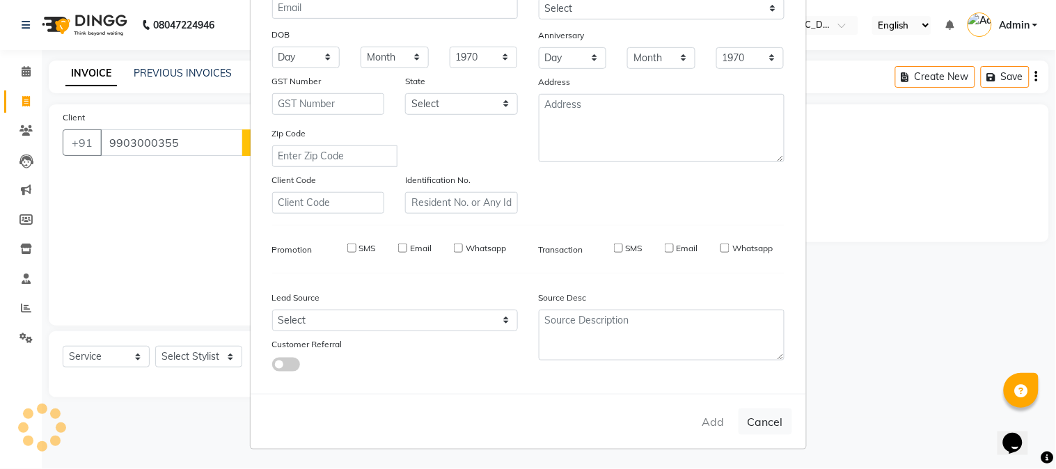
checkbox input "false"
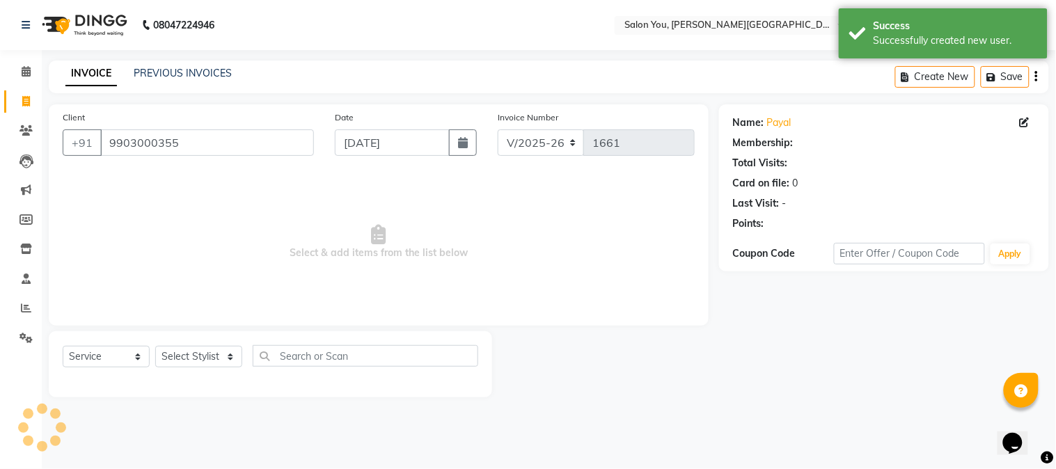
select select "1: Object"
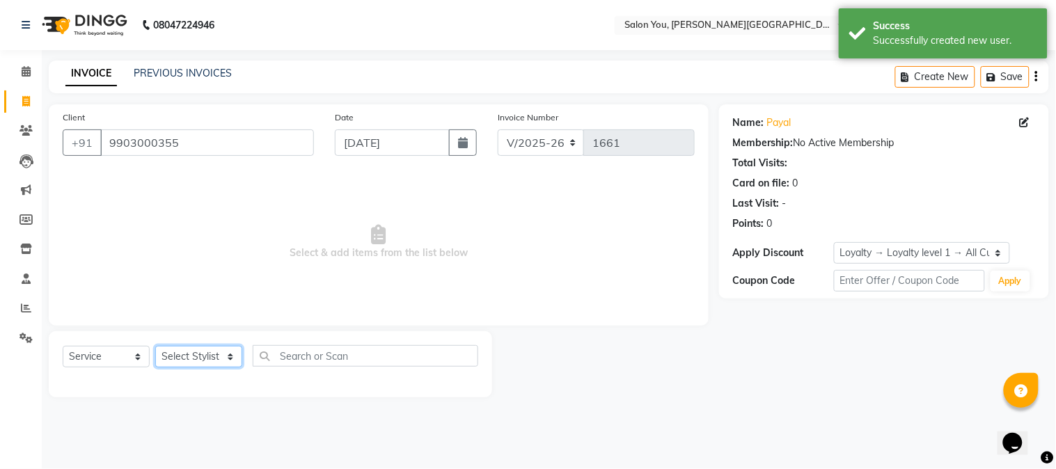
click at [219, 352] on select "Select Stylist Akram Auditor [PERSON_NAME] [PERSON_NAME] [PERSON_NAME] prima [P…" at bounding box center [198, 357] width 87 height 22
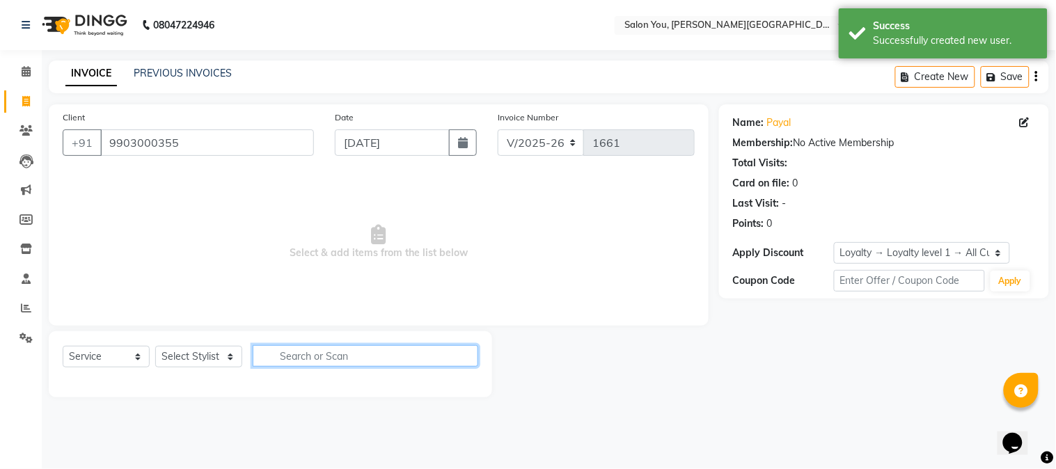
click at [283, 352] on input "text" at bounding box center [366, 356] width 226 height 22
click at [305, 347] on input "up" at bounding box center [356, 356] width 206 height 22
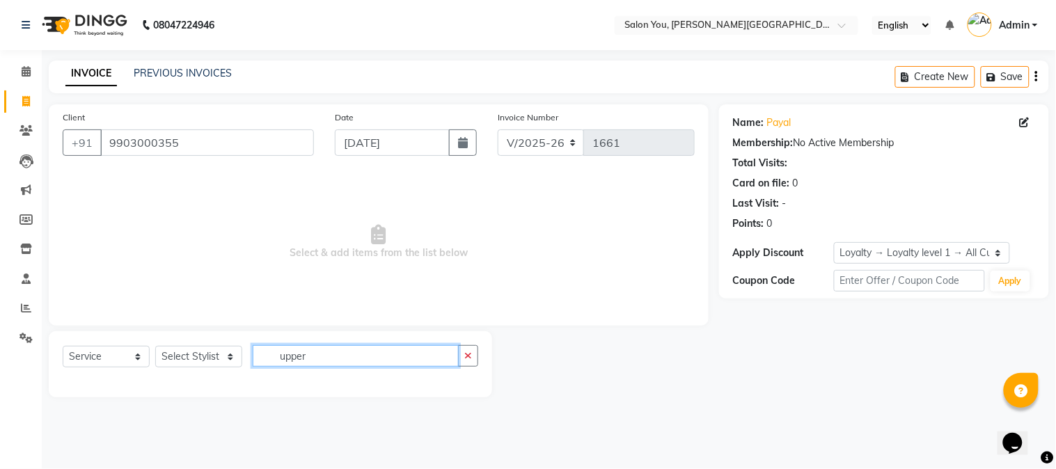
type input "upper"
click at [226, 357] on select "Select Stylist Akram Auditor [PERSON_NAME] [PERSON_NAME] [PERSON_NAME] prima [P…" at bounding box center [198, 357] width 87 height 22
select select "83121"
click at [155, 347] on select "Select Stylist Akram Auditor [PERSON_NAME] [PERSON_NAME] [PERSON_NAME] prima [P…" at bounding box center [198, 357] width 87 height 22
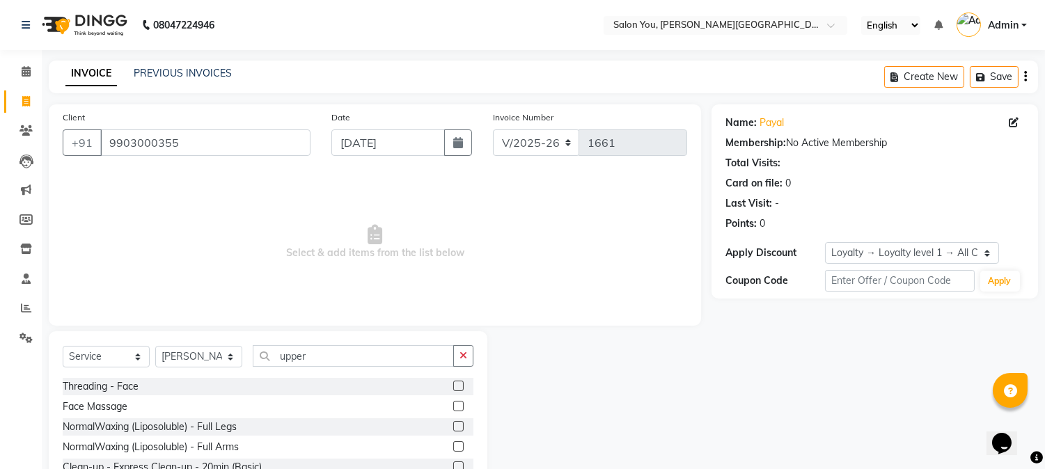
click at [292, 340] on div "Select Service Product Membership Package Voucher Prepaid Gift Card Select Styl…" at bounding box center [268, 433] width 439 height 205
click at [323, 359] on input "upper" at bounding box center [353, 356] width 201 height 22
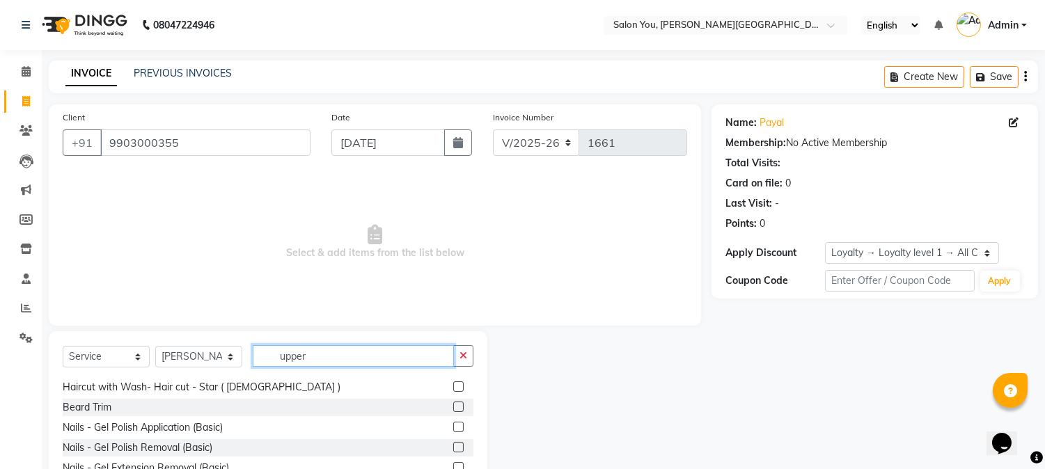
scroll to position [155, 0]
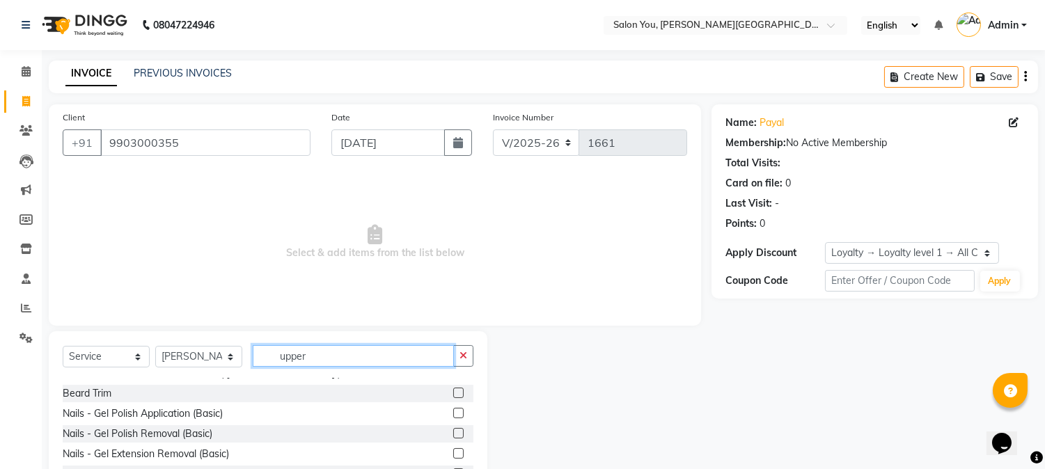
drag, startPoint x: 328, startPoint y: 355, endPoint x: 269, endPoint y: 352, distance: 59.3
click at [269, 352] on input "upper" at bounding box center [353, 356] width 201 height 22
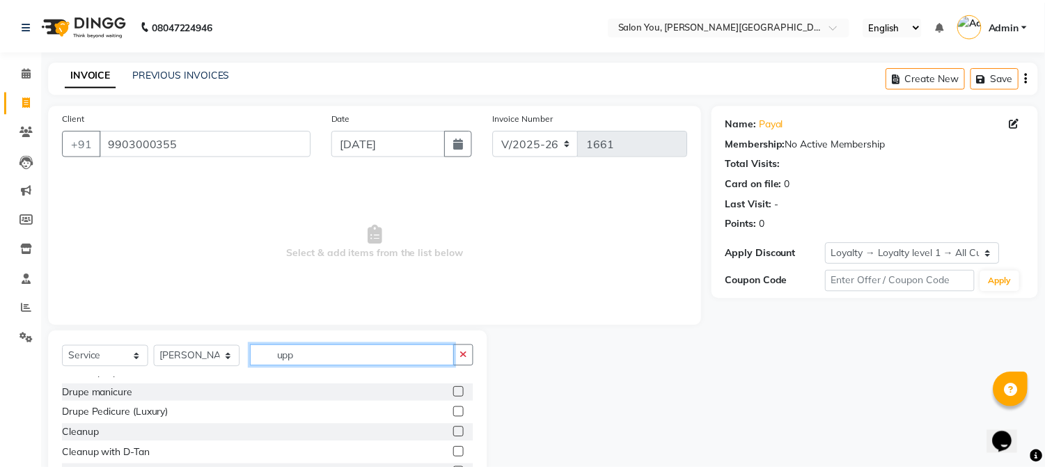
scroll to position [0, 0]
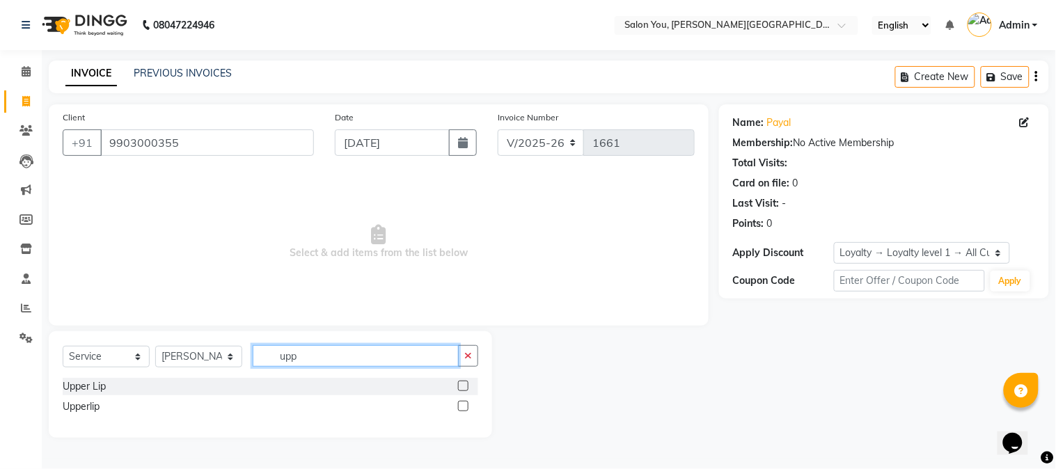
type input "upp"
click at [466, 388] on label at bounding box center [463, 386] width 10 height 10
click at [466, 388] on input "checkbox" at bounding box center [462, 386] width 9 height 9
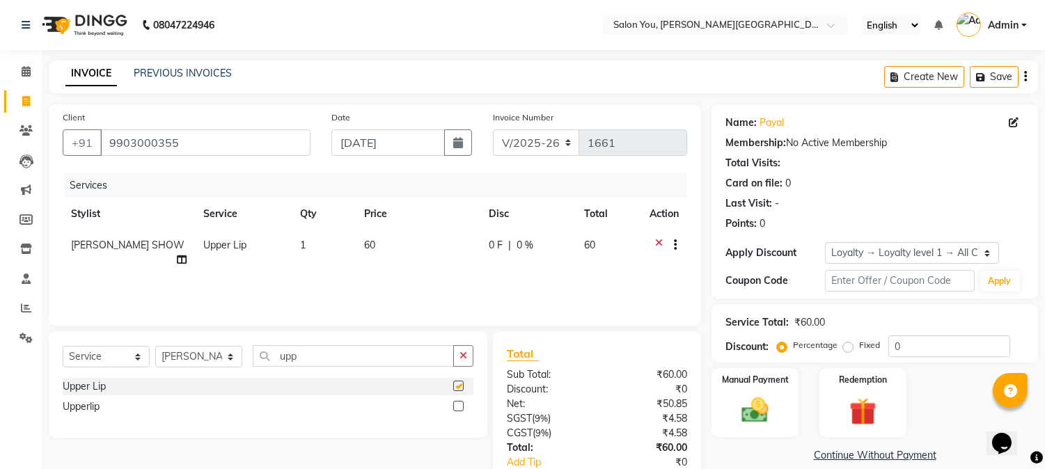
checkbox input "false"
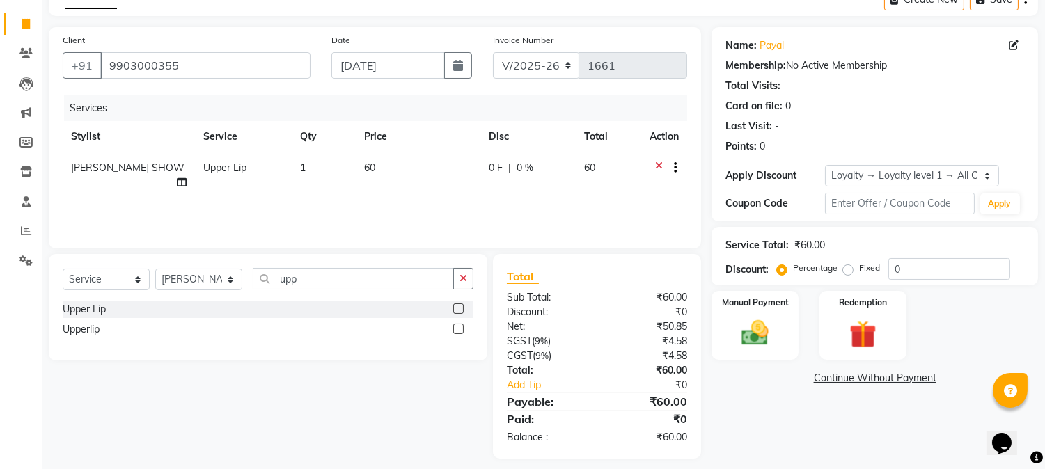
scroll to position [87, 0]
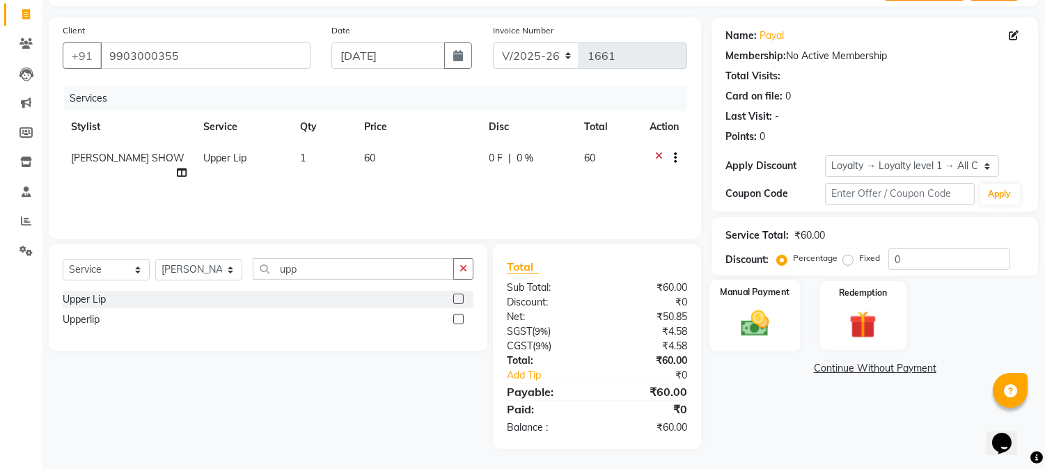
click at [736, 318] on img at bounding box center [755, 324] width 46 height 33
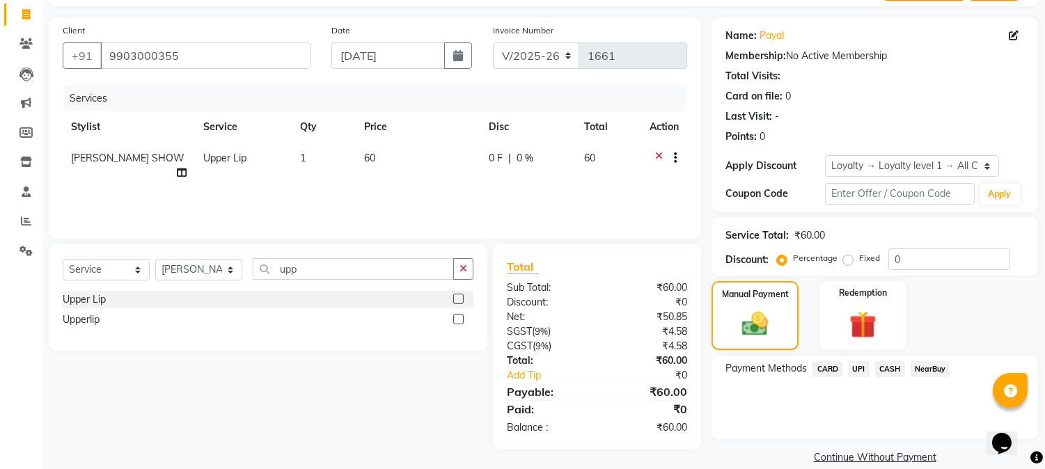
click at [879, 368] on span "CASH" at bounding box center [890, 369] width 30 height 16
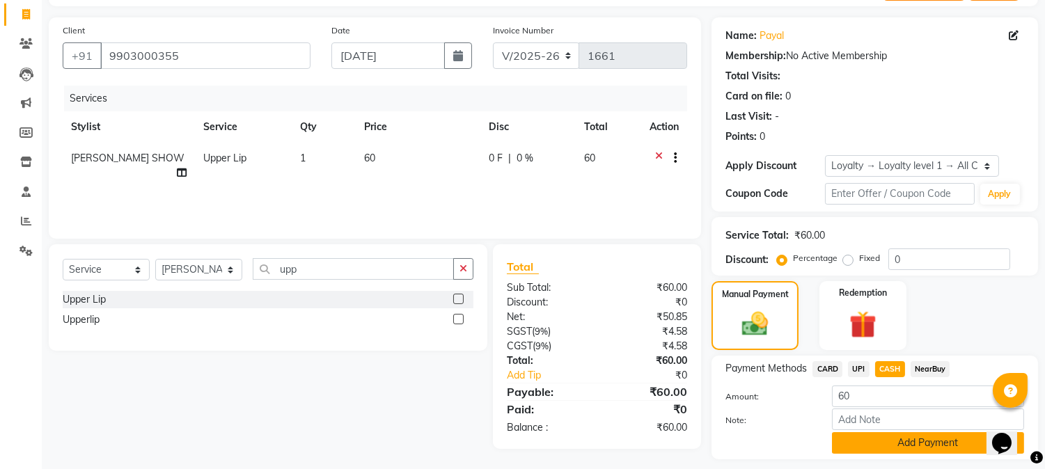
click at [912, 443] on button "Add Payment" at bounding box center [928, 443] width 192 height 22
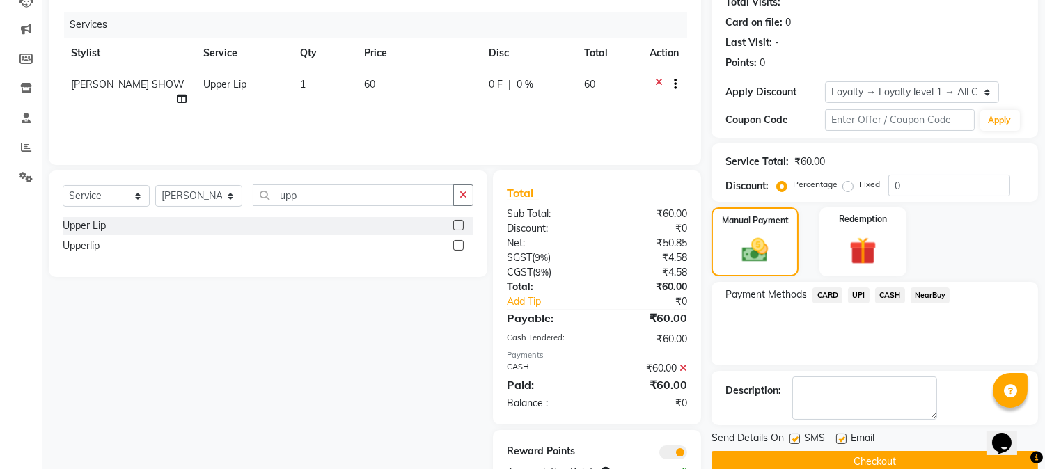
scroll to position [164, 0]
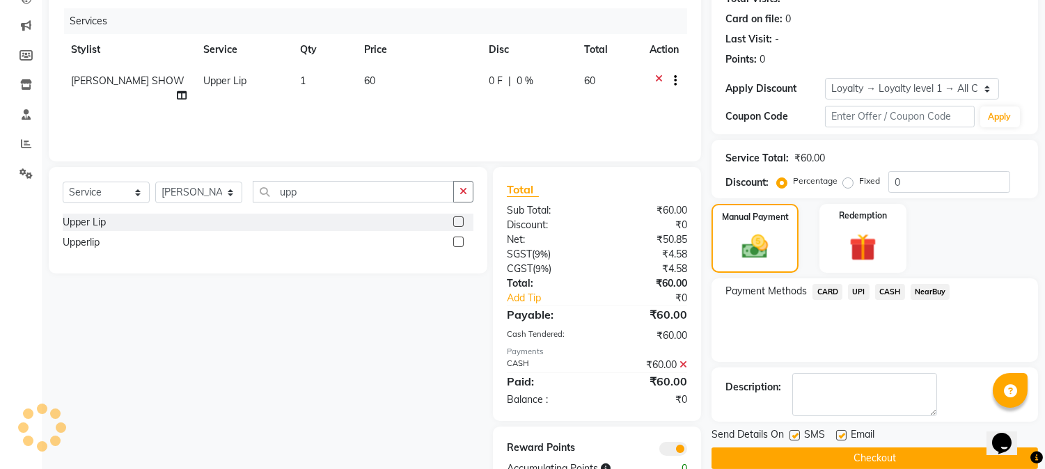
click at [863, 463] on button "Checkout" at bounding box center [874, 459] width 326 height 22
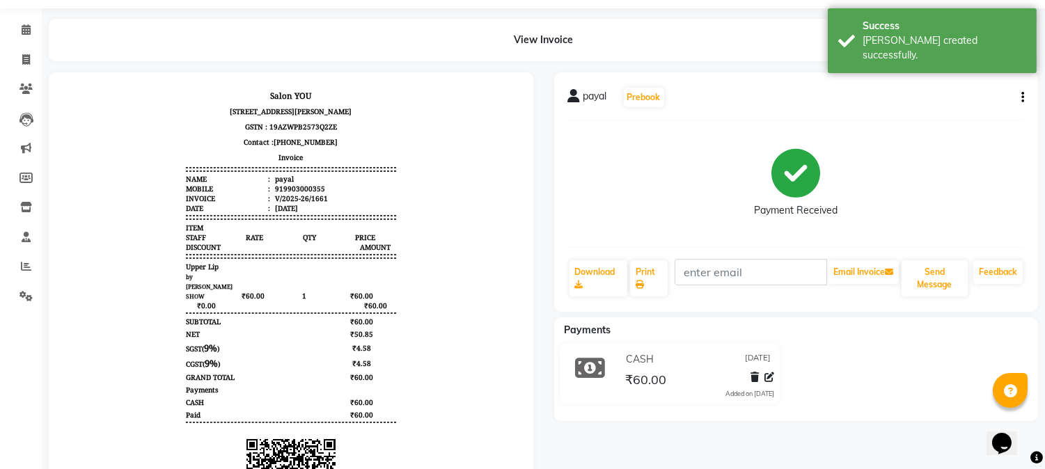
scroll to position [77, 0]
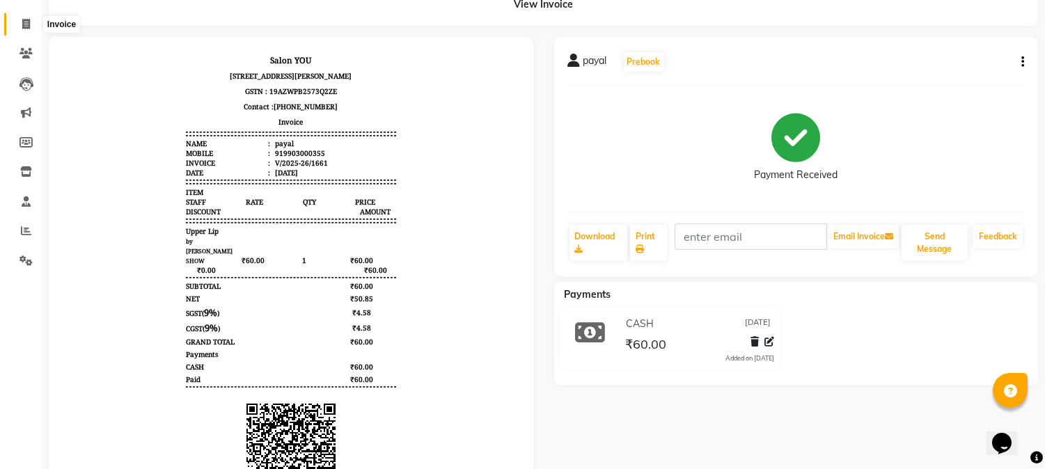
click at [28, 29] on span at bounding box center [26, 25] width 24 height 16
select select "5231"
select select "service"
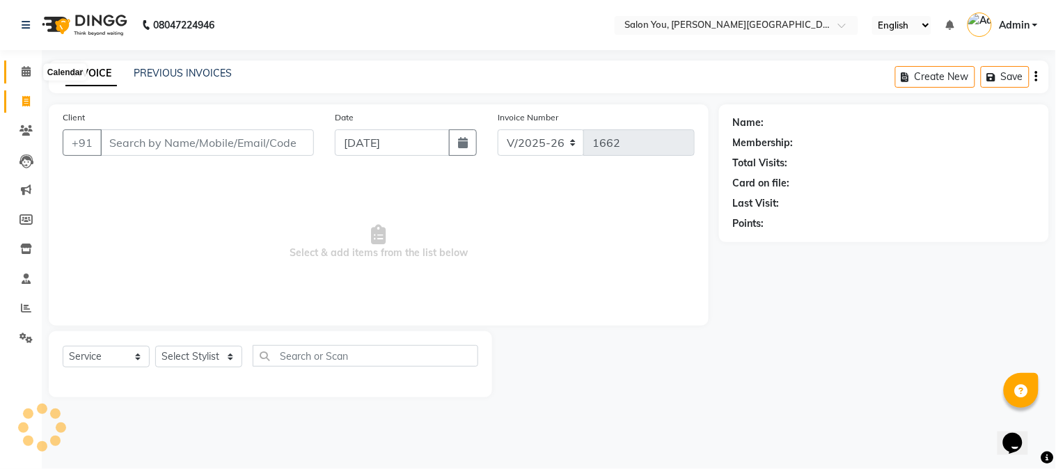
click at [29, 72] on icon at bounding box center [26, 71] width 9 height 10
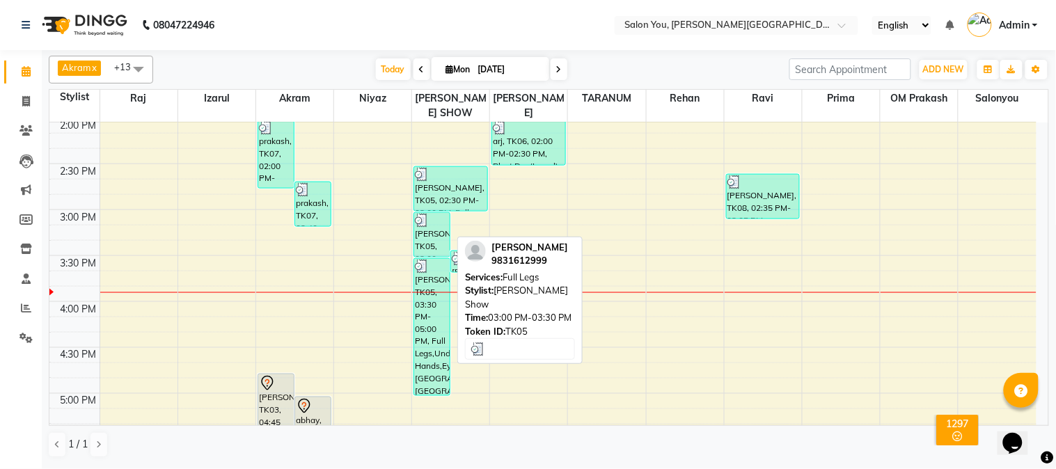
scroll to position [541, 0]
